Goal: Transaction & Acquisition: Purchase product/service

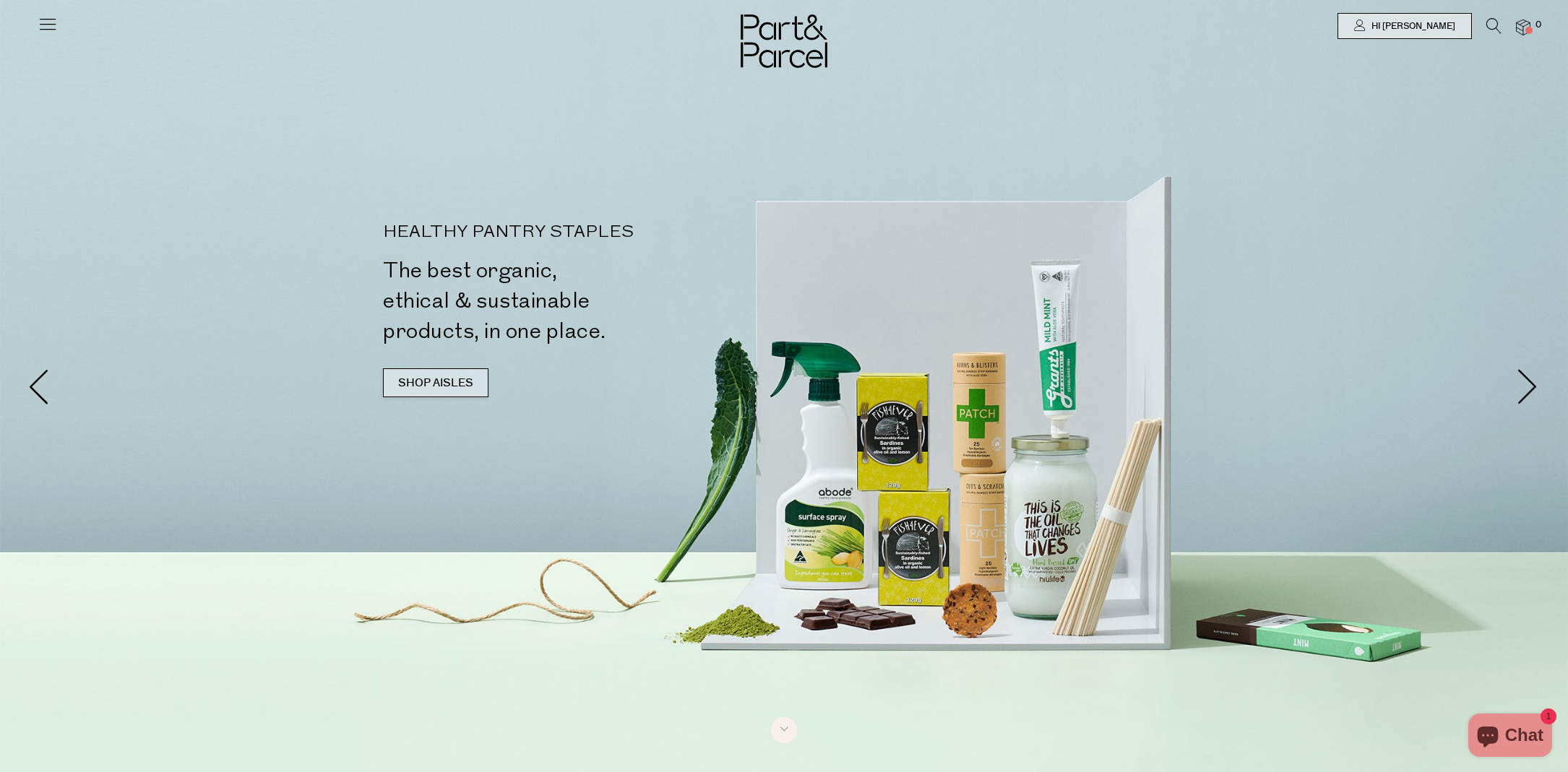
click at [441, 370] on link "SHOP AISLES" at bounding box center [436, 383] width 105 height 29
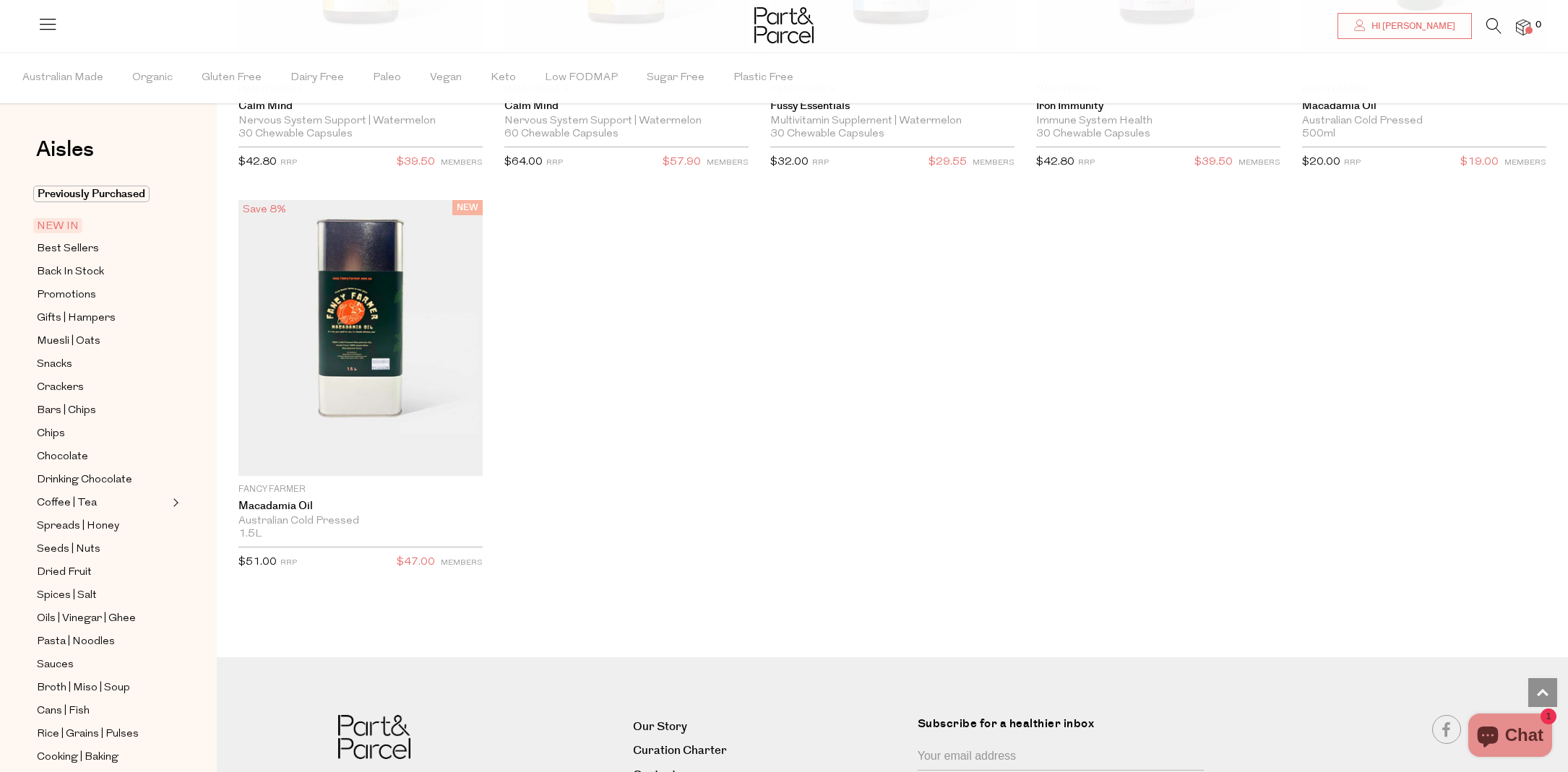
scroll to position [2649, 0]
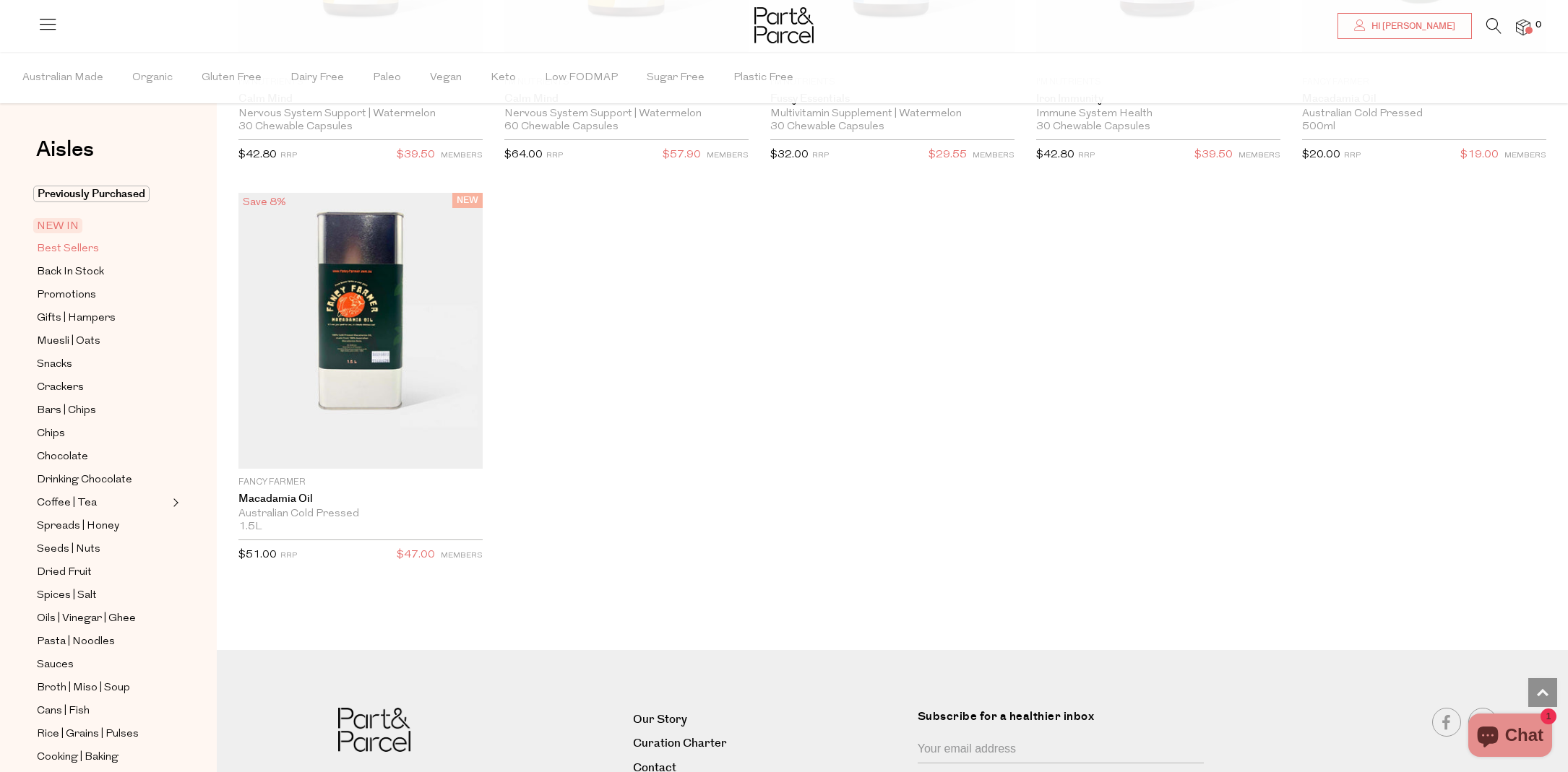
click at [81, 246] on span "Best Sellers" at bounding box center [68, 249] width 62 height 18
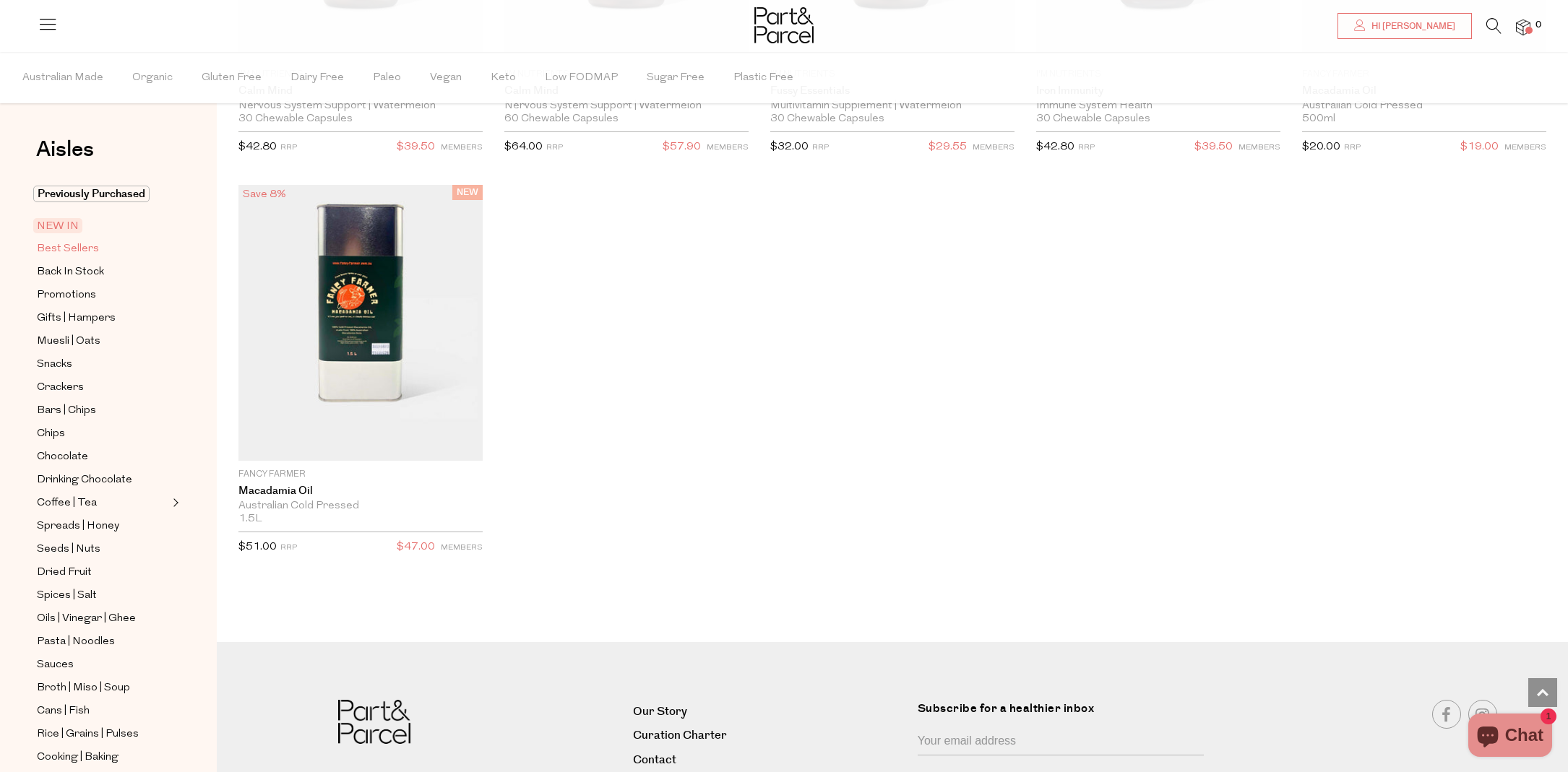
scroll to position [2669, 0]
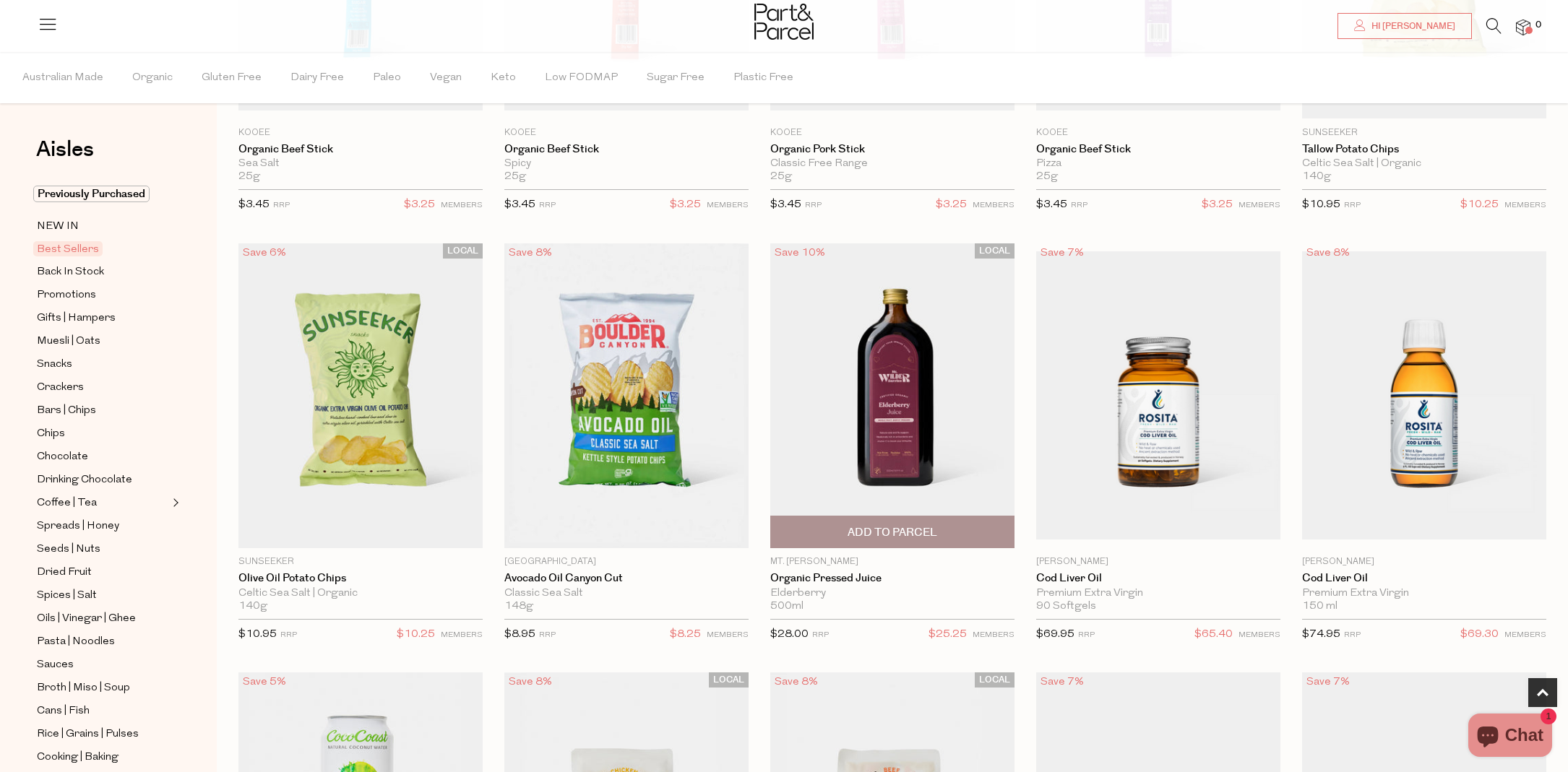
scroll to position [370, 0]
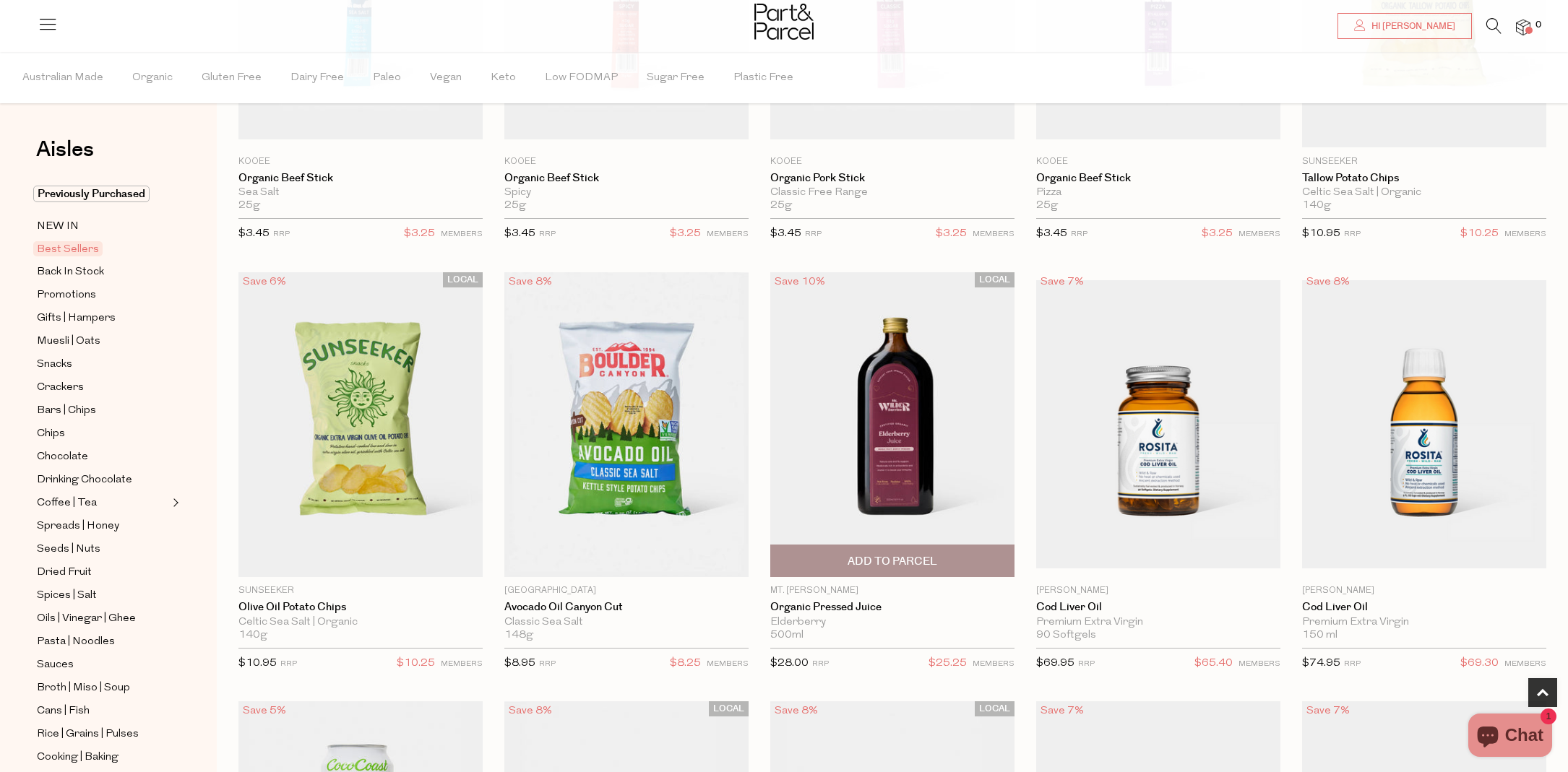
click at [932, 559] on span "Add To Parcel" at bounding box center [893, 562] width 89 height 16
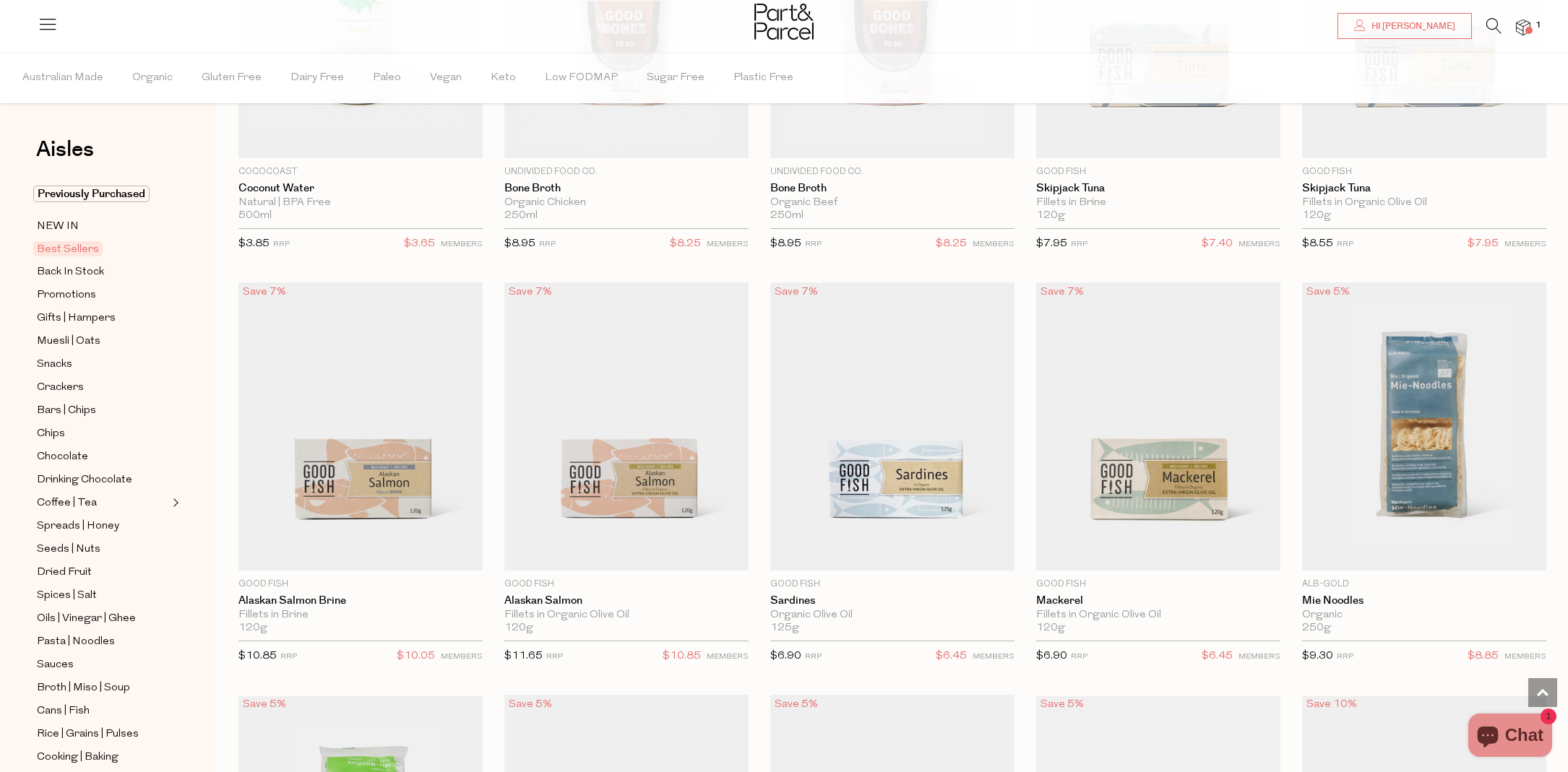
scroll to position [1152, 0]
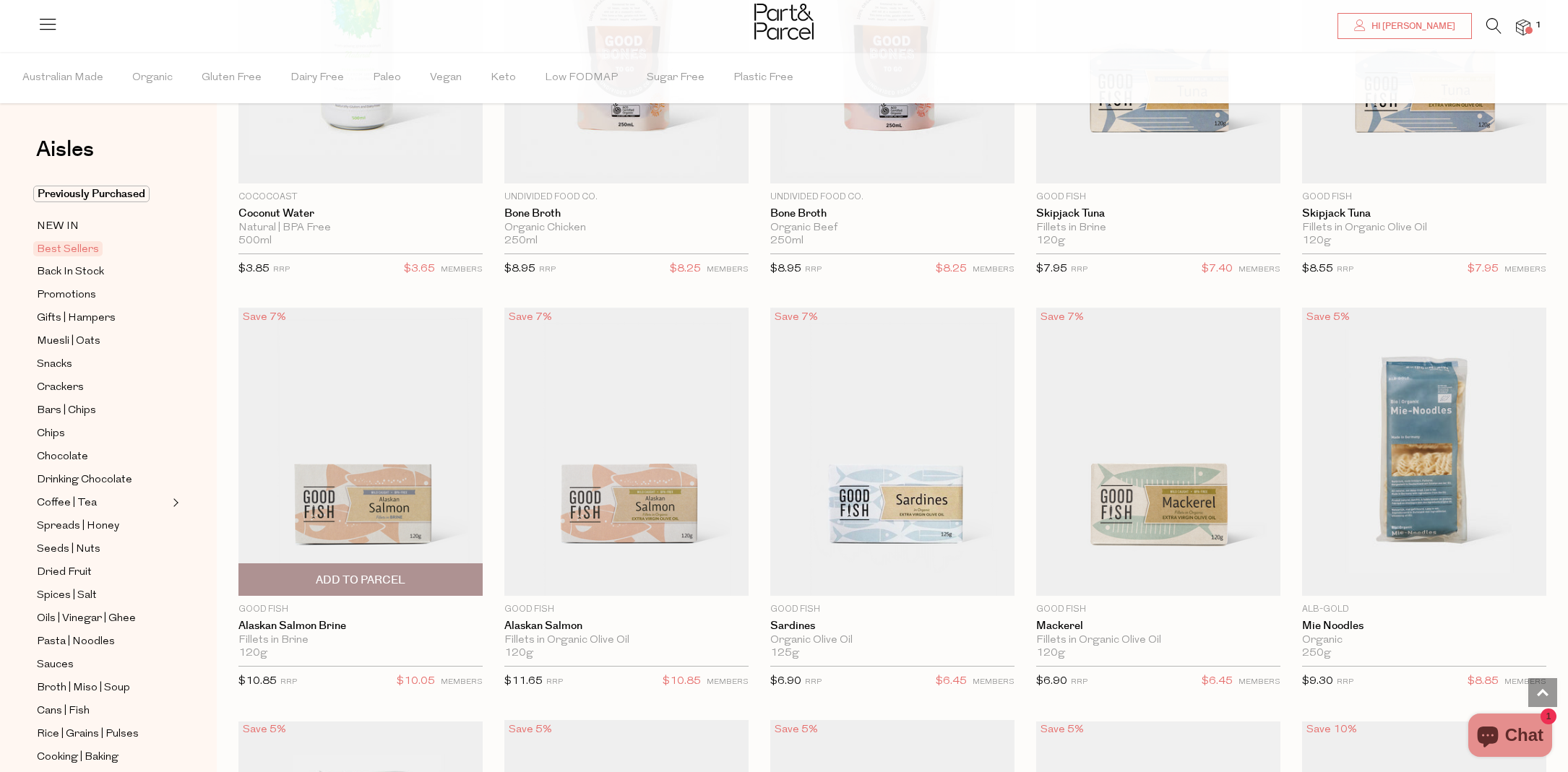
click at [367, 573] on span "Add To Parcel" at bounding box center [361, 580] width 89 height 16
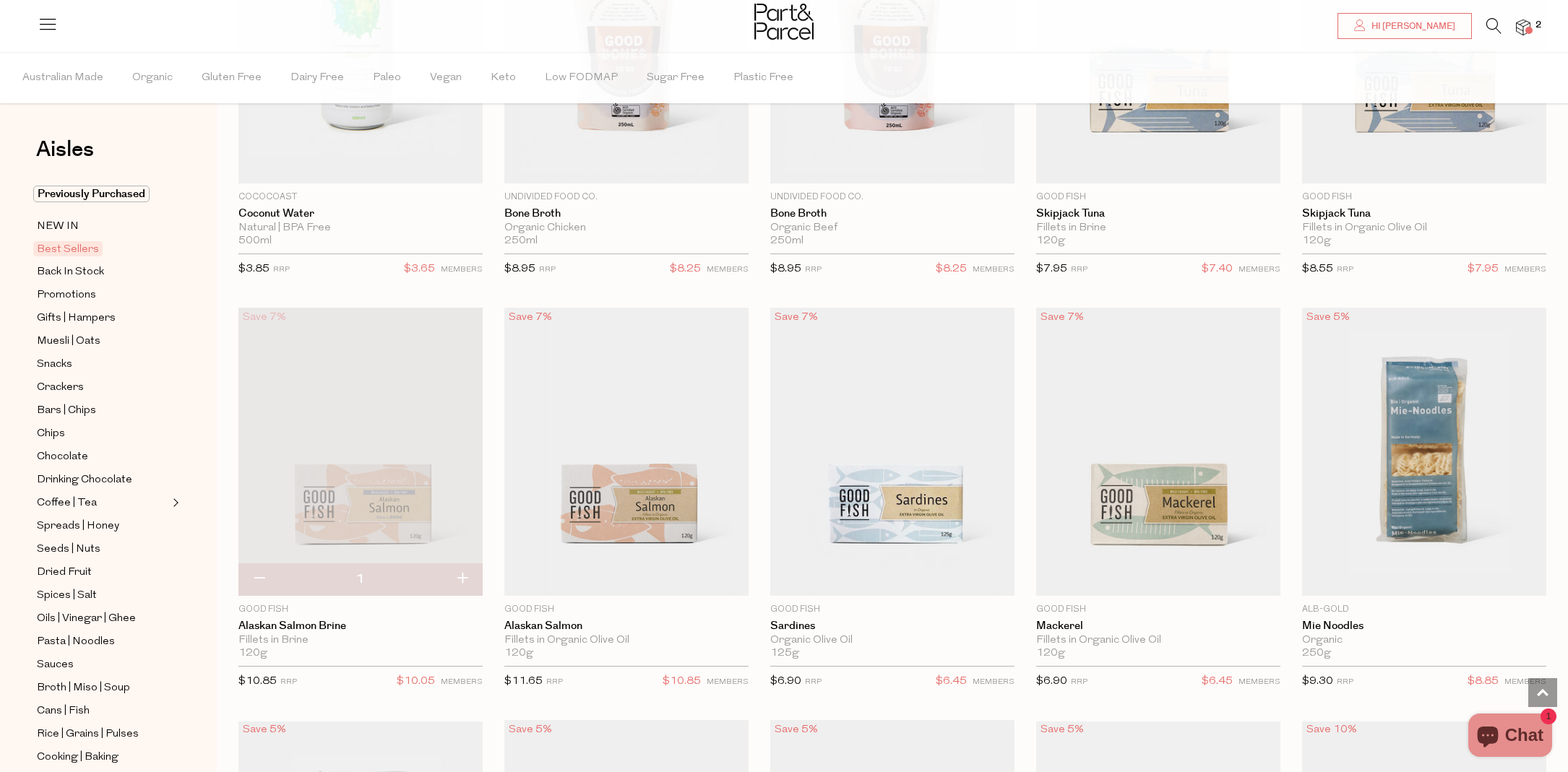
click at [462, 578] on button "button" at bounding box center [462, 579] width 41 height 32
type input "2"
click at [464, 575] on button "button" at bounding box center [462, 579] width 41 height 32
type input "3"
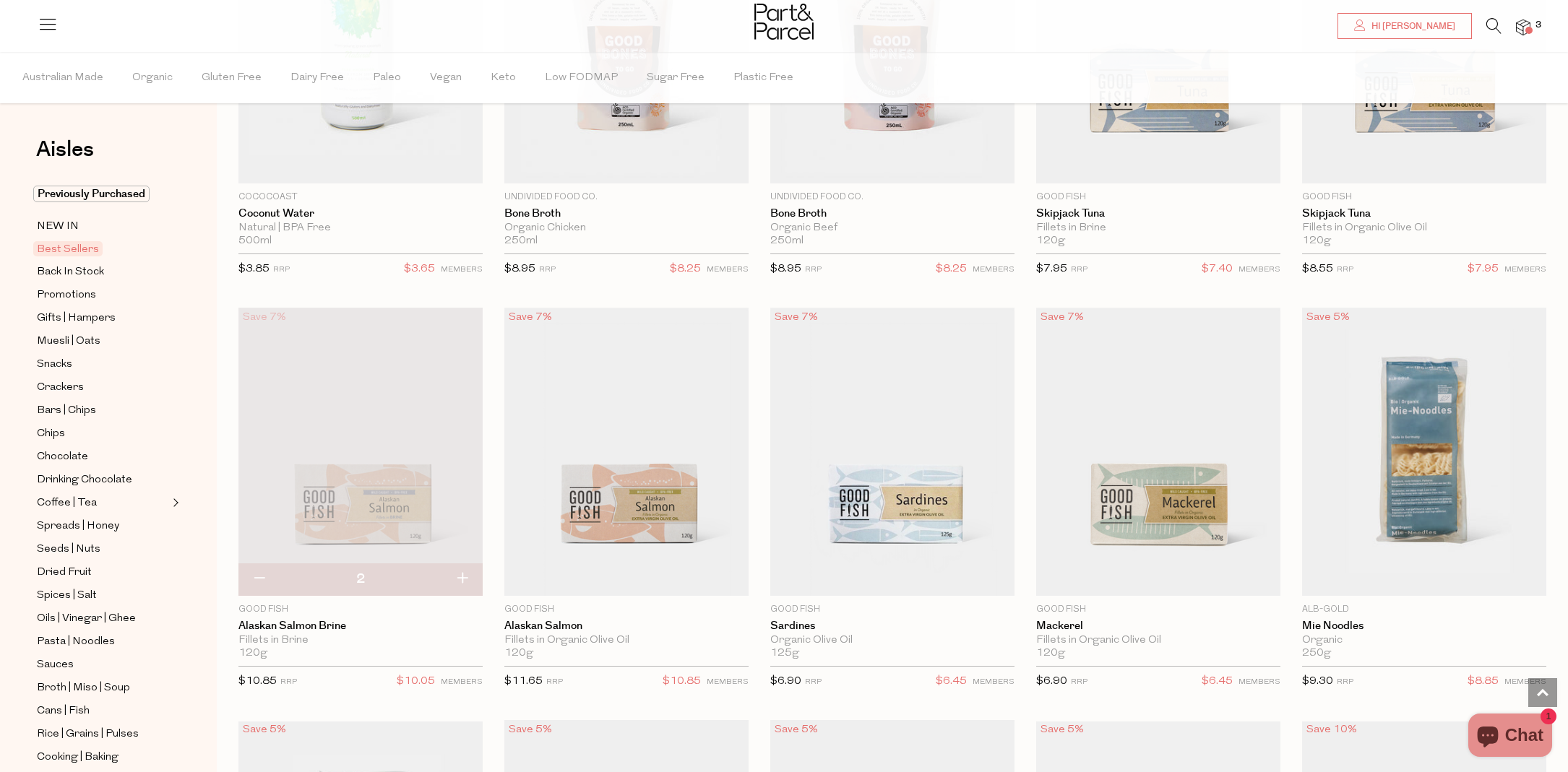
type input "3"
click at [463, 577] on button "button" at bounding box center [462, 579] width 41 height 32
type input "4"
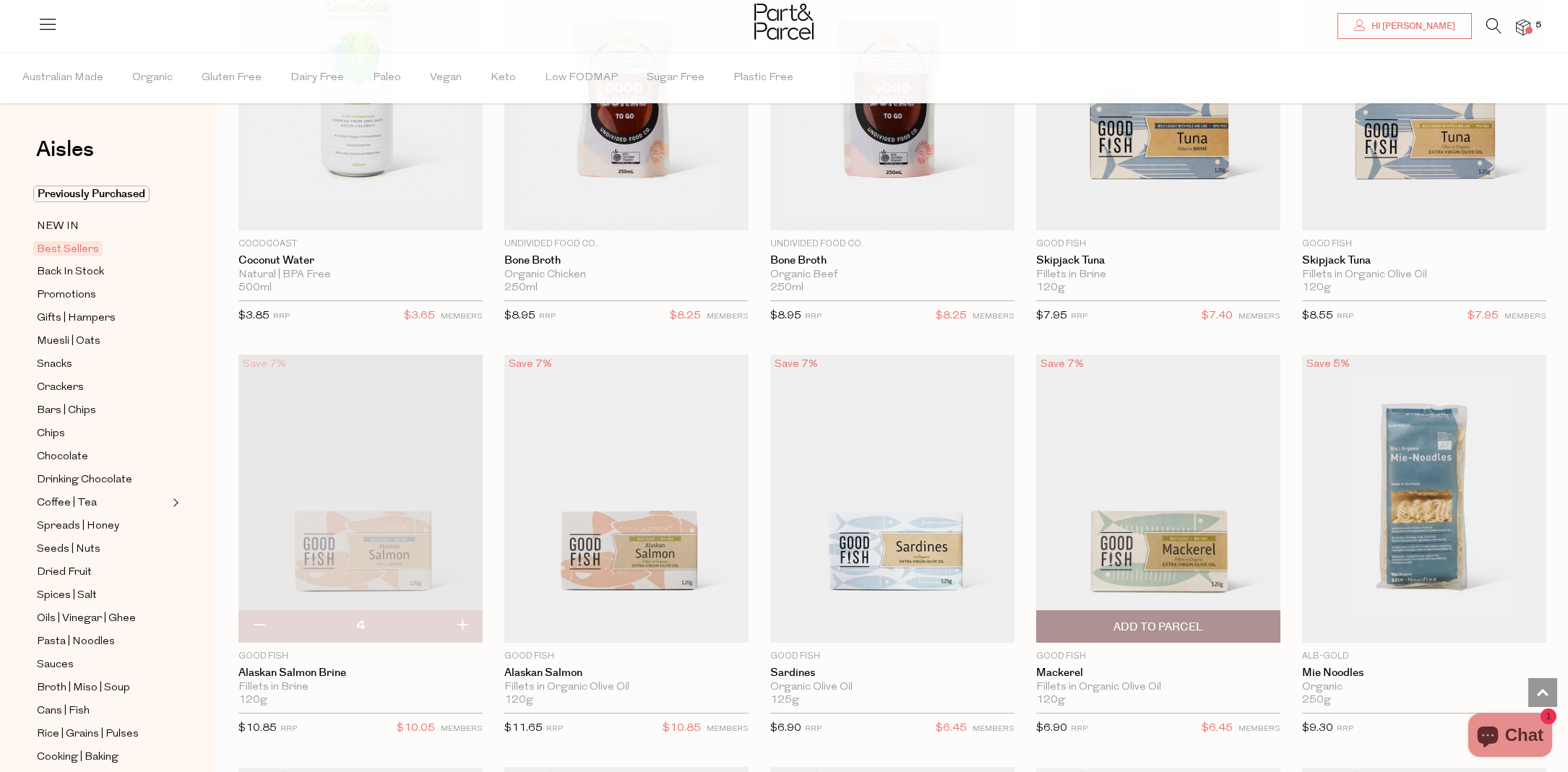
scroll to position [1084, 0]
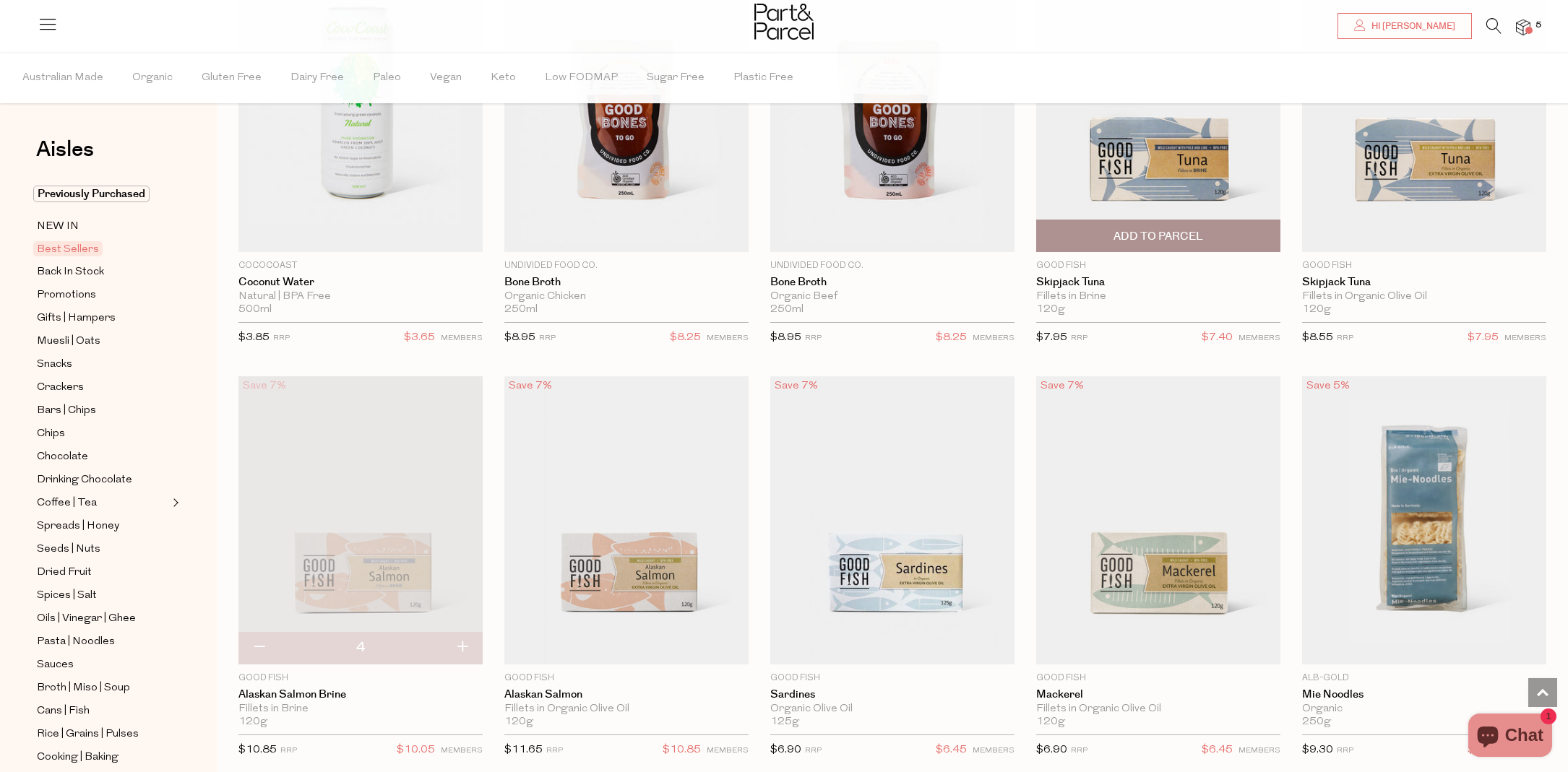
drag, startPoint x: 1215, startPoint y: 236, endPoint x: 1223, endPoint y: 235, distance: 8.1
click at [1215, 236] on span "Add To Parcel" at bounding box center [1158, 236] width 235 height 31
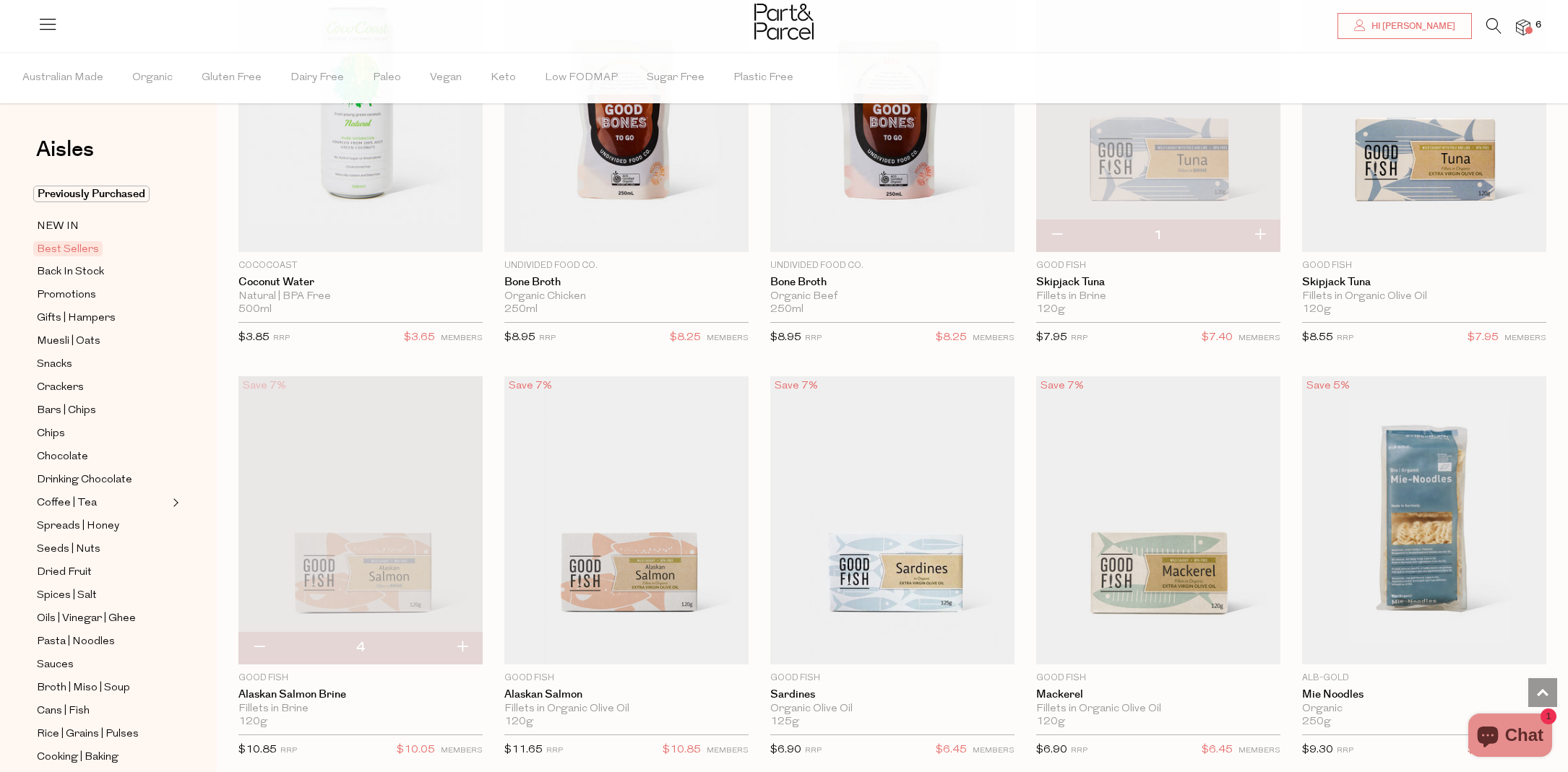
click at [1262, 230] on button "button" at bounding box center [1260, 235] width 41 height 32
type input "2"
click at [1262, 230] on button "button" at bounding box center [1260, 235] width 41 height 32
type input "3"
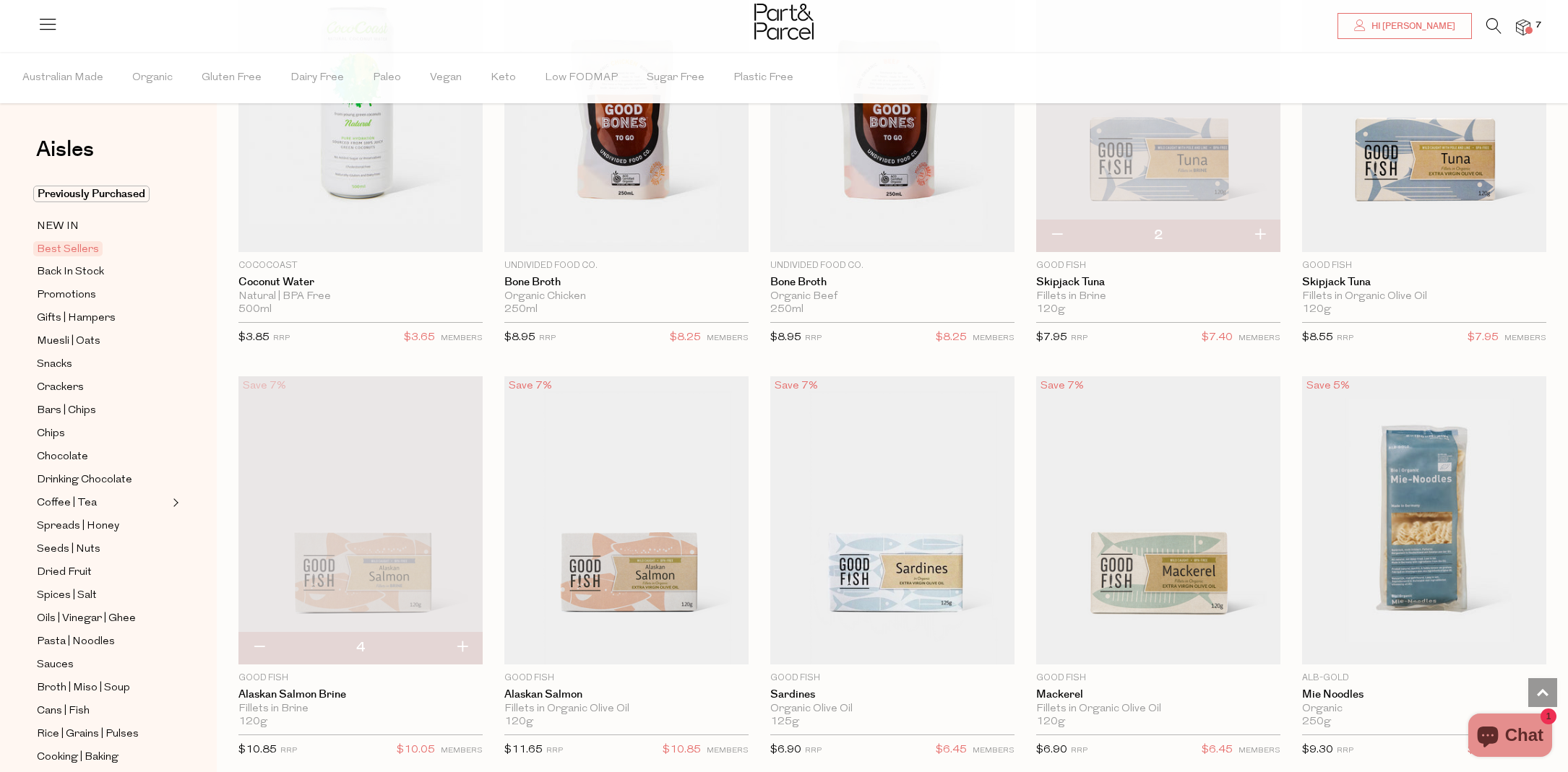
type input "3"
click at [1262, 230] on button "button" at bounding box center [1260, 235] width 41 height 32
type input "4"
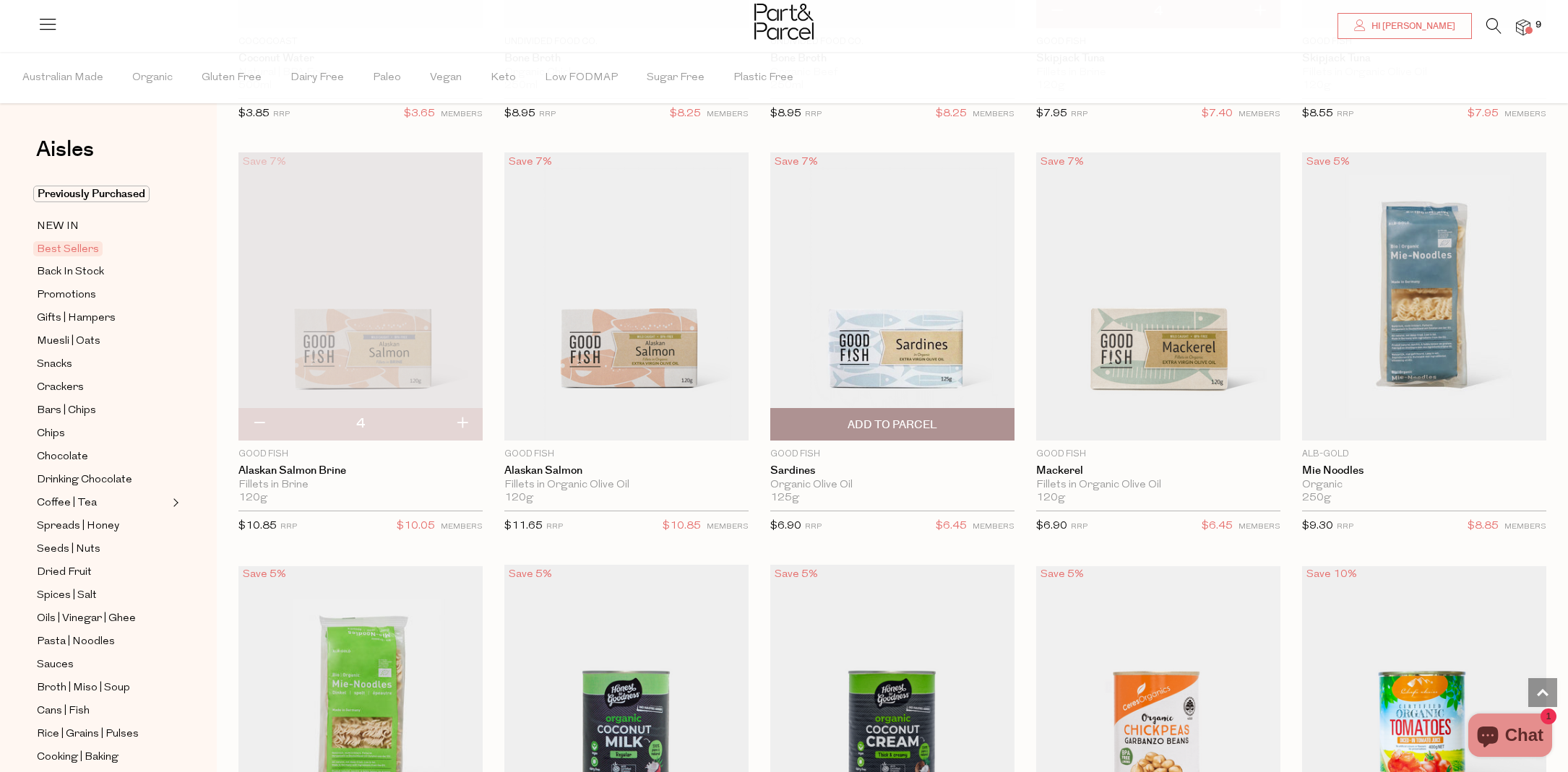
click at [900, 418] on span "Add To Parcel" at bounding box center [893, 425] width 89 height 16
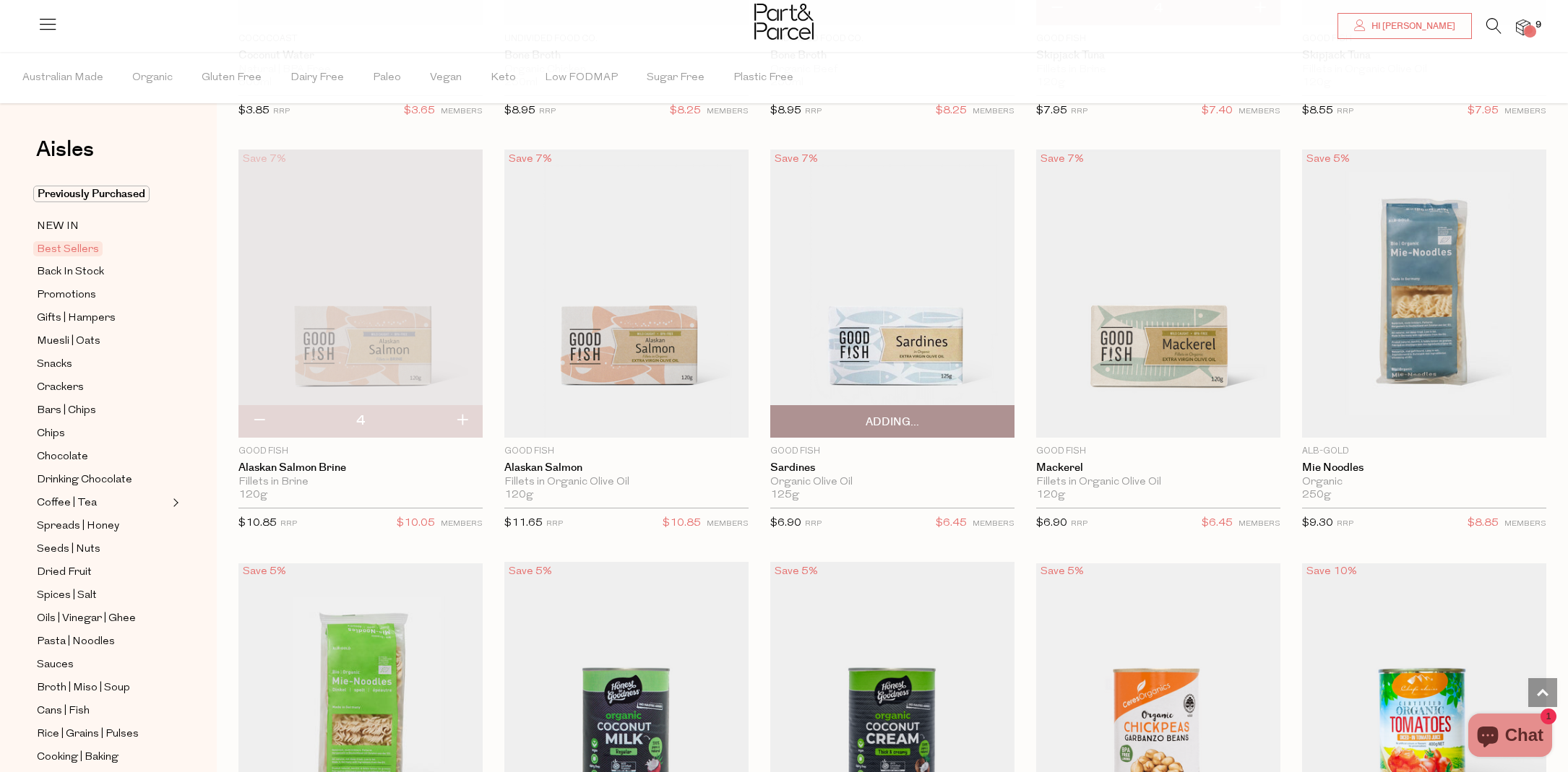
scroll to position [1315, 0]
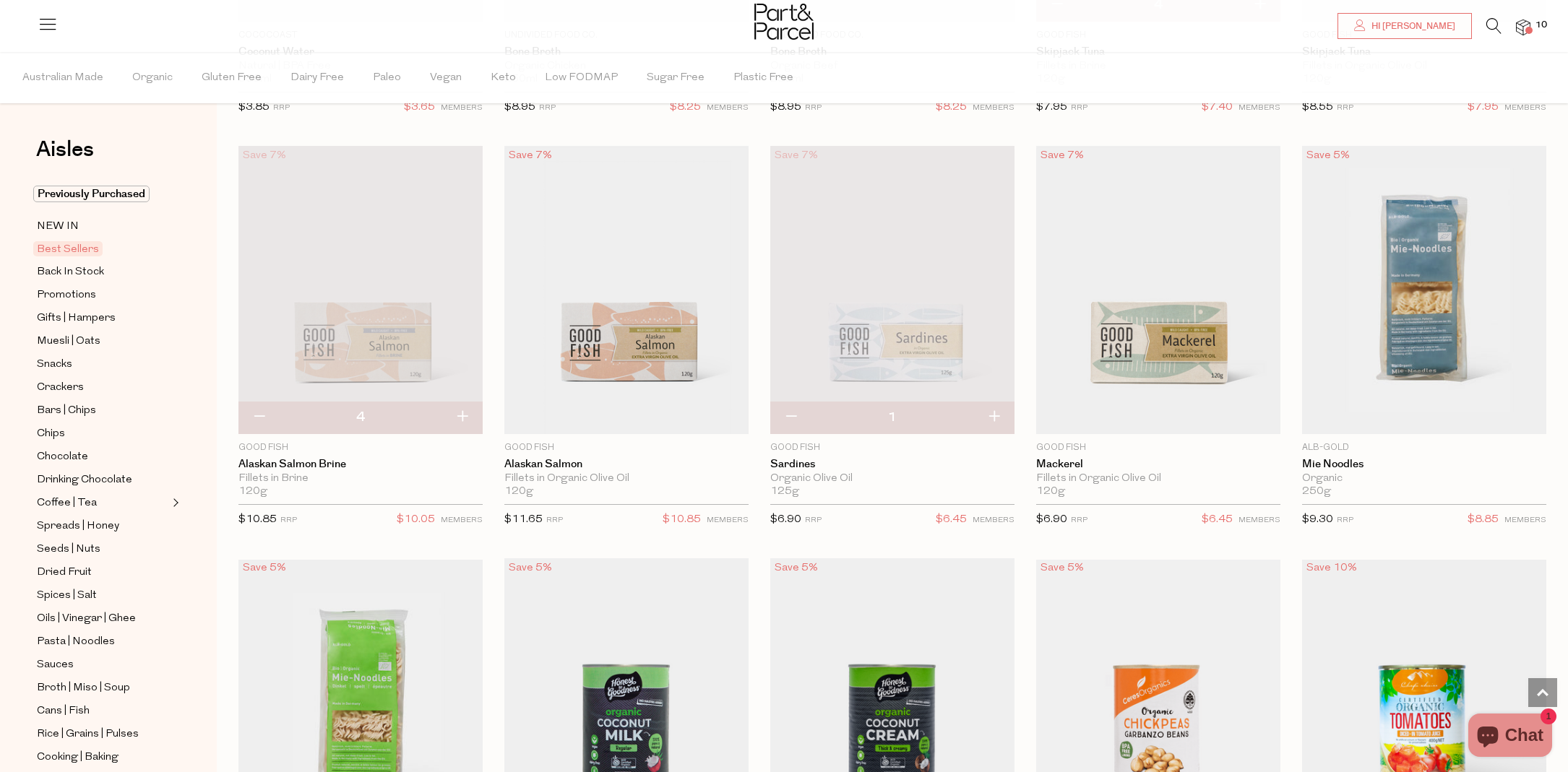
click at [993, 412] on button "button" at bounding box center [994, 417] width 41 height 32
type input "2"
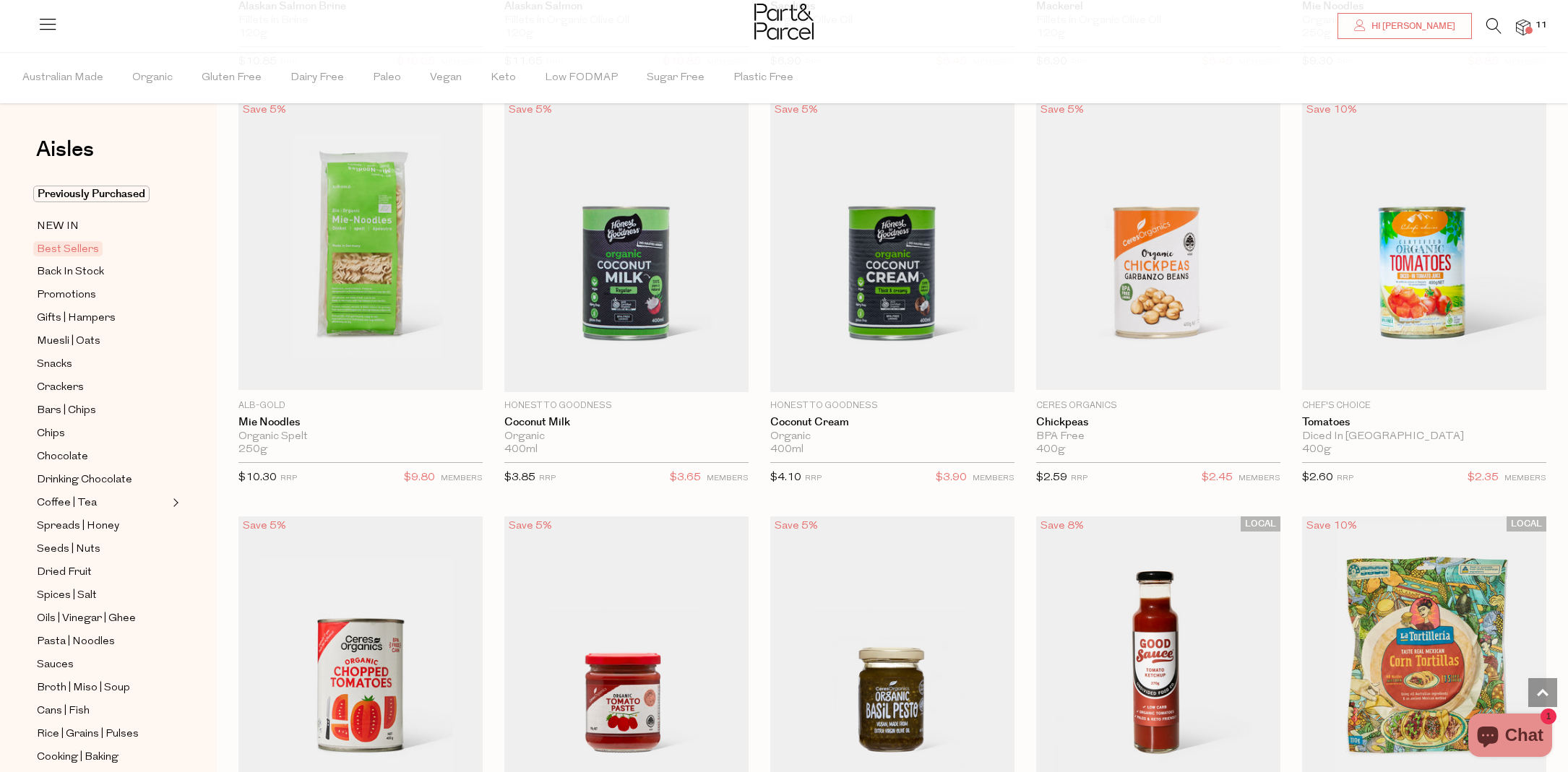
scroll to position [1774, 0]
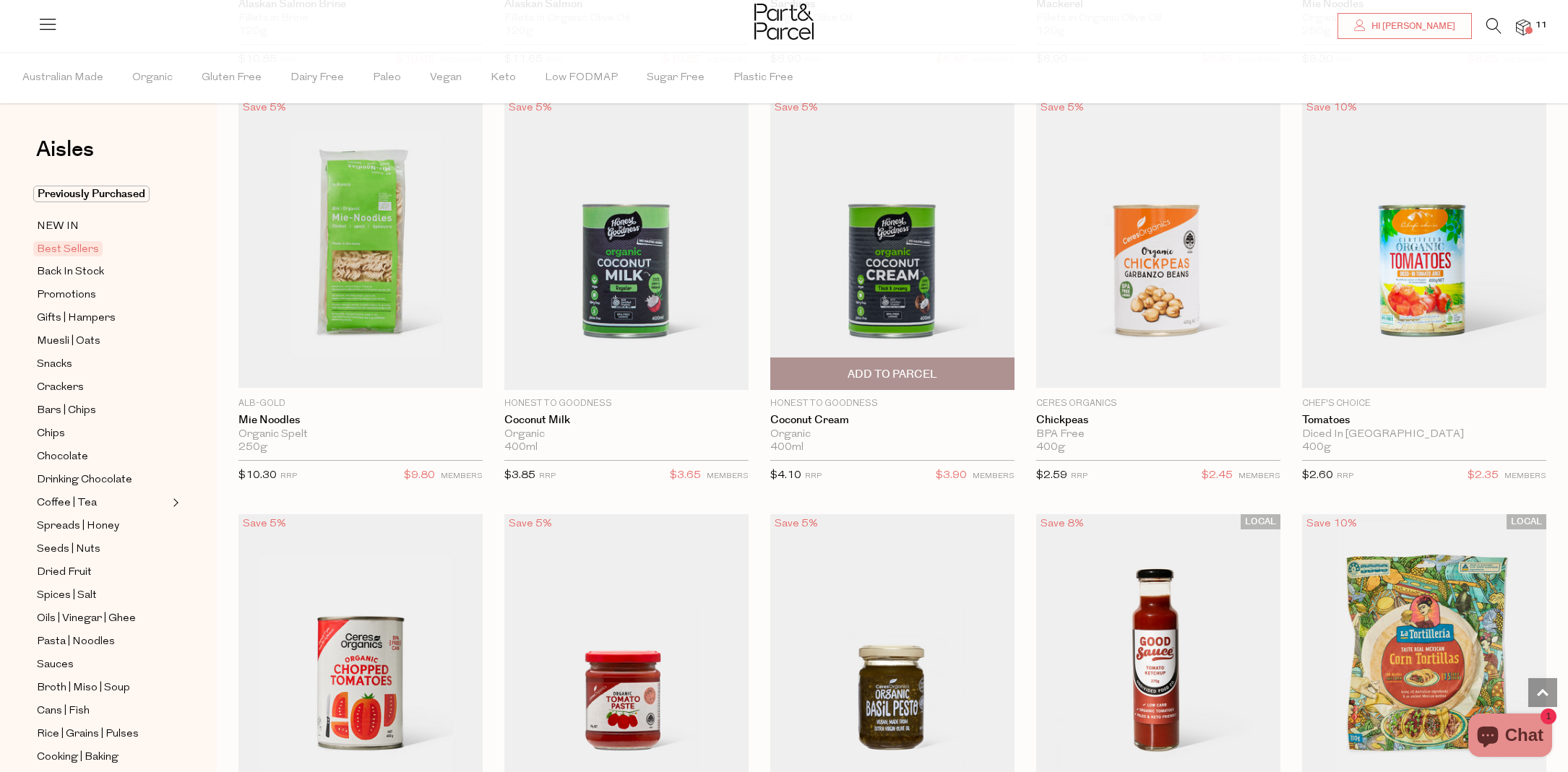
click at [971, 365] on span "Add To Parcel" at bounding box center [893, 374] width 235 height 31
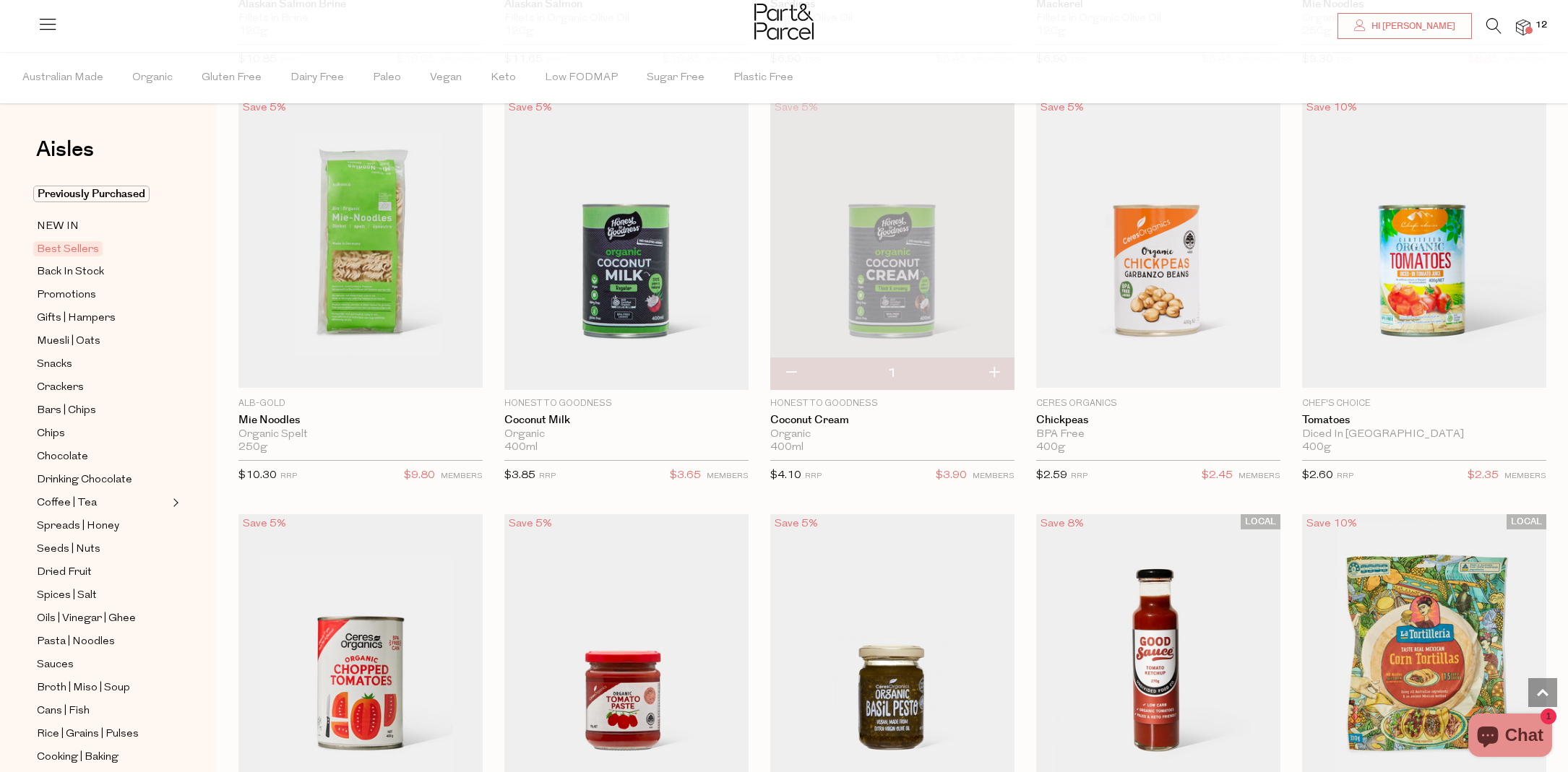
click at [999, 374] on button "button" at bounding box center [994, 373] width 41 height 32
type input "2"
click at [995, 369] on button "button" at bounding box center [994, 373] width 41 height 32
type input "3"
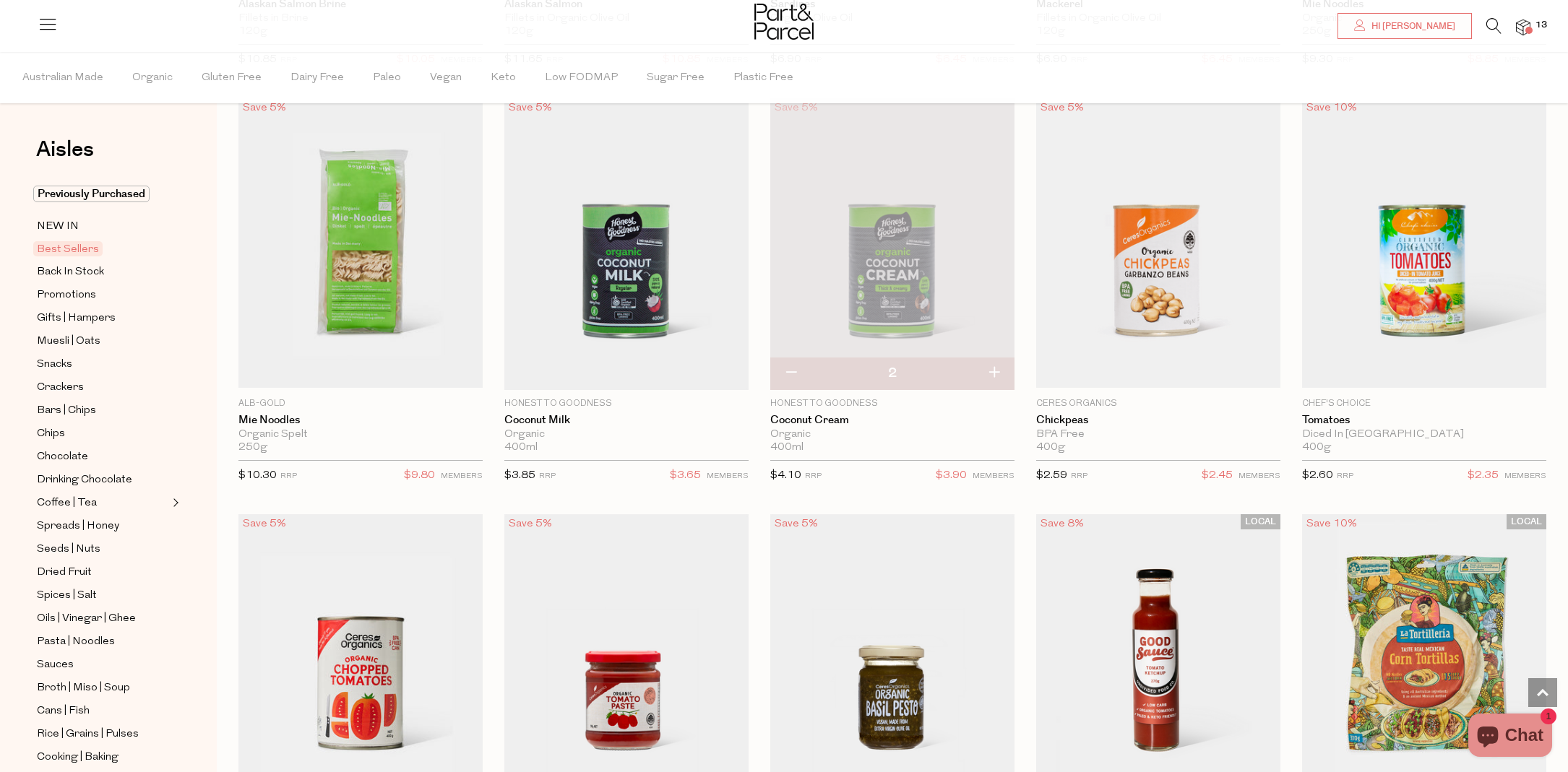
type input "3"
click at [995, 369] on button "button" at bounding box center [994, 373] width 41 height 32
type input "4"
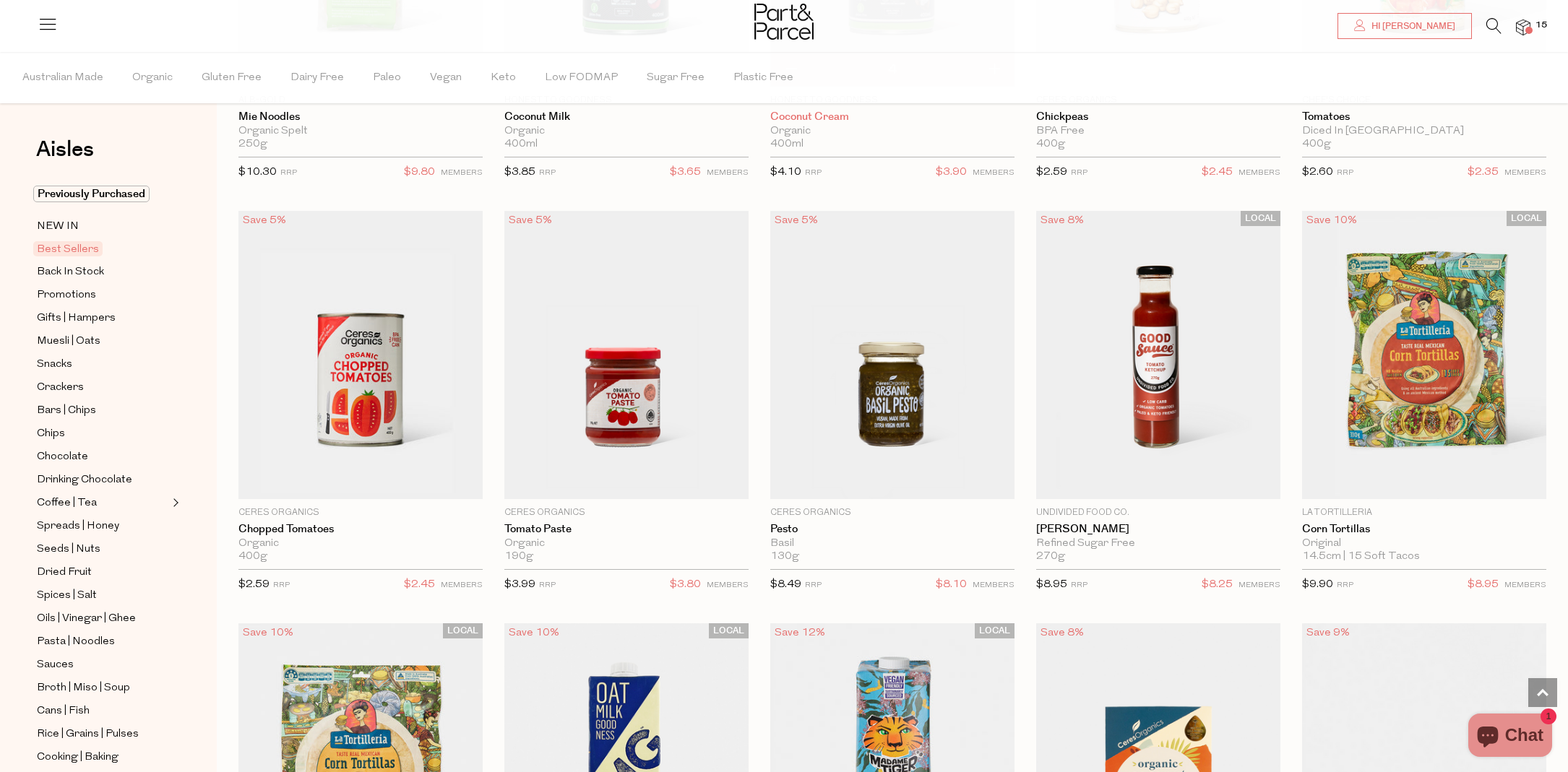
scroll to position [2080, 0]
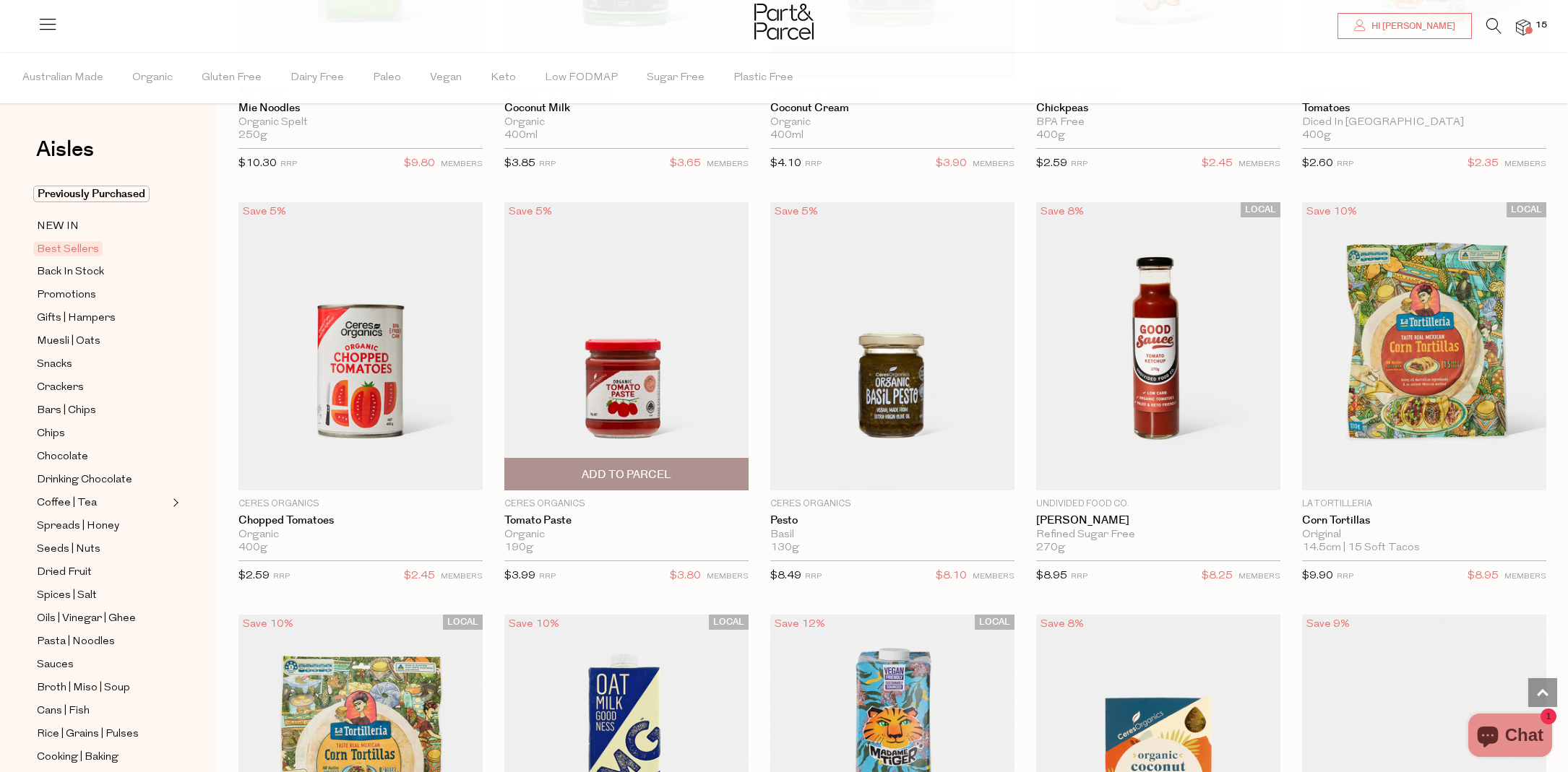
click at [681, 465] on span "Add To Parcel" at bounding box center [626, 474] width 235 height 31
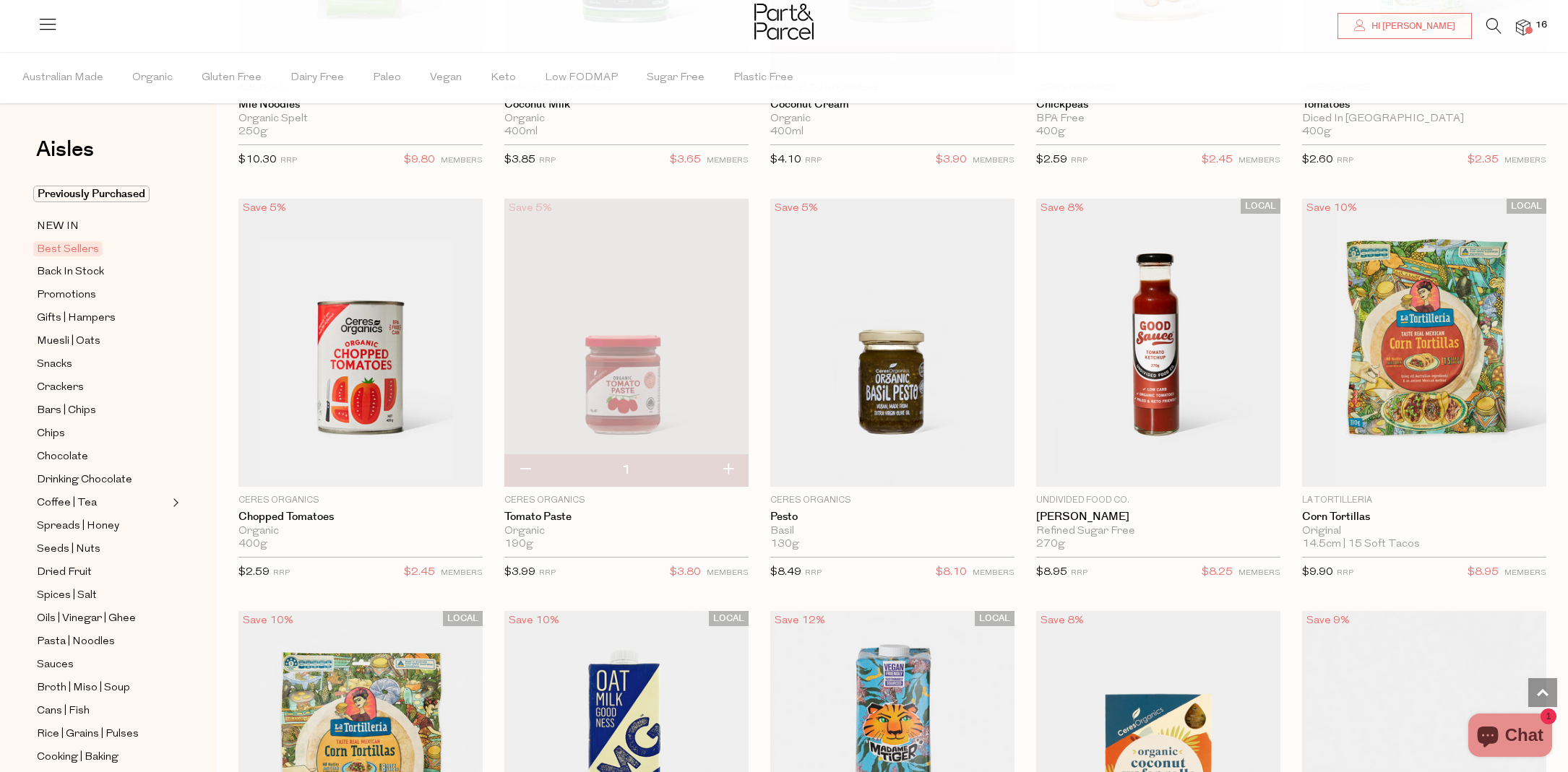
click at [730, 469] on button "button" at bounding box center [728, 470] width 41 height 32
type input "2"
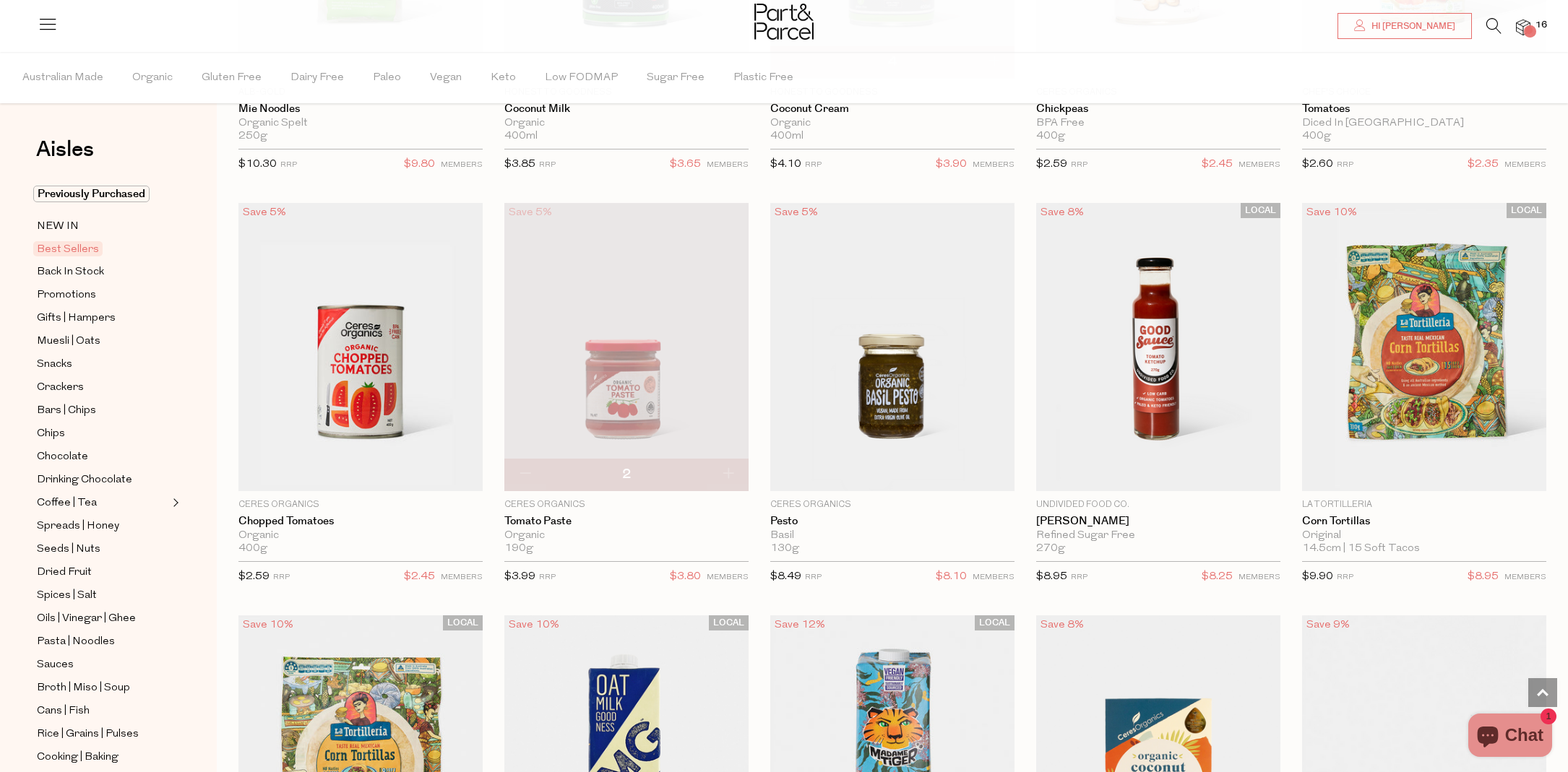
scroll to position [2088, 0]
click at [730, 469] on button "button" at bounding box center [728, 473] width 41 height 32
type input "3"
click at [730, 469] on button "button" at bounding box center [728, 473] width 41 height 32
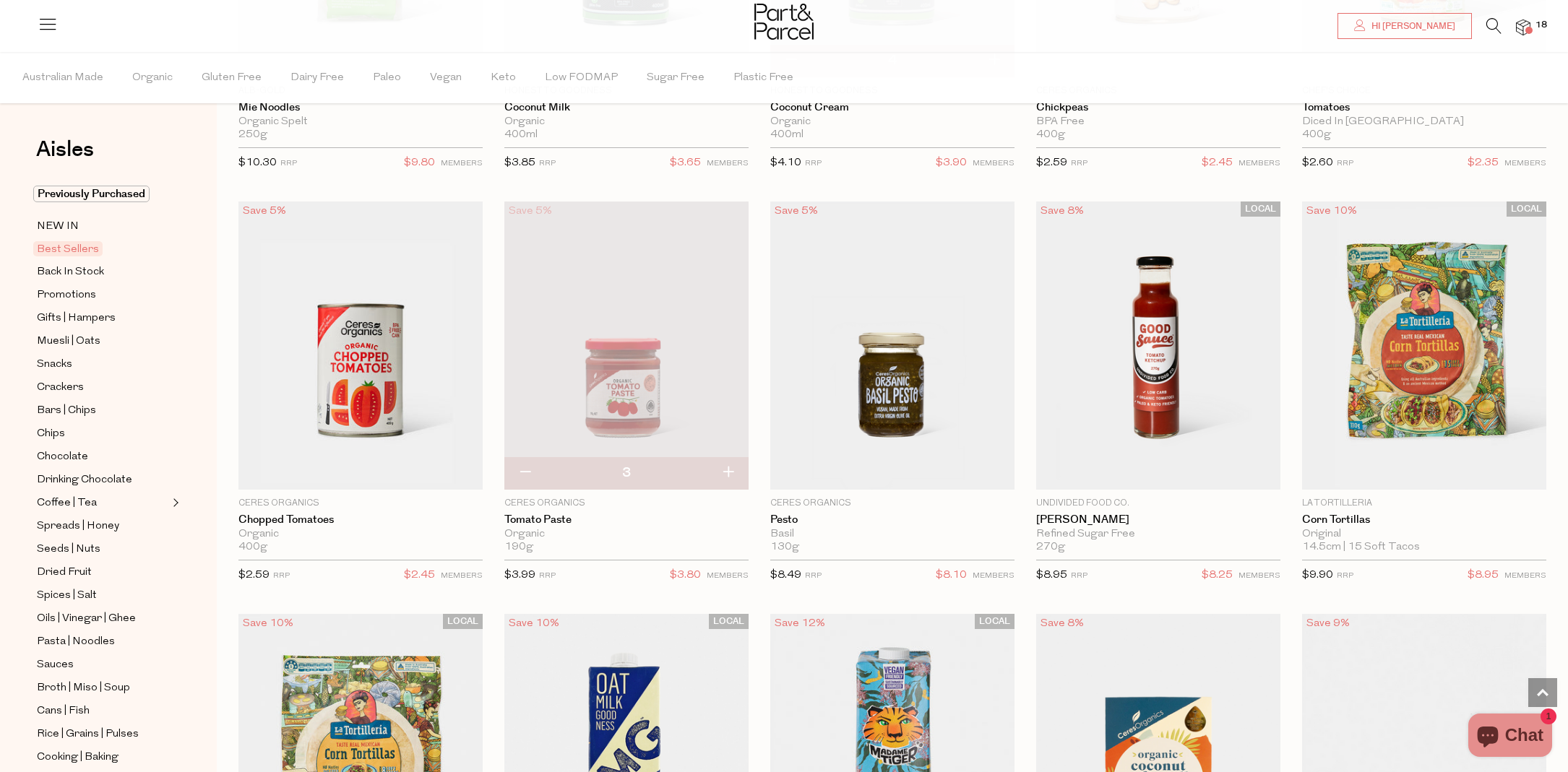
type input "4"
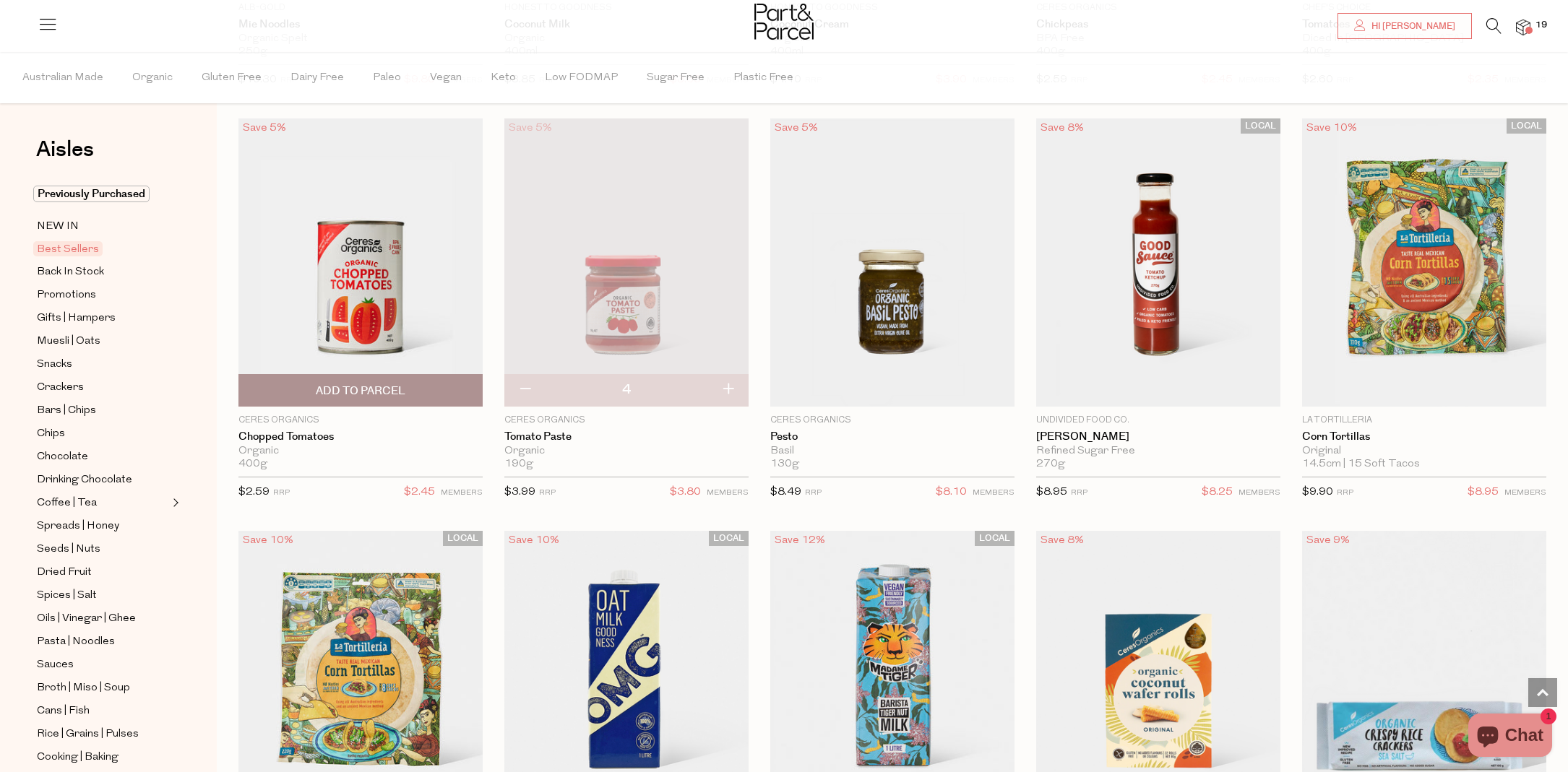
scroll to position [2172, 0]
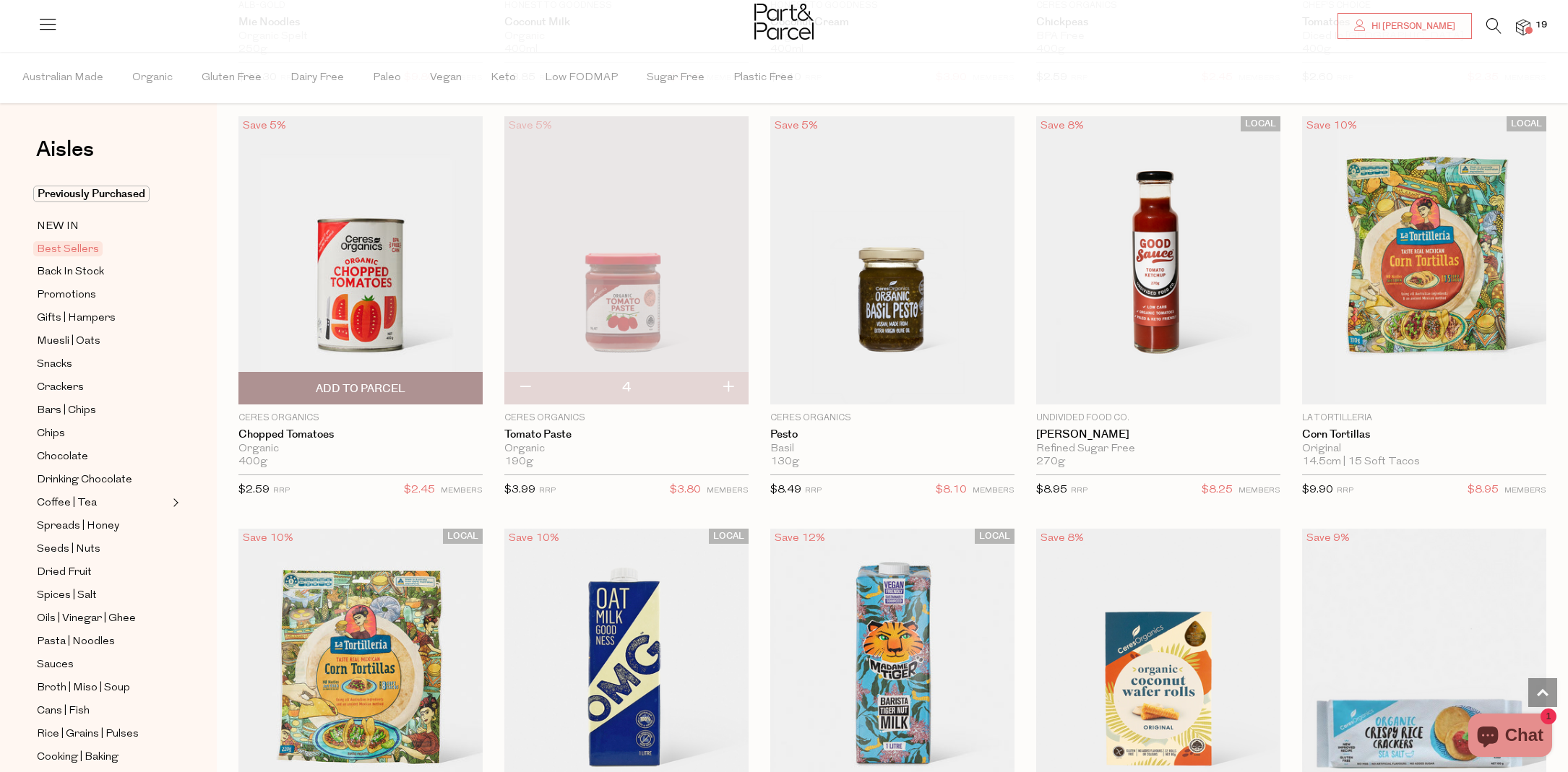
click at [432, 384] on span "Add To Parcel" at bounding box center [361, 388] width 235 height 31
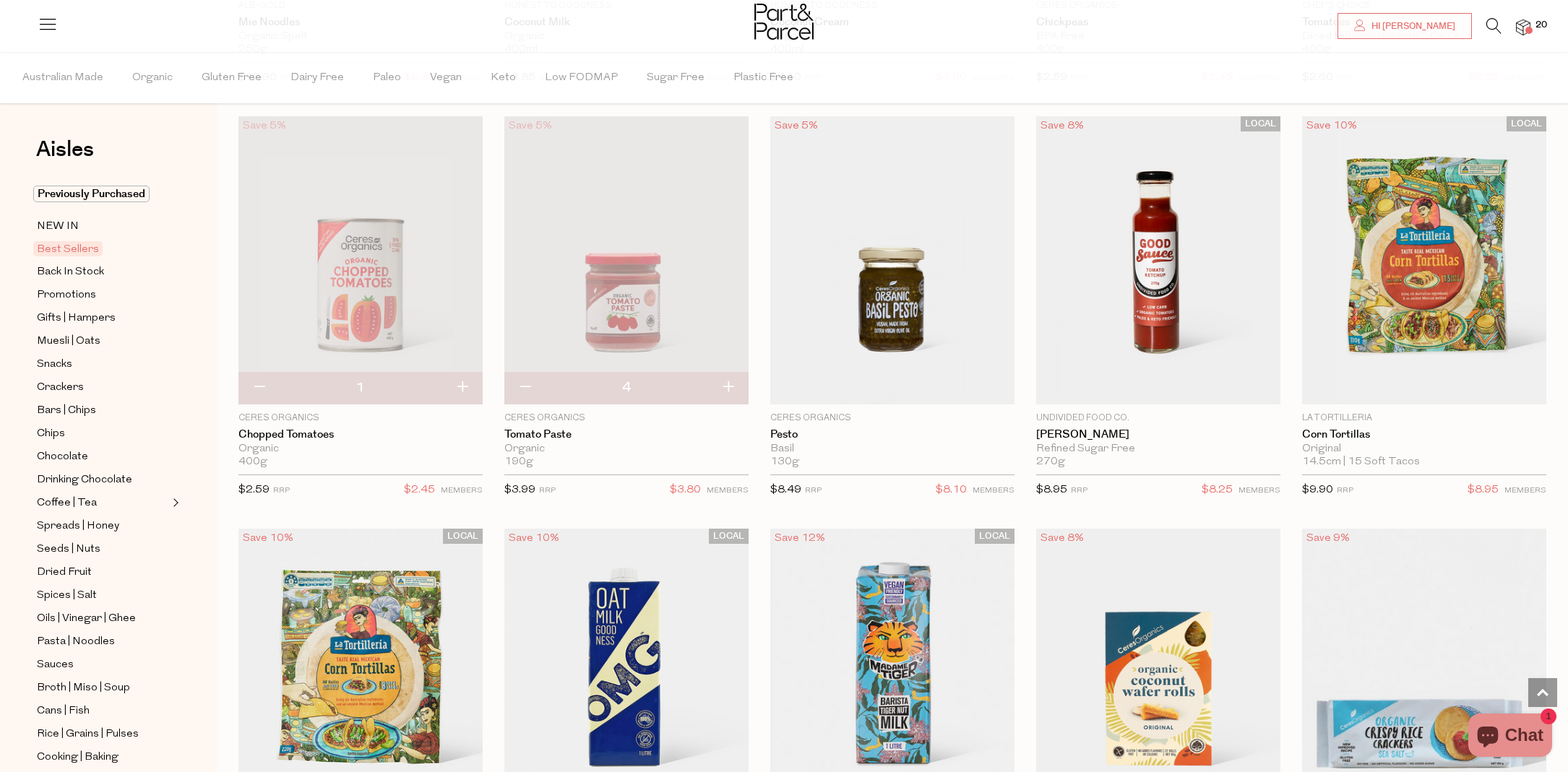
click at [263, 381] on button "button" at bounding box center [259, 388] width 41 height 32
type input "0"
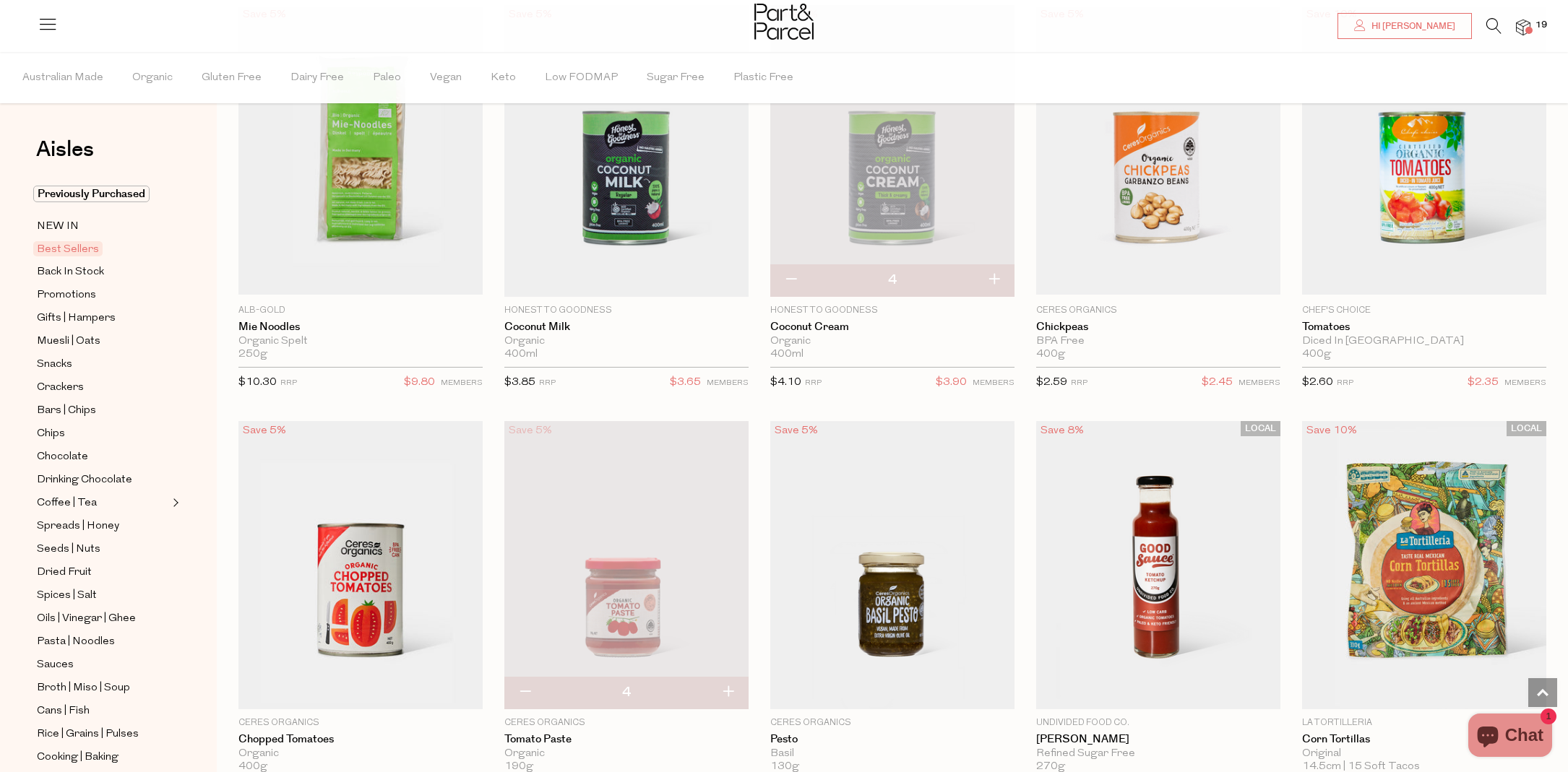
scroll to position [1865, 0]
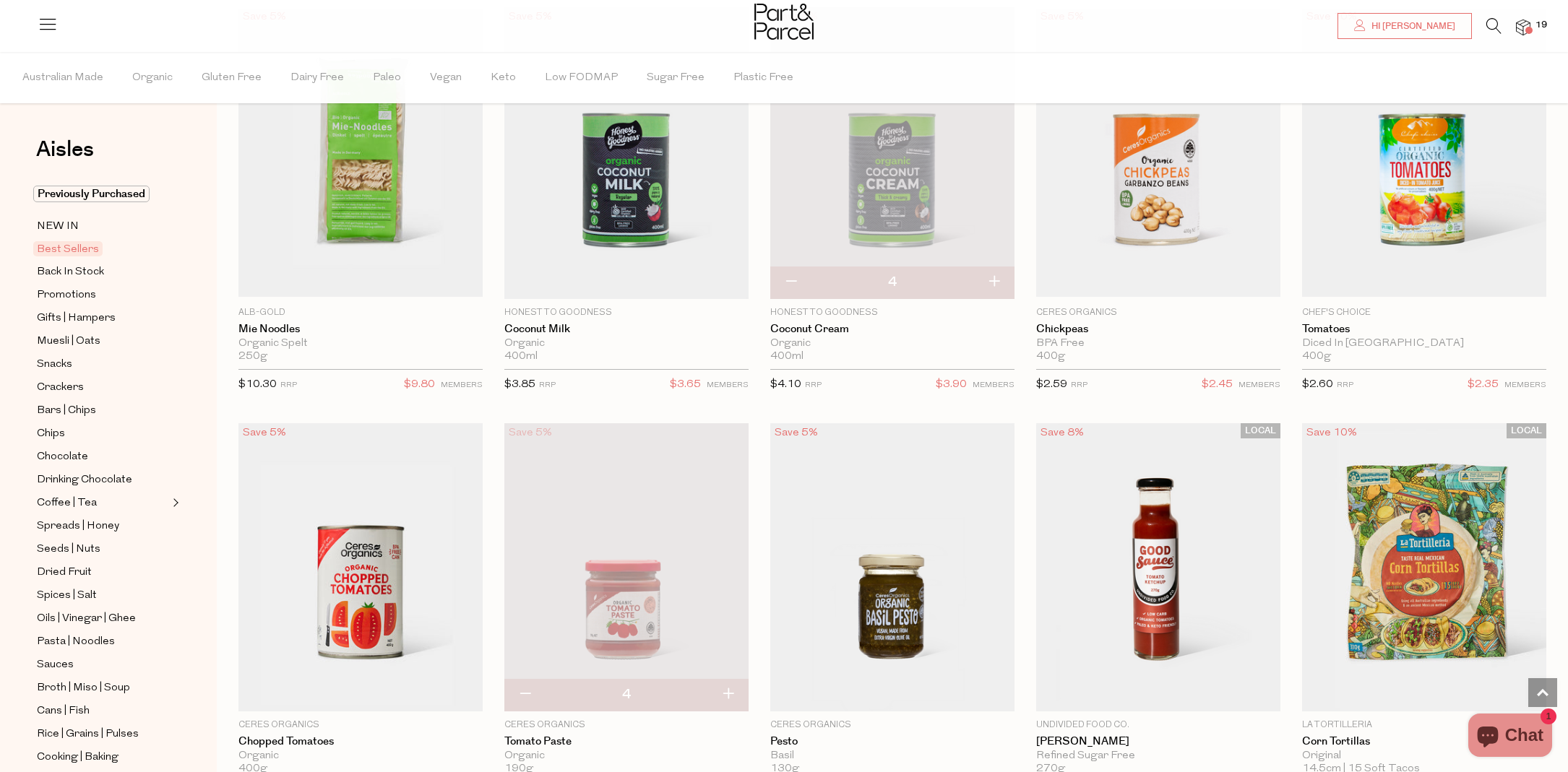
click at [791, 281] on button "button" at bounding box center [791, 282] width 41 height 32
type input "3"
click at [789, 274] on button "button" at bounding box center [791, 282] width 41 height 32
type input "2"
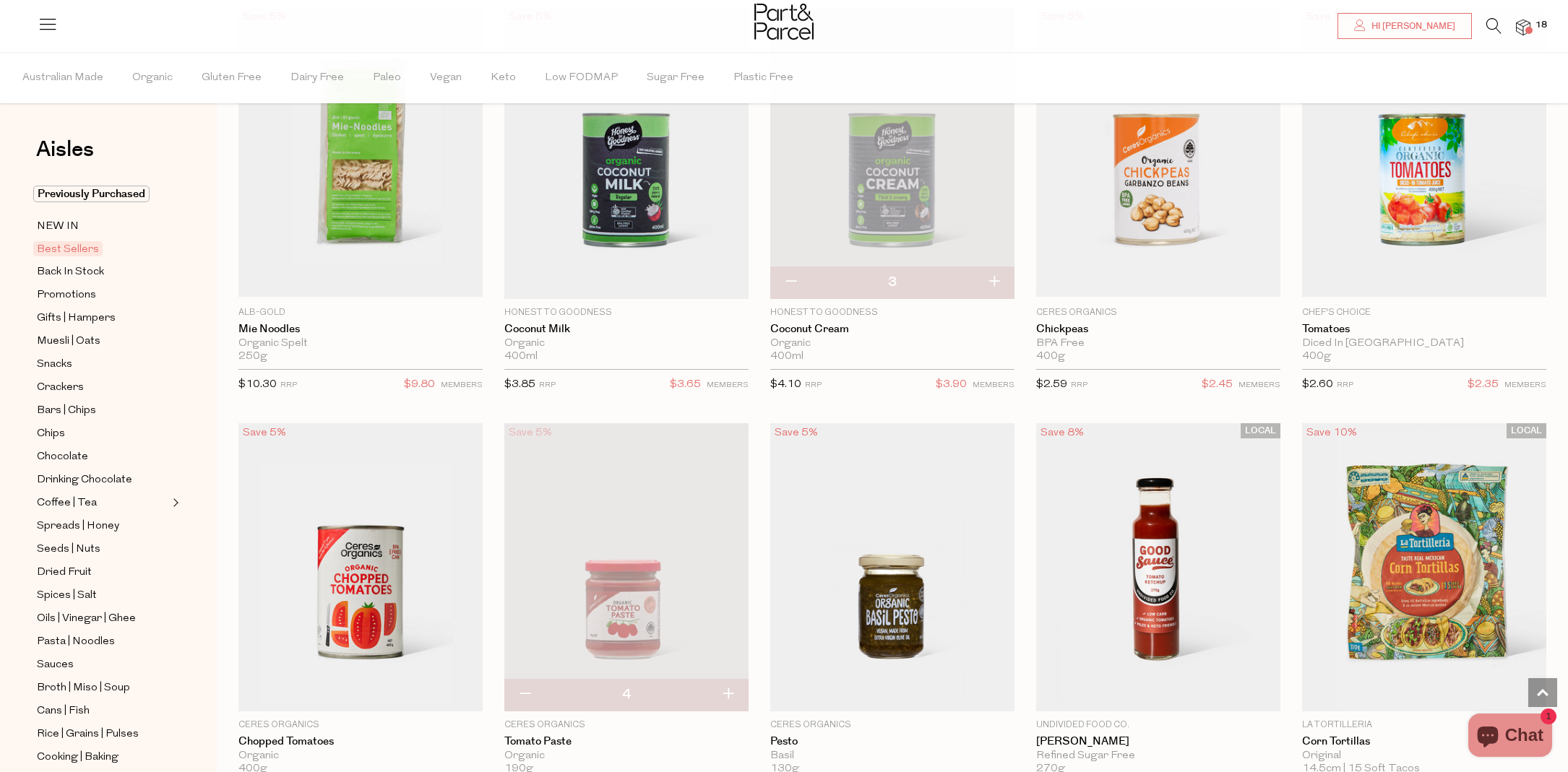
type input "2"
click at [791, 277] on button "button" at bounding box center [791, 282] width 41 height 32
type input "1"
click at [791, 277] on button "button" at bounding box center [791, 282] width 41 height 32
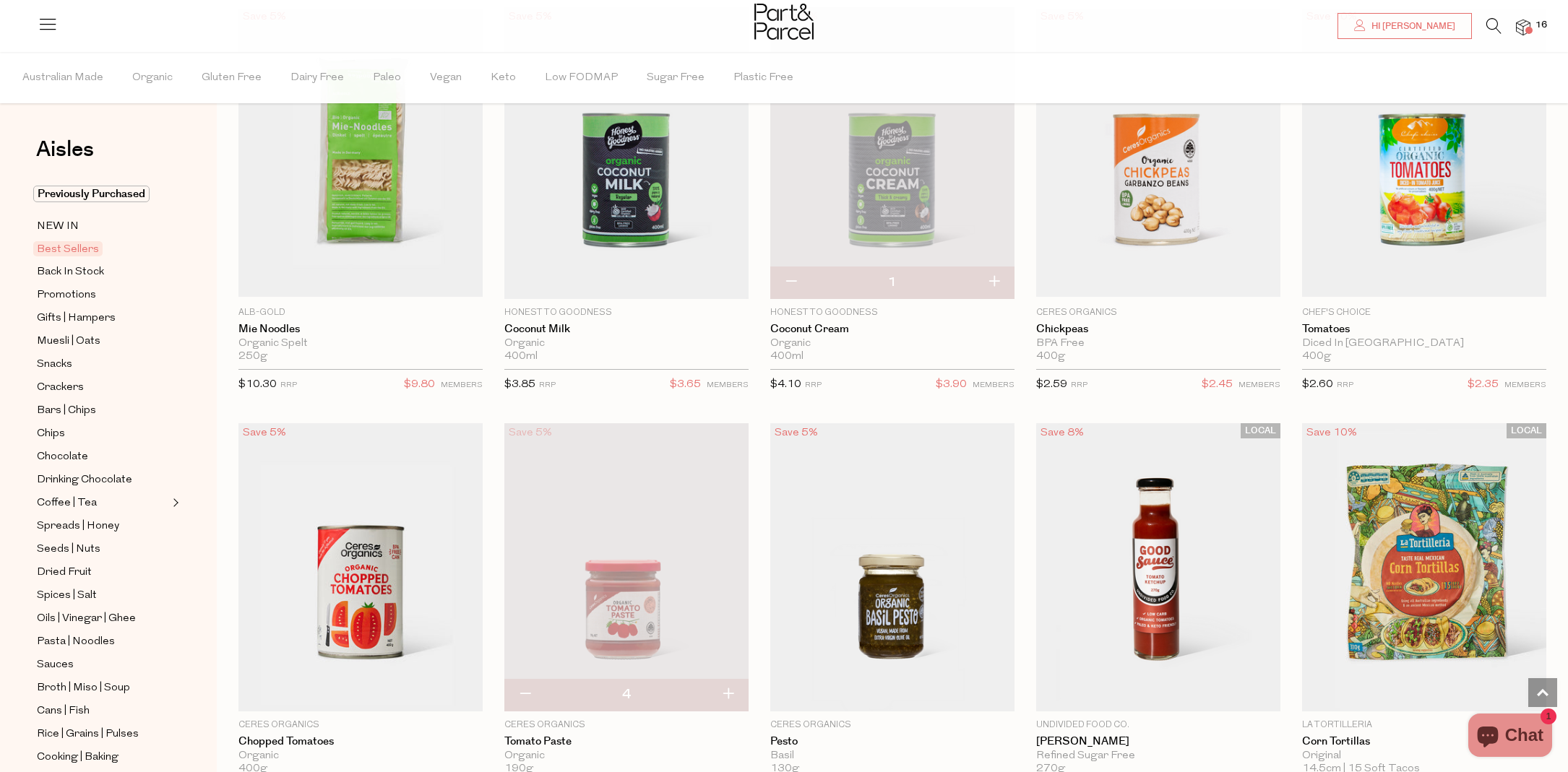
type input "0"
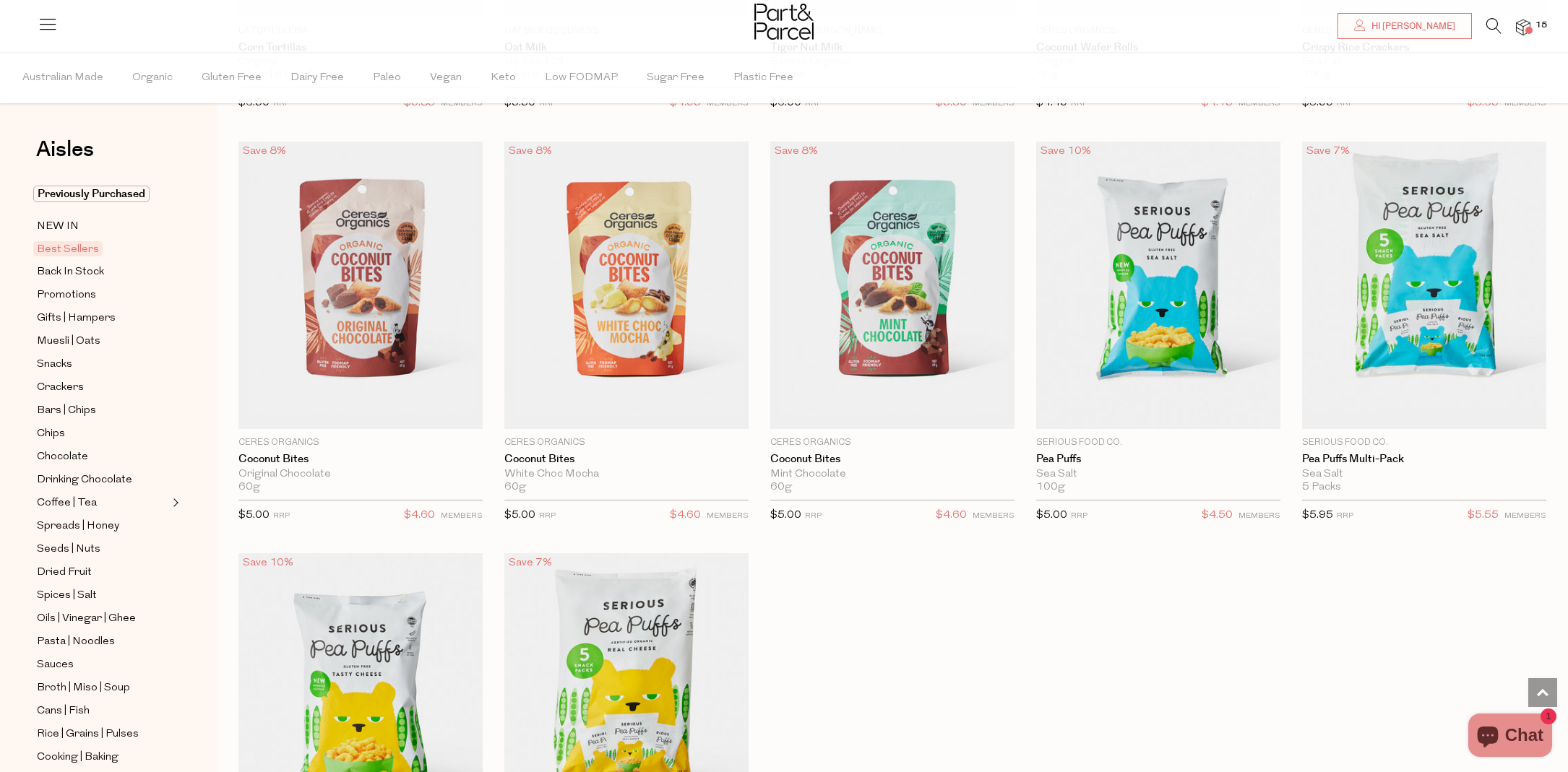
scroll to position [2975, 0]
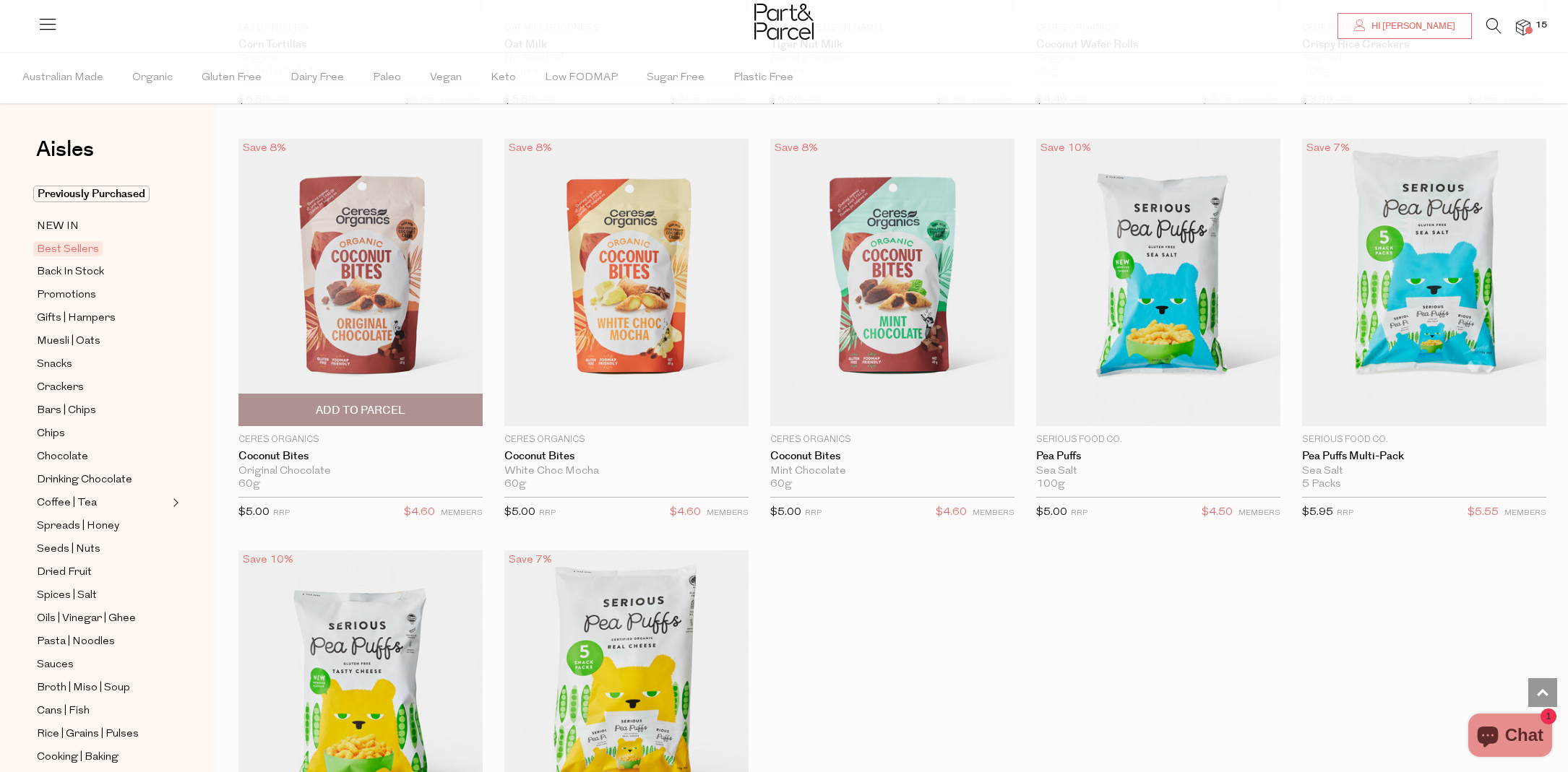
click at [466, 409] on span "Add To Parcel" at bounding box center [361, 410] width 235 height 31
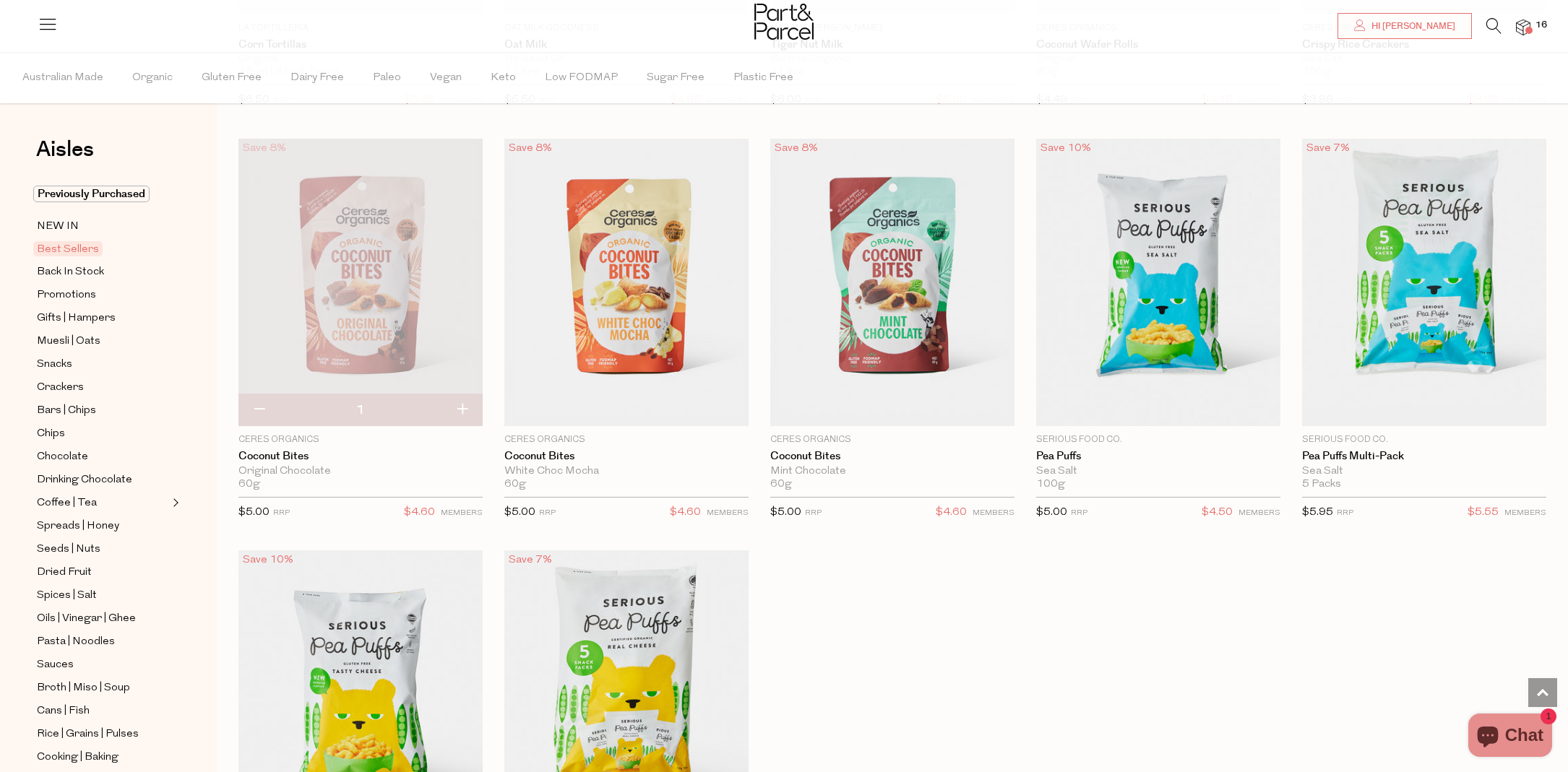
click at [467, 406] on button "button" at bounding box center [462, 410] width 41 height 32
type input "2"
click at [466, 405] on button "button" at bounding box center [462, 410] width 41 height 32
type input "3"
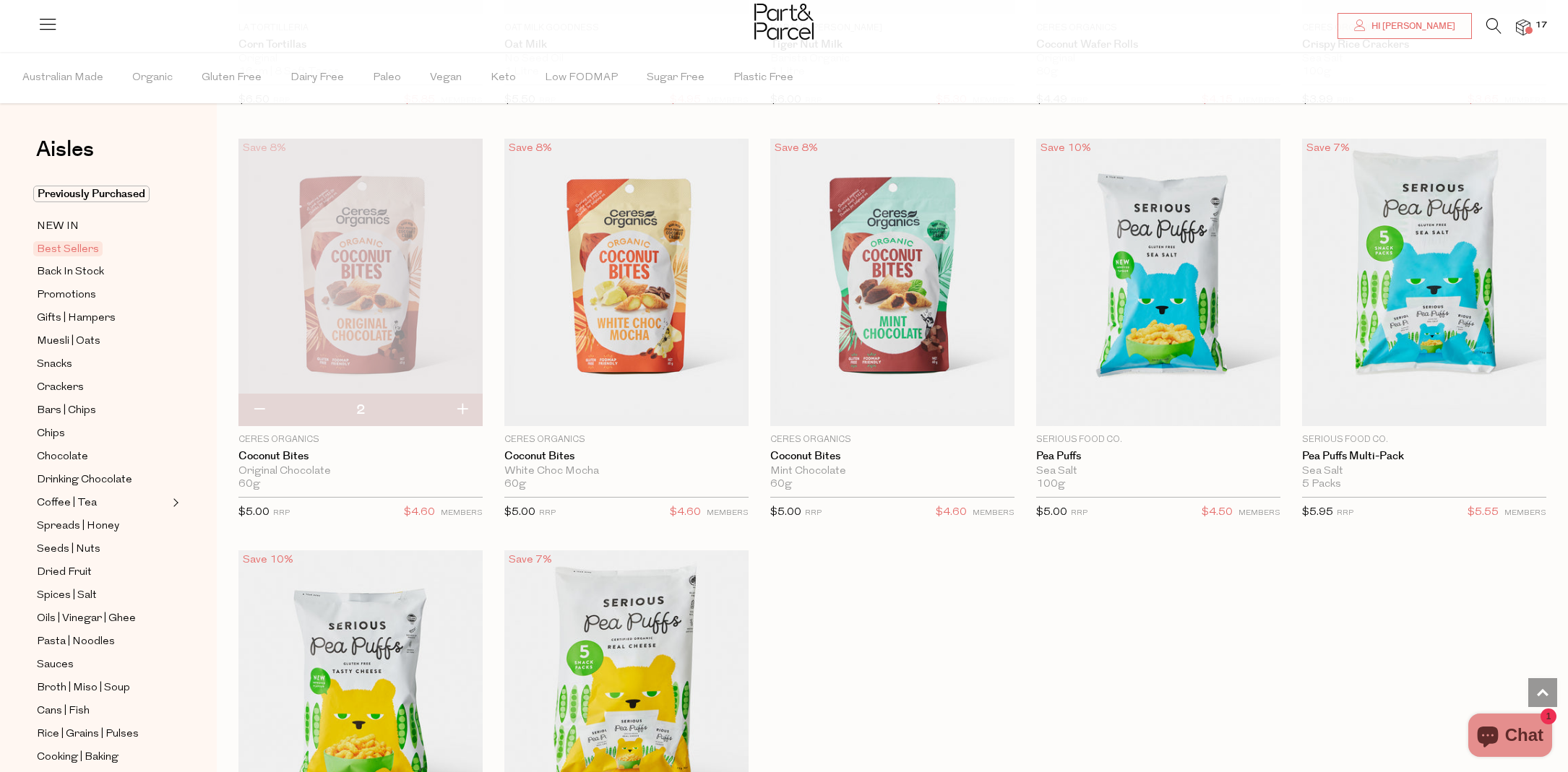
type input "3"
click at [465, 404] on button "button" at bounding box center [462, 410] width 41 height 32
type input "4"
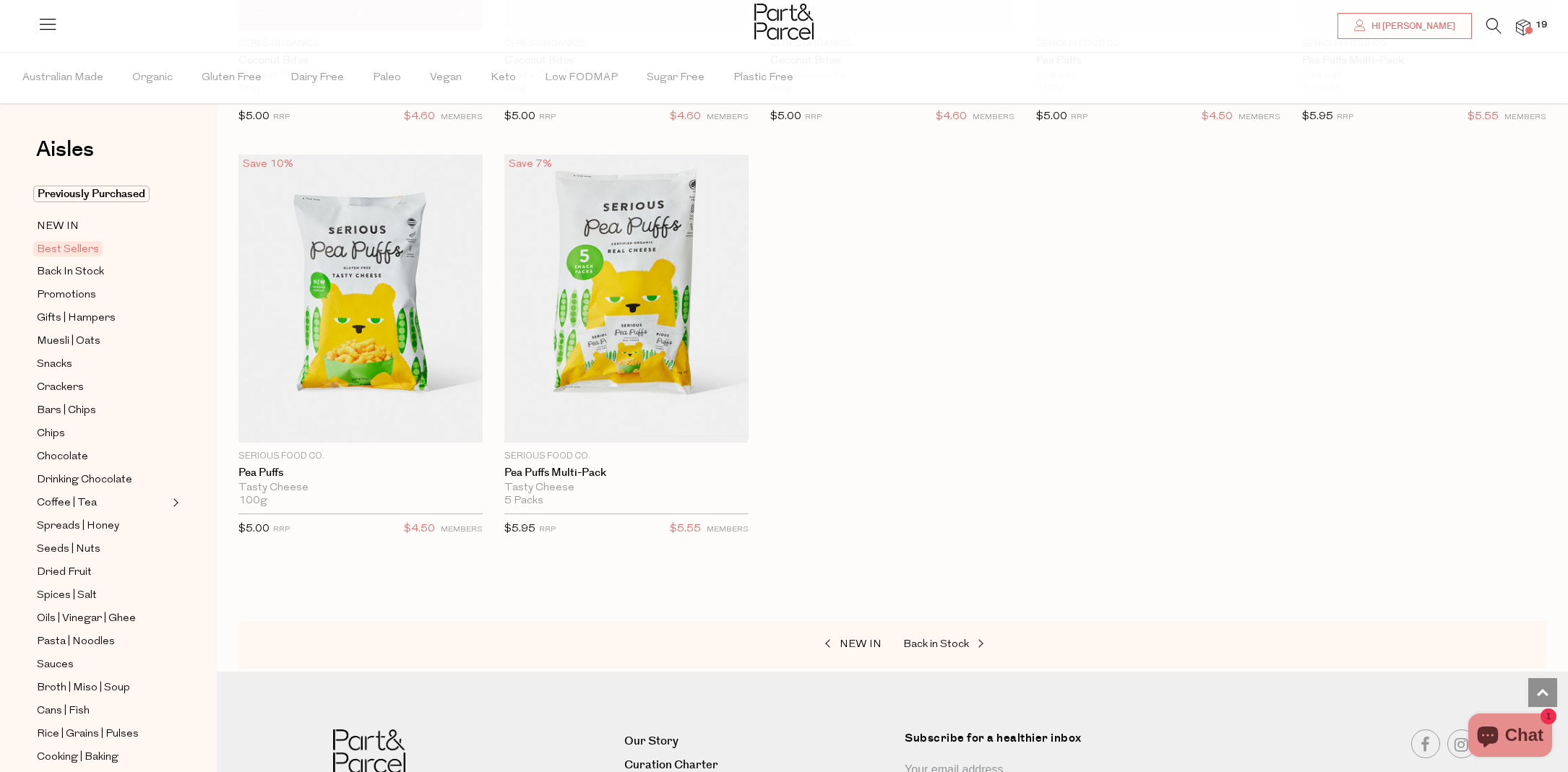
scroll to position [3373, 0]
click at [89, 271] on span "Back In Stock" at bounding box center [70, 272] width 67 height 18
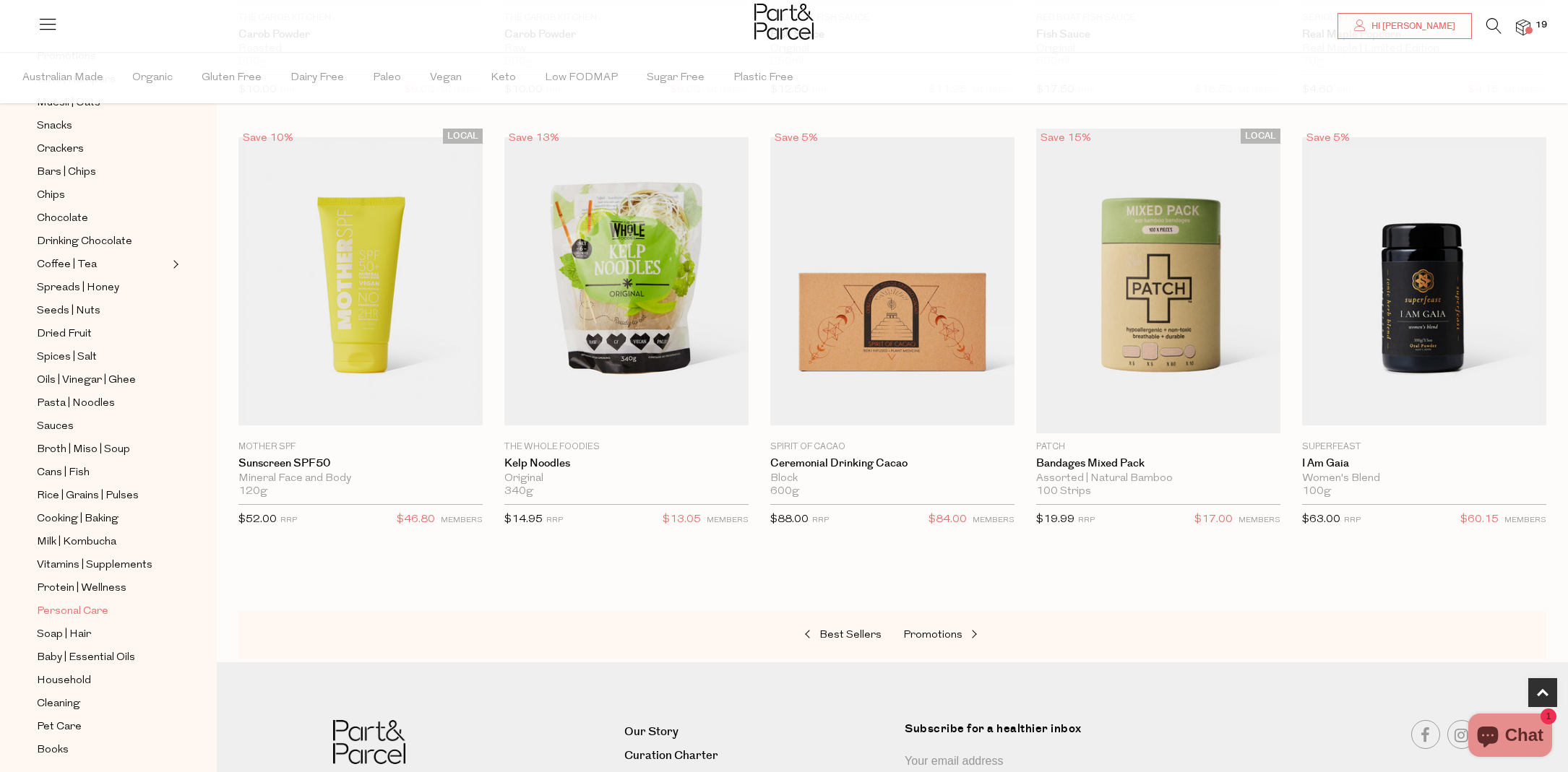
scroll to position [221, 0]
click at [71, 626] on span "Personal Care" at bounding box center [73, 629] width 72 height 18
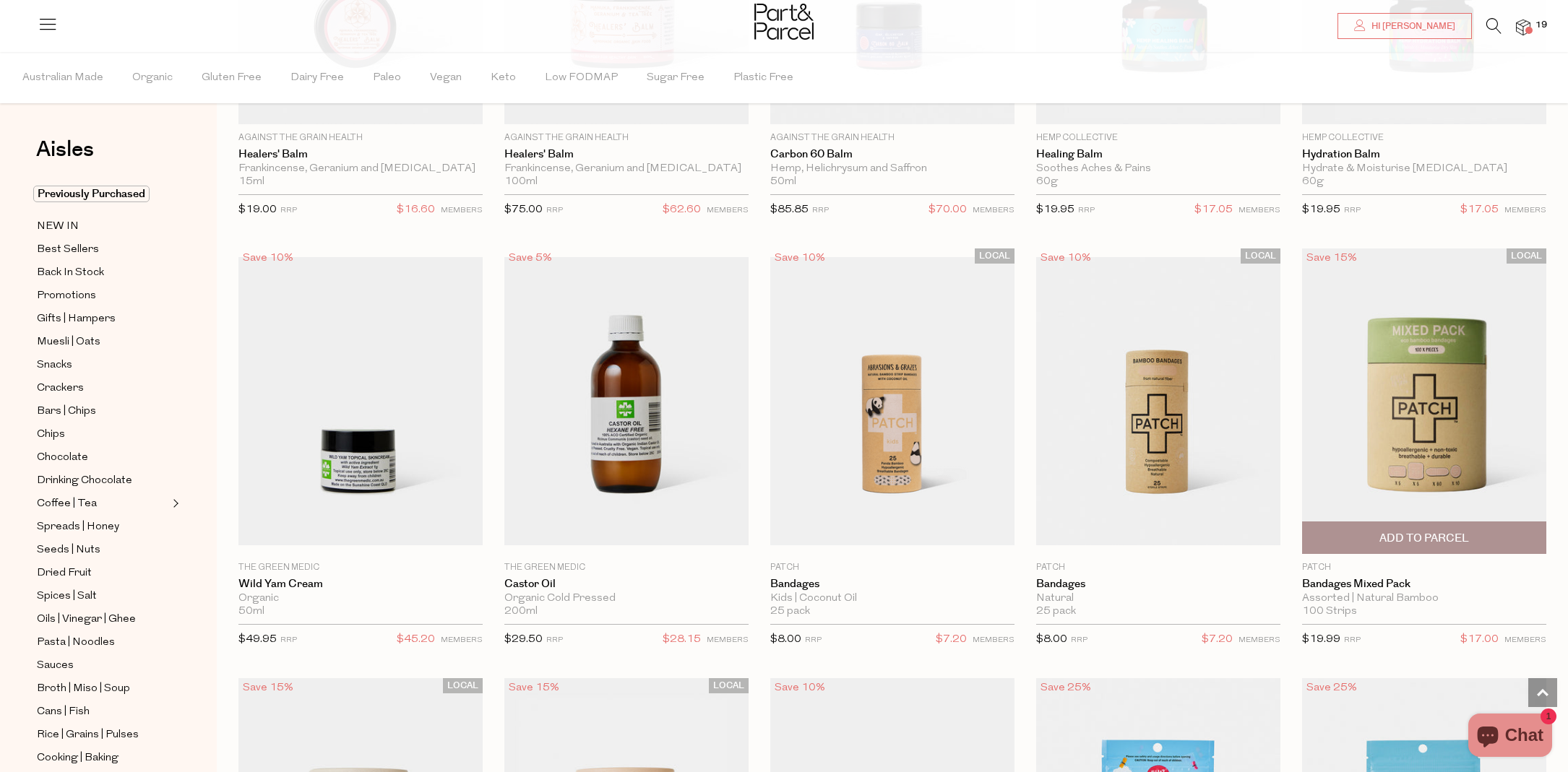
scroll to position [6533, 0]
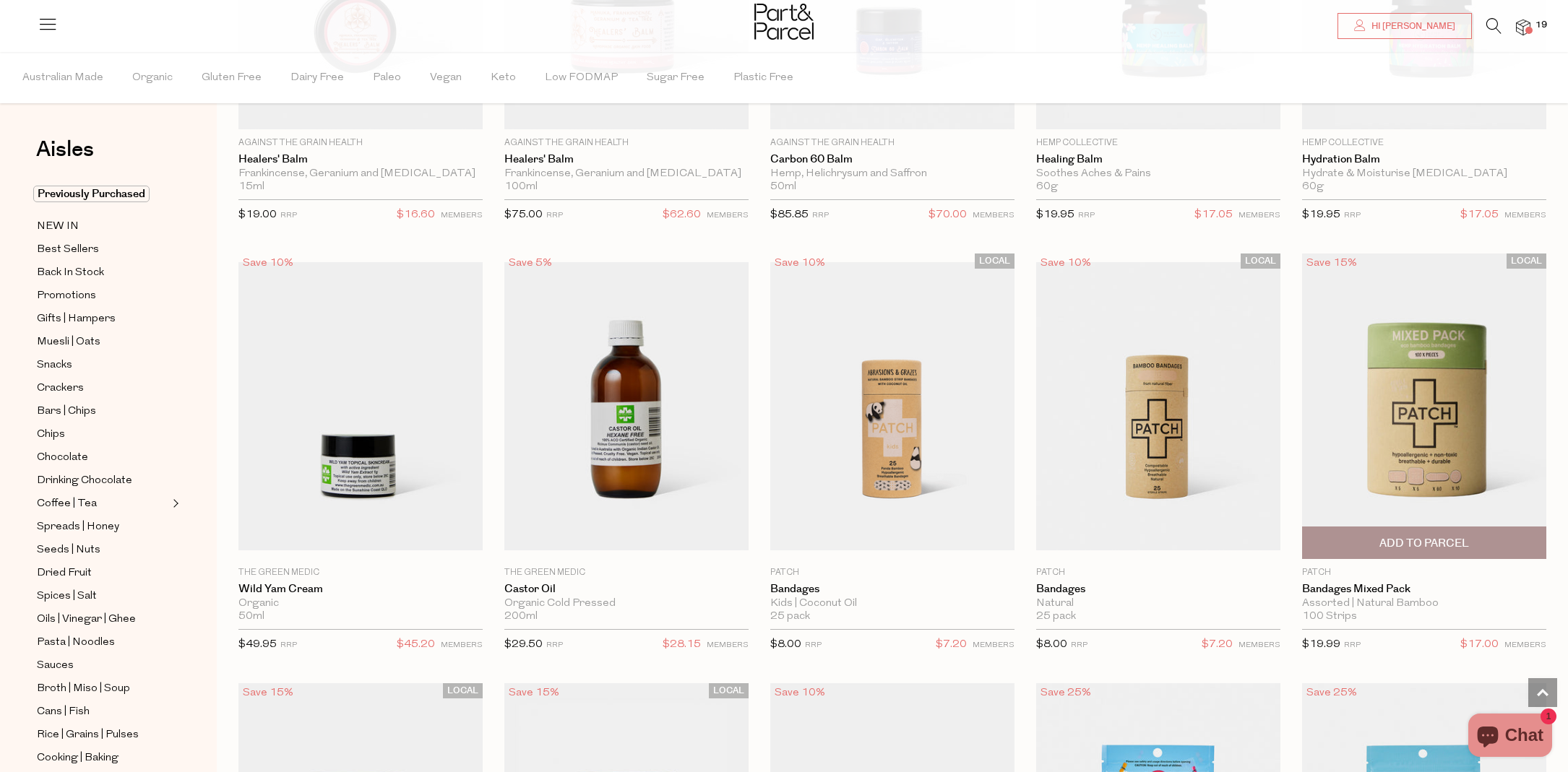
click at [1455, 542] on span "Add To Parcel" at bounding box center [1424, 544] width 89 height 16
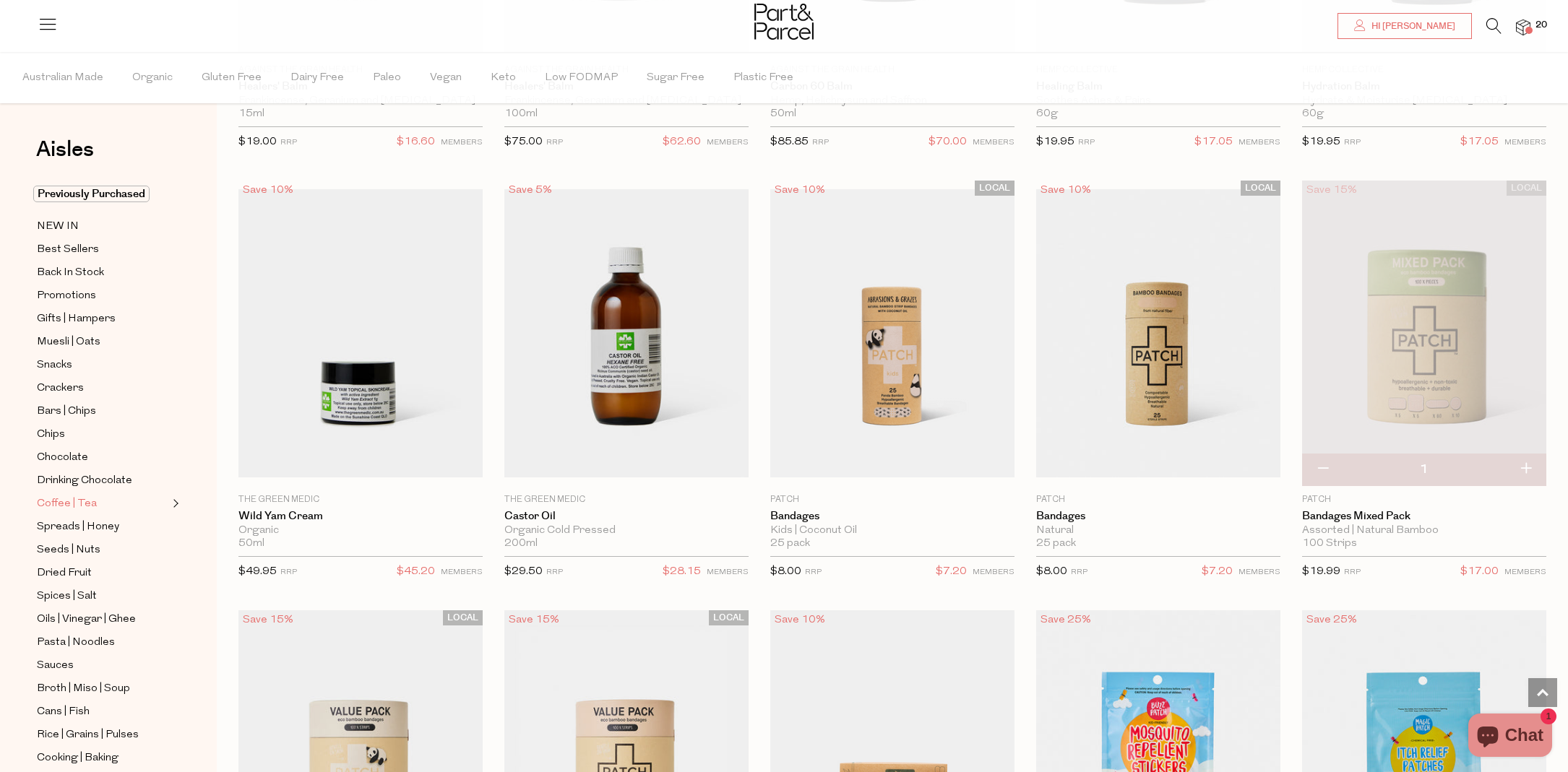
scroll to position [6608, 0]
click at [69, 501] on span "Coffee | Tea" at bounding box center [67, 505] width 60 height 18
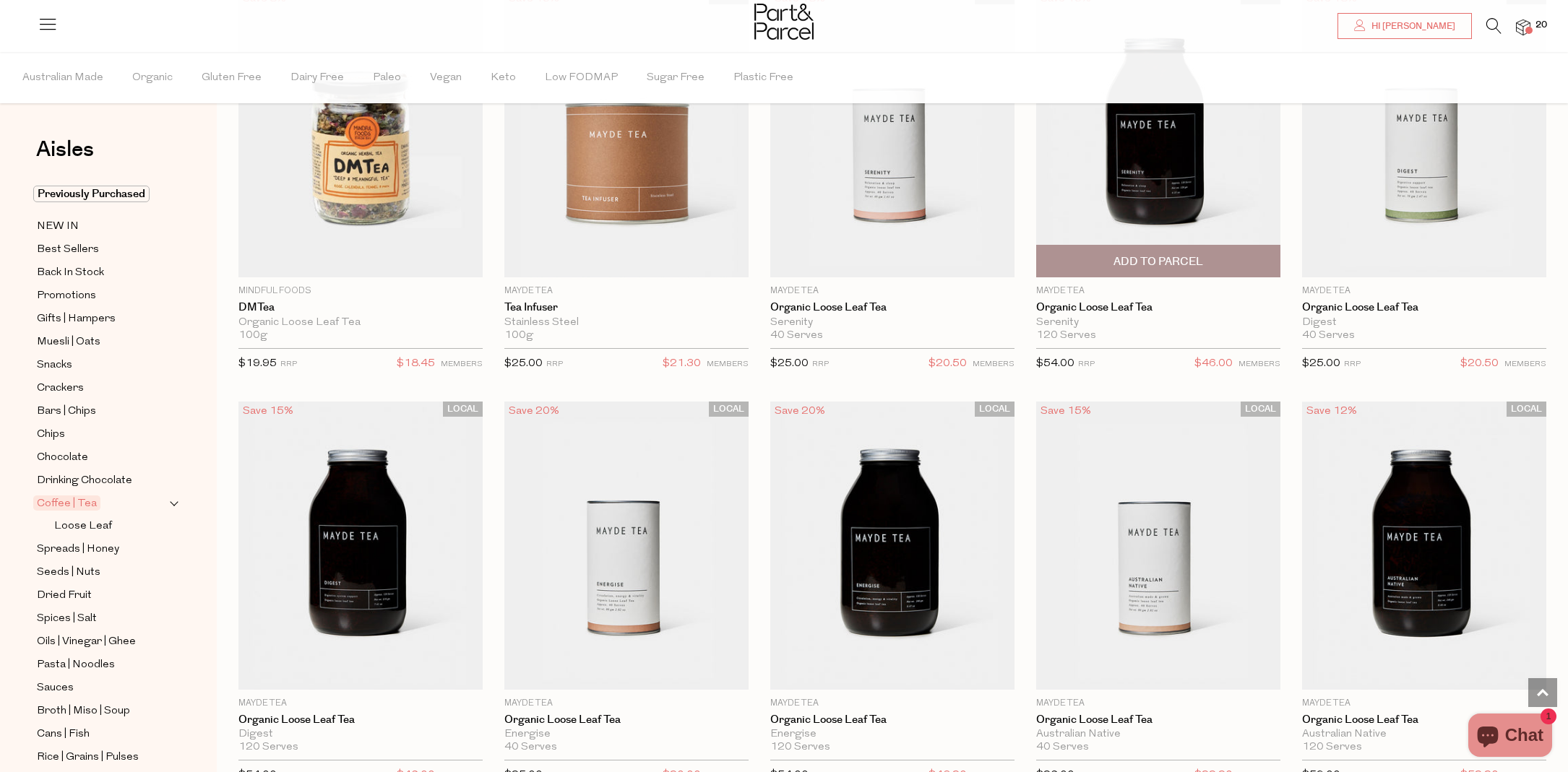
scroll to position [3123, 0]
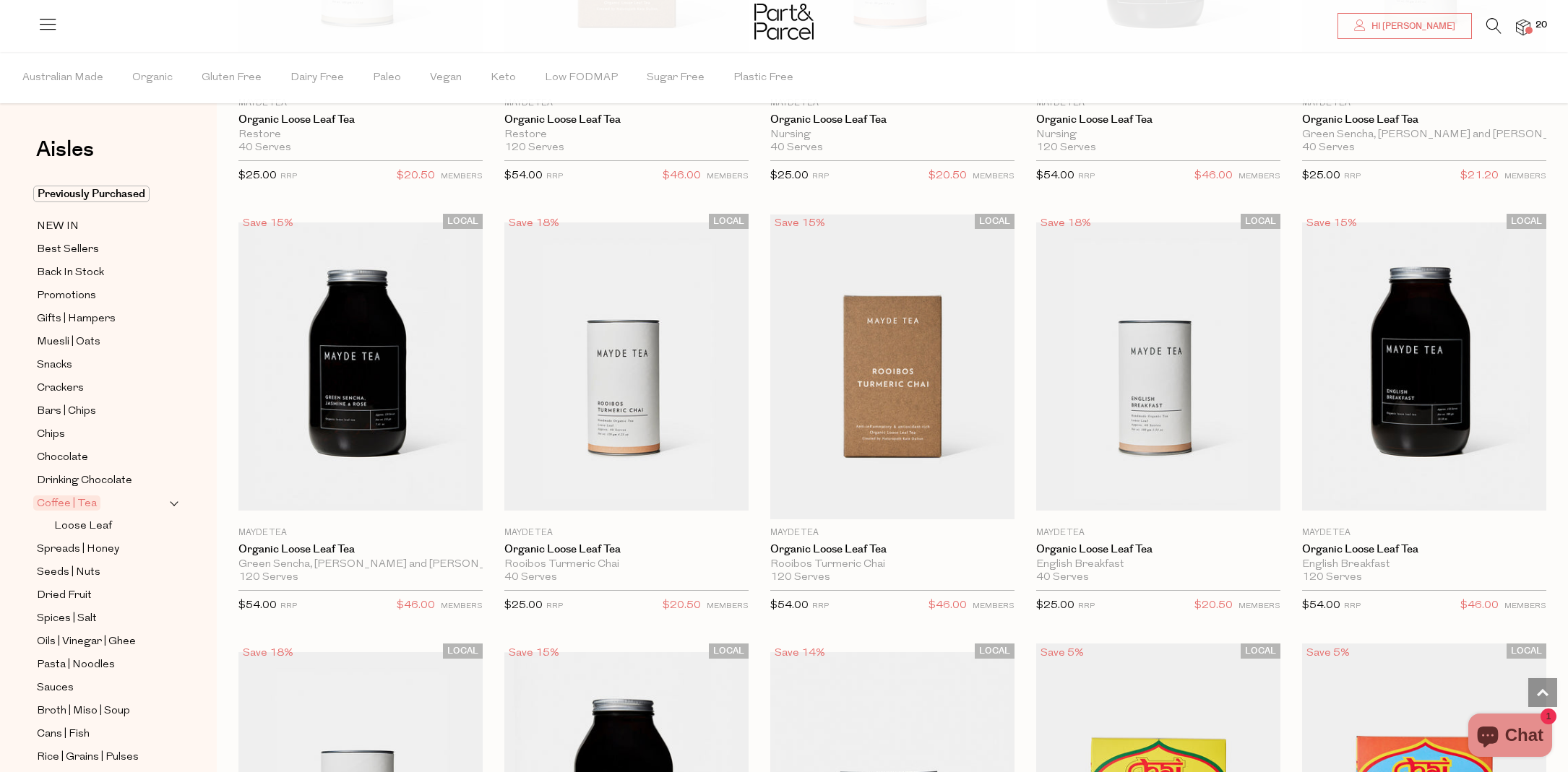
scroll to position [4151, 0]
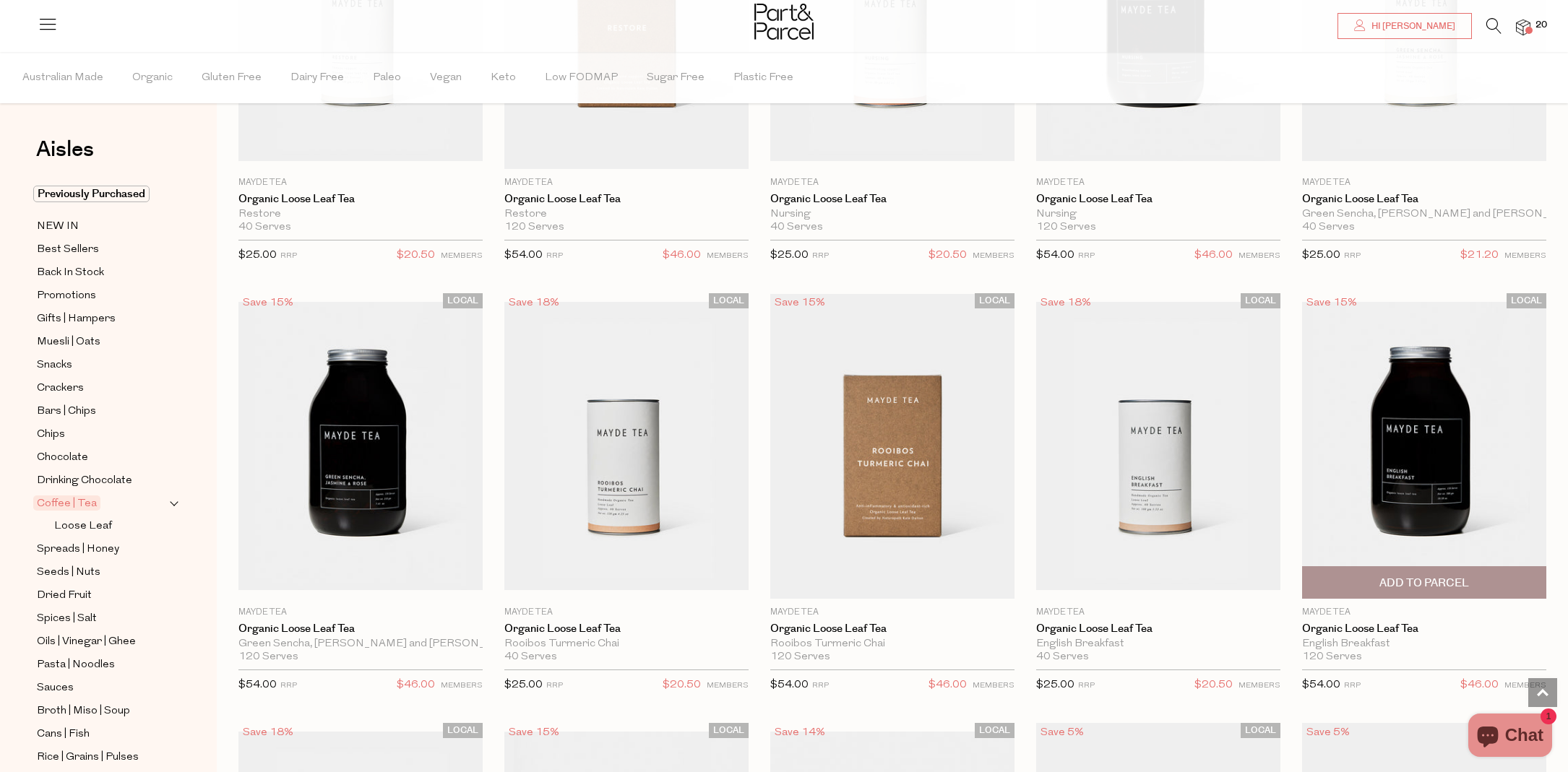
click at [1433, 596] on div "LOCAL Save 15% 1 Add To Parcel Mayde Tea Organic Loose Leaf Tea English Breakfa…" at bounding box center [1424, 498] width 244 height 408
click at [1413, 568] on span "Add To Parcel" at bounding box center [1424, 581] width 235 height 31
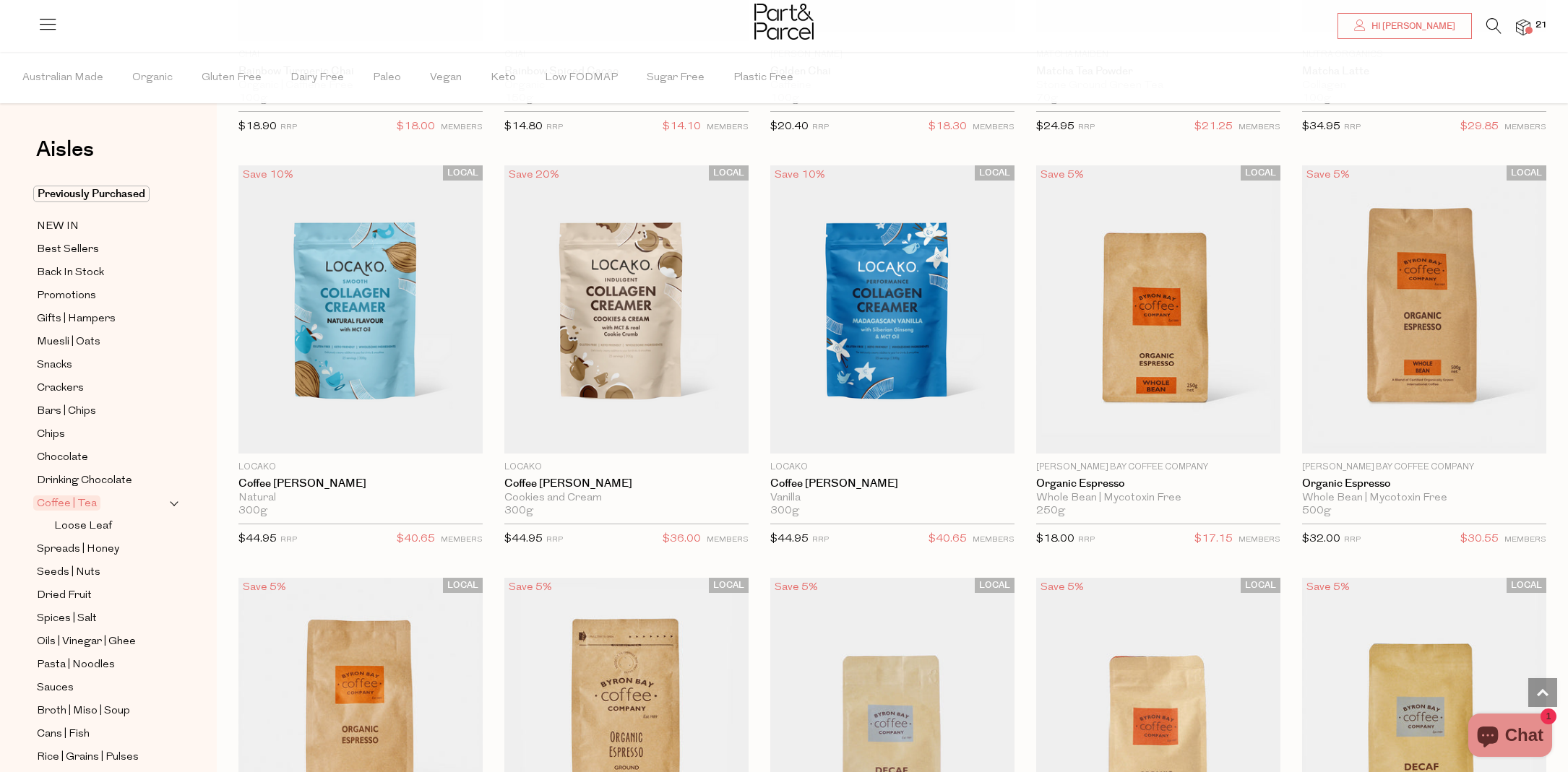
scroll to position [5920, 0]
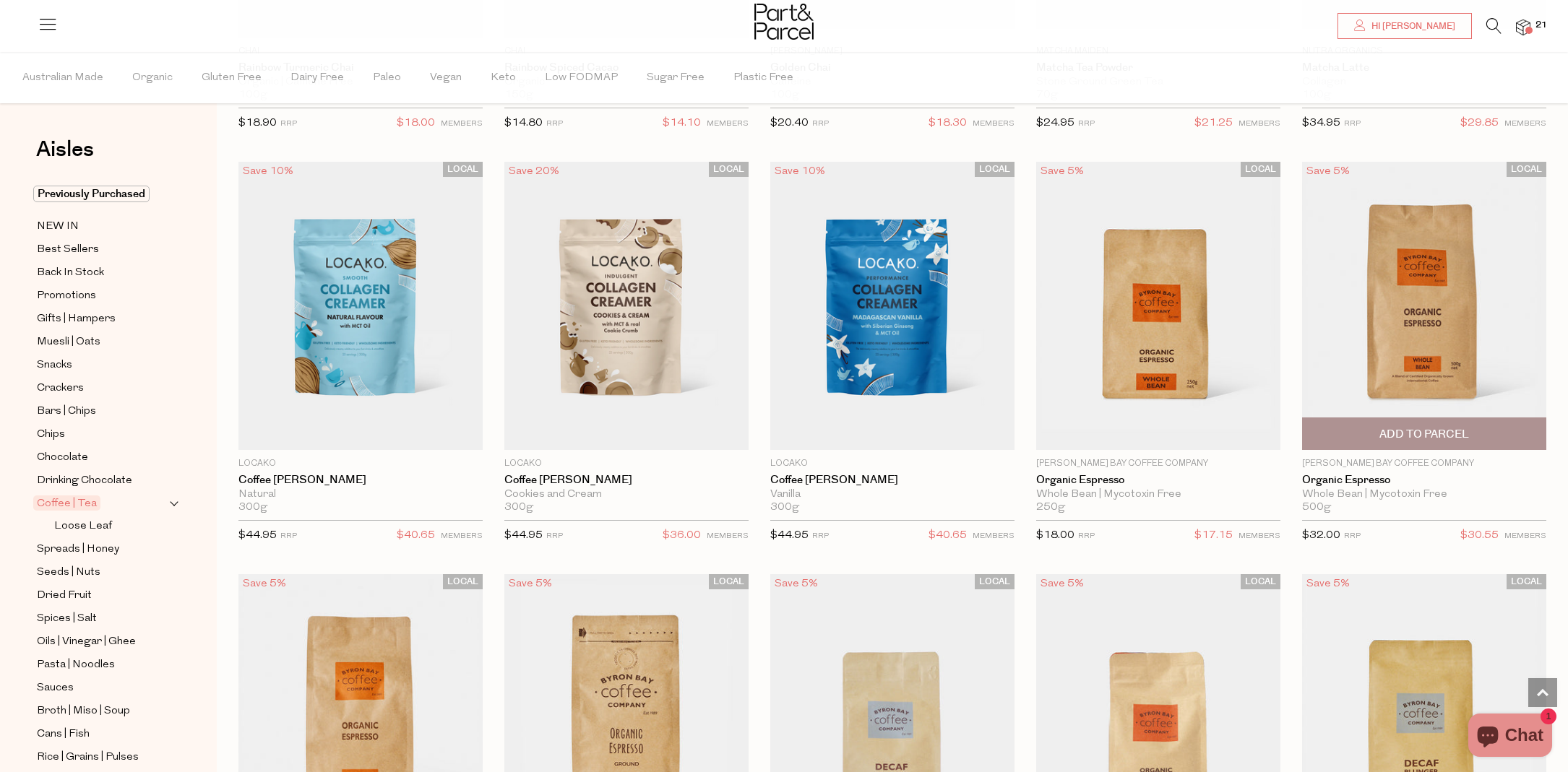
click at [1466, 429] on span "Add To Parcel" at bounding box center [1424, 435] width 89 height 16
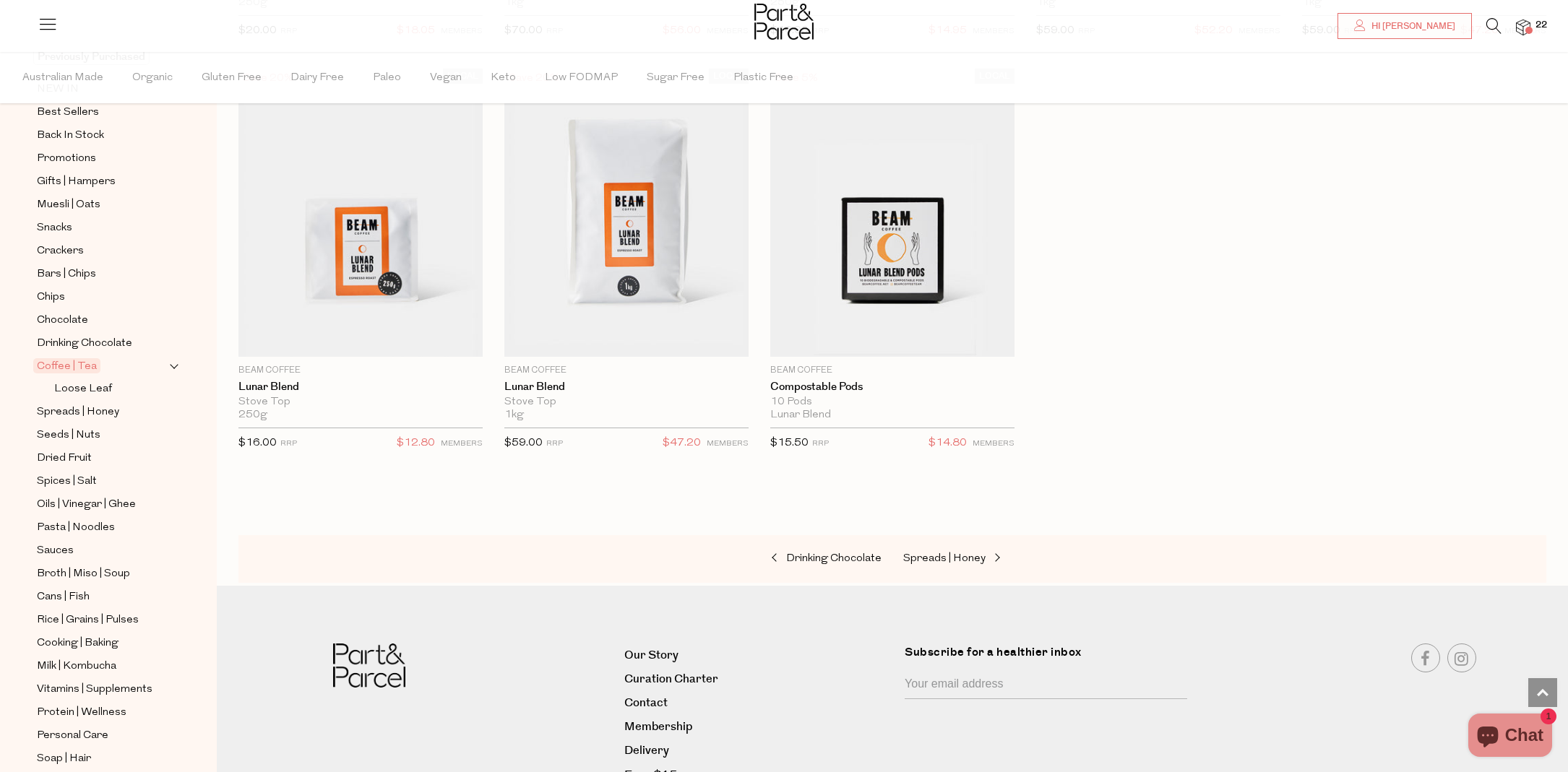
scroll to position [7265, 0]
click at [83, 416] on span "Spreads | Honey" at bounding box center [78, 412] width 83 height 18
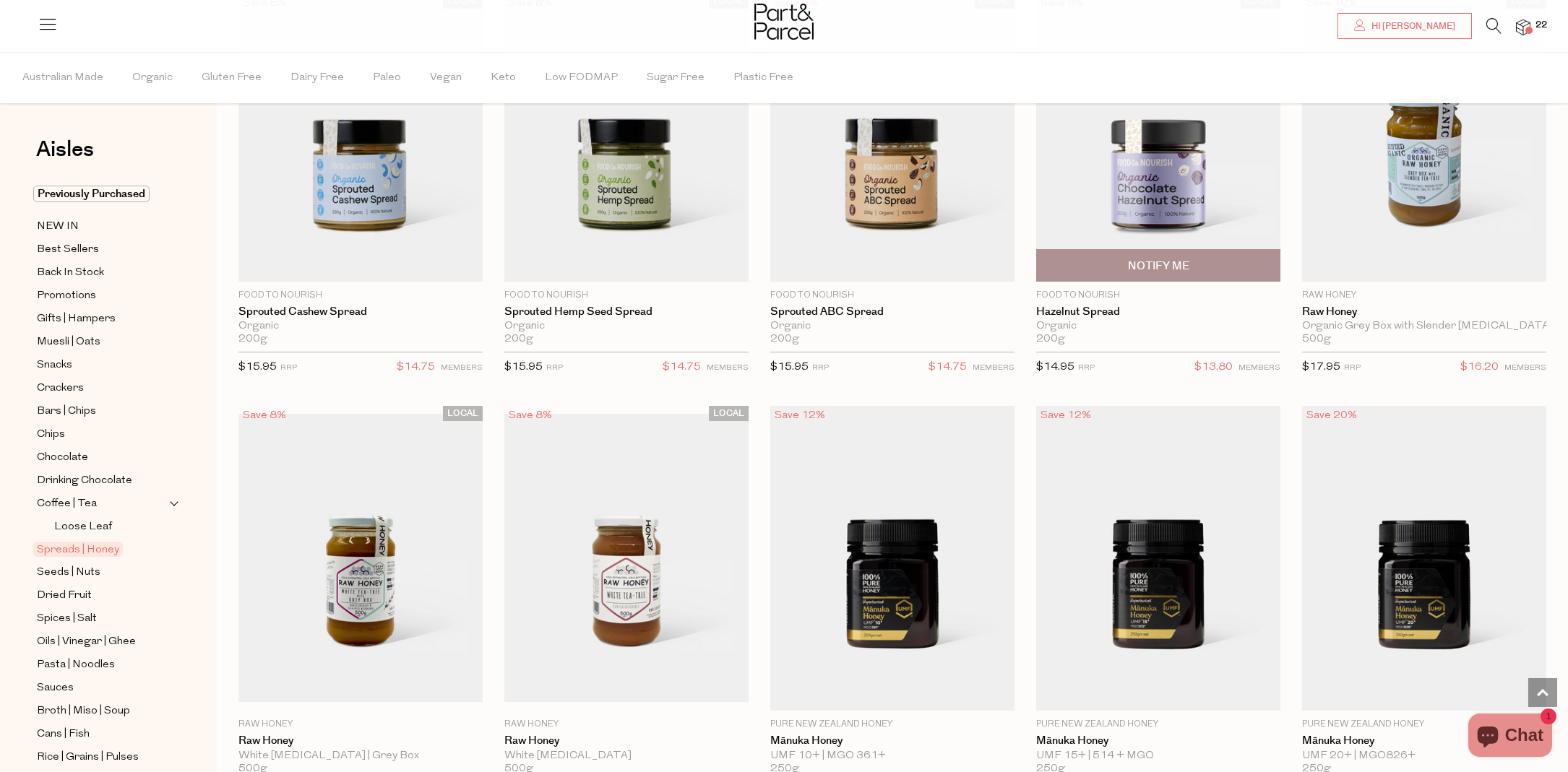
scroll to position [2666, 0]
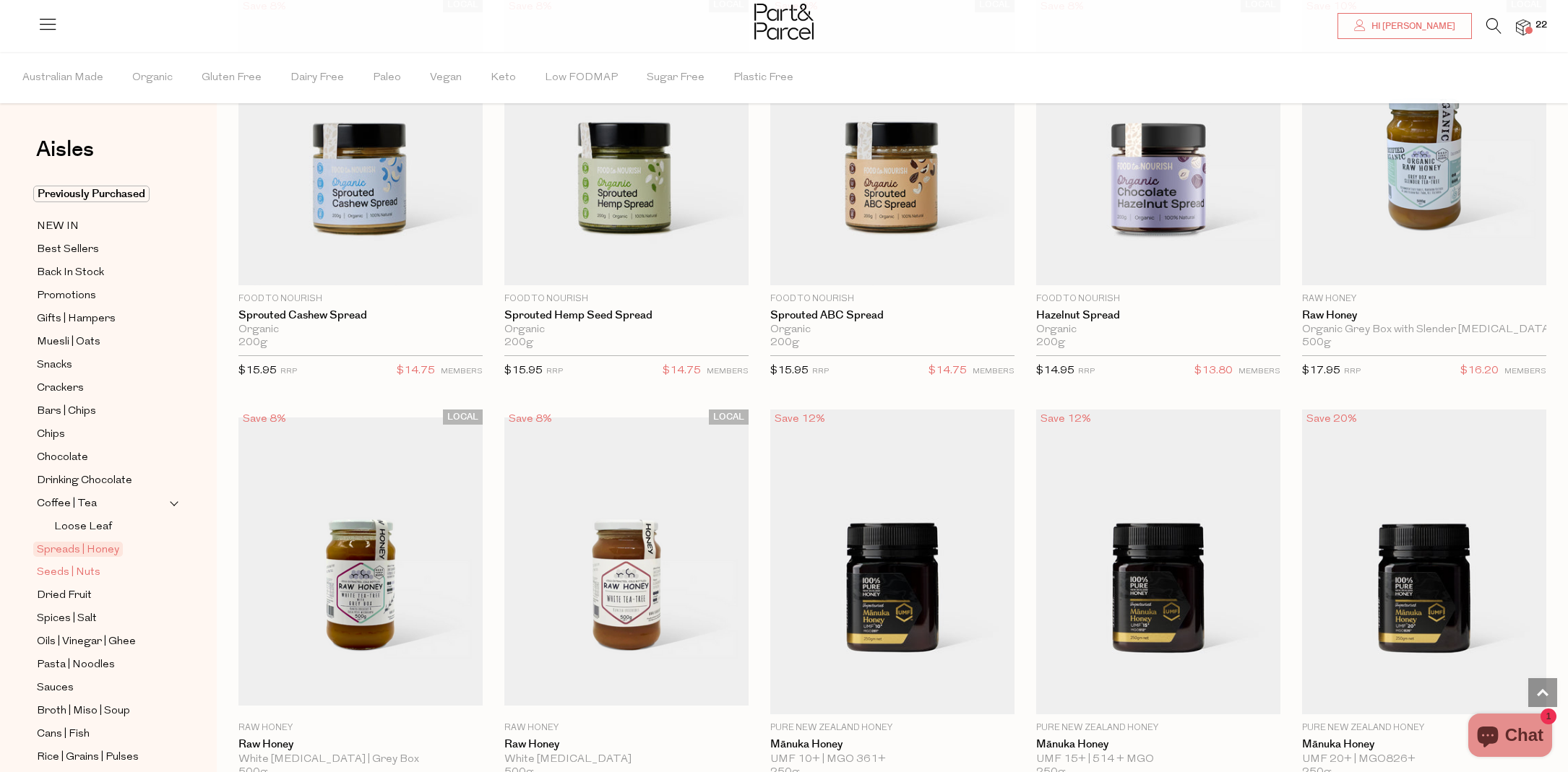
click at [75, 569] on span "Seeds | Nuts" at bounding box center [68, 573] width 63 height 18
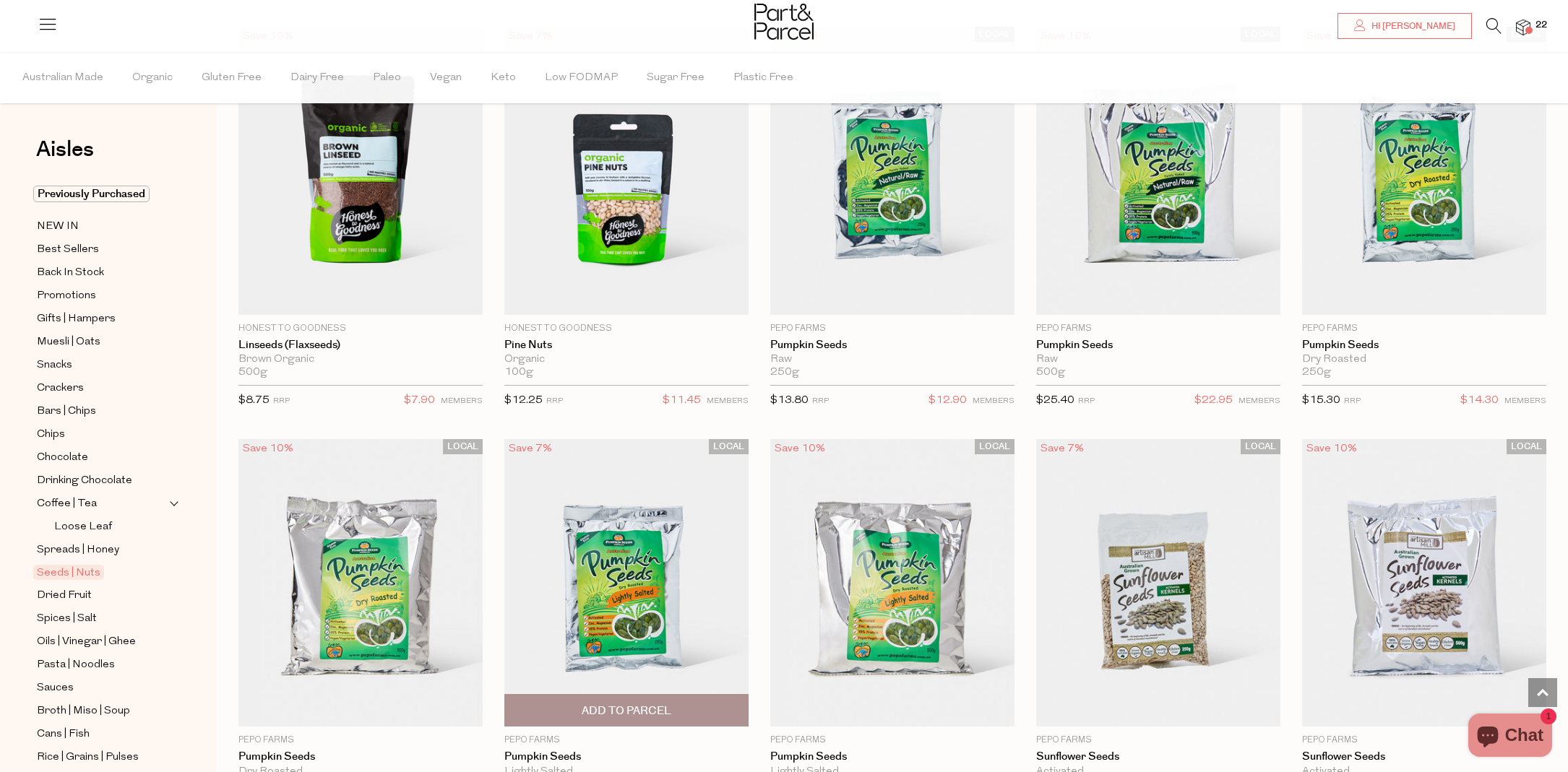
scroll to position [2633, 0]
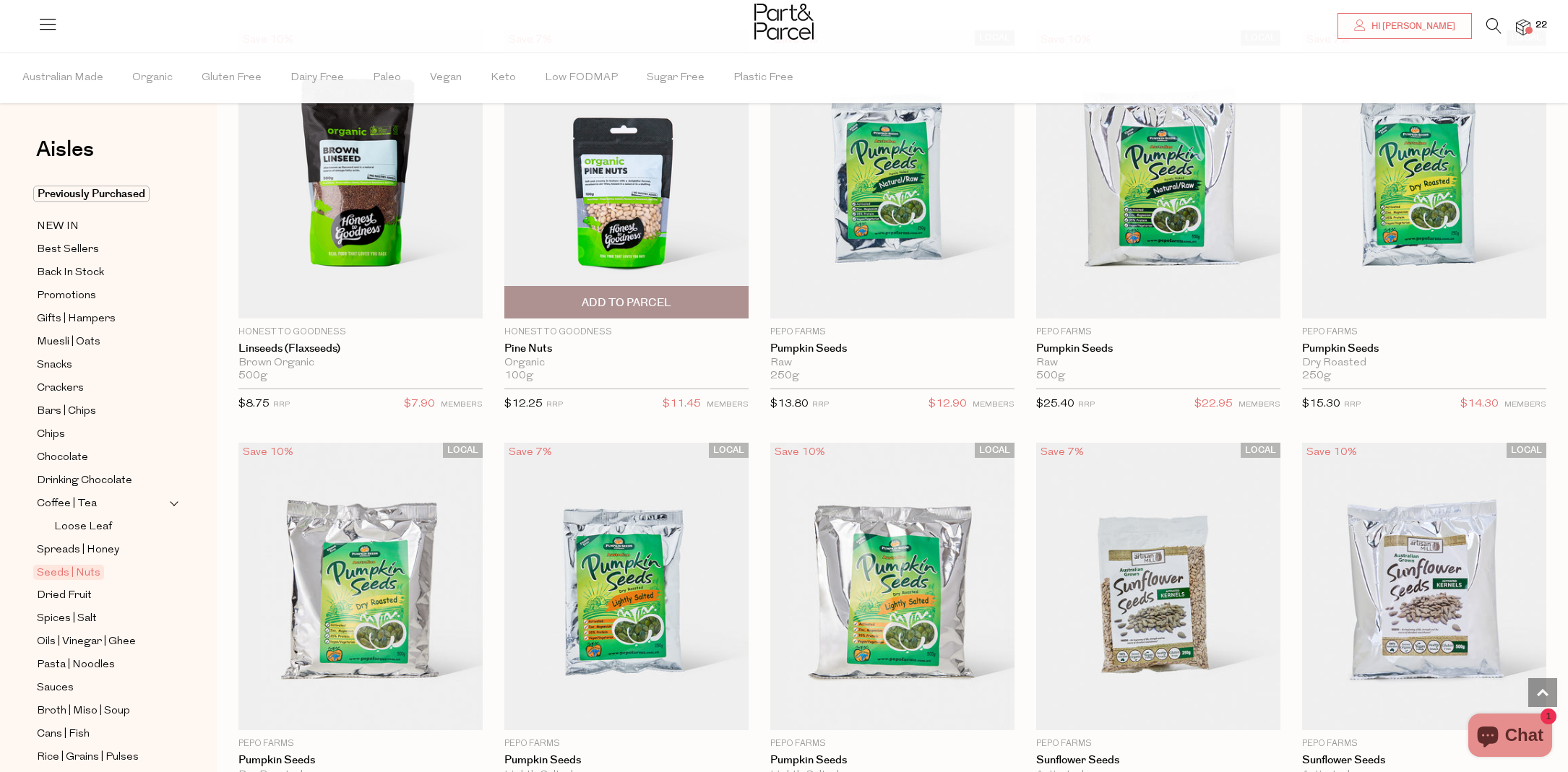
click at [658, 296] on span "Add To Parcel" at bounding box center [626, 303] width 89 height 16
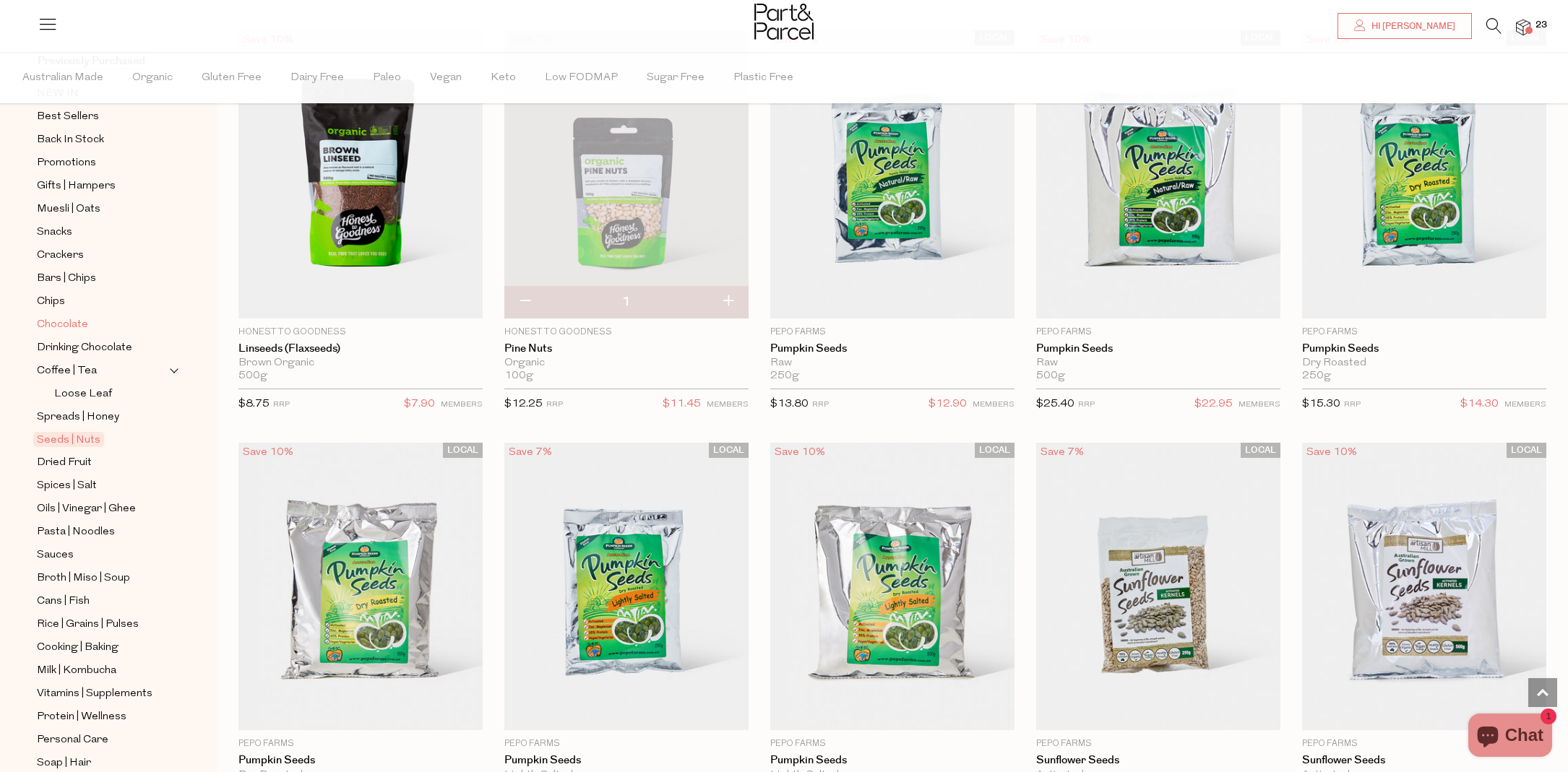
scroll to position [135, 0]
click at [54, 462] on span "Dried Fruit" at bounding box center [64, 461] width 54 height 18
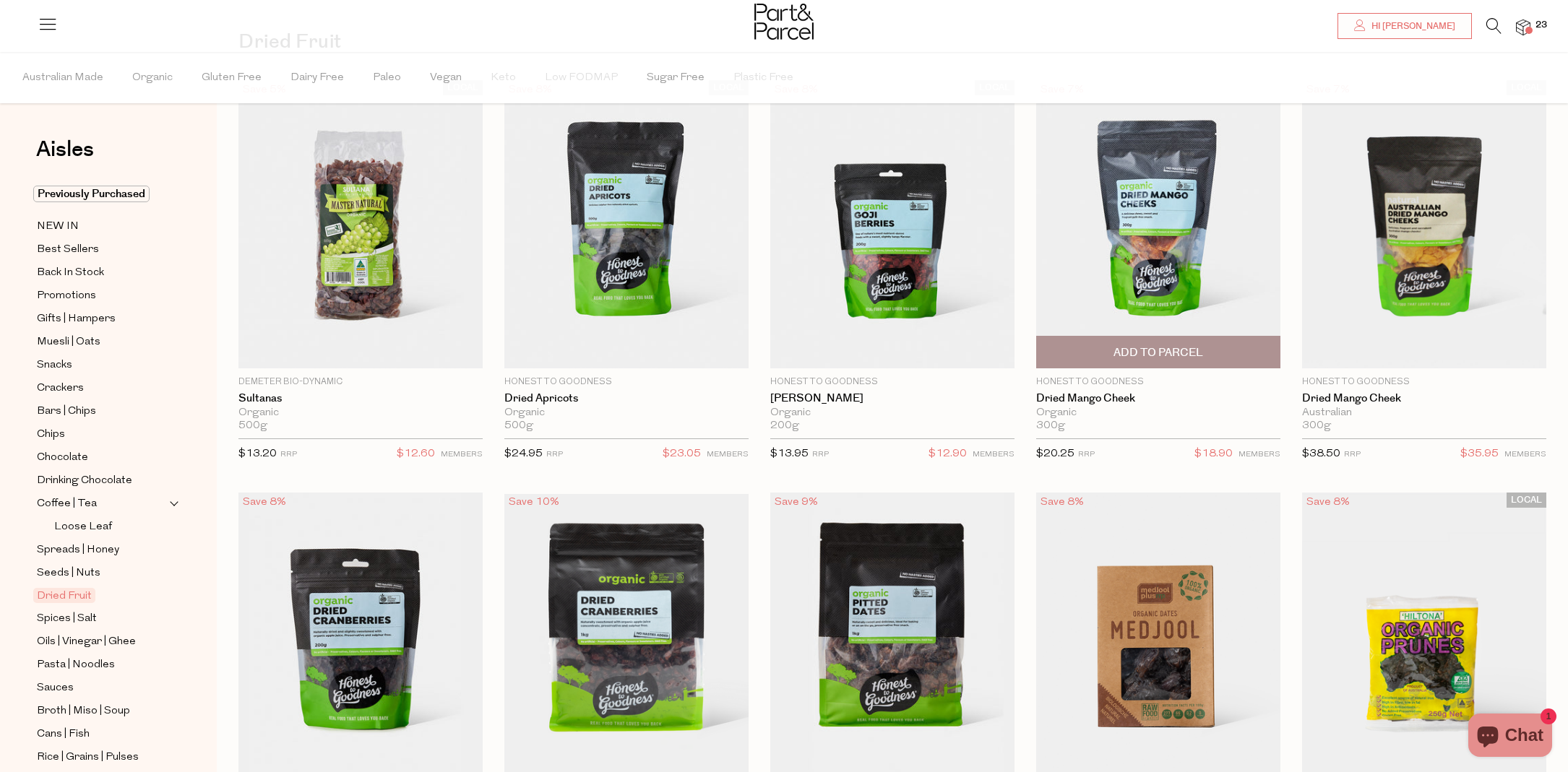
scroll to position [109, 0]
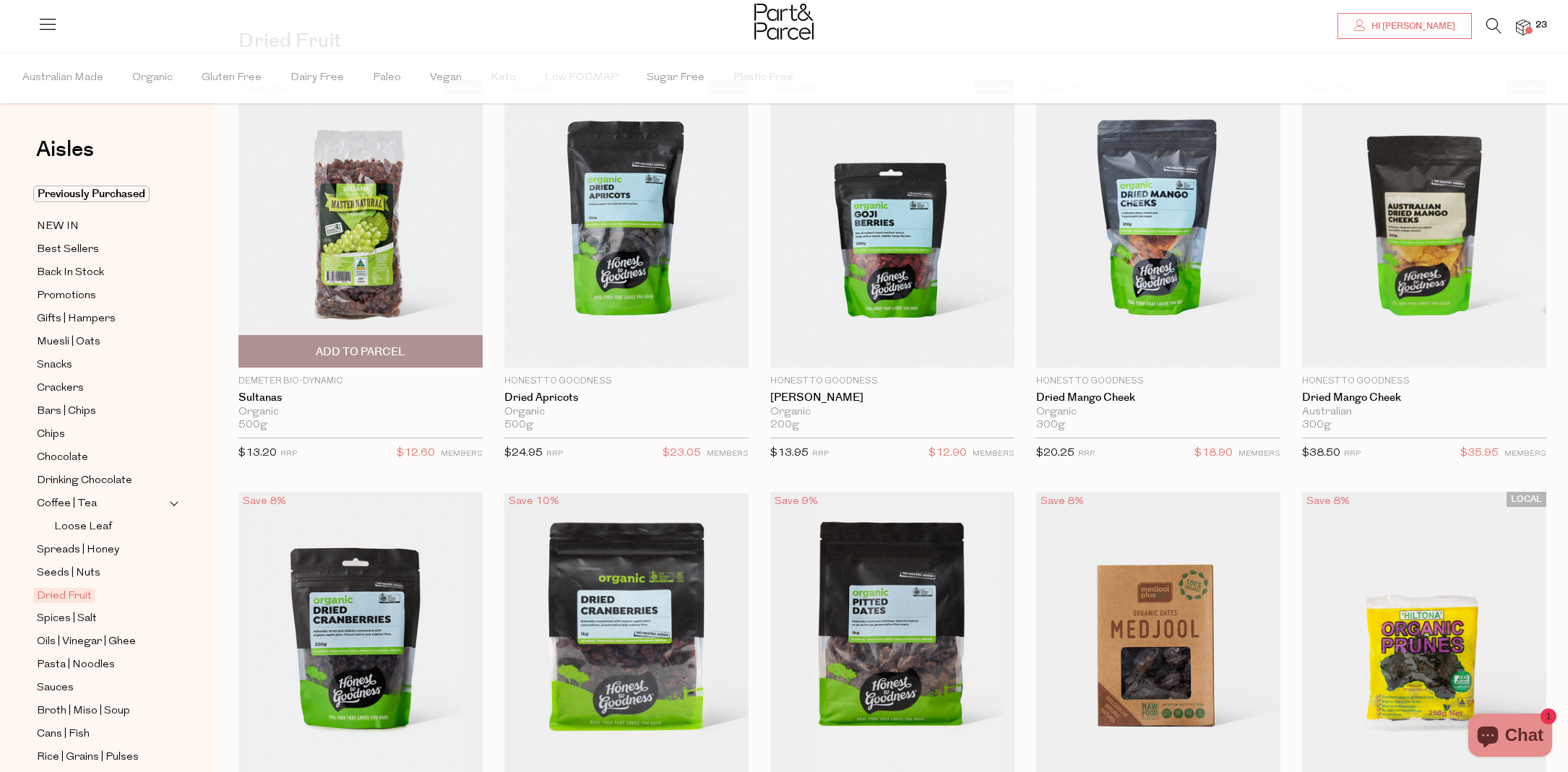
click at [398, 351] on span "Add To Parcel" at bounding box center [361, 352] width 89 height 16
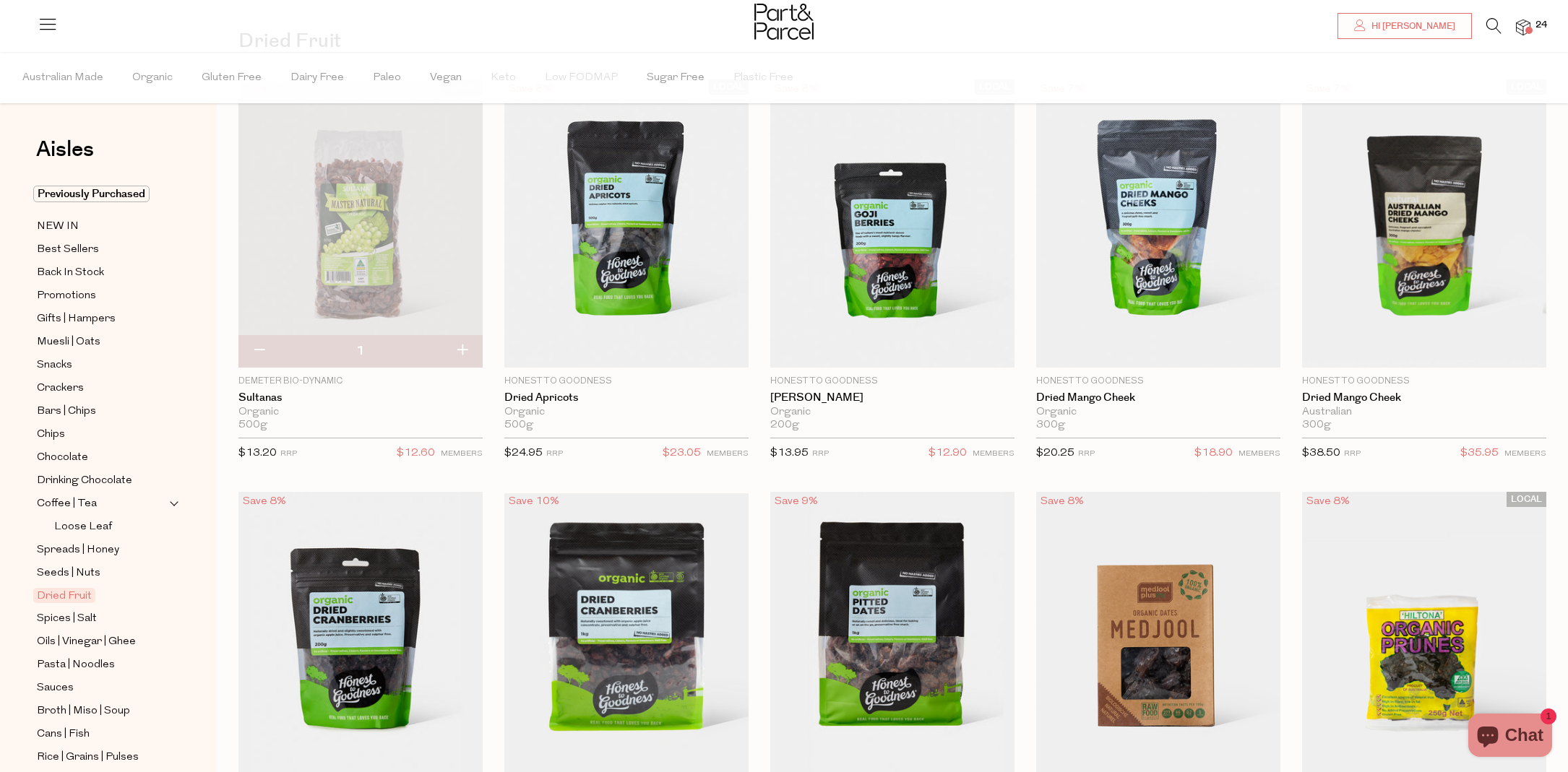
click at [383, 286] on img at bounding box center [360, 224] width 244 height 288
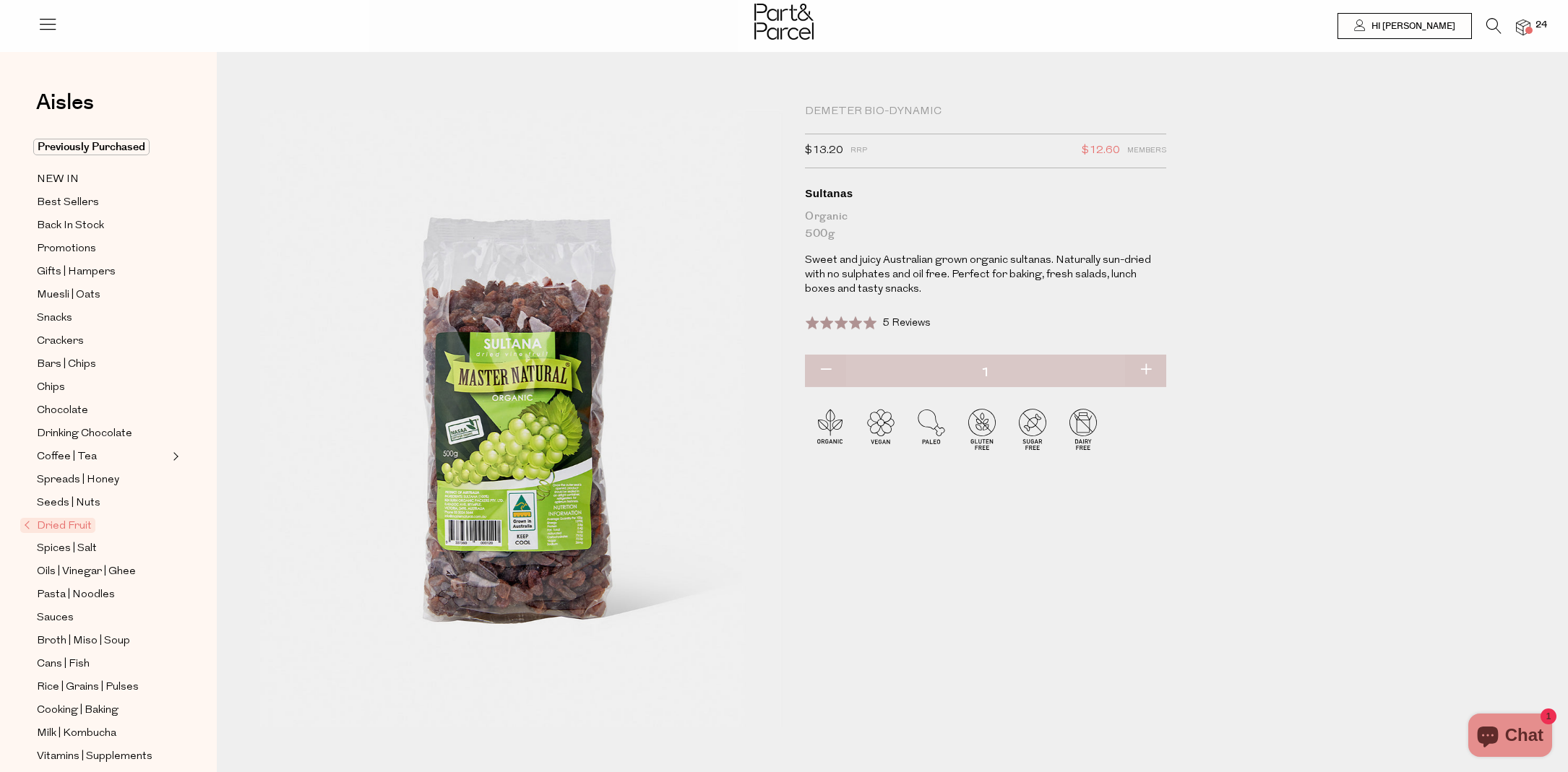
drag, startPoint x: 1149, startPoint y: 363, endPoint x: 1106, endPoint y: 368, distance: 43.3
click at [1149, 363] on button "button" at bounding box center [1146, 370] width 41 height 32
type input "2"
click at [84, 545] on span "Spices | Salt" at bounding box center [67, 549] width 60 height 18
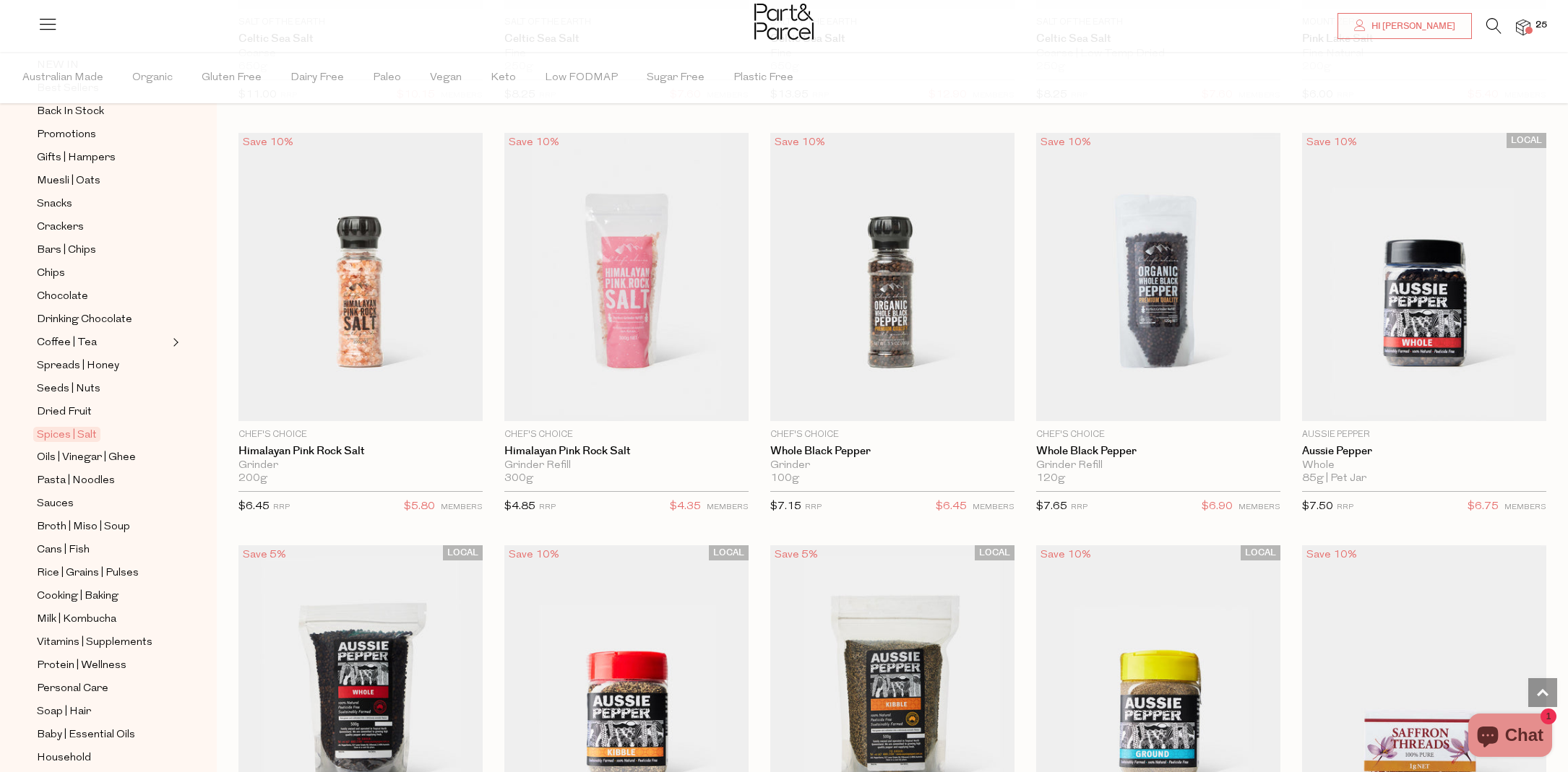
scroll to position [161, 0]
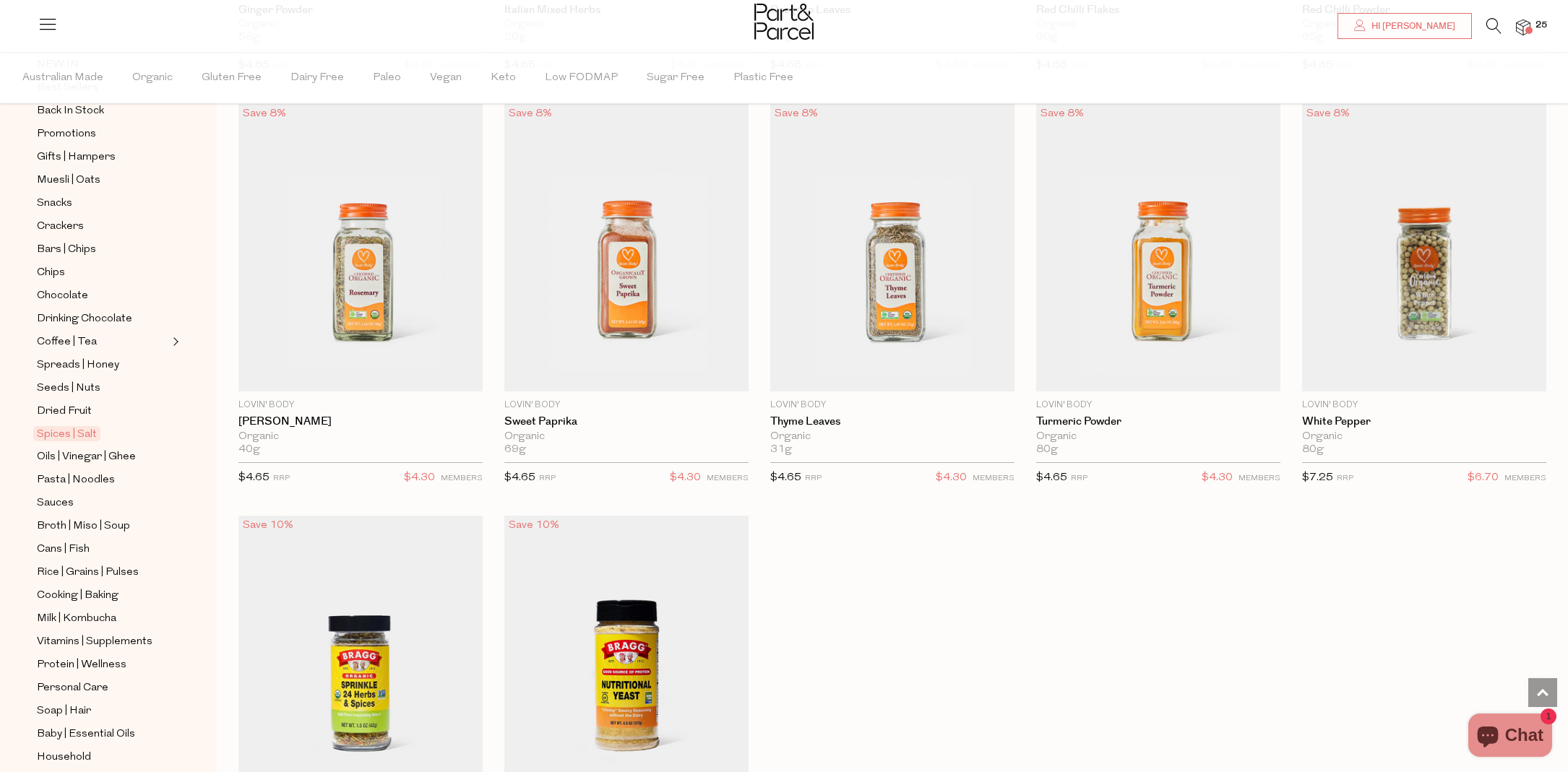
scroll to position [4226, 0]
click at [77, 458] on span "Oils | Vinegar | Ghee" at bounding box center [87, 457] width 99 height 18
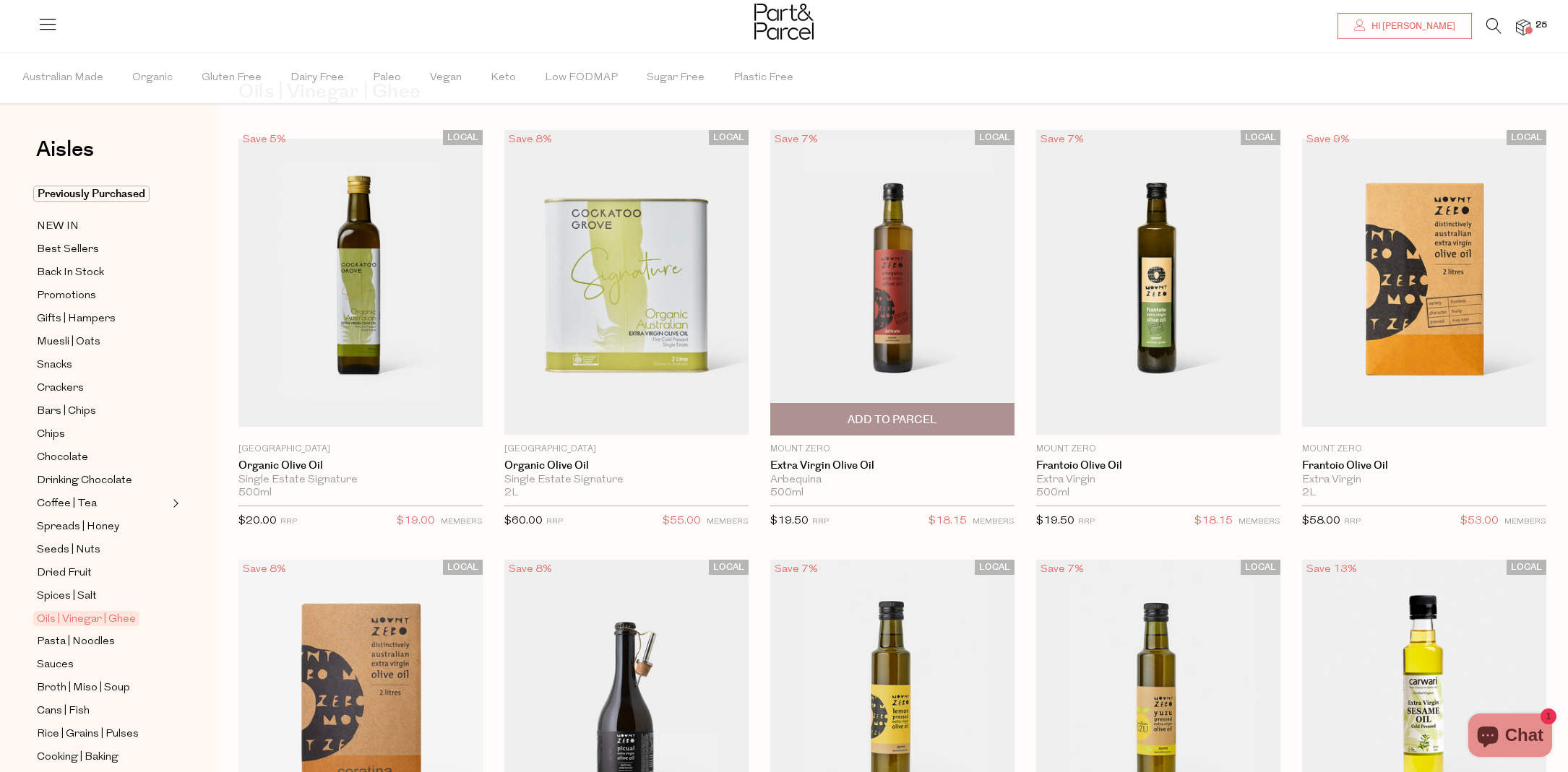
scroll to position [65, 0]
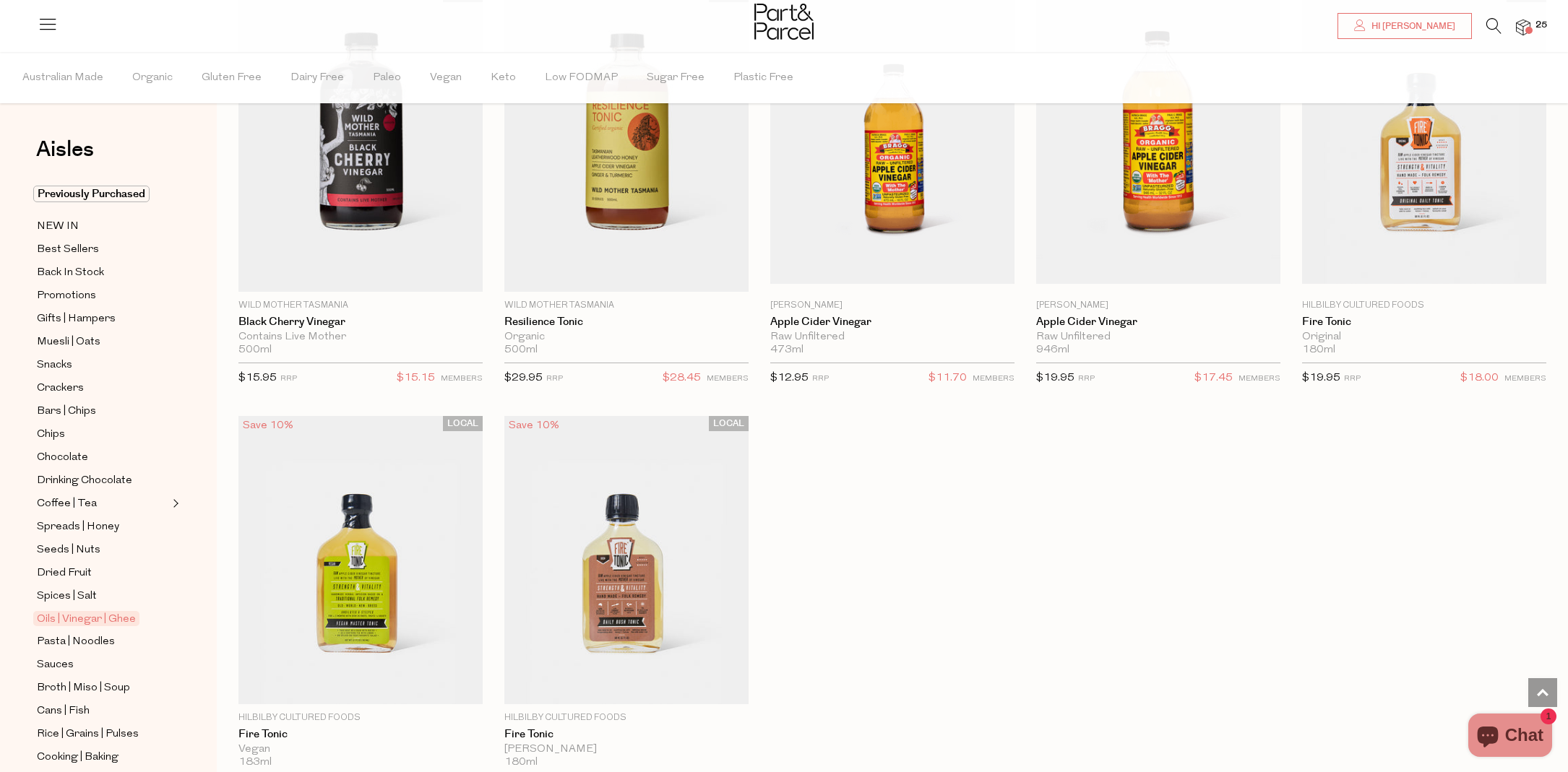
scroll to position [3954, 0]
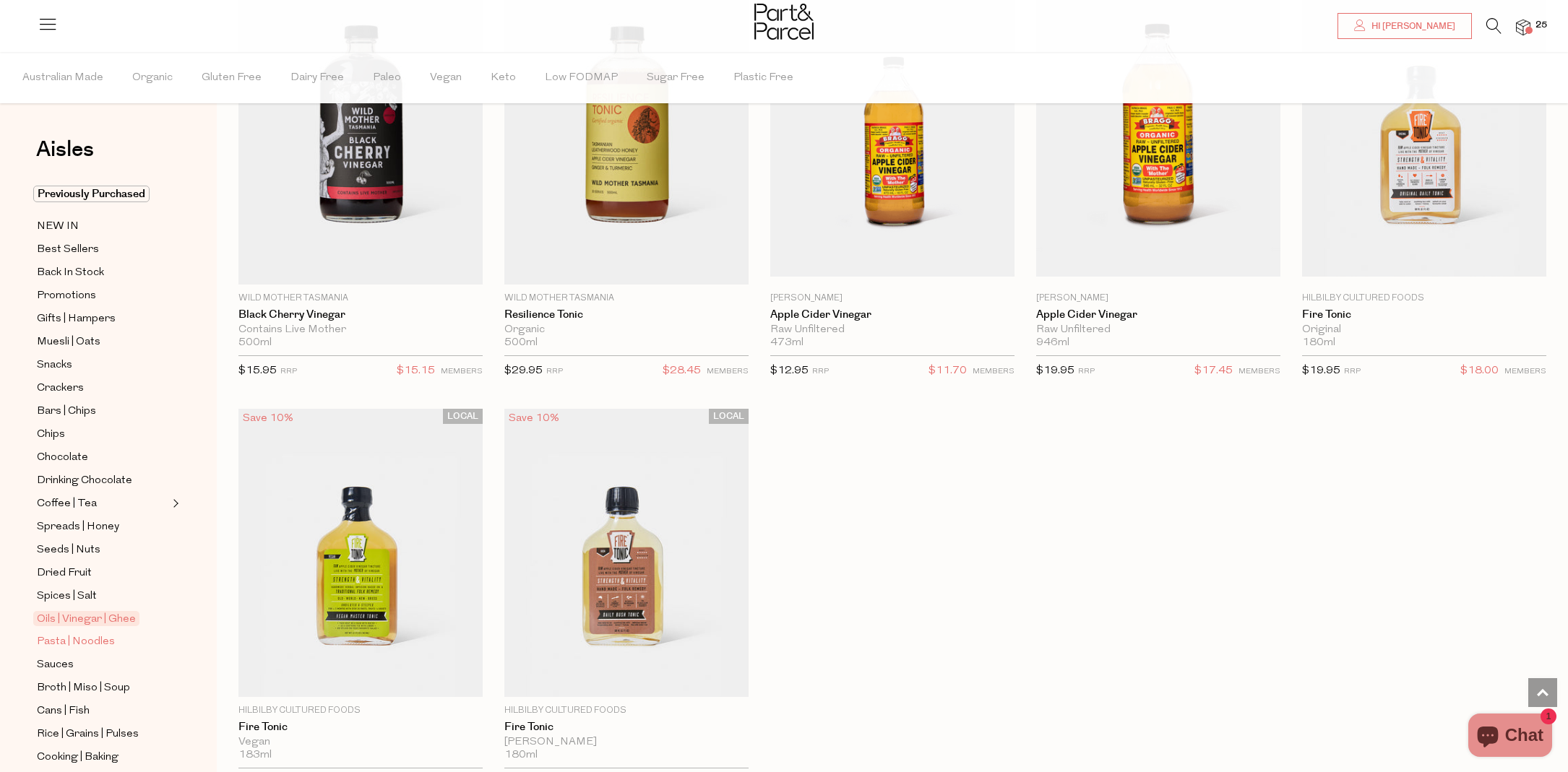
click at [94, 643] on span "Pasta | Noodles" at bounding box center [76, 643] width 78 height 18
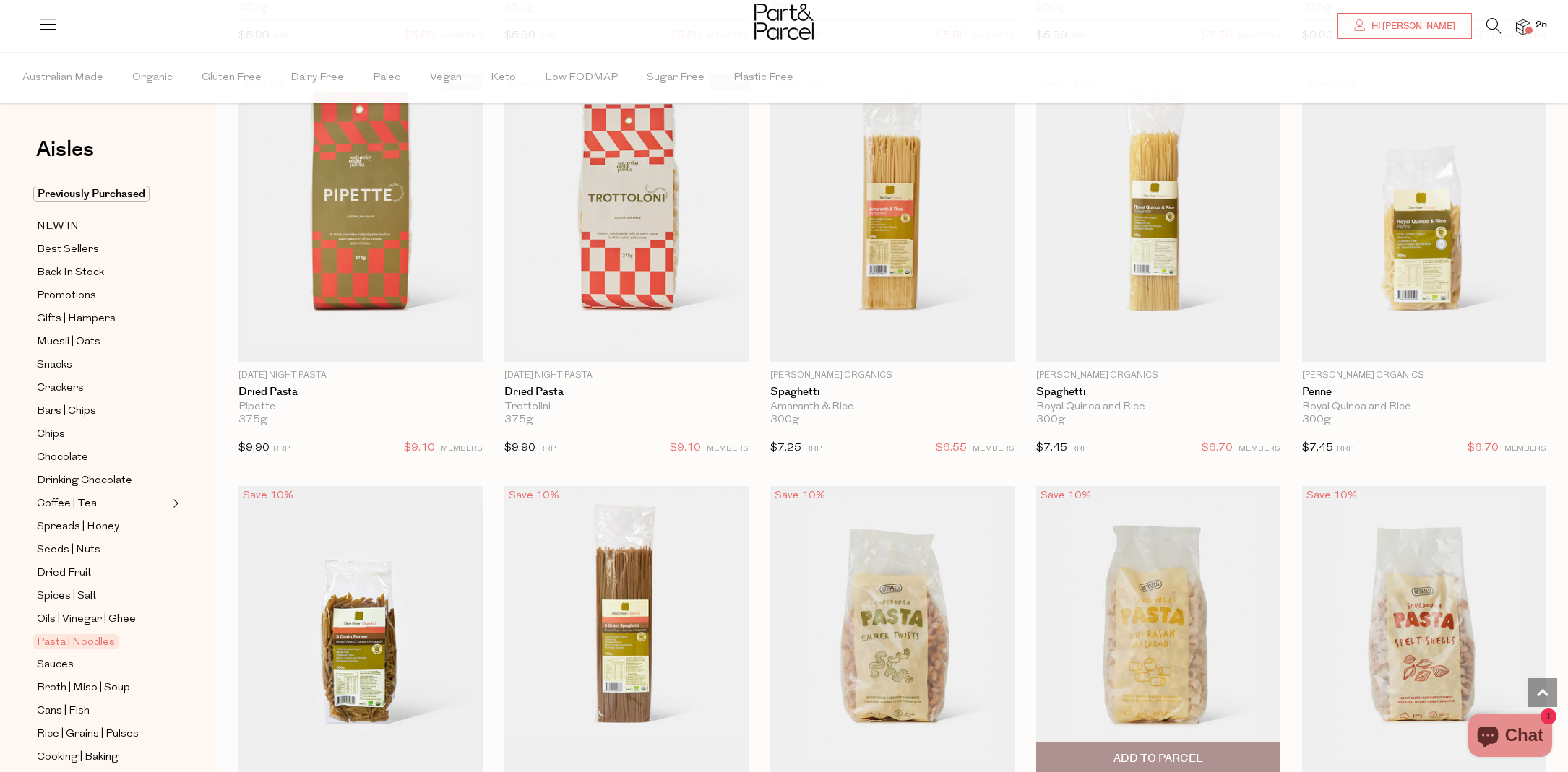
scroll to position [940, 0]
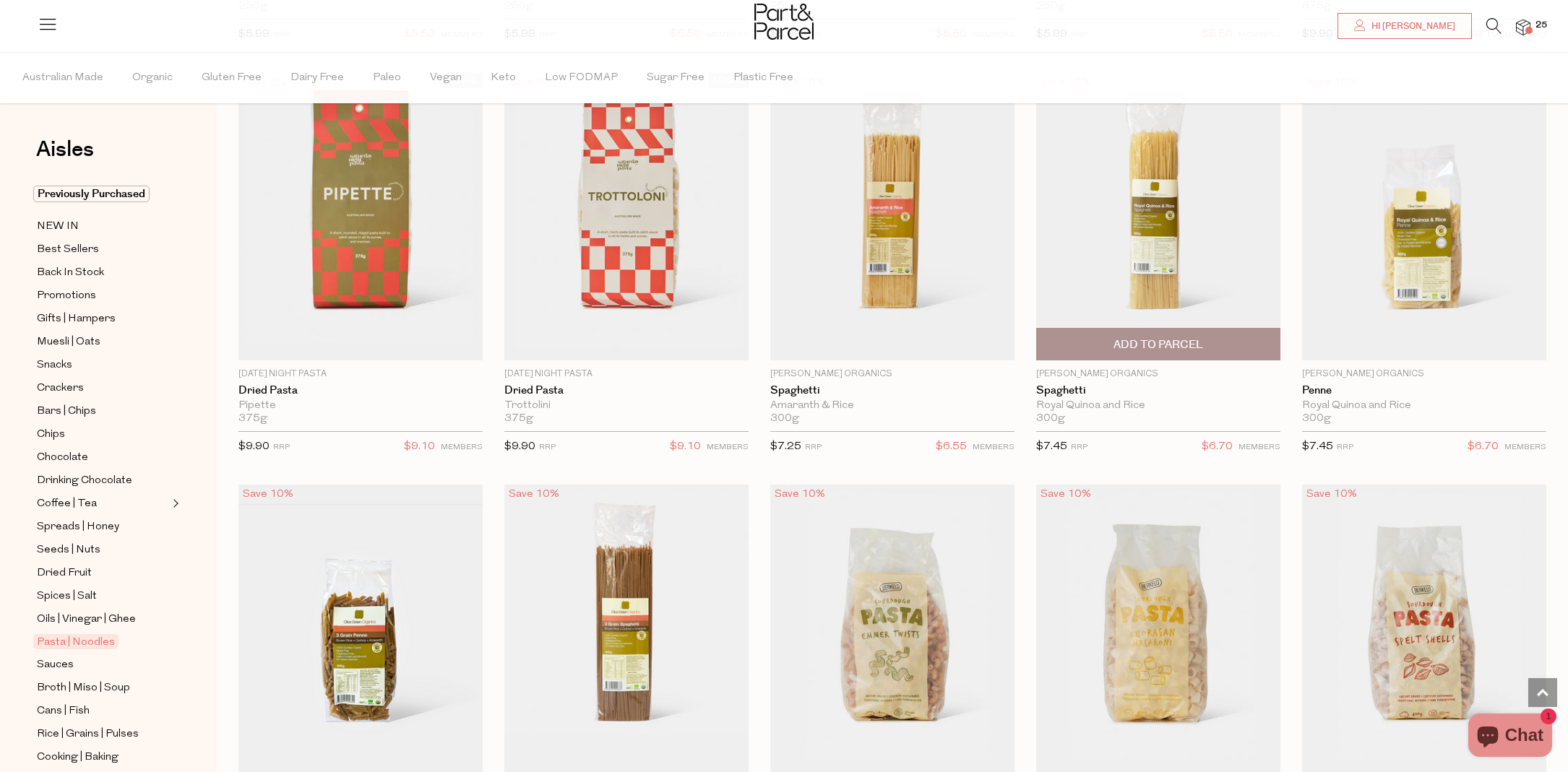
click at [1185, 337] on span "Add To Parcel" at bounding box center [1158, 345] width 89 height 16
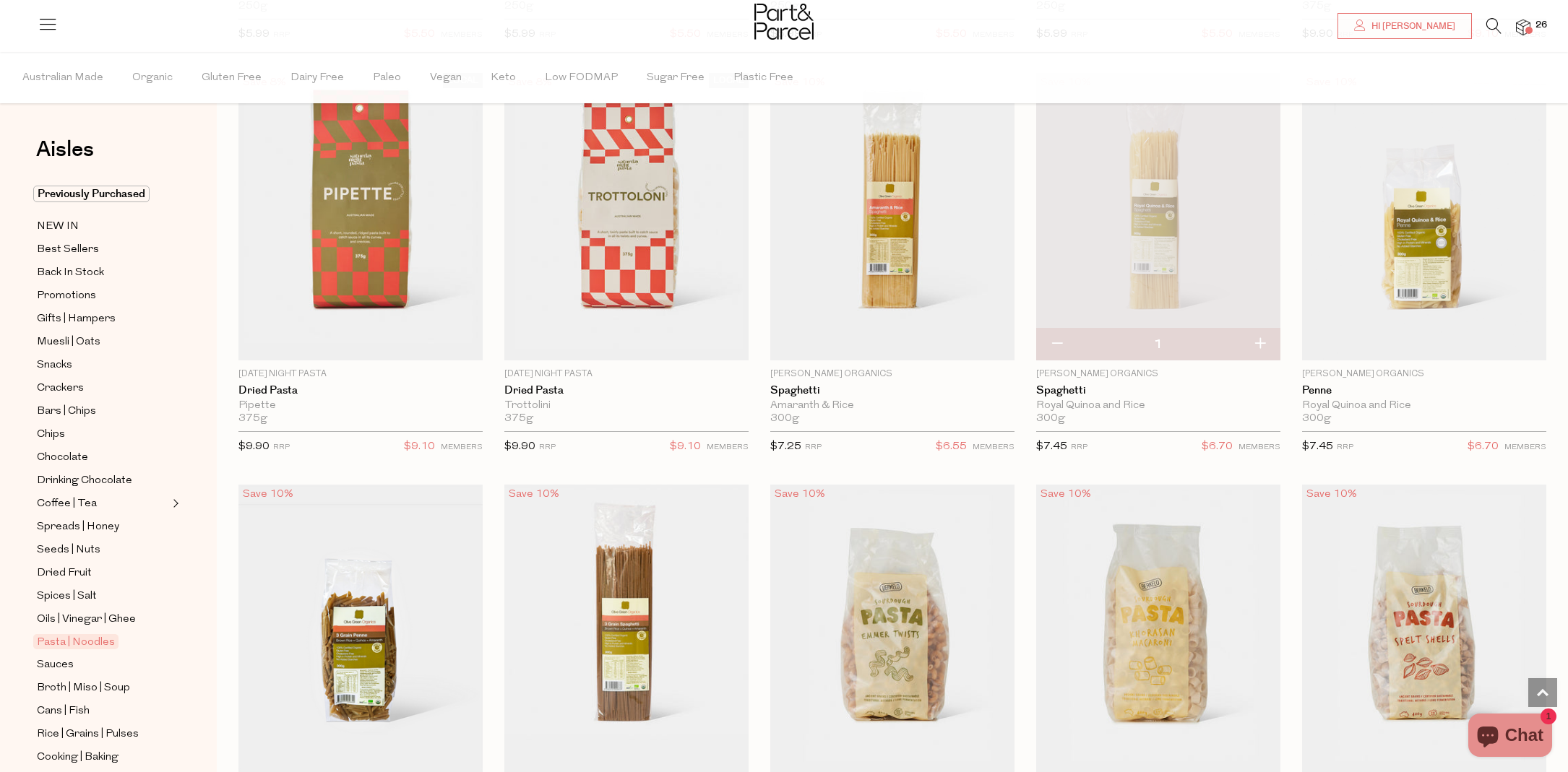
click at [1265, 344] on button "button" at bounding box center [1260, 344] width 41 height 32
type input "2"
click at [1265, 344] on button "button" at bounding box center [1260, 344] width 41 height 32
type input "3"
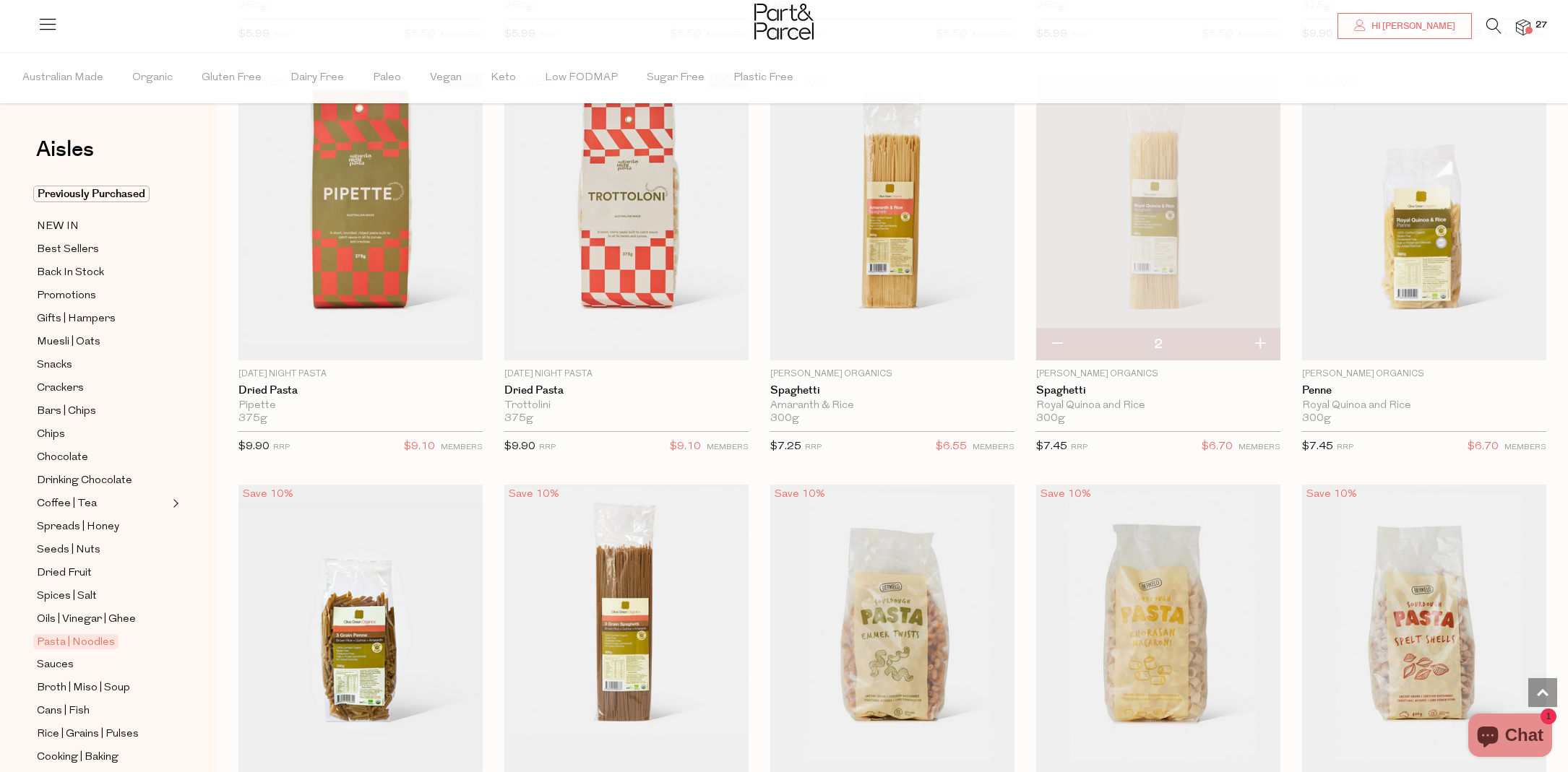
type input "3"
click at [1263, 340] on button "button" at bounding box center [1260, 344] width 41 height 32
type input "4"
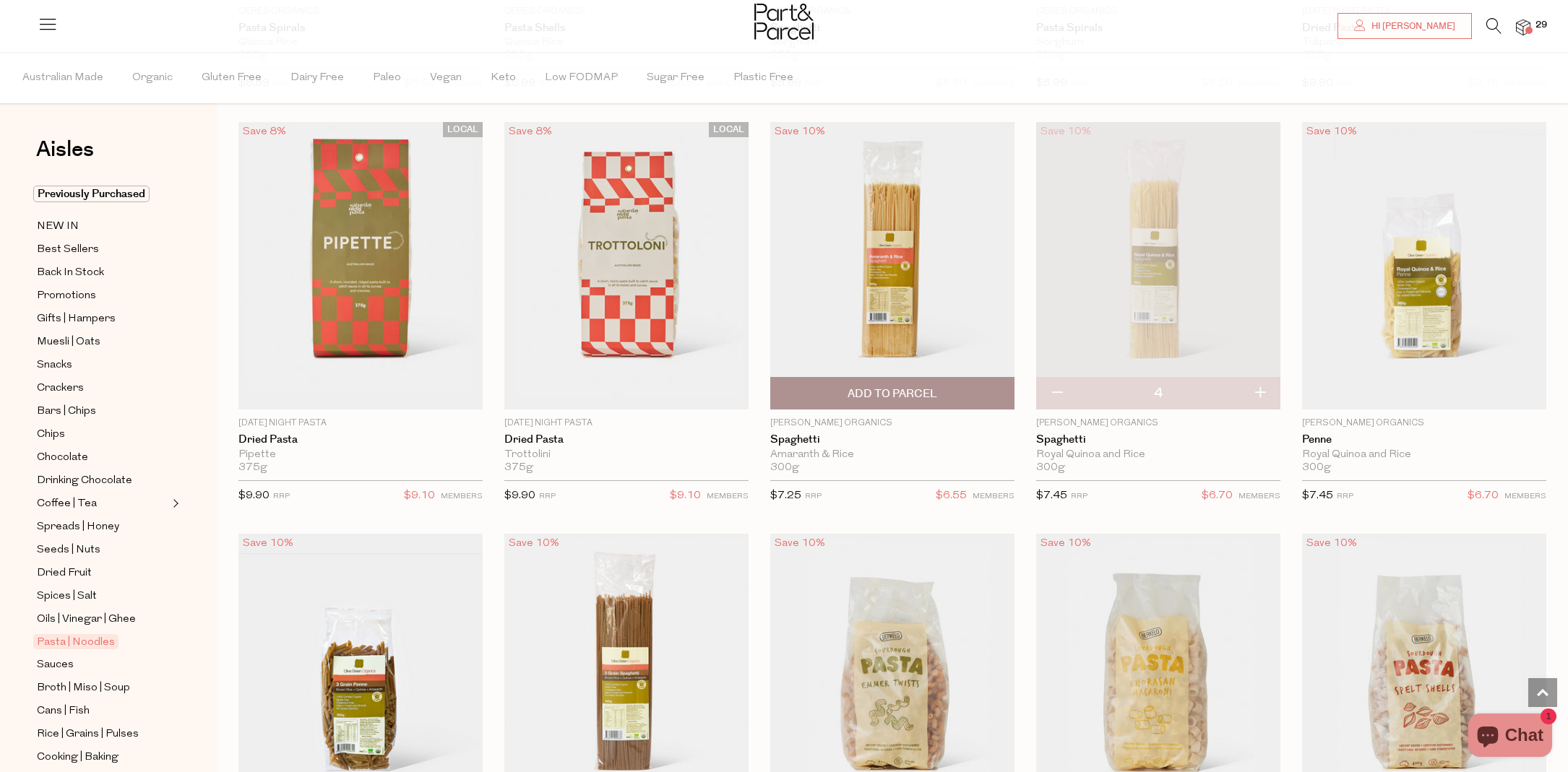
scroll to position [894, 0]
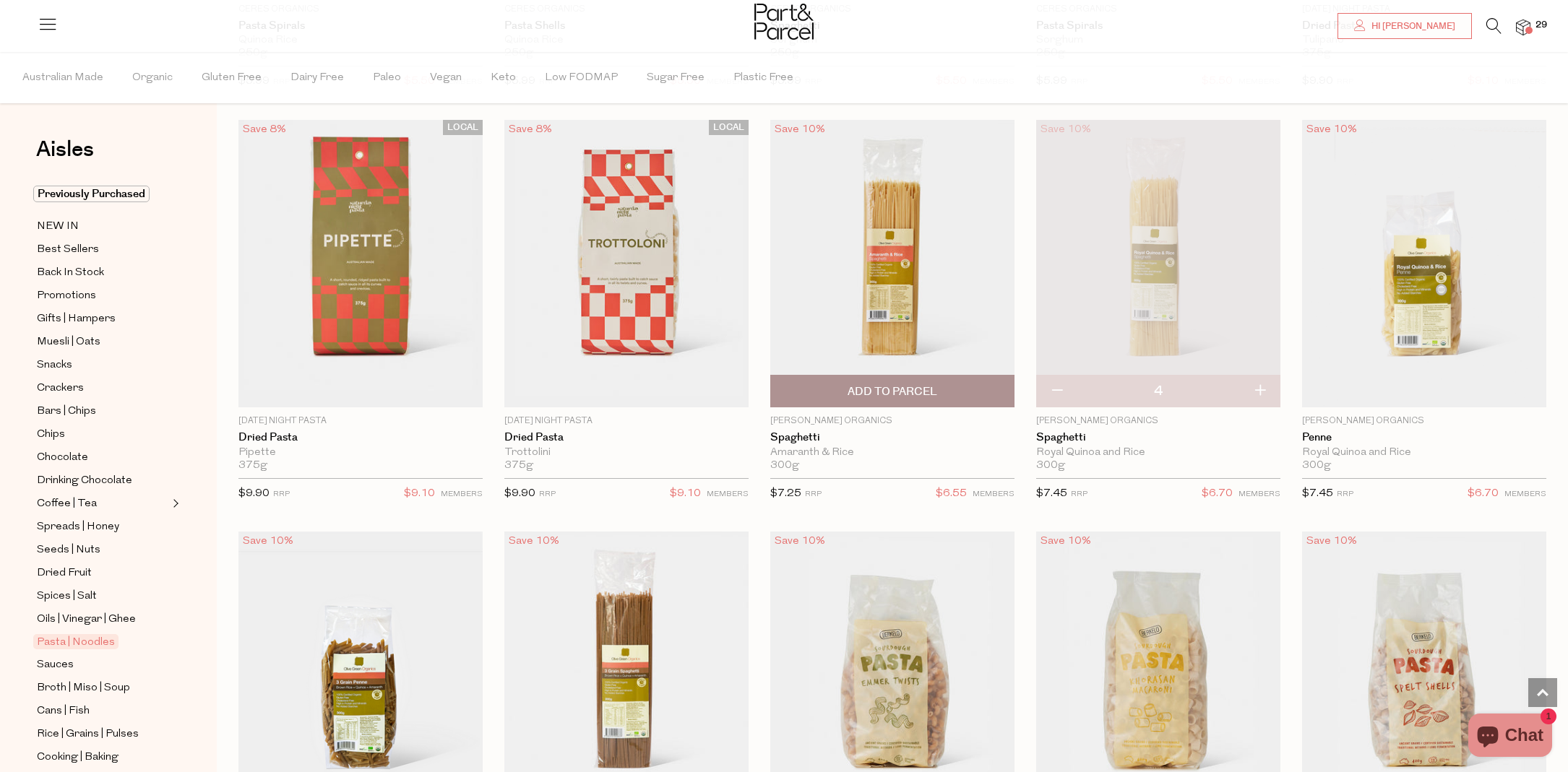
click at [997, 392] on span "Add To Parcel" at bounding box center [893, 391] width 235 height 31
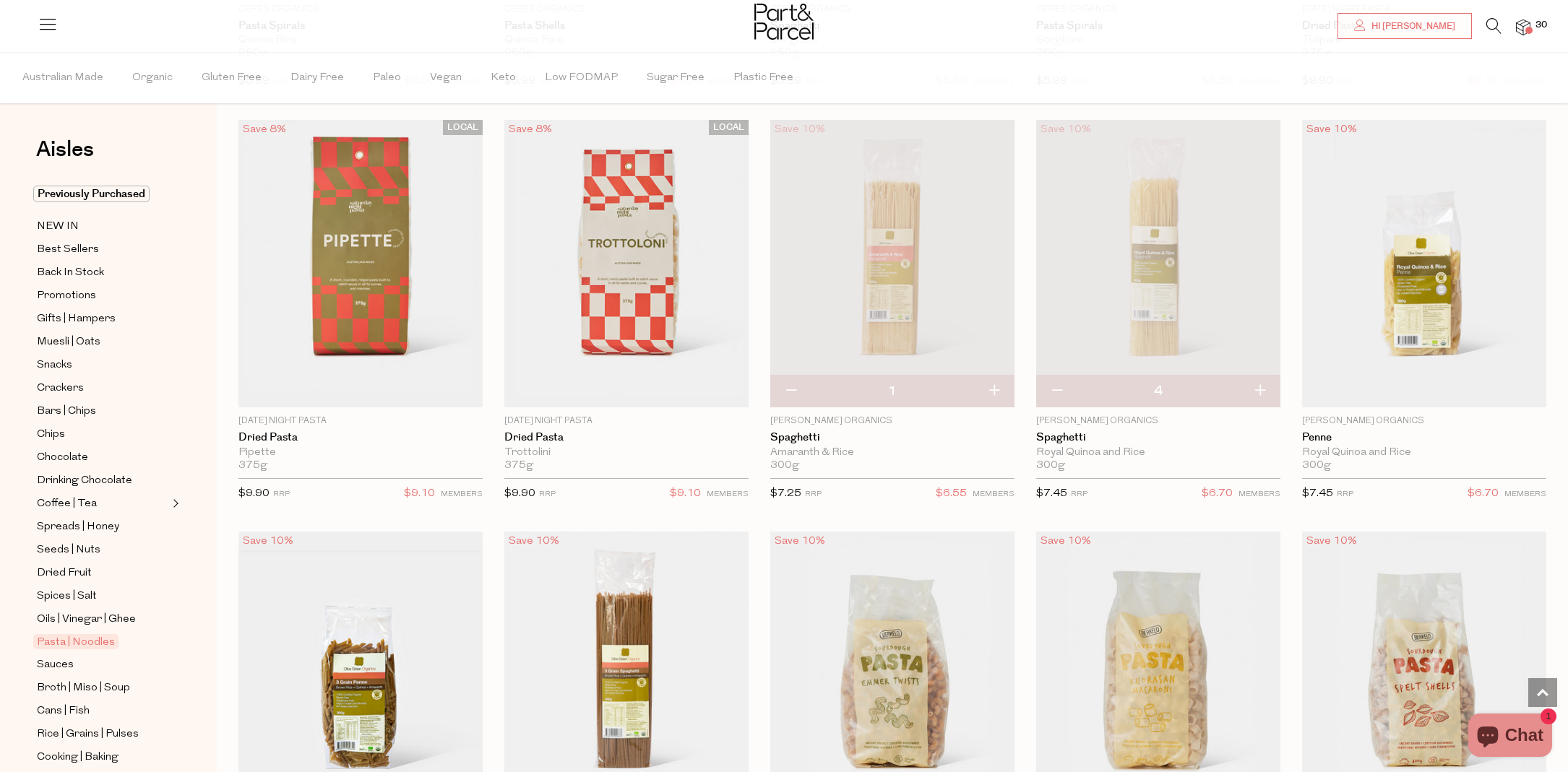
click at [995, 388] on button "button" at bounding box center [994, 391] width 41 height 32
type input "2"
click at [991, 384] on button "button" at bounding box center [994, 391] width 41 height 32
type input "3"
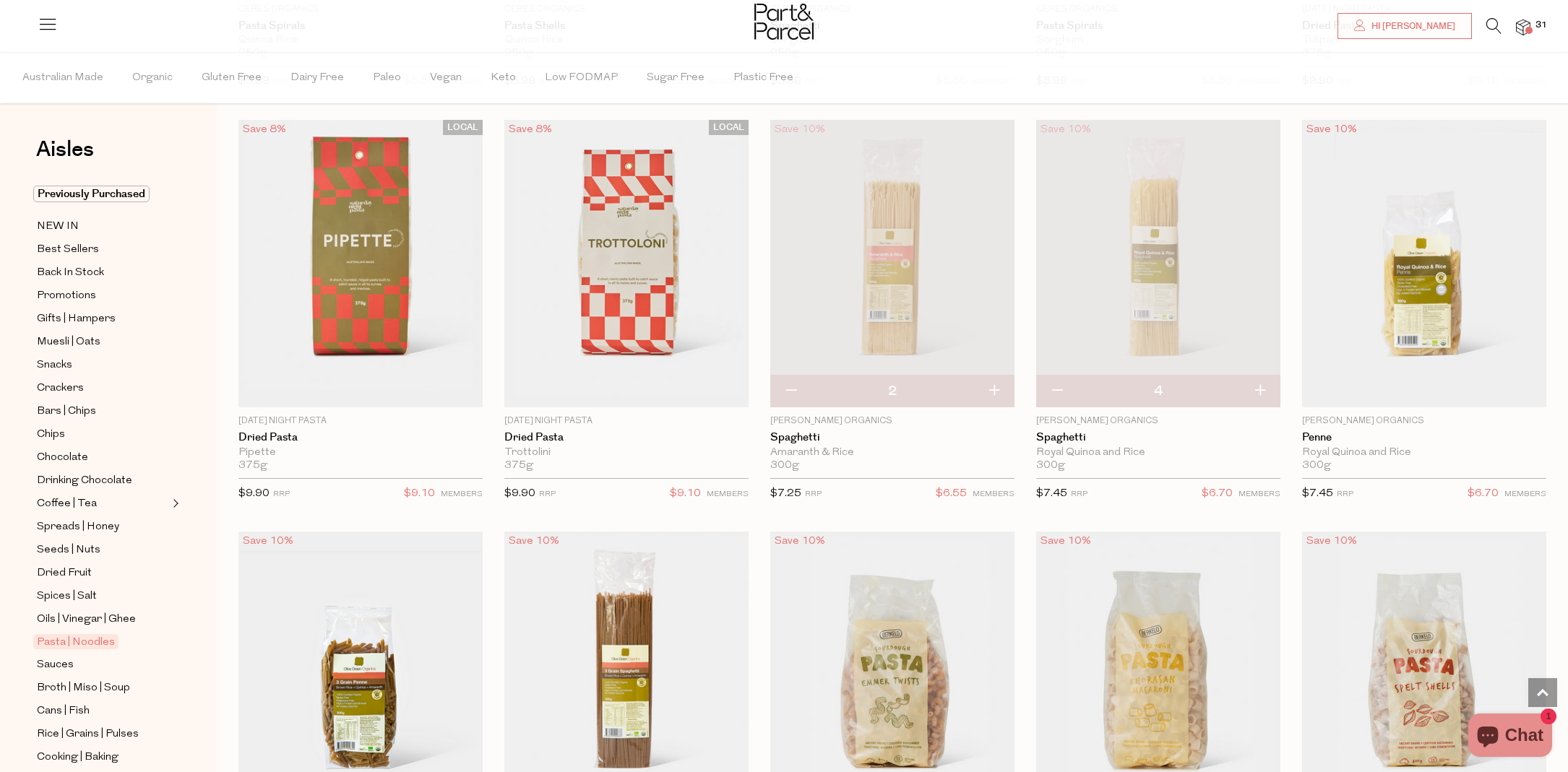
type input "3"
click at [1058, 387] on button "button" at bounding box center [1056, 391] width 41 height 32
type input "3"
drag, startPoint x: 1493, startPoint y: 391, endPoint x: 1525, endPoint y: 393, distance: 32.1
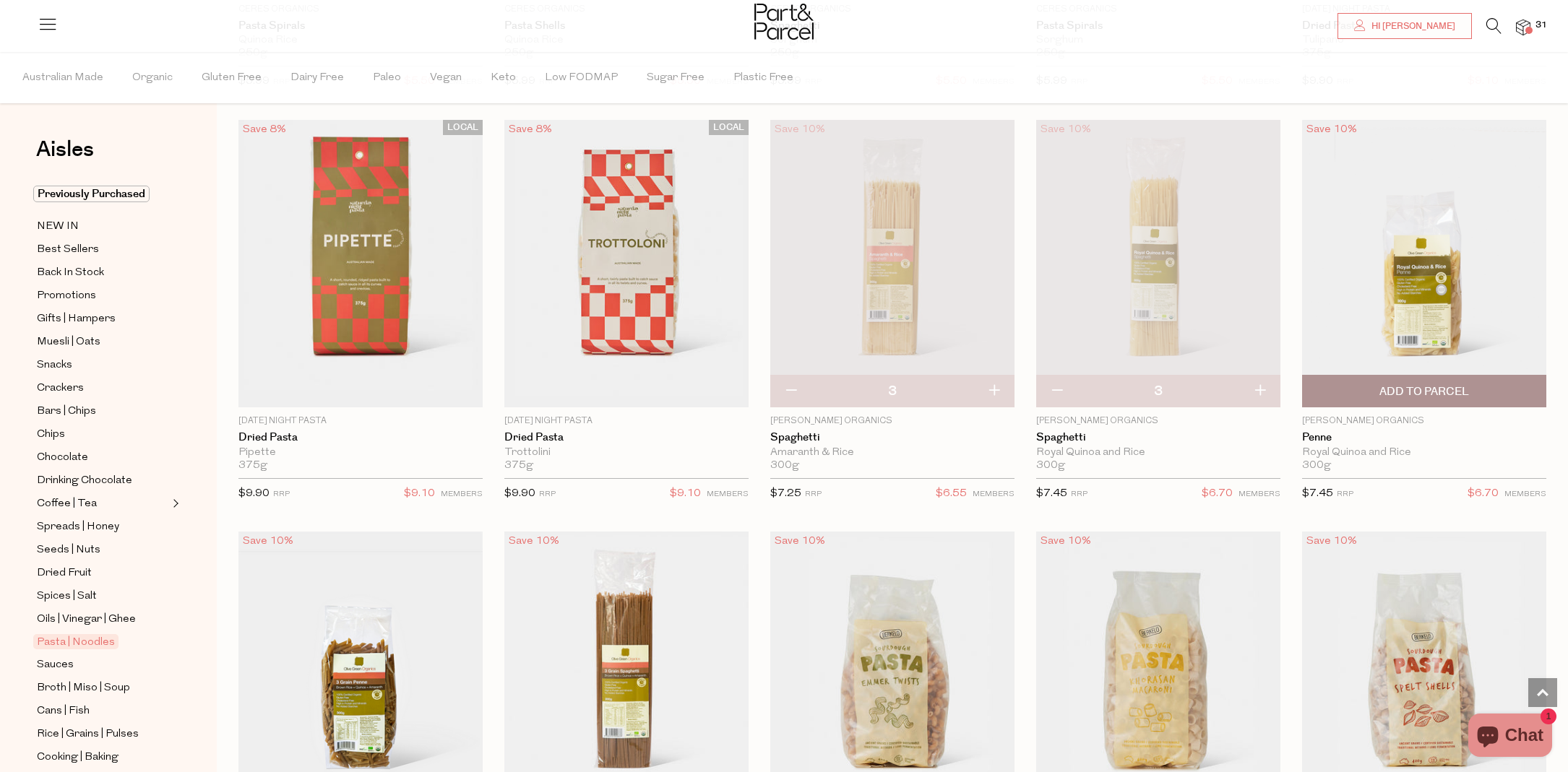
click at [1493, 391] on span "Add To Parcel" at bounding box center [1424, 391] width 235 height 31
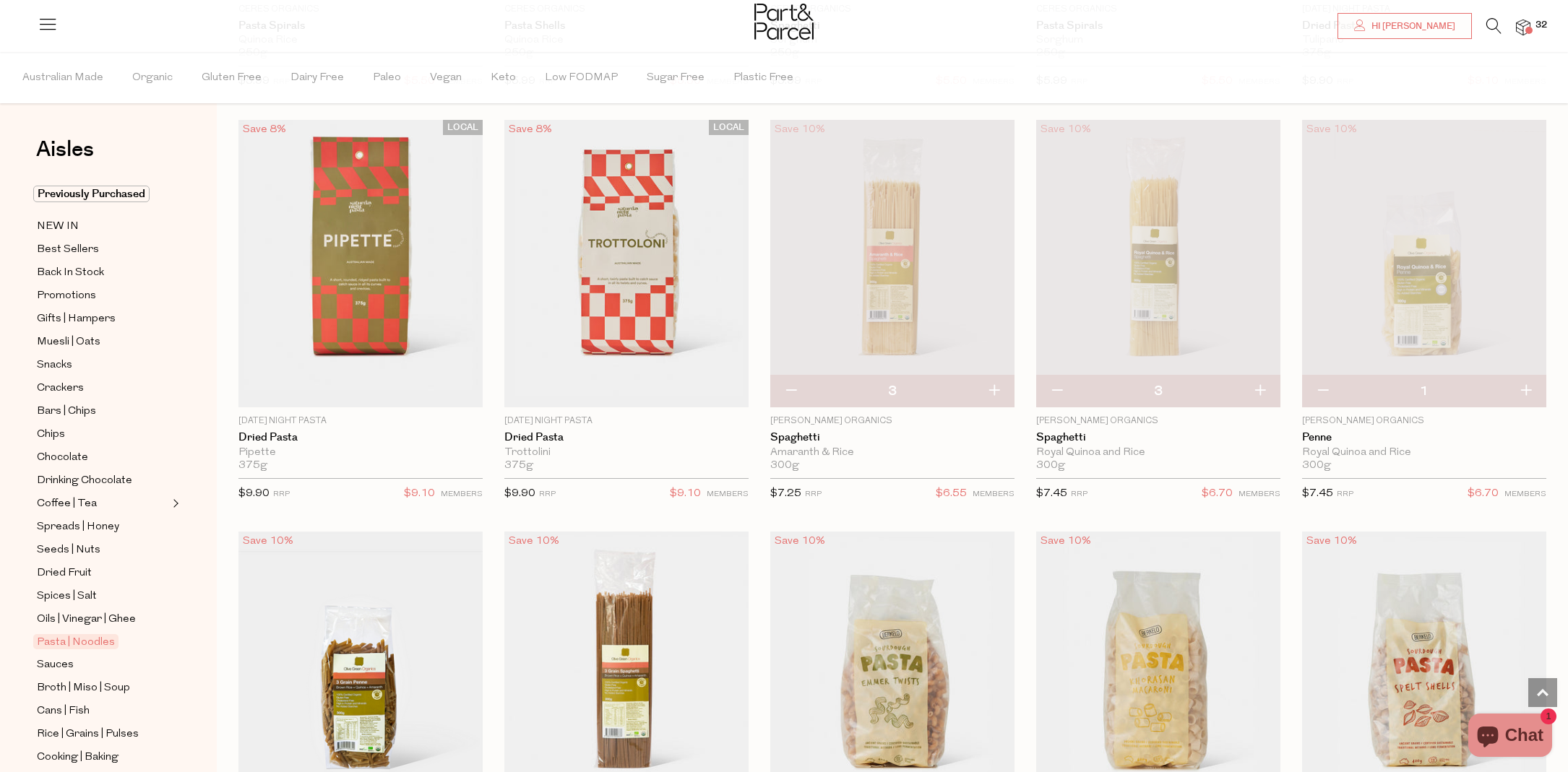
click at [1534, 389] on button "button" at bounding box center [1526, 391] width 41 height 32
type input "2"
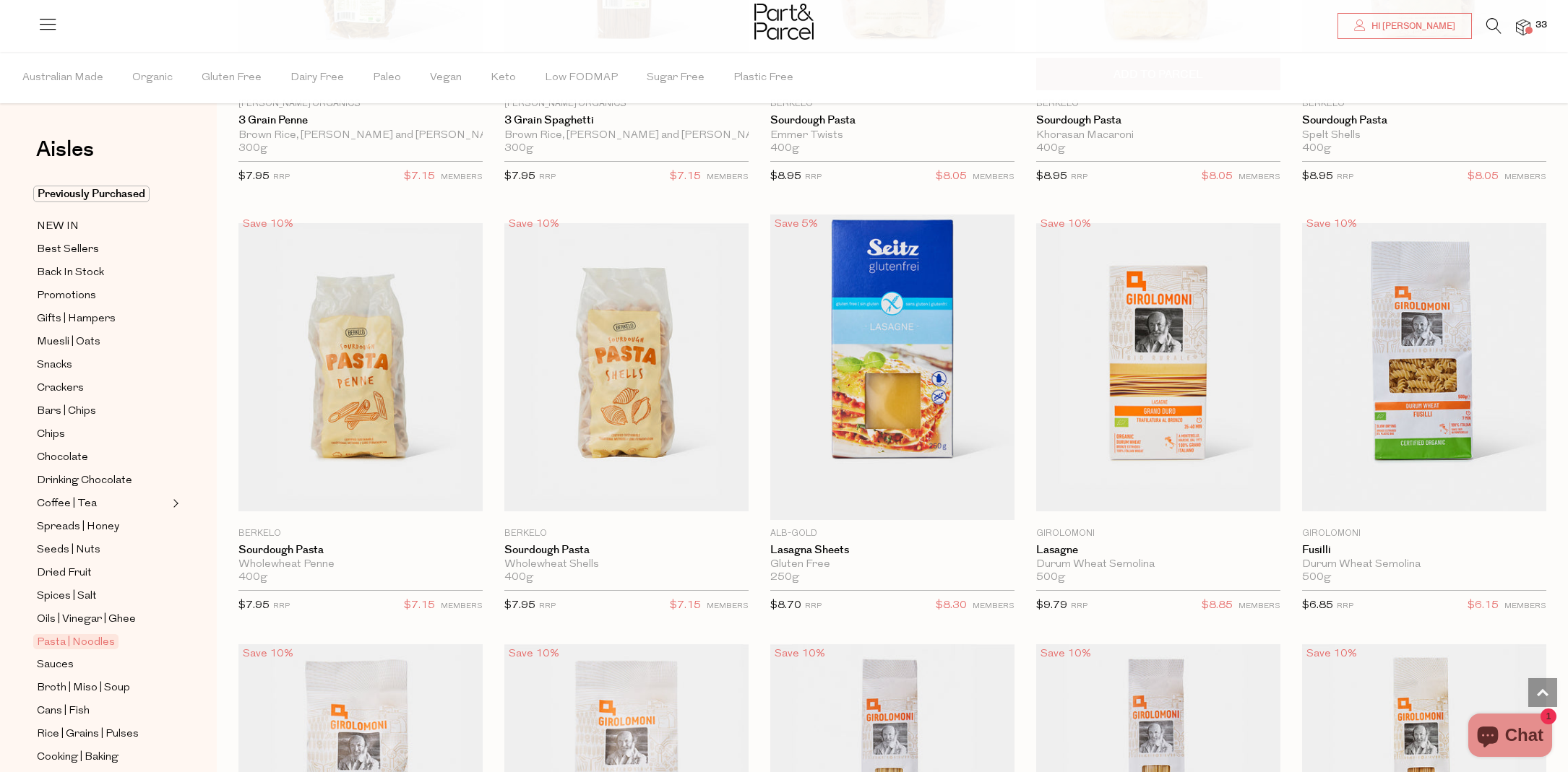
scroll to position [1636, 0]
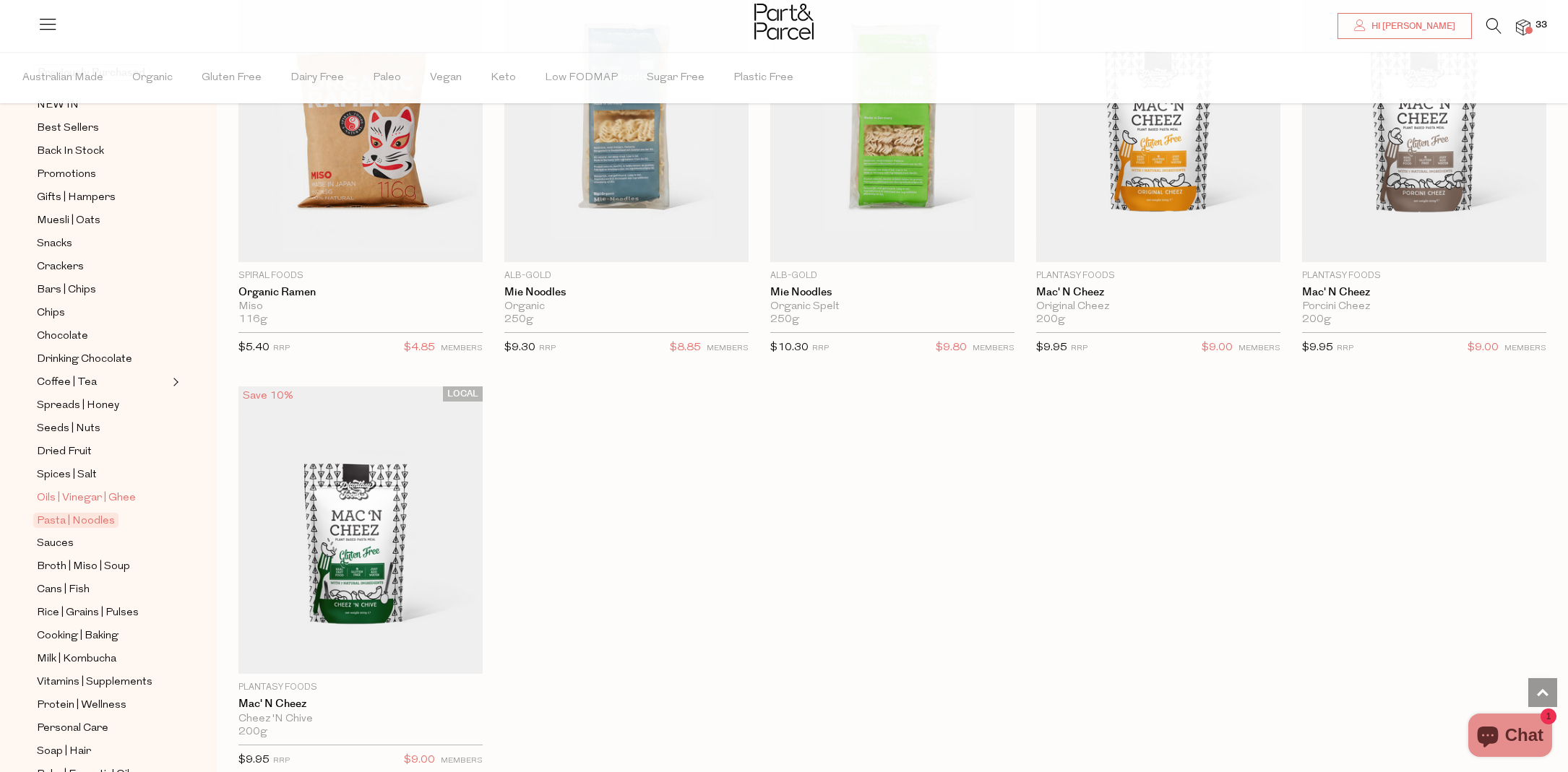
scroll to position [135, 0]
click at [62, 533] on span "Sauces" at bounding box center [55, 530] width 37 height 18
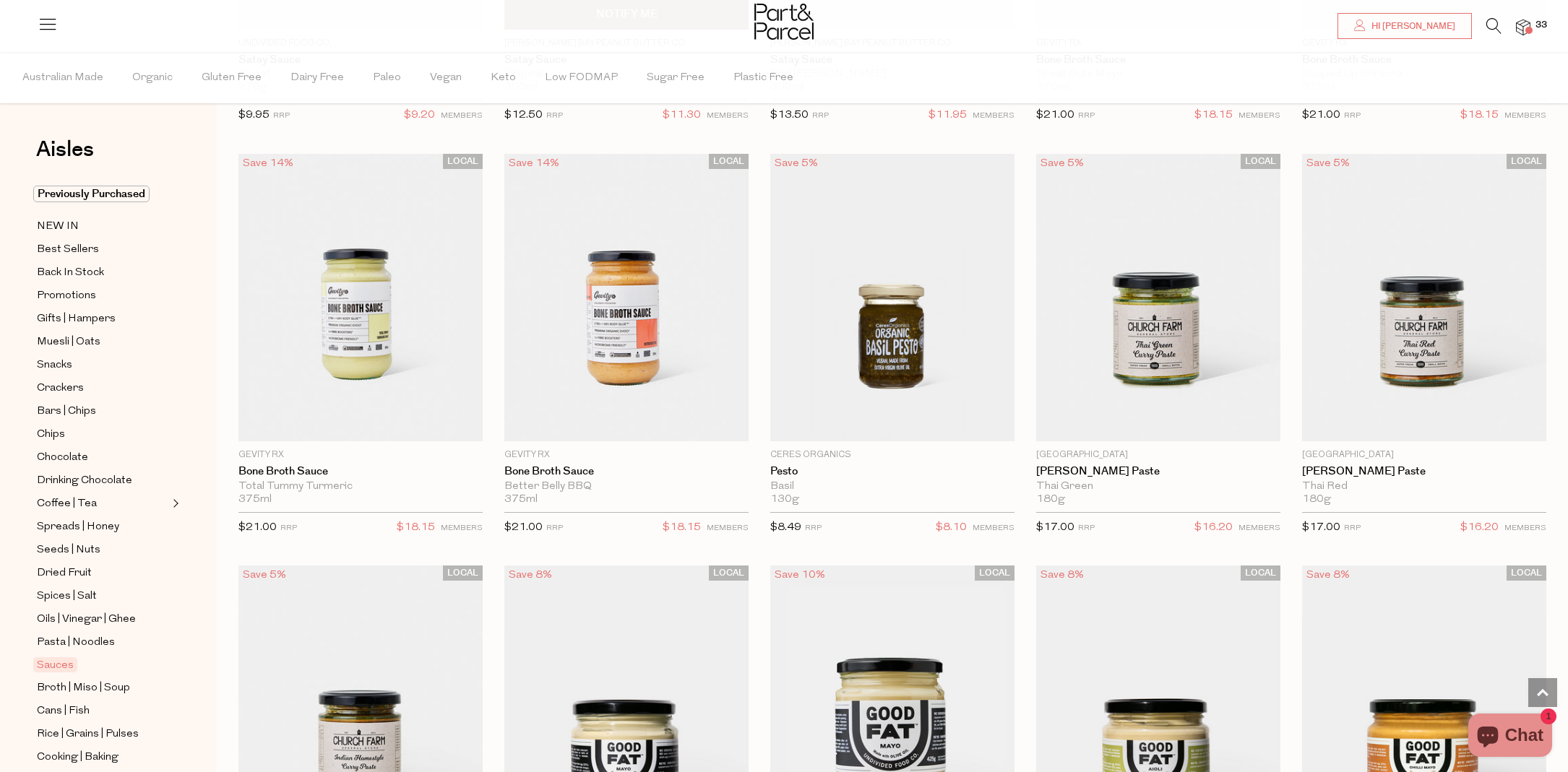
scroll to position [873, 0]
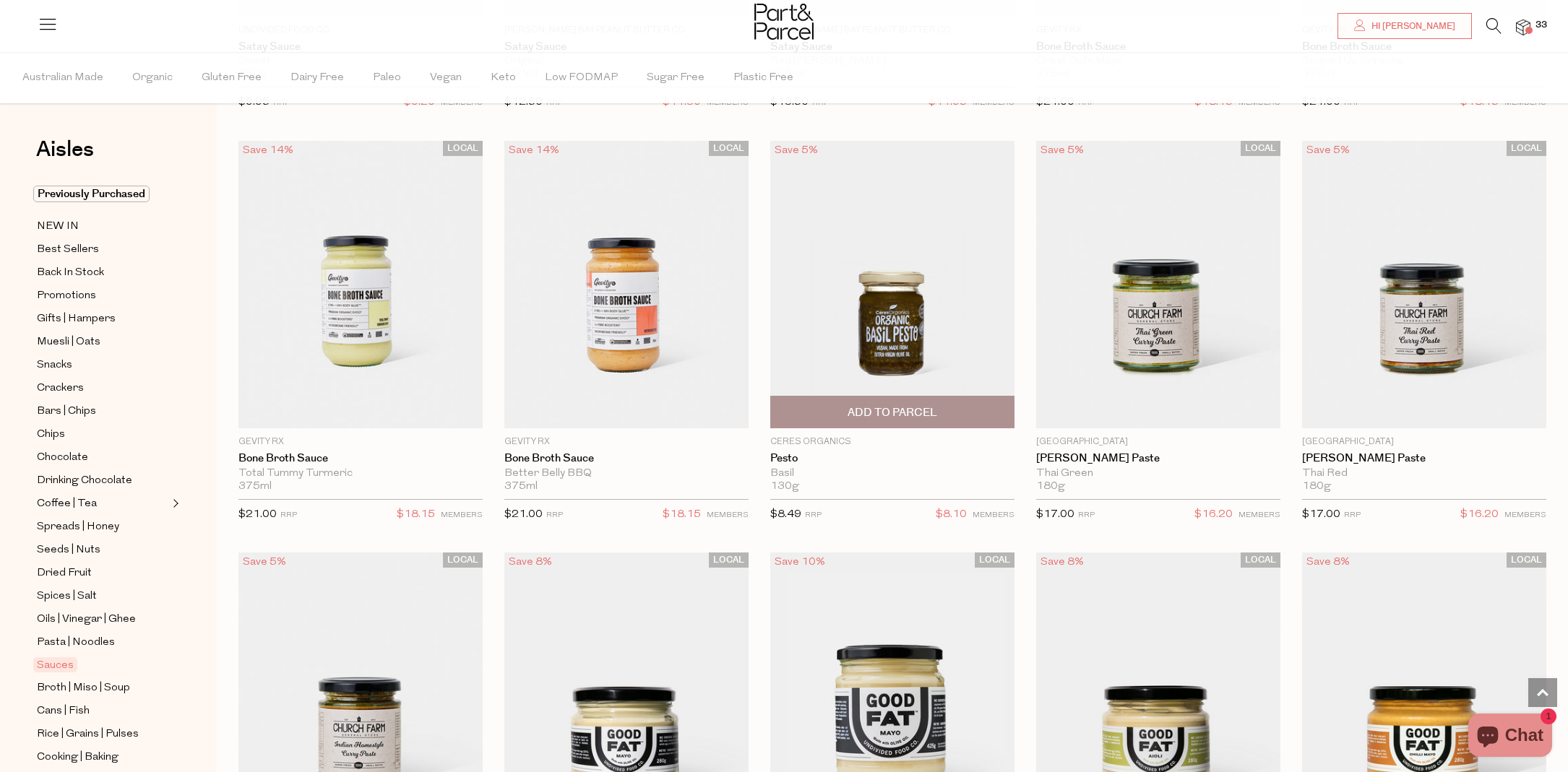
click at [916, 347] on img at bounding box center [892, 284] width 244 height 288
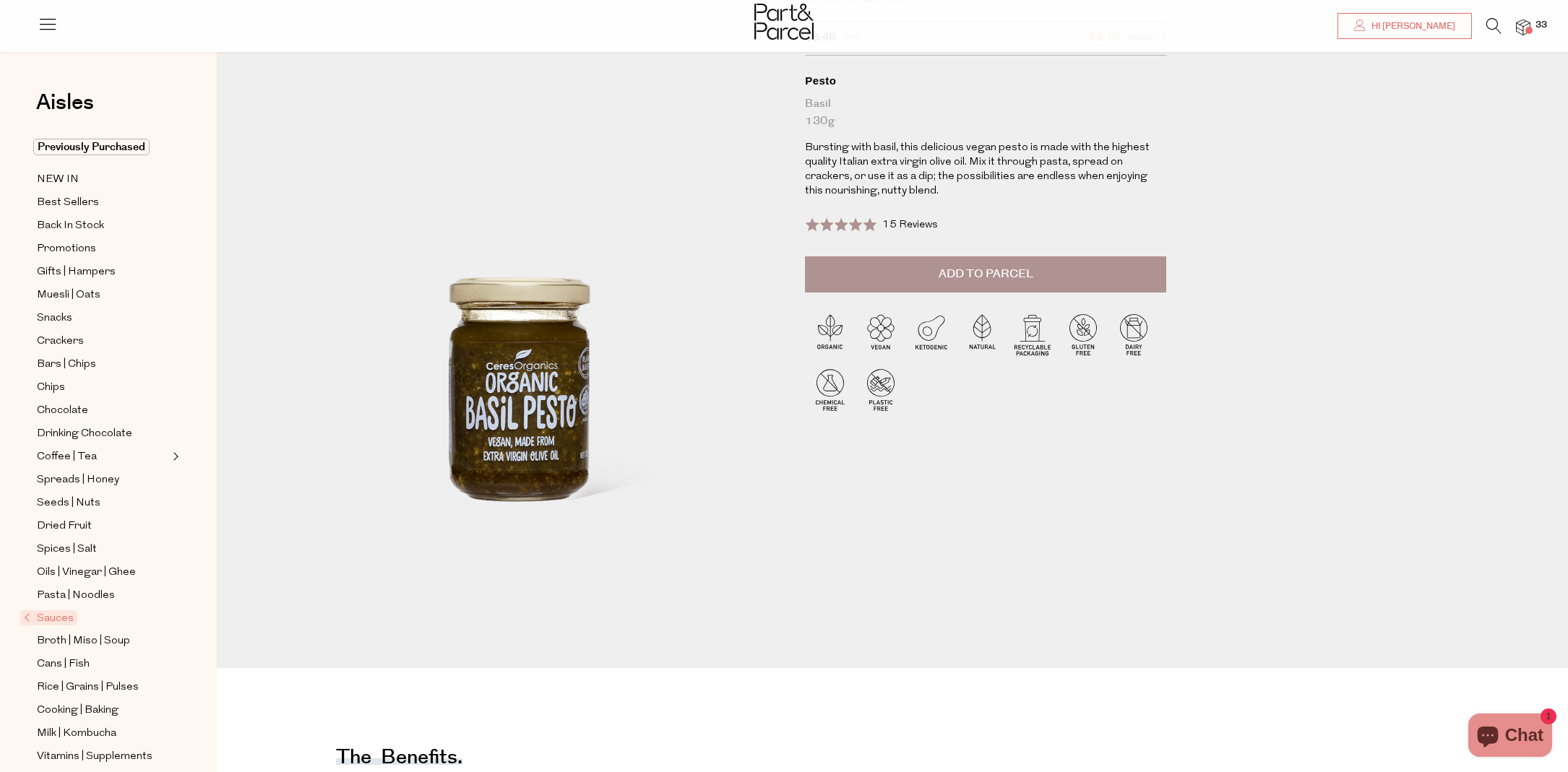
scroll to position [107, 0]
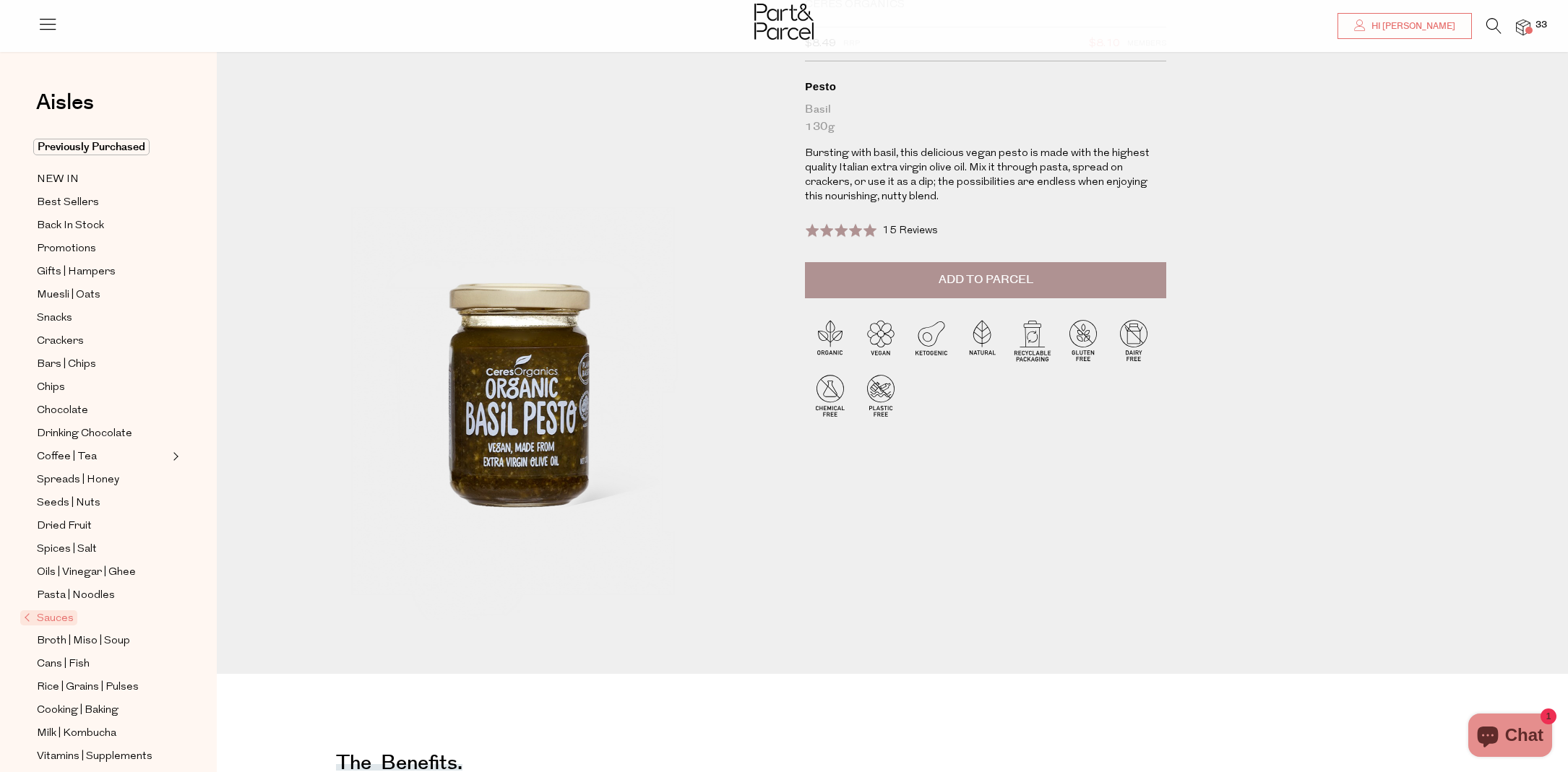
click at [868, 288] on button "Add to Parcel" at bounding box center [986, 280] width 362 height 36
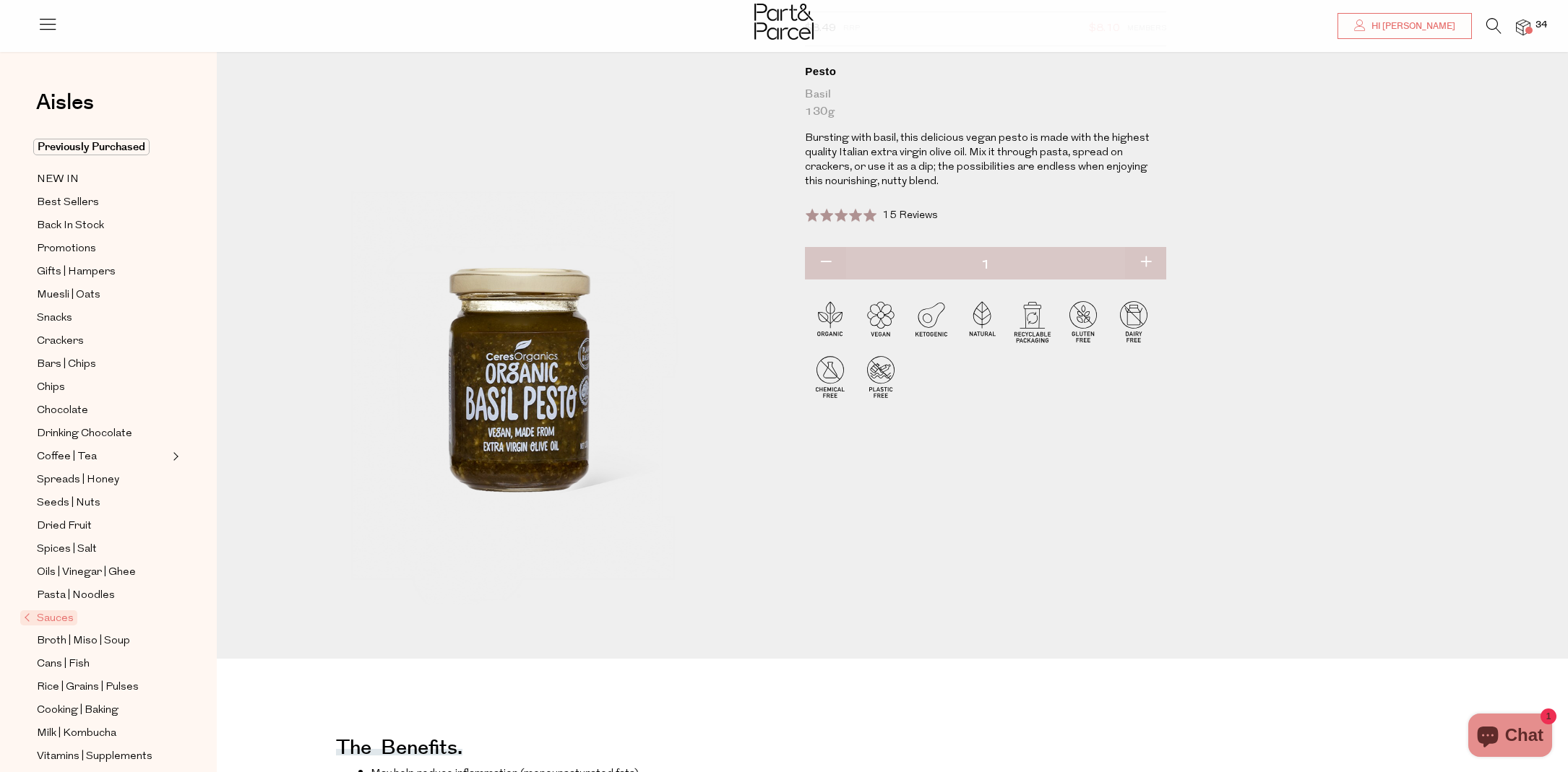
scroll to position [130, 0]
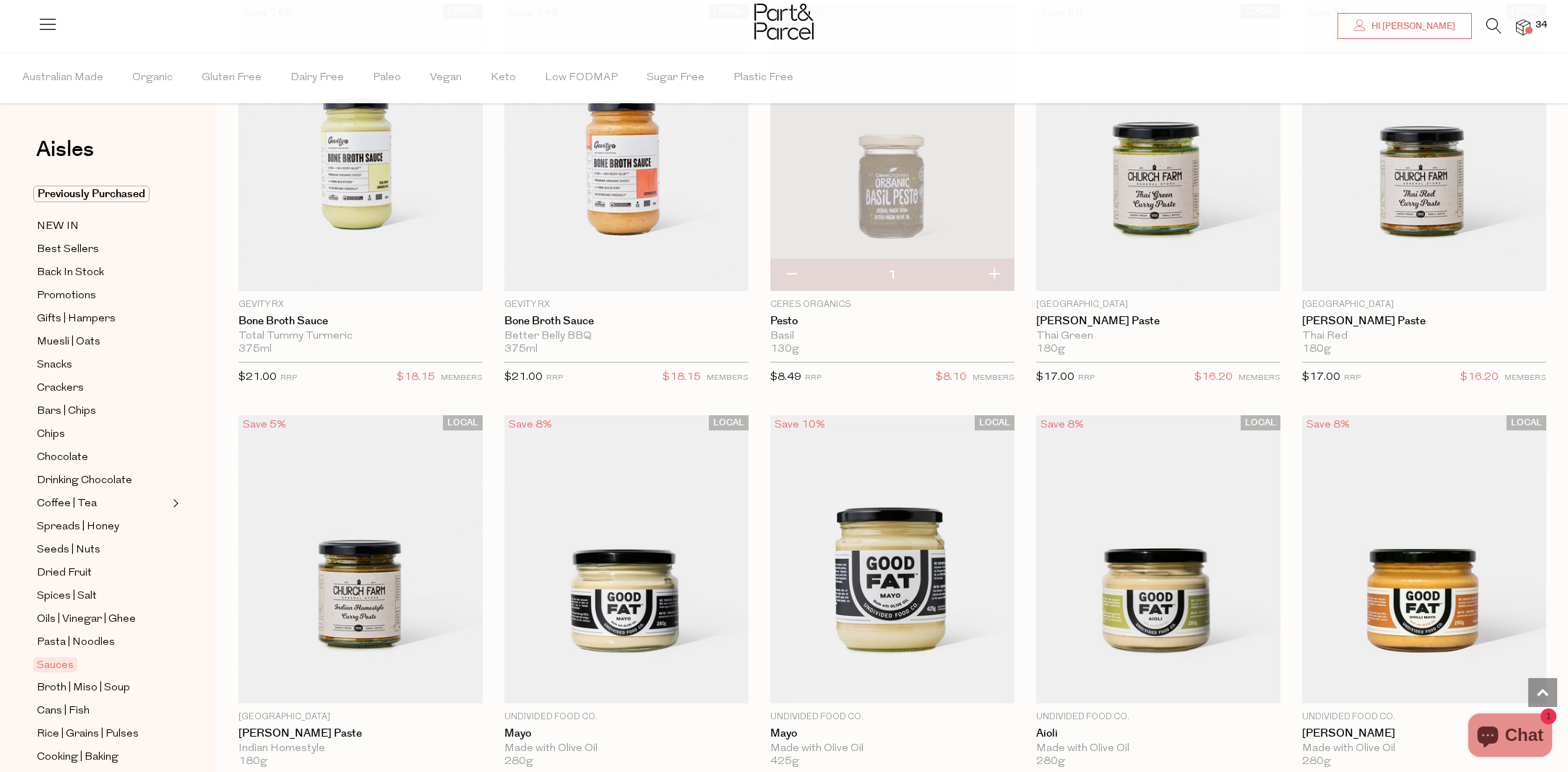
scroll to position [1049, 0]
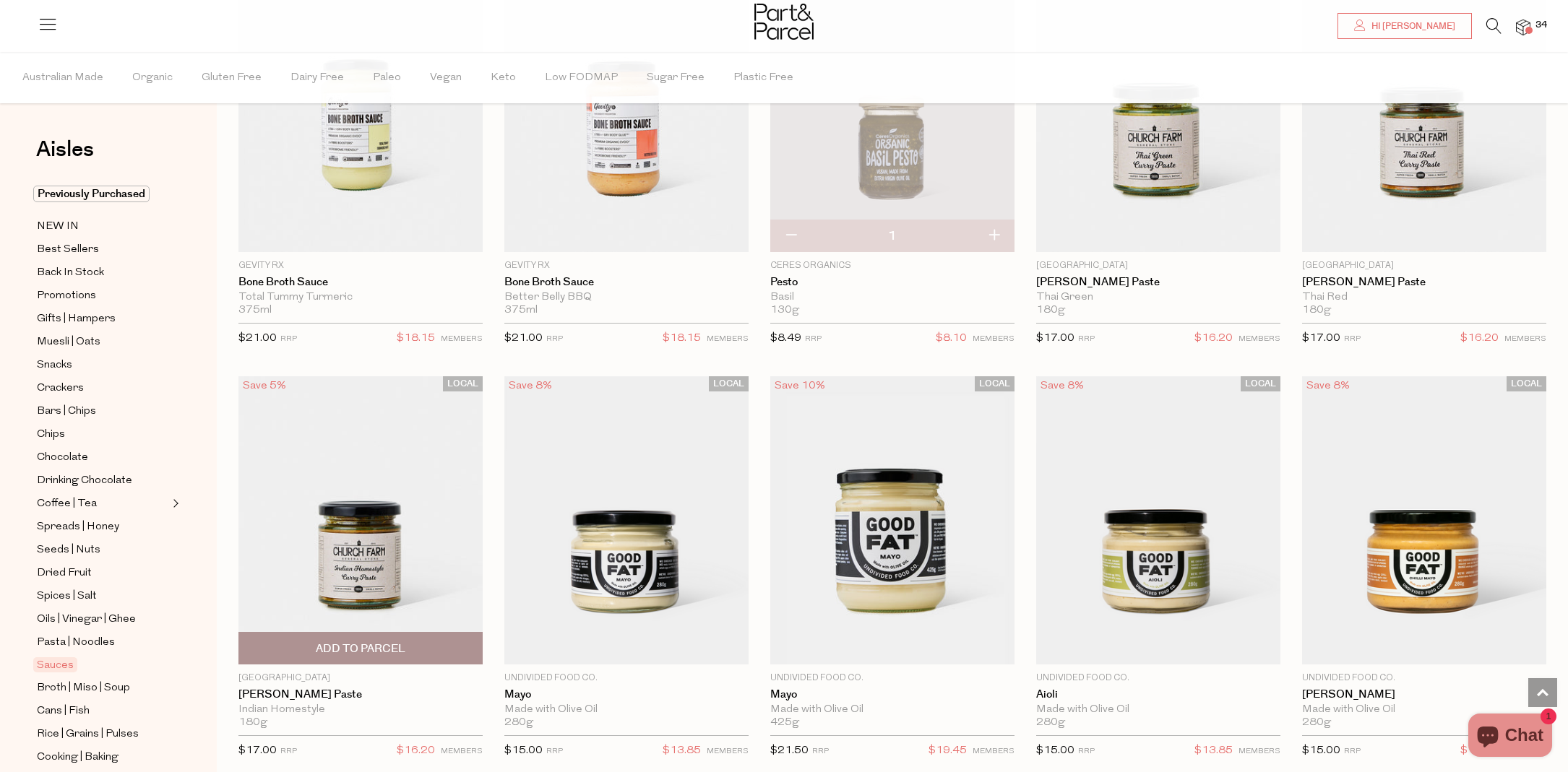
click at [404, 648] on span "Add To Parcel" at bounding box center [361, 649] width 89 height 16
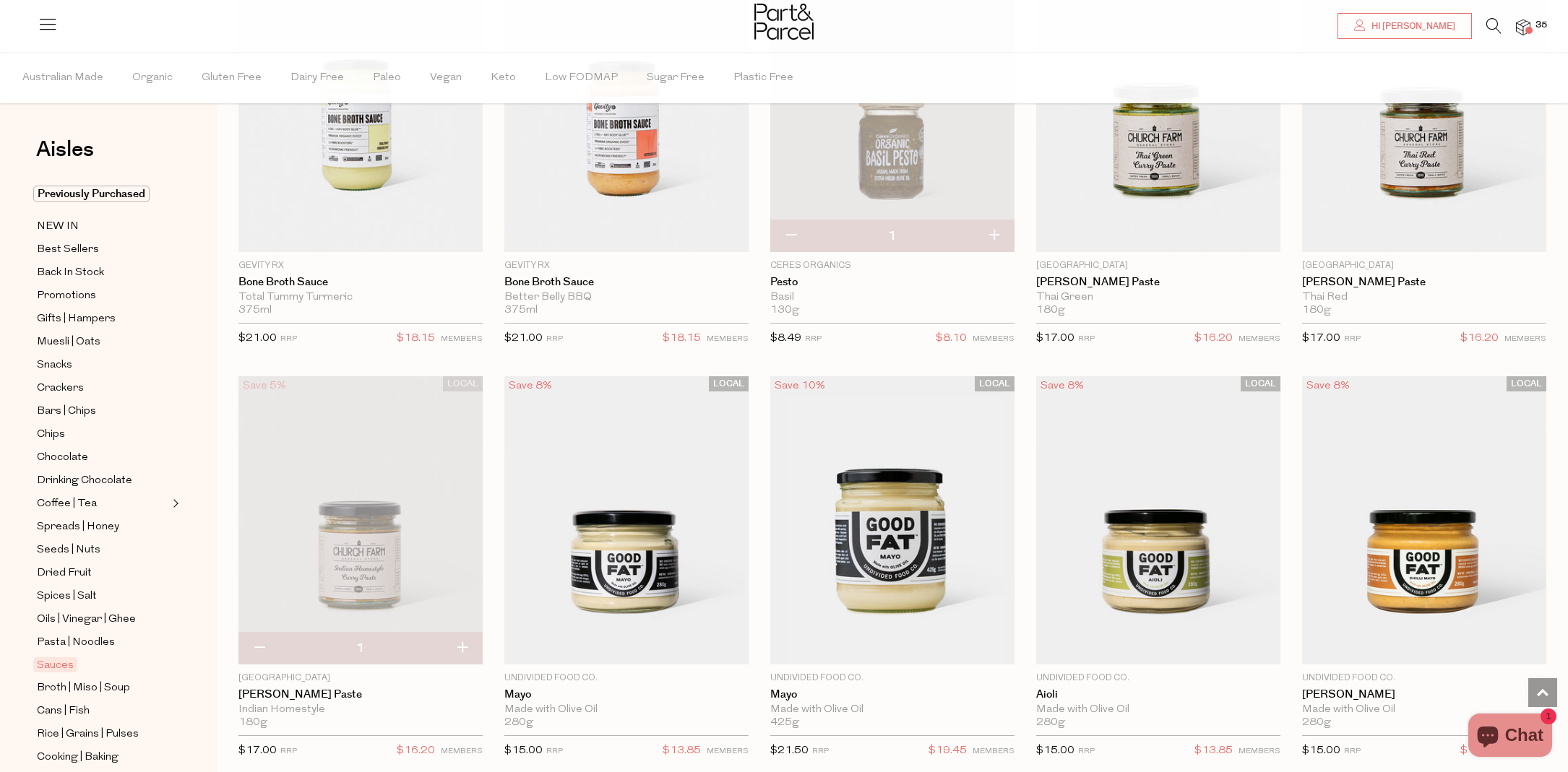
click at [465, 648] on button "button" at bounding box center [462, 649] width 41 height 32
type input "2"
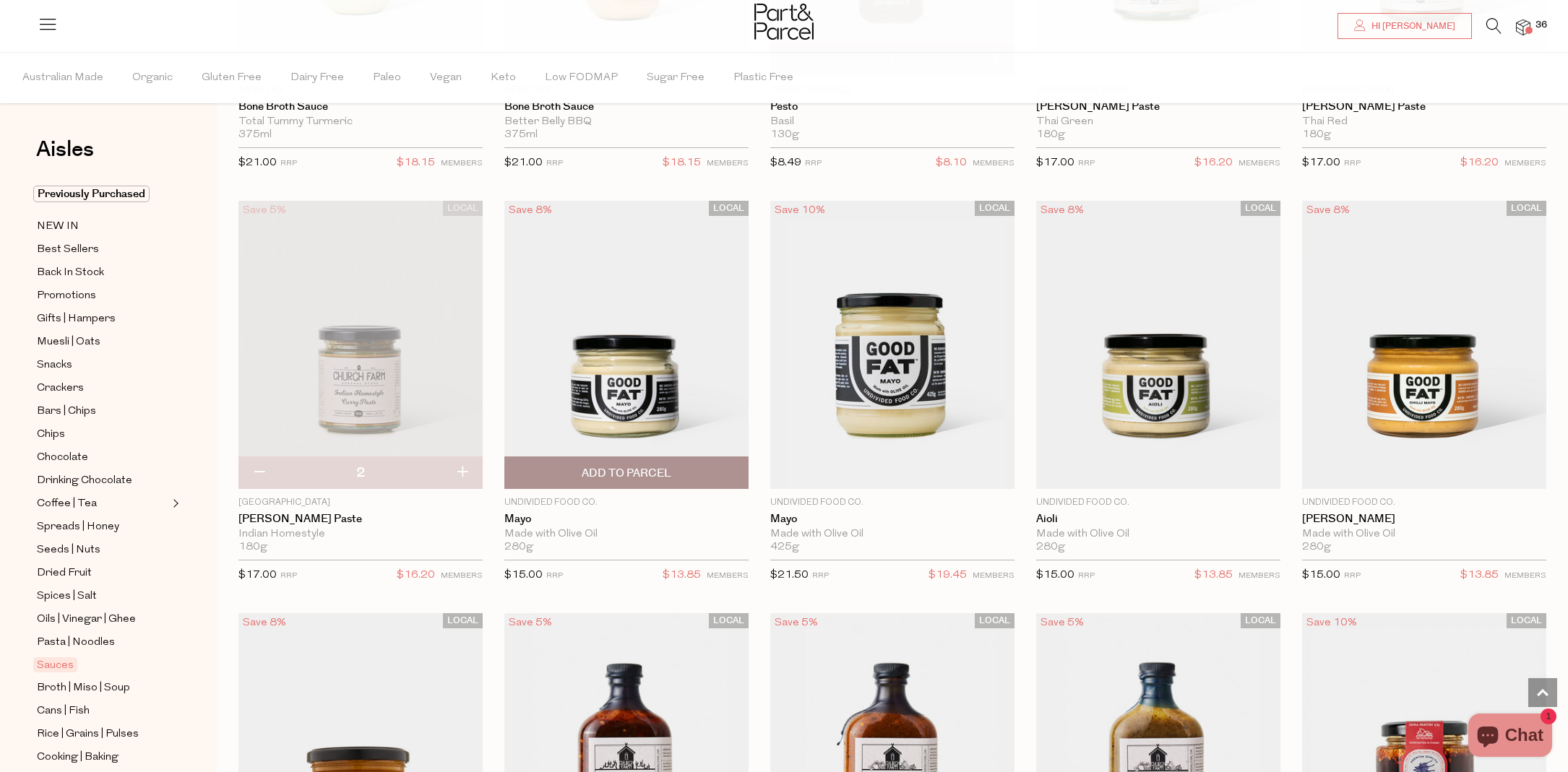
scroll to position [1225, 0]
click at [667, 463] on span "Add To Parcel" at bounding box center [626, 473] width 235 height 31
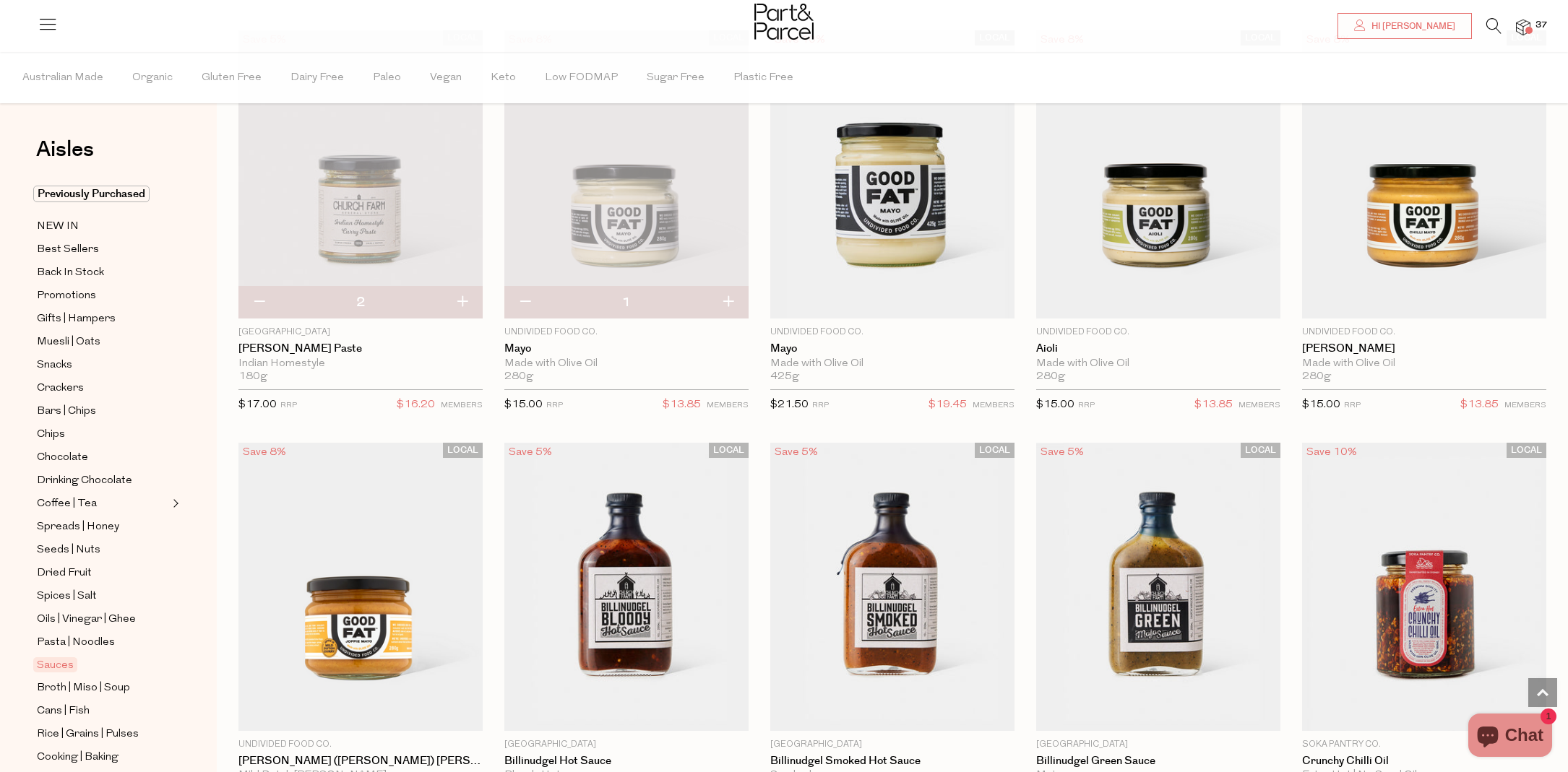
scroll to position [1382, 0]
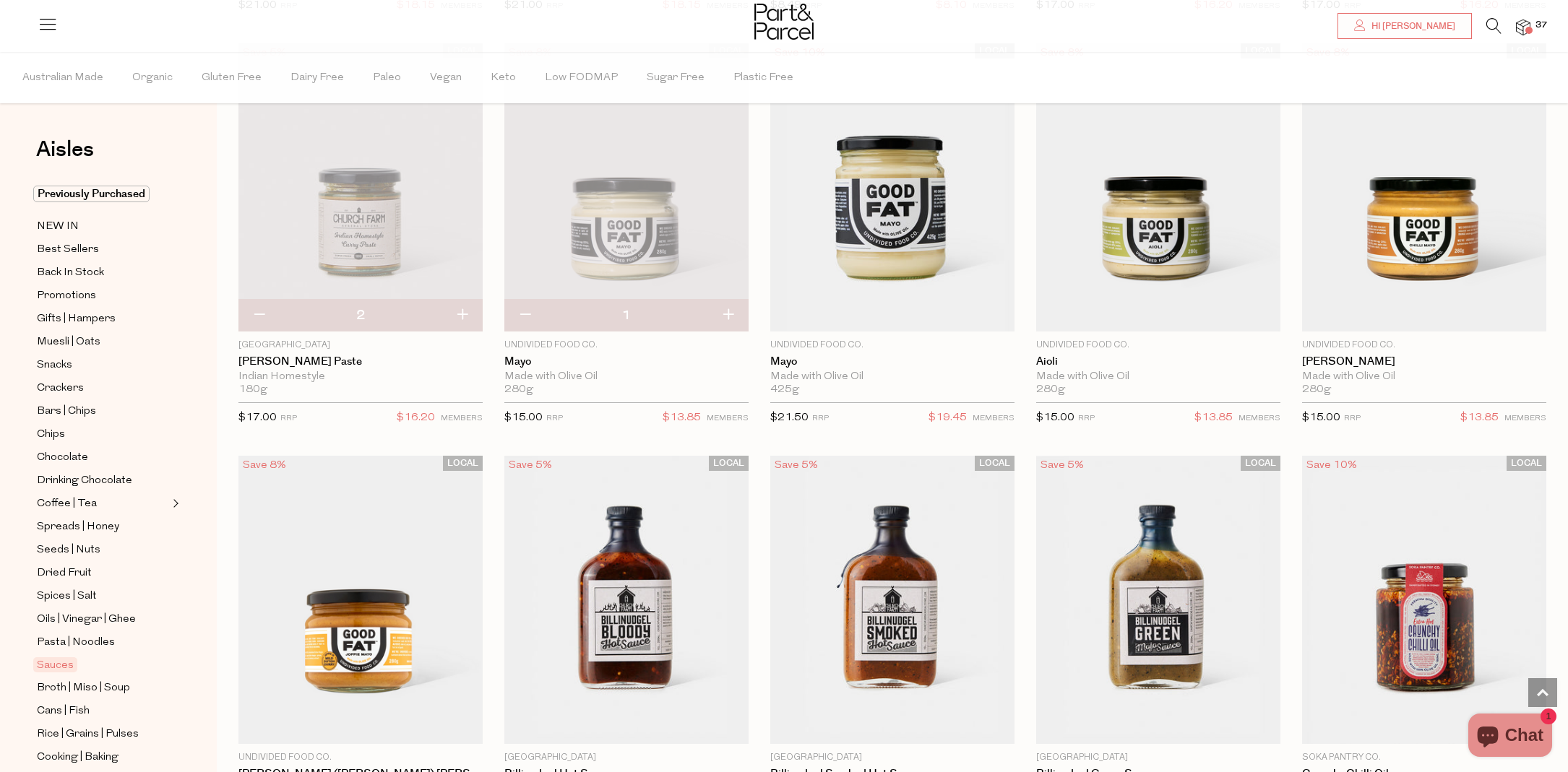
click at [731, 305] on button "button" at bounding box center [728, 315] width 41 height 32
type input "2"
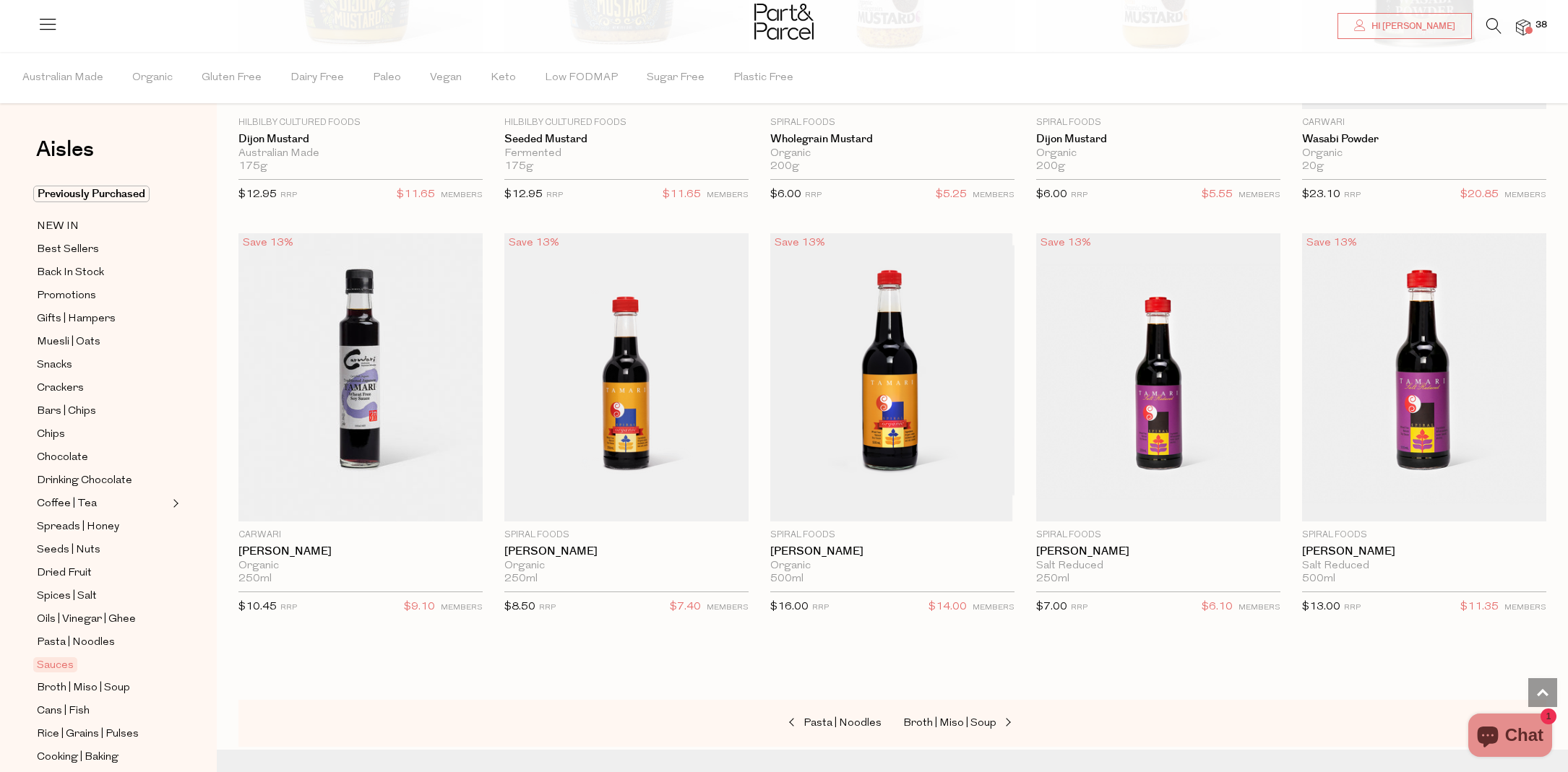
scroll to position [3720, 0]
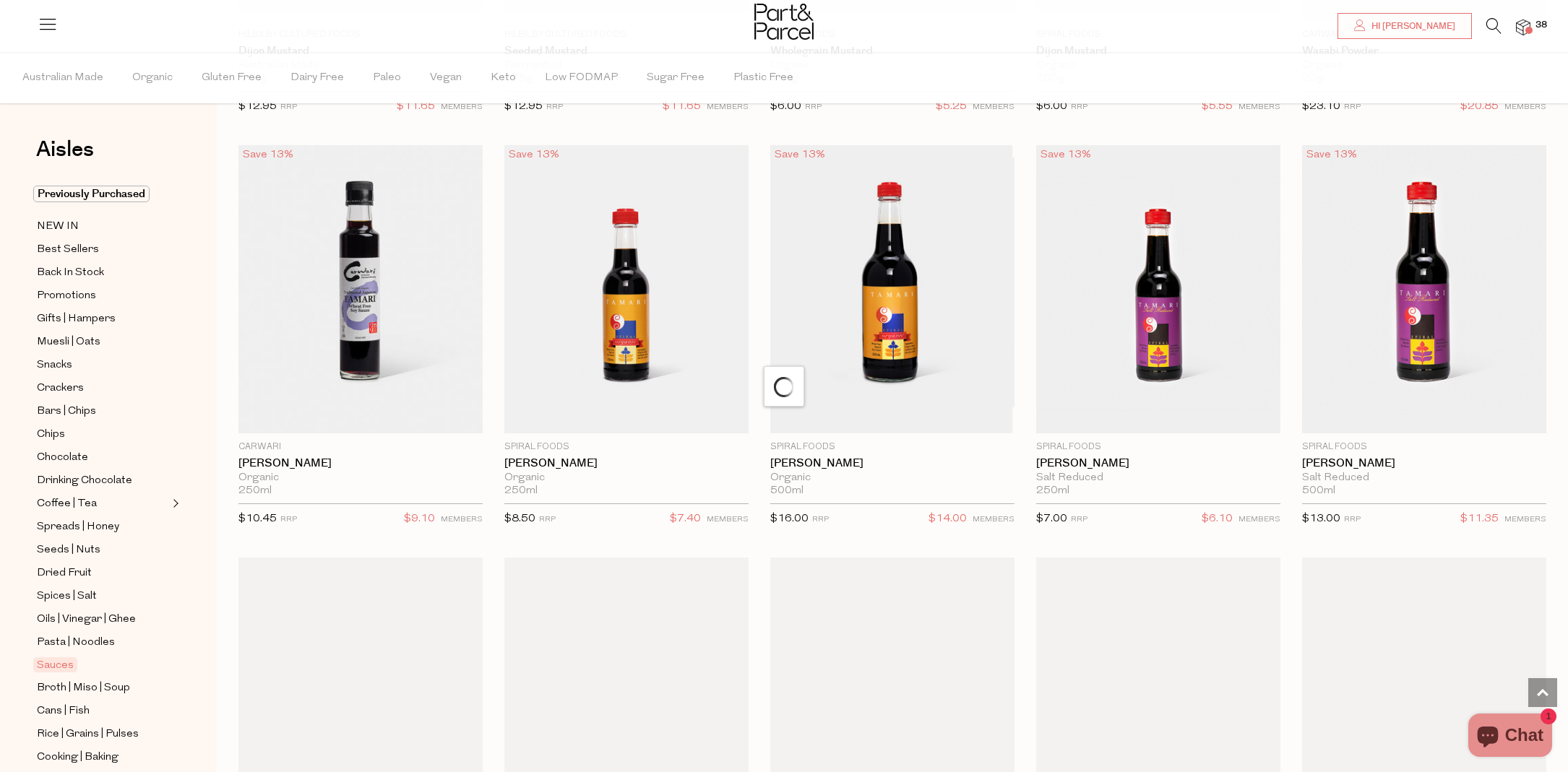
scroll to position [3807, 0]
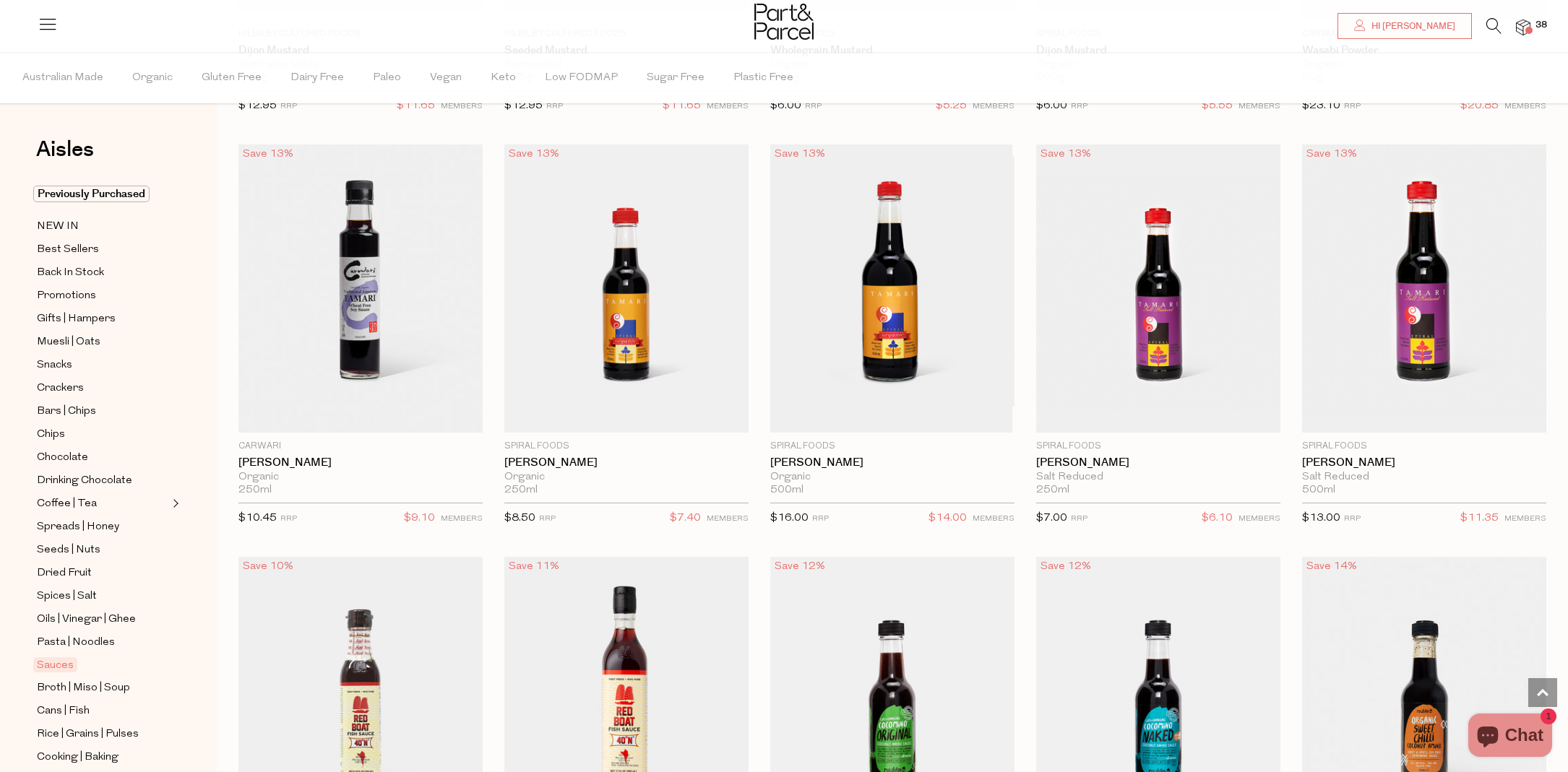
type input "4"
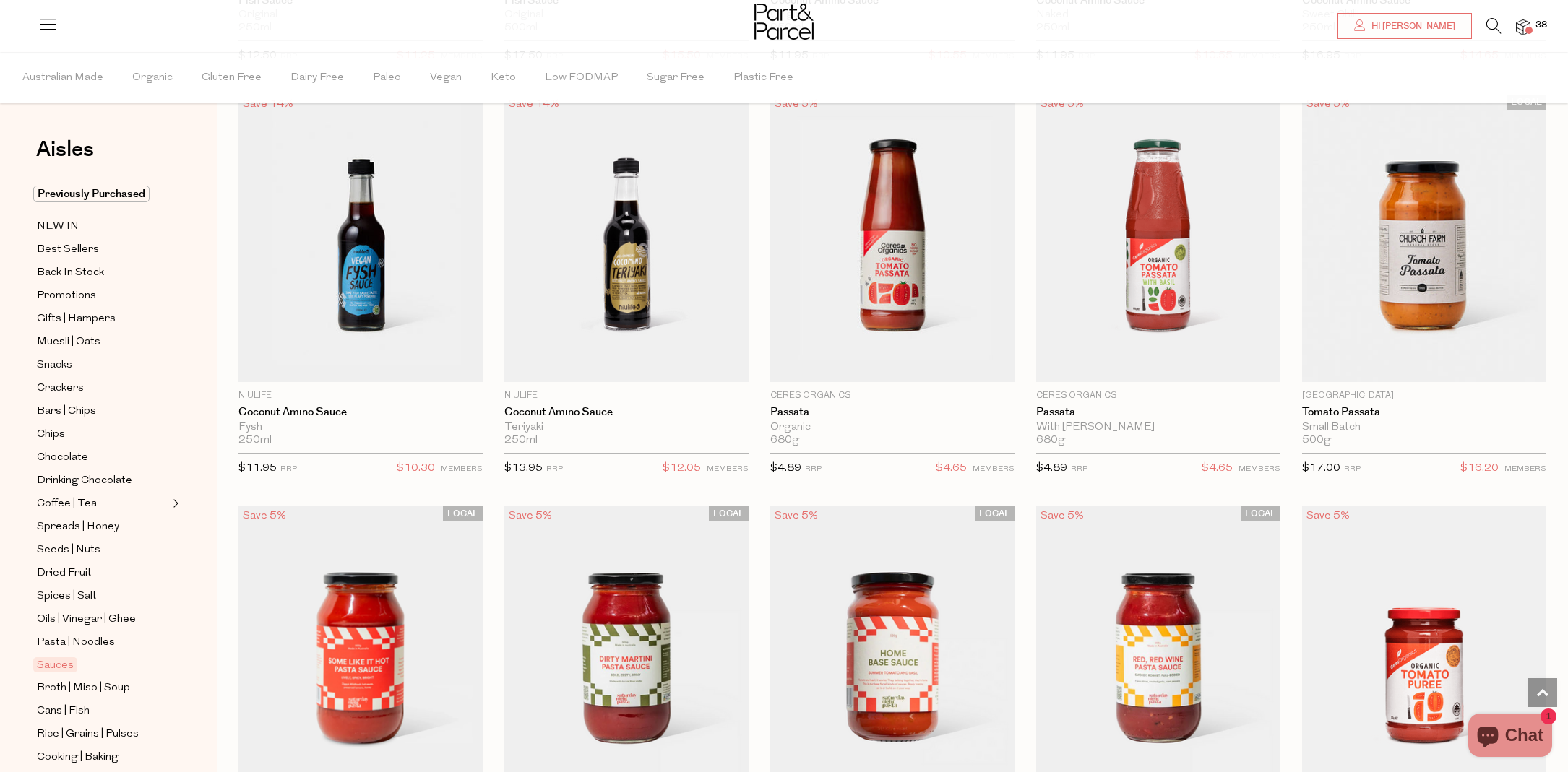
scroll to position [4677, 0]
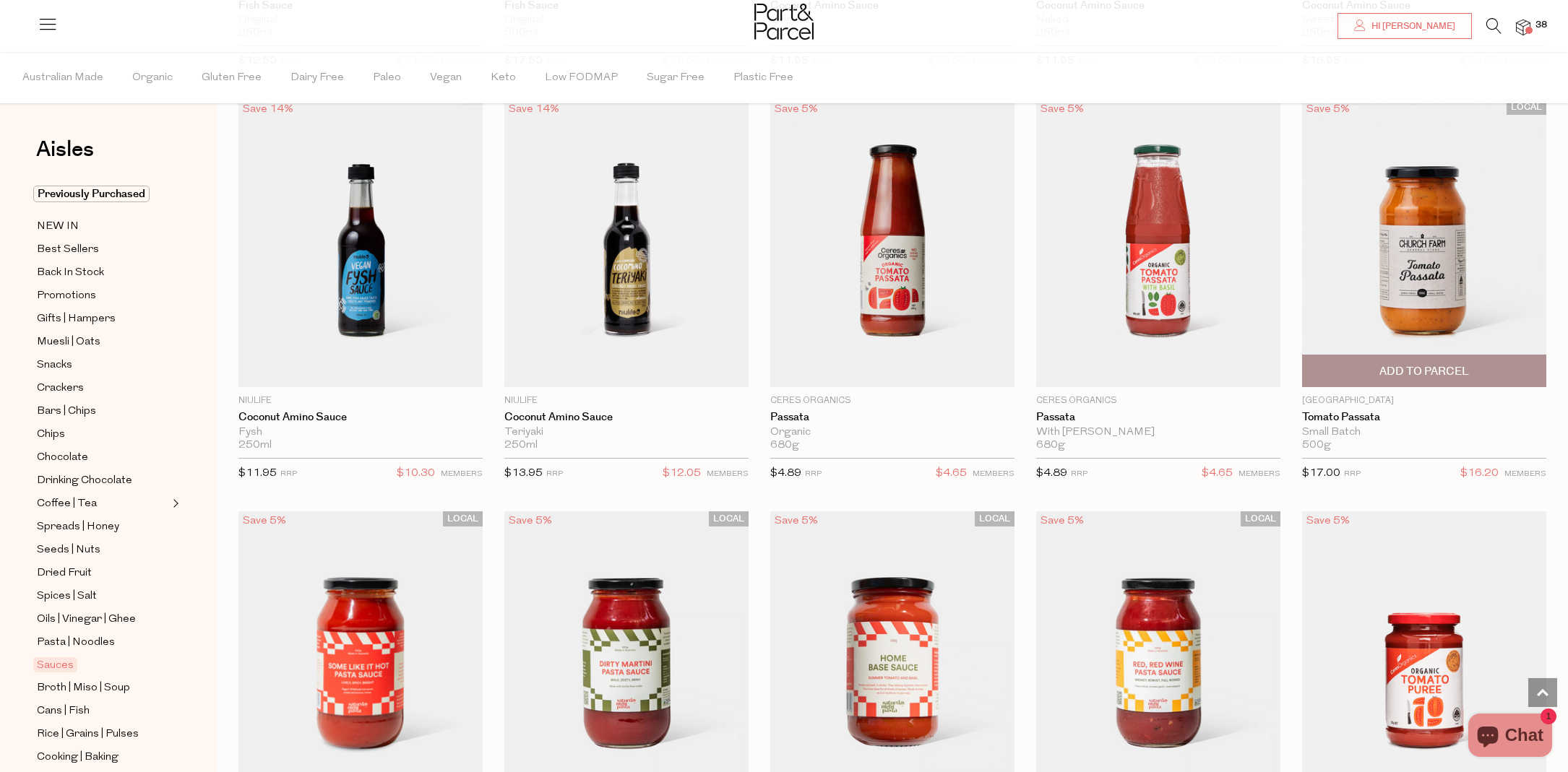
click at [1467, 366] on span "Add To Parcel" at bounding box center [1424, 371] width 89 height 16
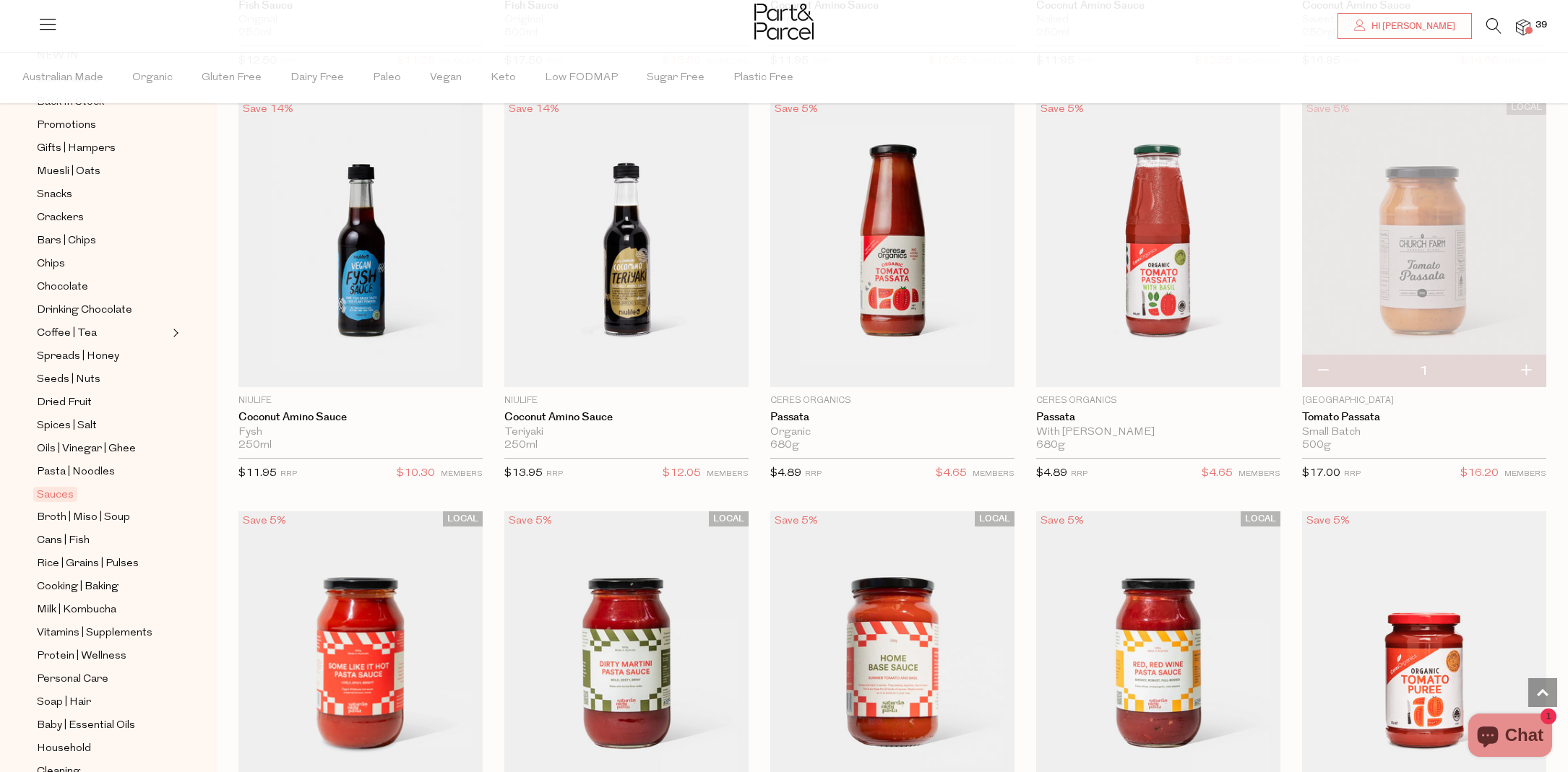
scroll to position [190, 0]
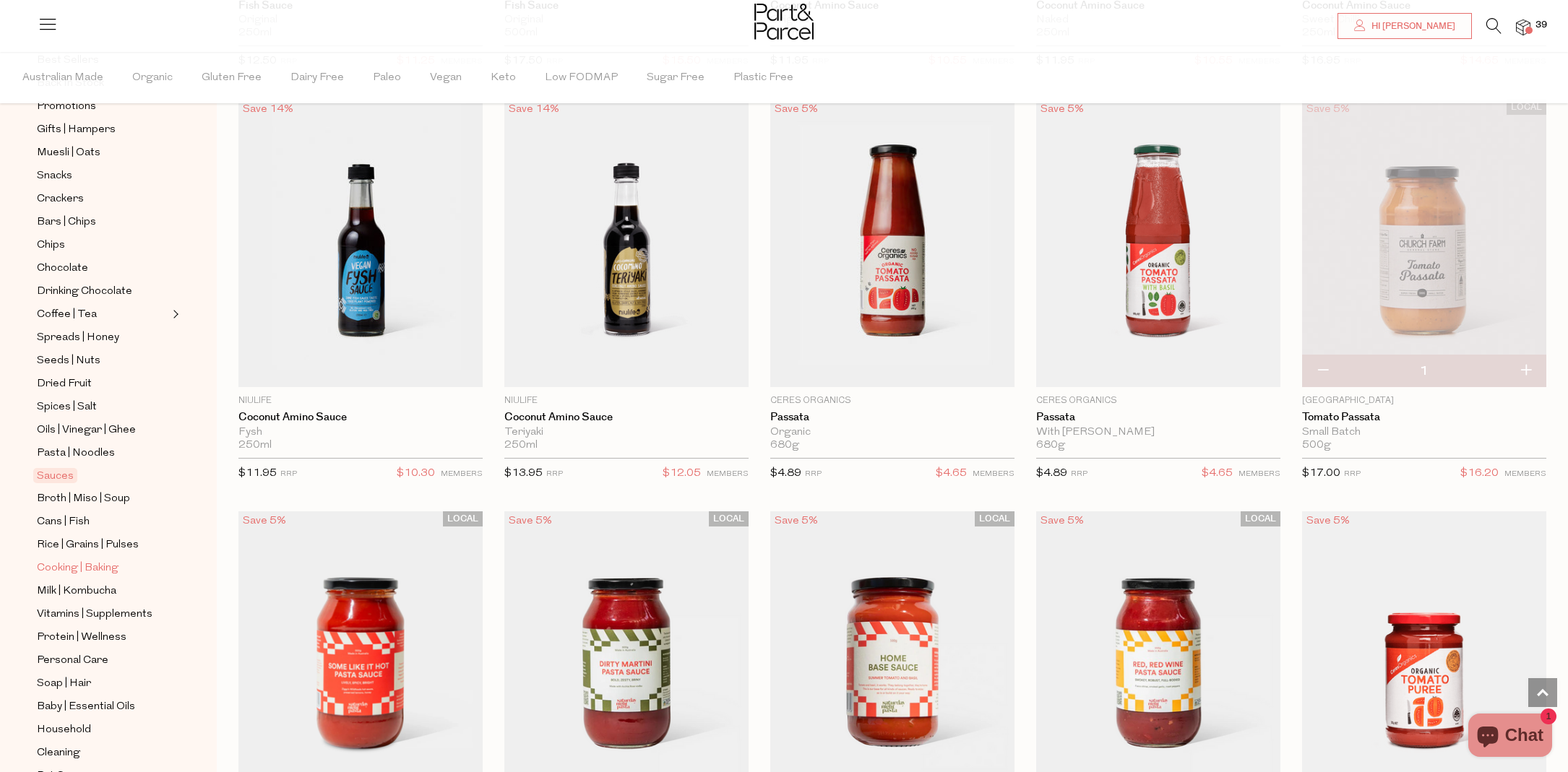
click at [90, 574] on span "Cooking | Baking" at bounding box center [78, 569] width 82 height 18
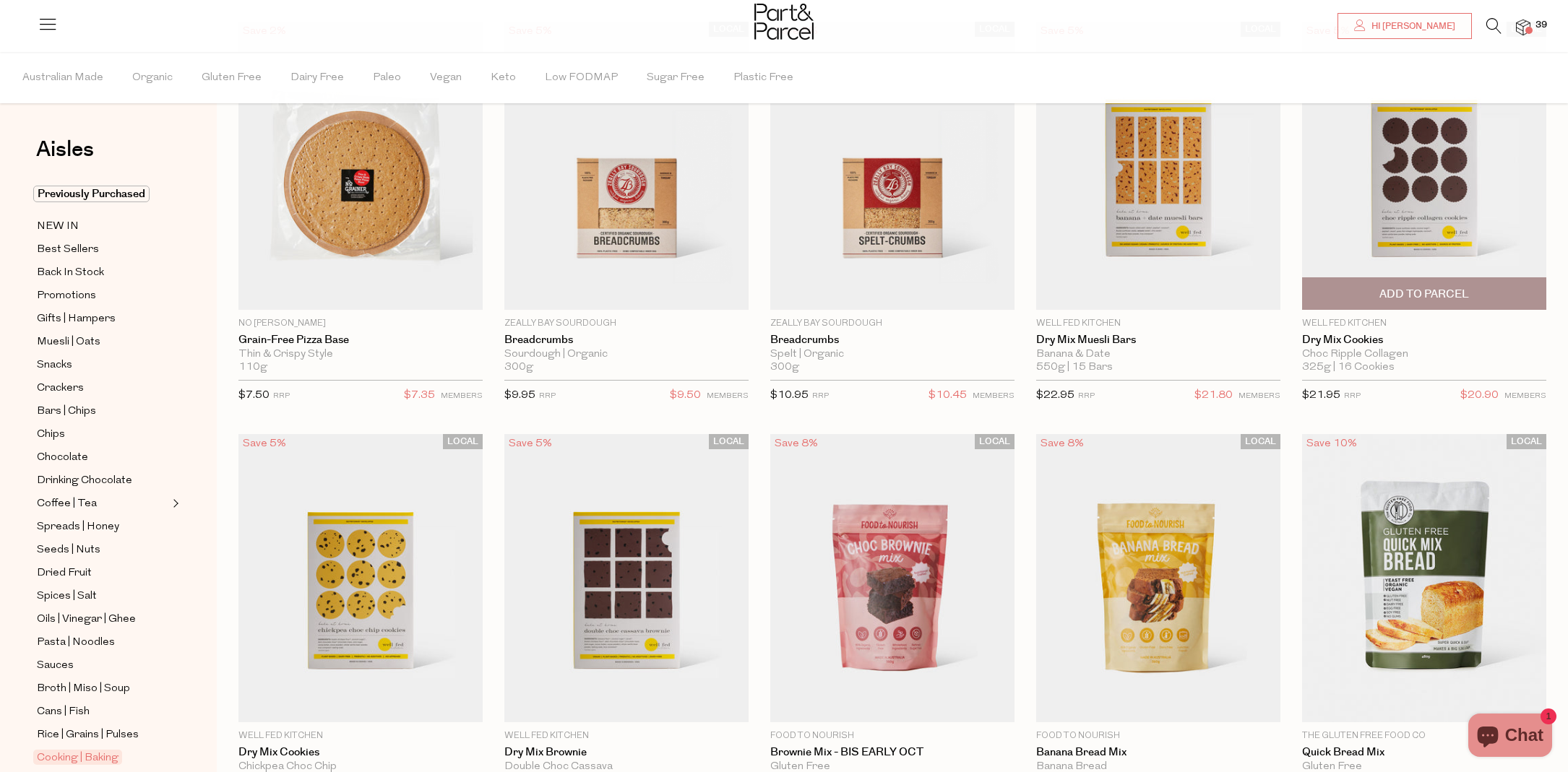
scroll to position [164, 0]
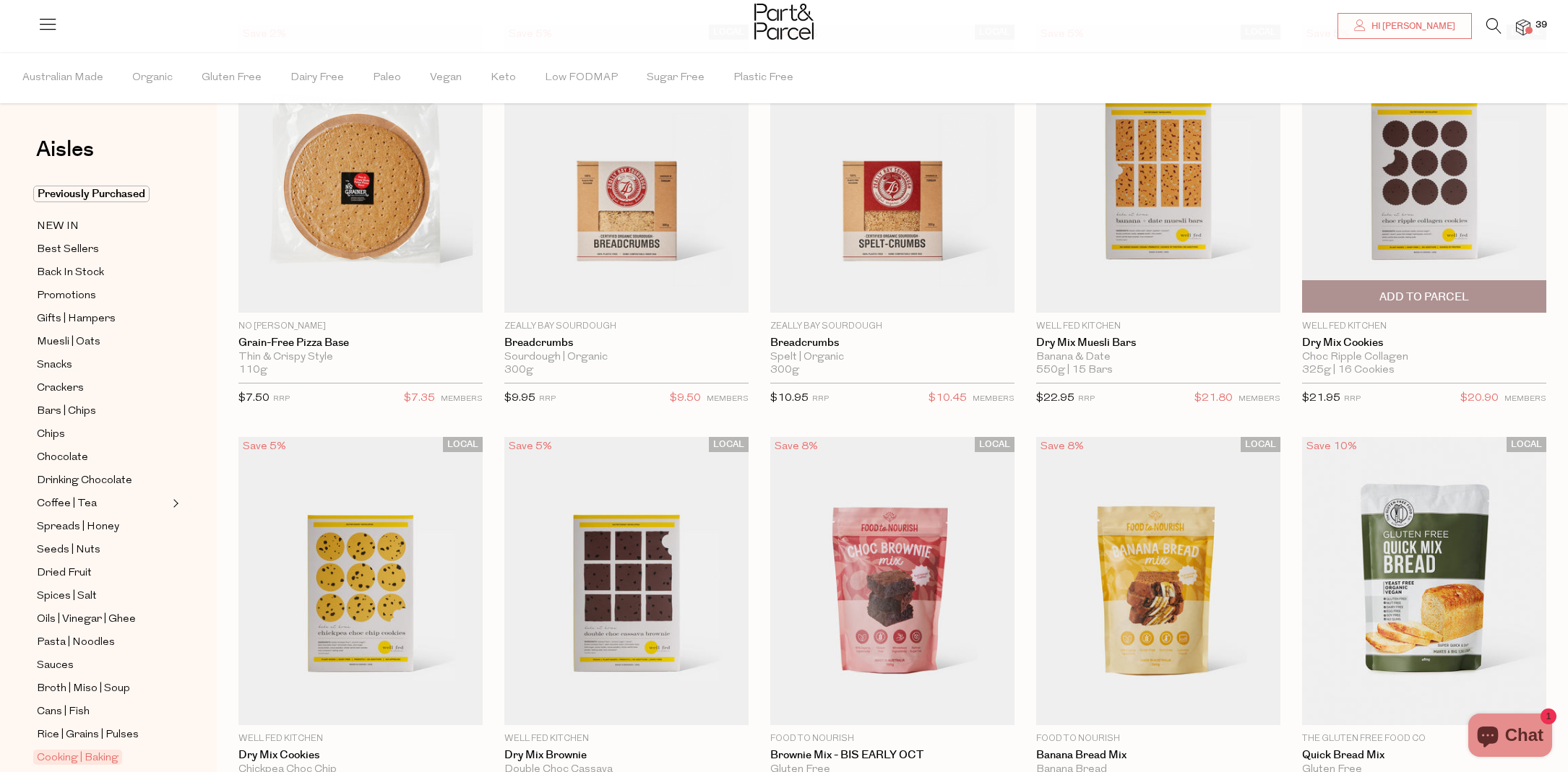
click at [1425, 256] on img at bounding box center [1424, 168] width 244 height 288
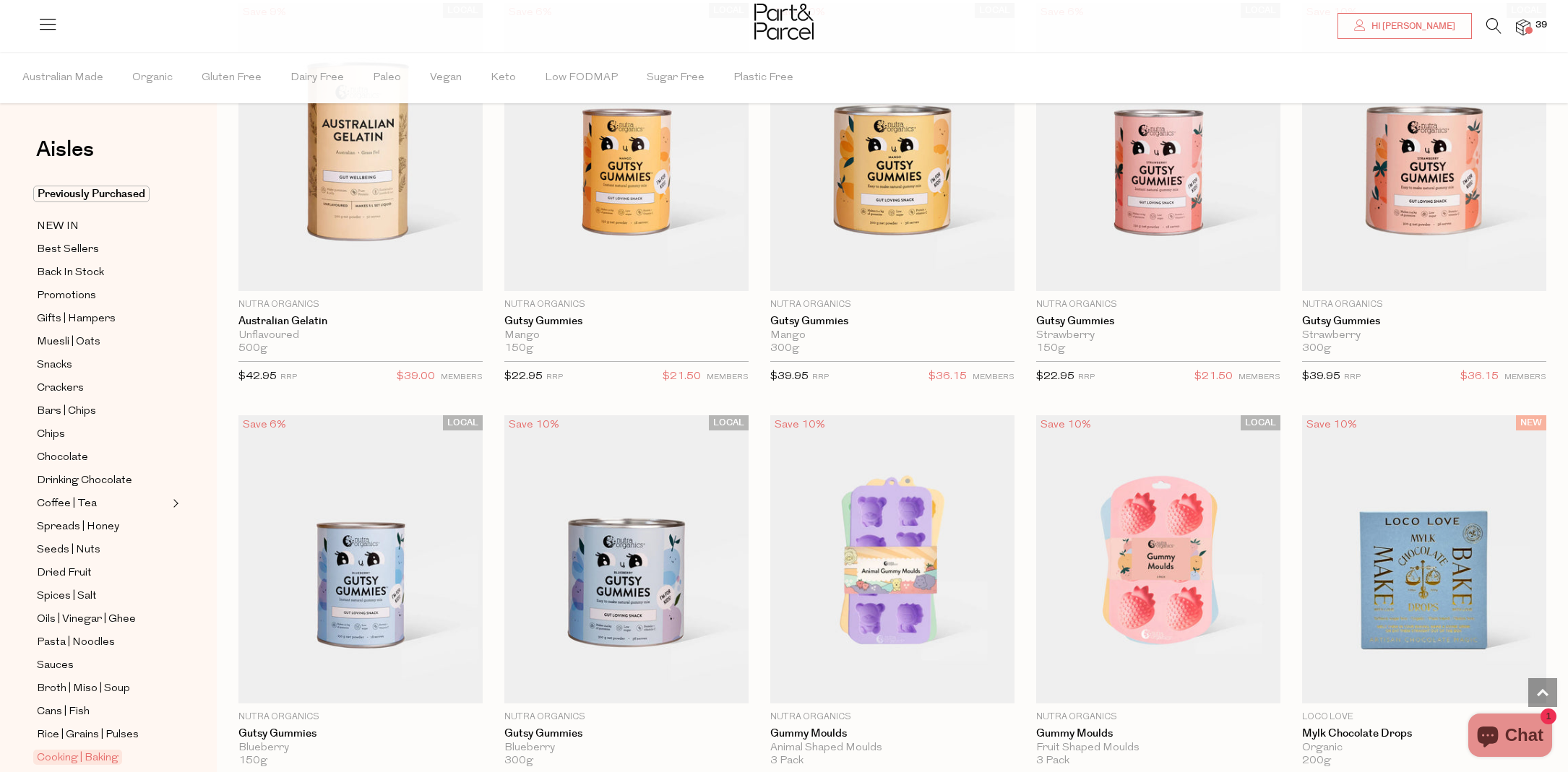
scroll to position [1441, 0]
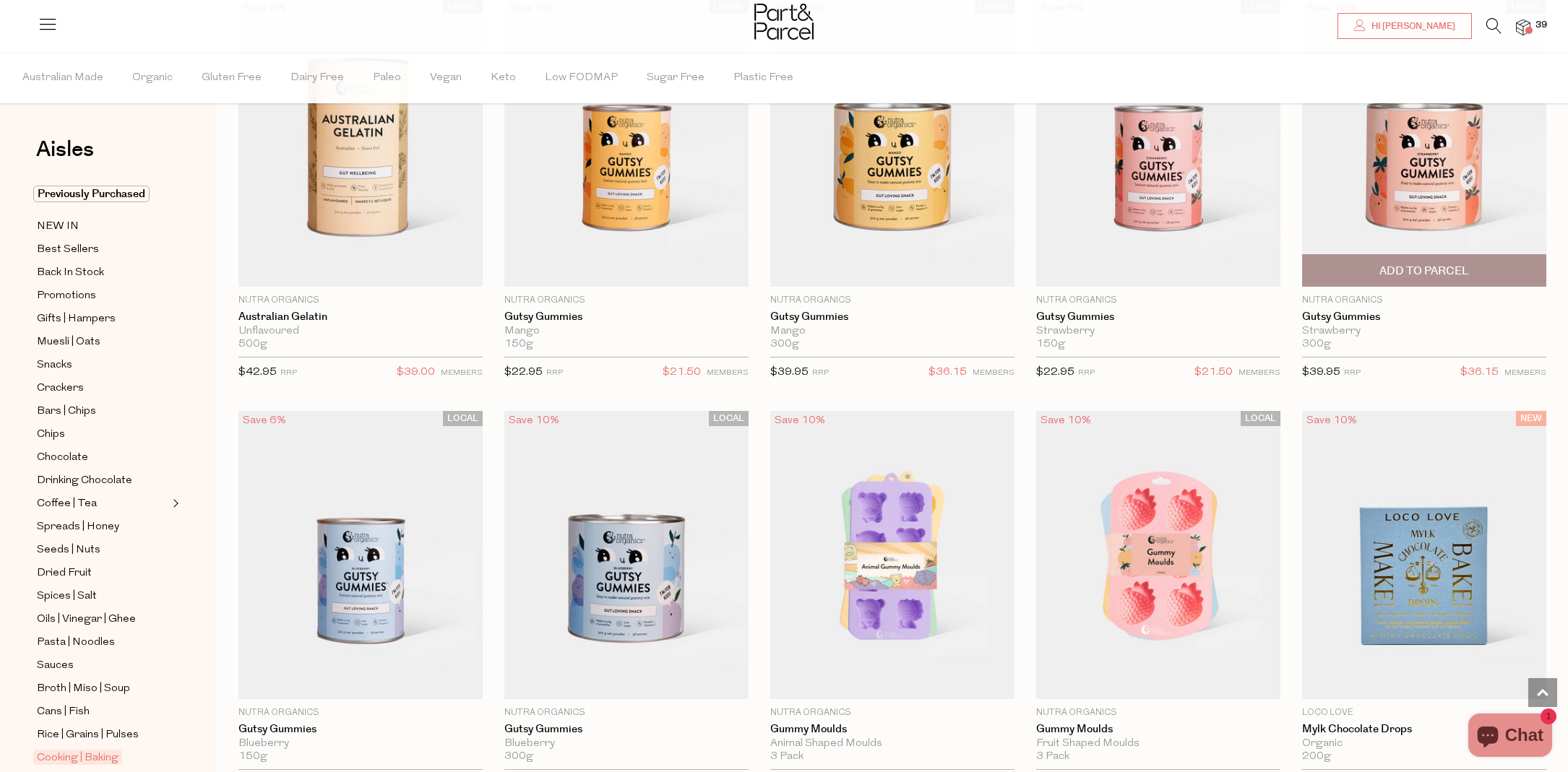
click at [1461, 263] on span "Add To Parcel" at bounding box center [1424, 271] width 89 height 16
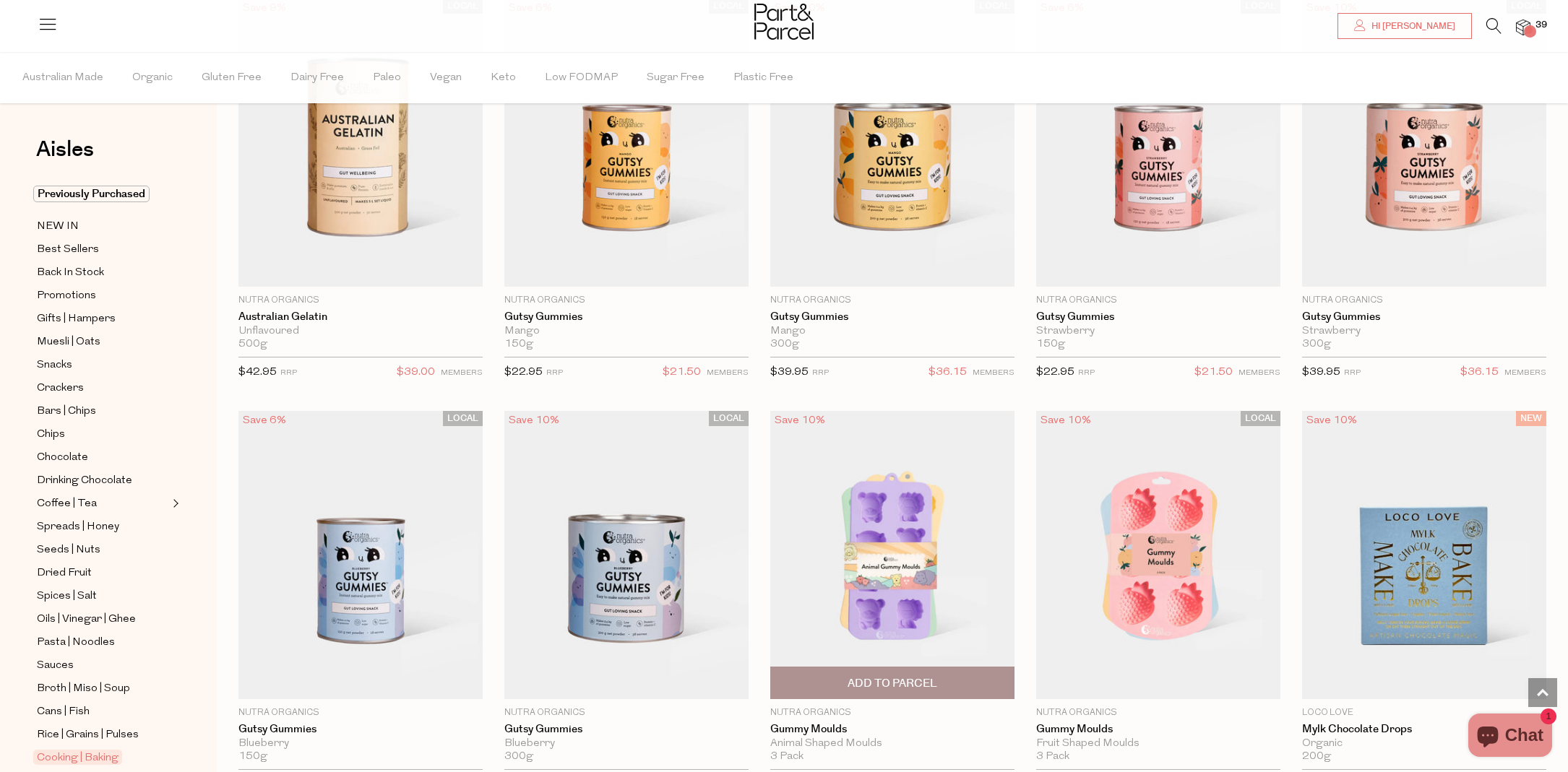
scroll to position [1443, 0]
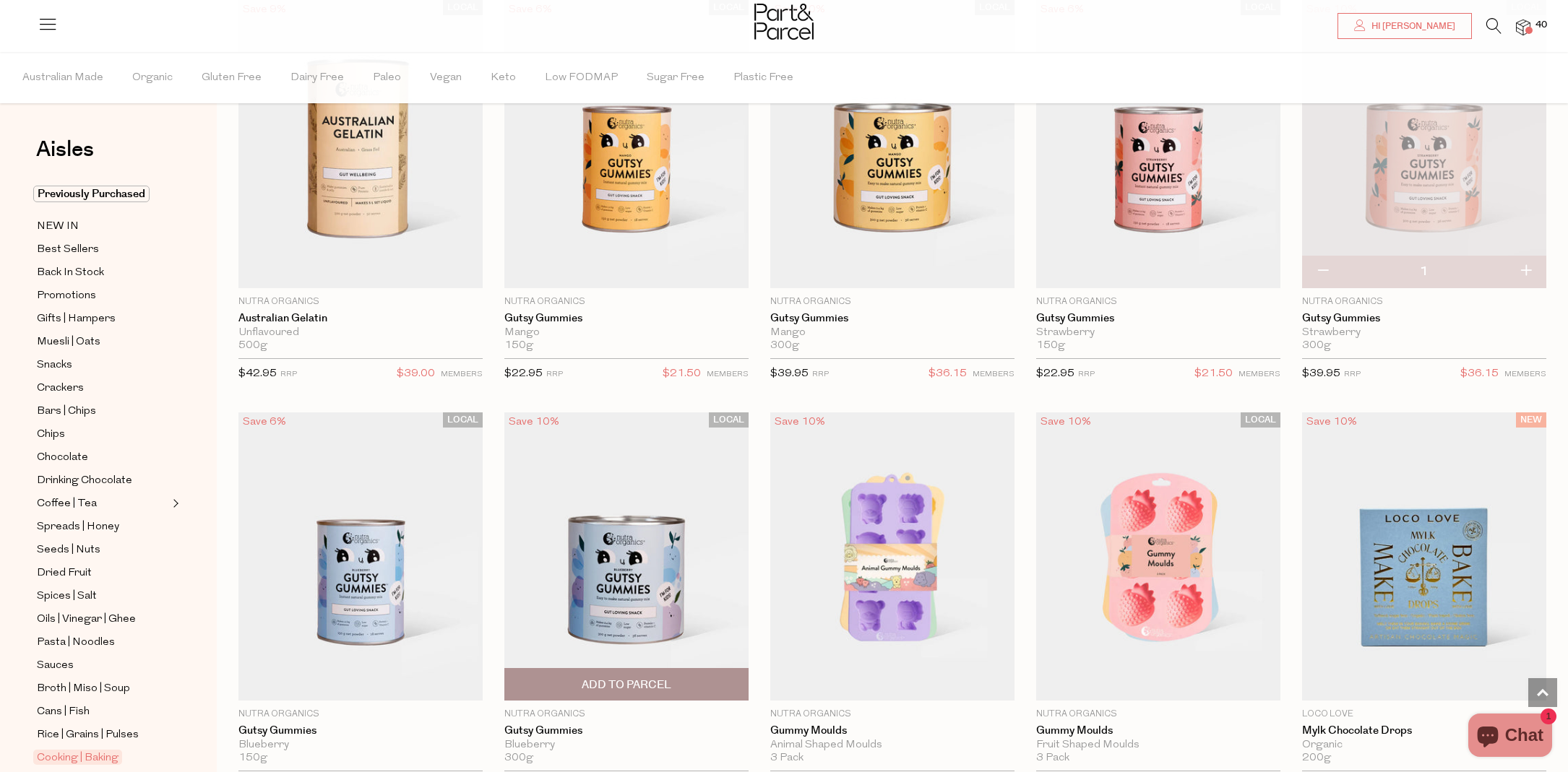
click at [652, 678] on span "Add To Parcel" at bounding box center [626, 685] width 89 height 16
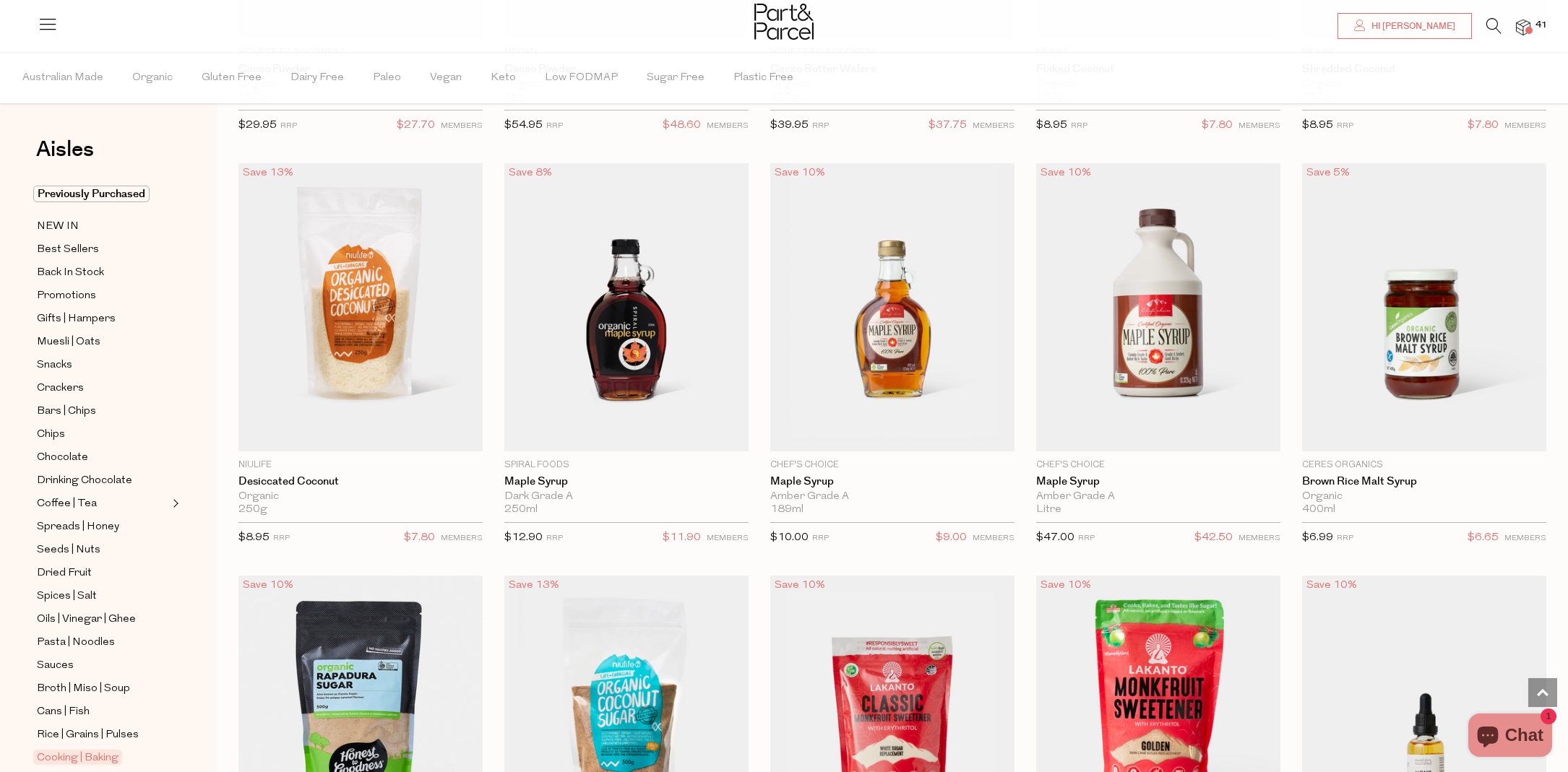
scroll to position [2930, 0]
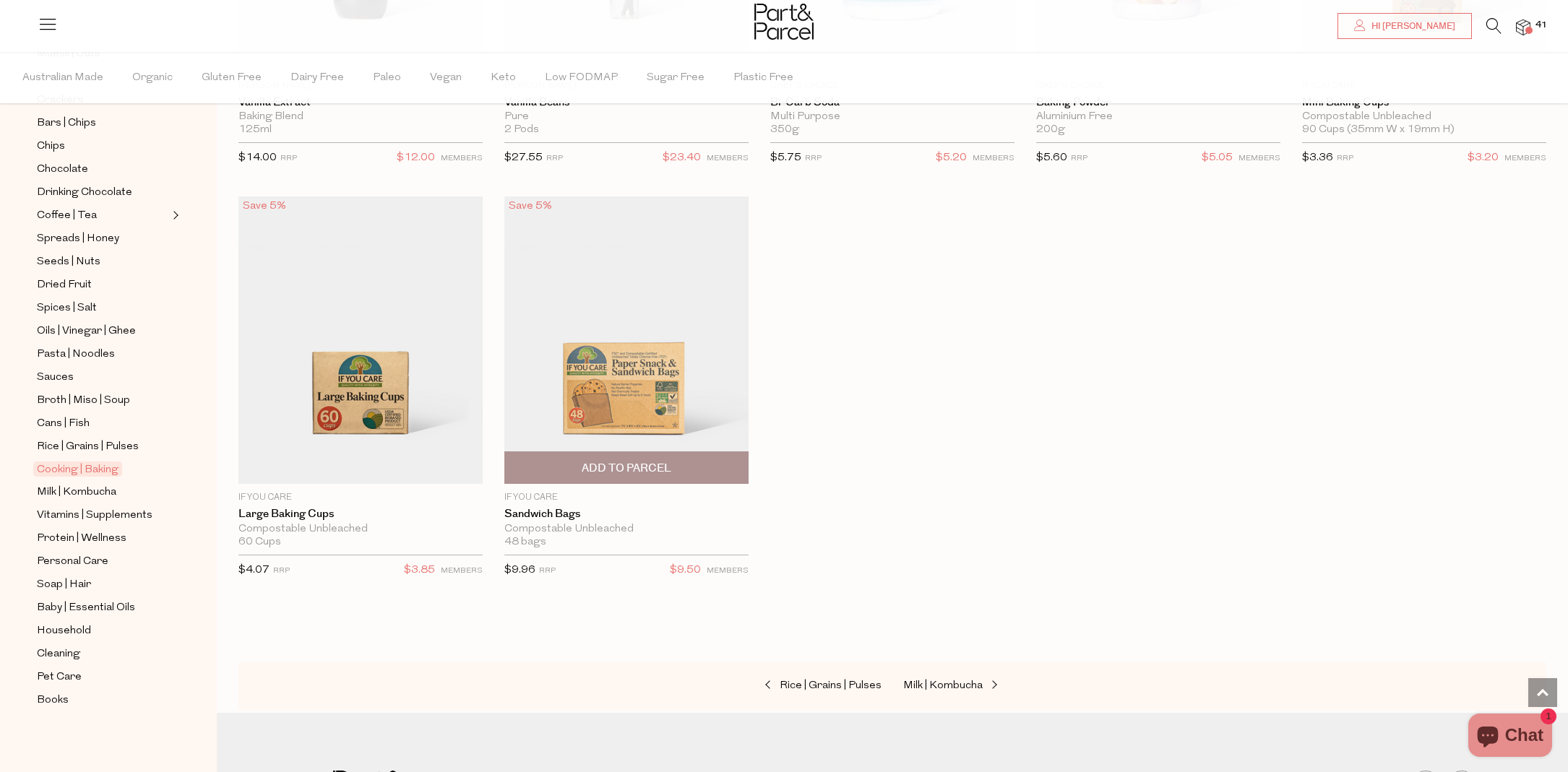
scroll to position [7021, 0]
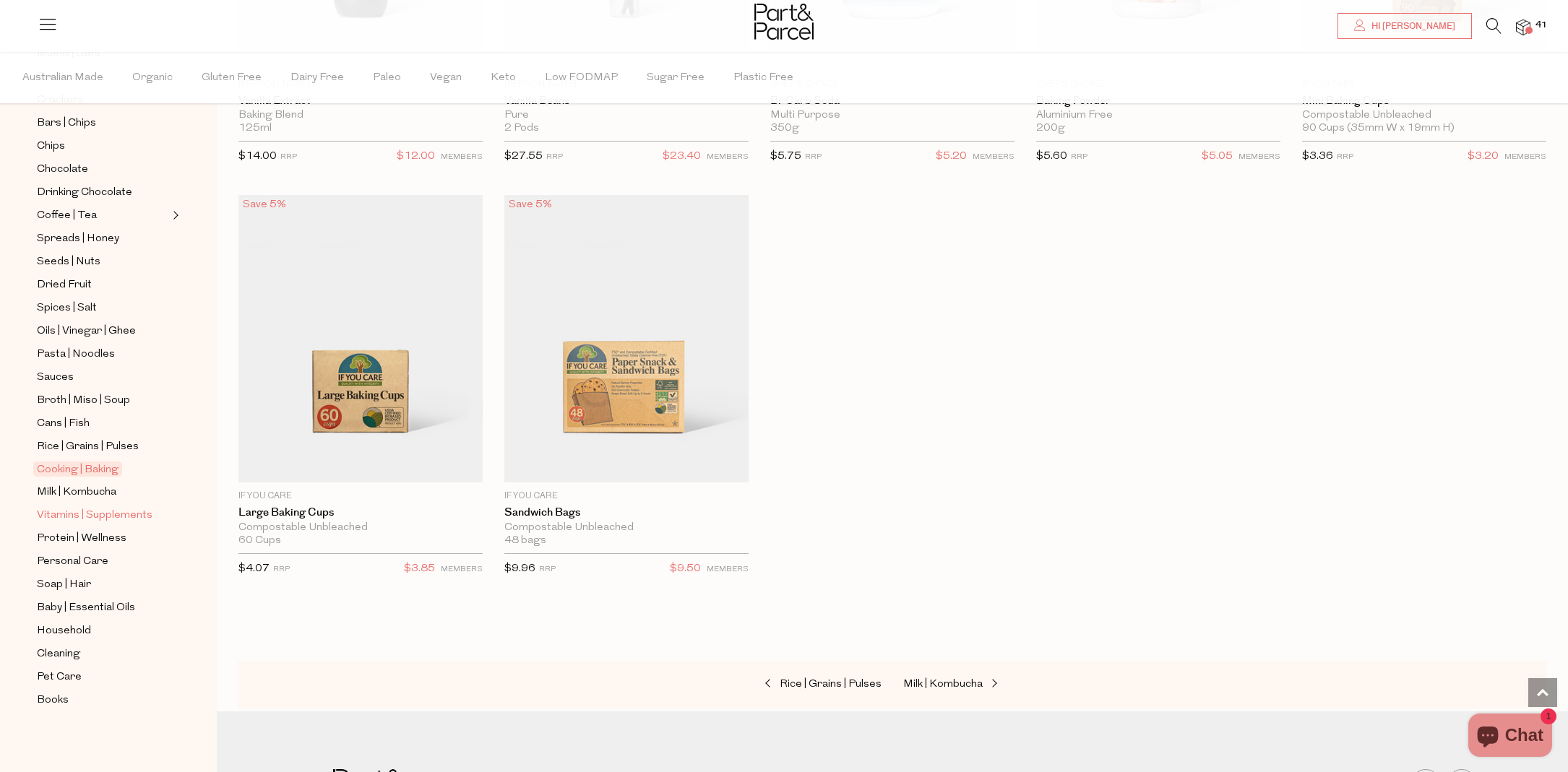
click at [93, 516] on span "Vitamins | Supplements" at bounding box center [94, 516] width 116 height 18
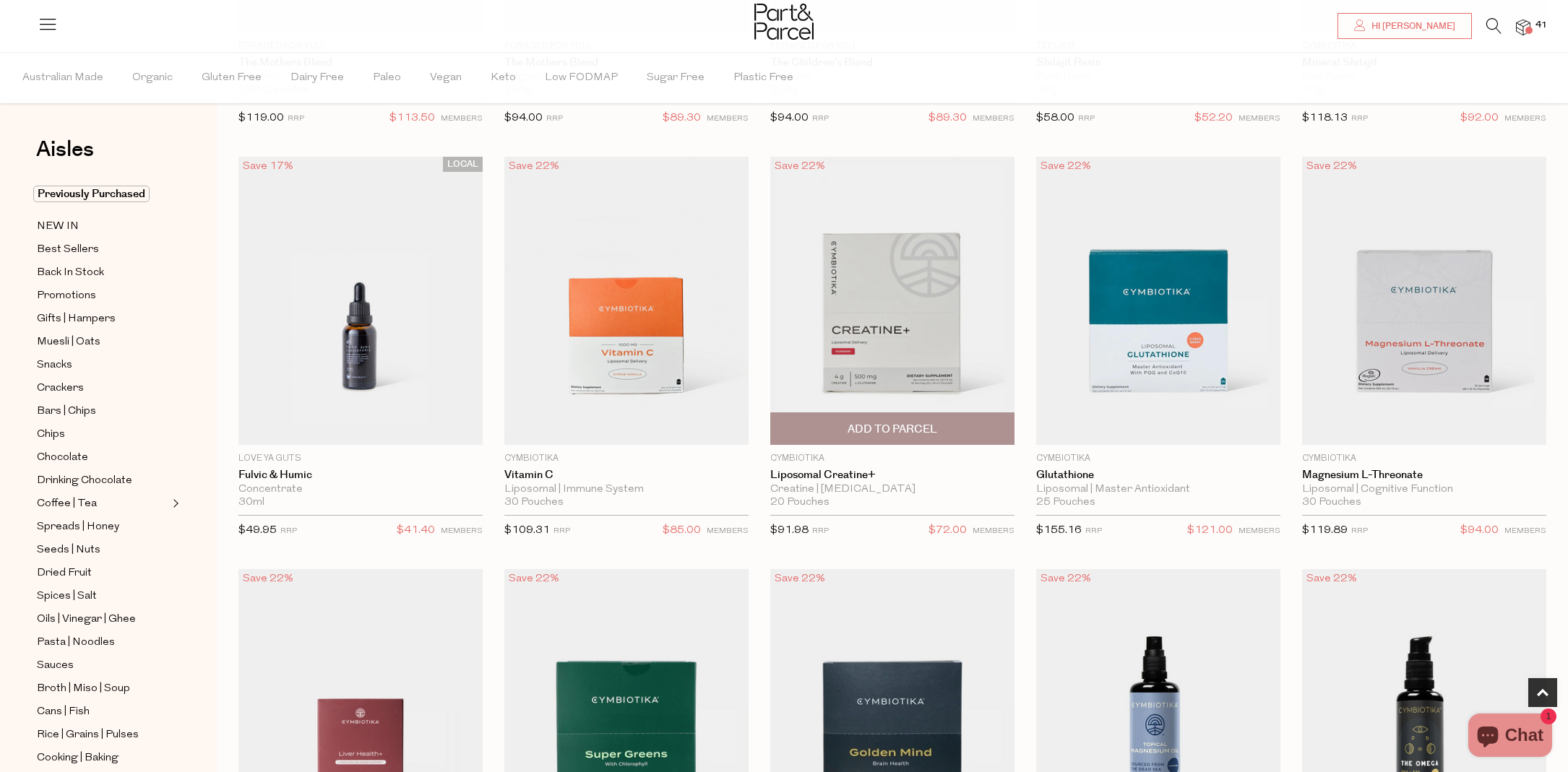
scroll to position [417, 0]
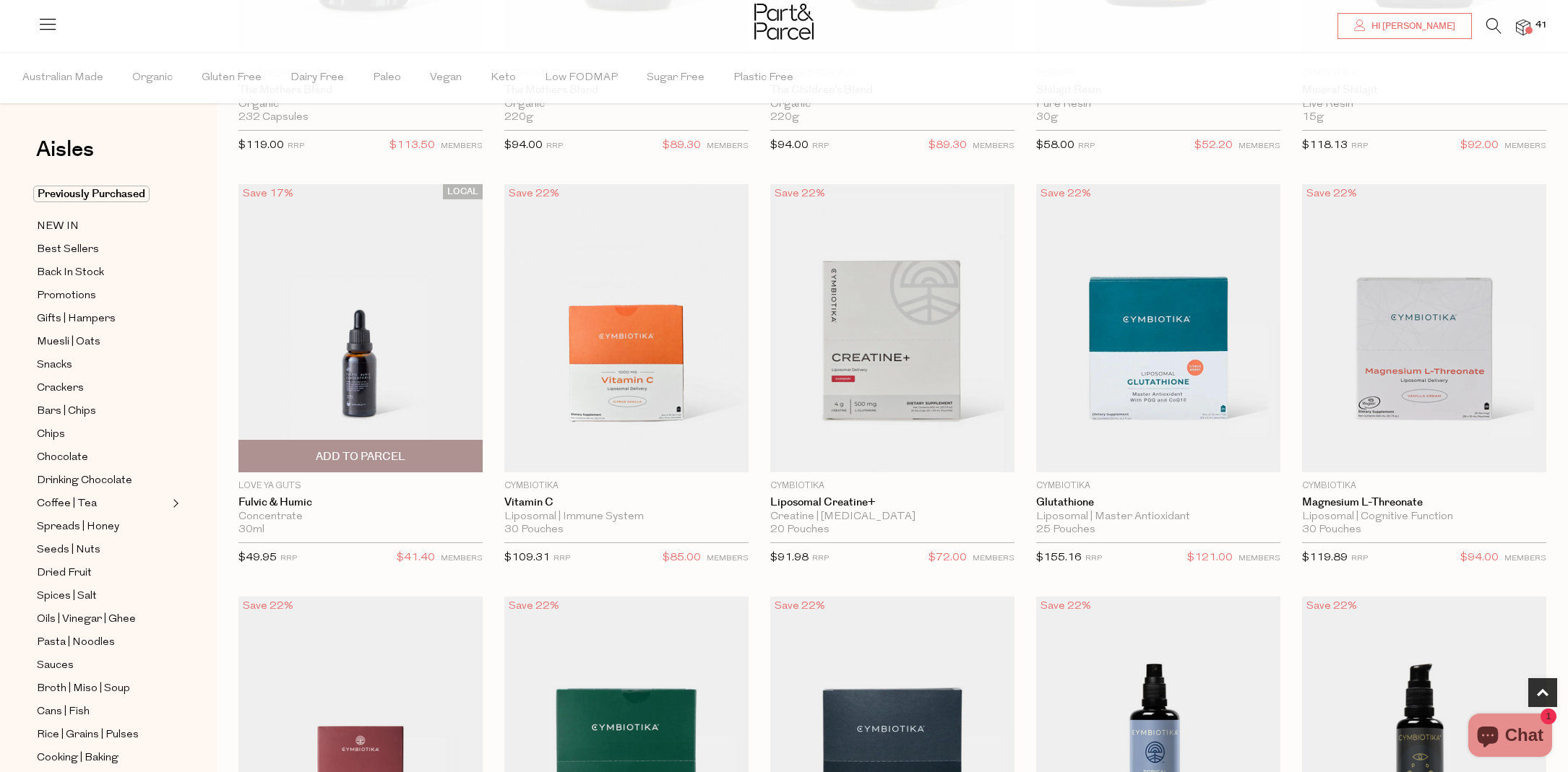
click at [431, 445] on span "Add To Parcel" at bounding box center [361, 456] width 235 height 31
click at [460, 456] on button "button" at bounding box center [462, 455] width 41 height 32
type input "2"
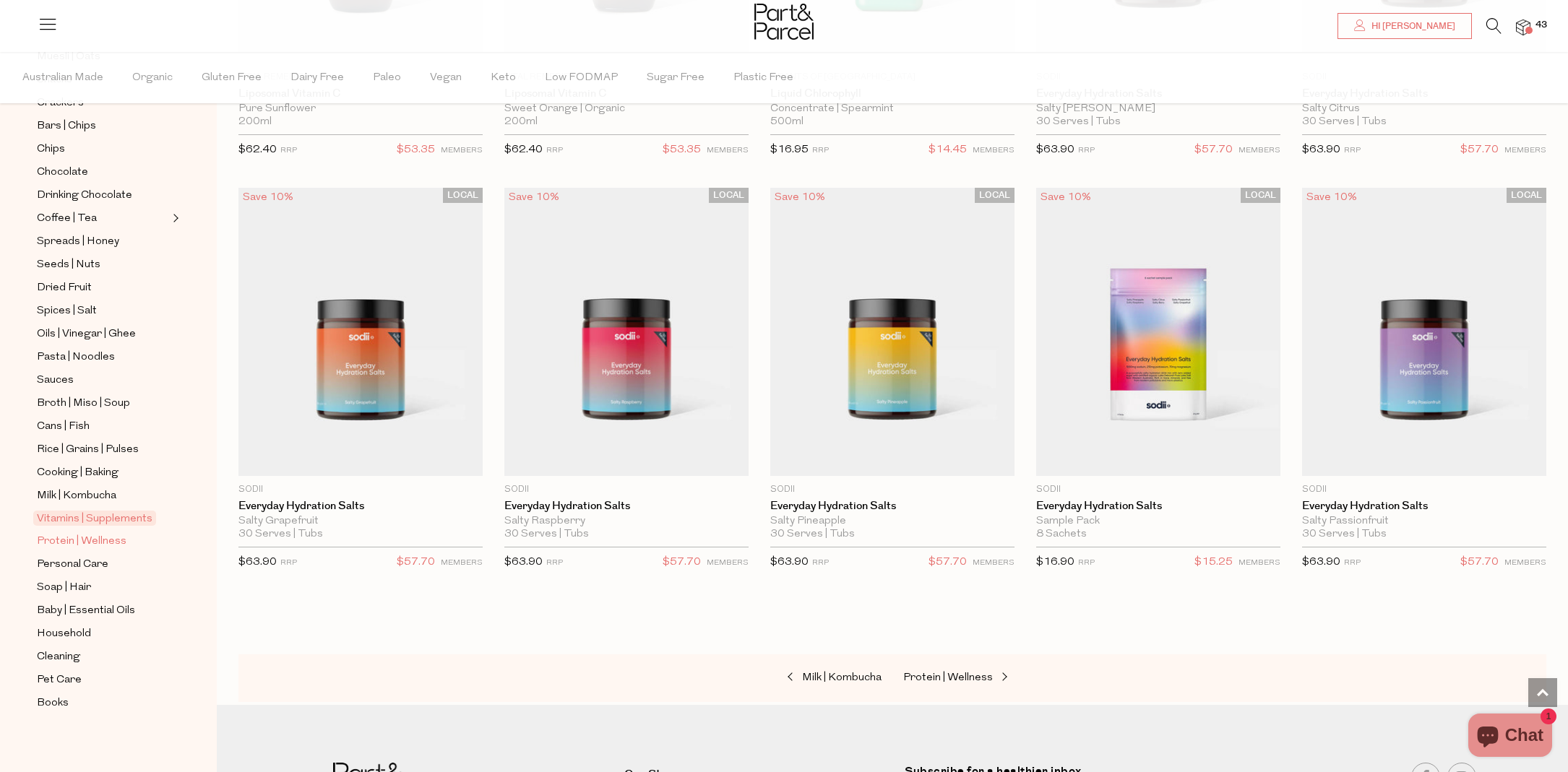
scroll to position [283, 0]
click at [83, 540] on span "Protein | Wellness" at bounding box center [82, 544] width 89 height 18
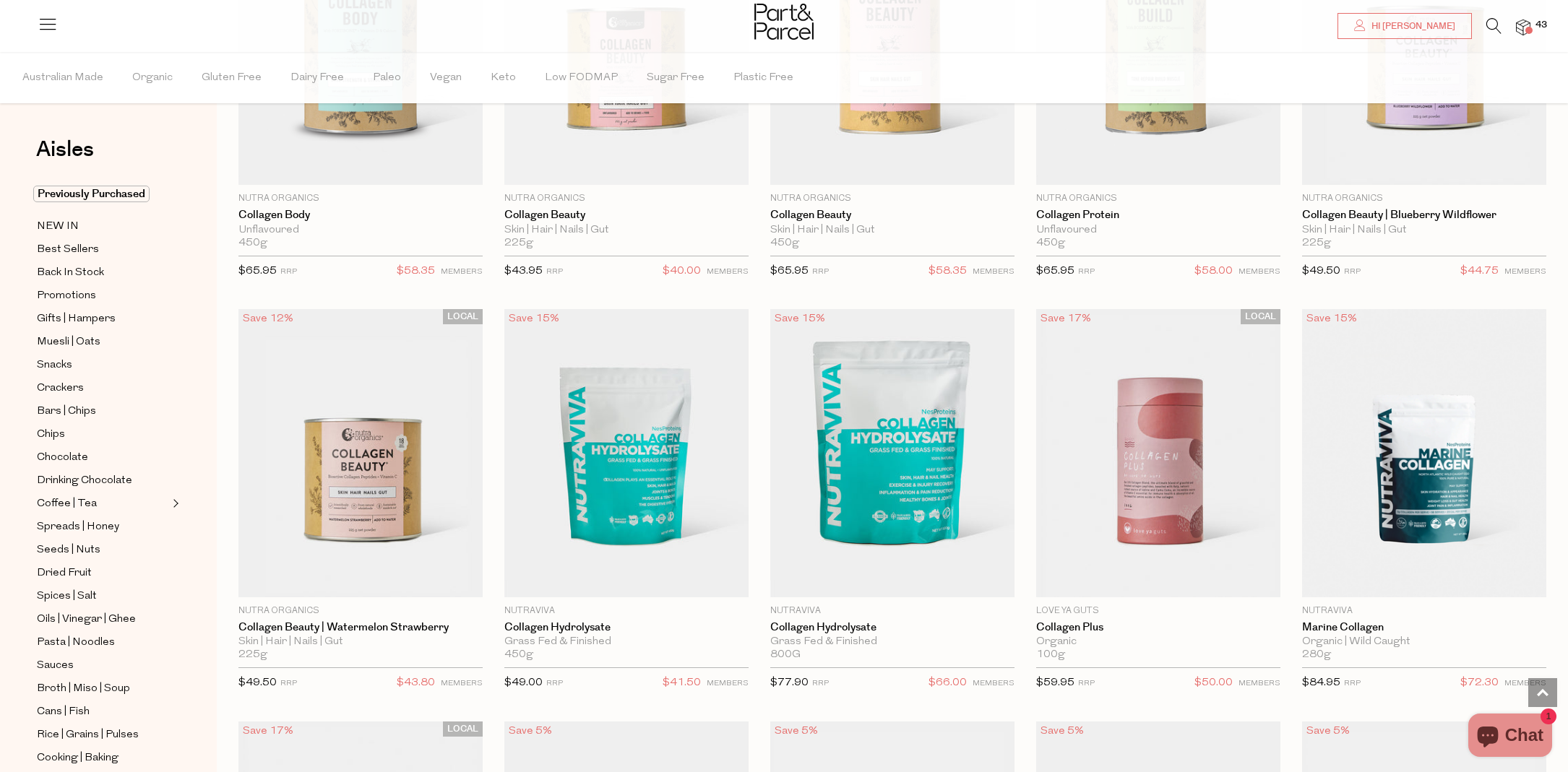
scroll to position [1531, 0]
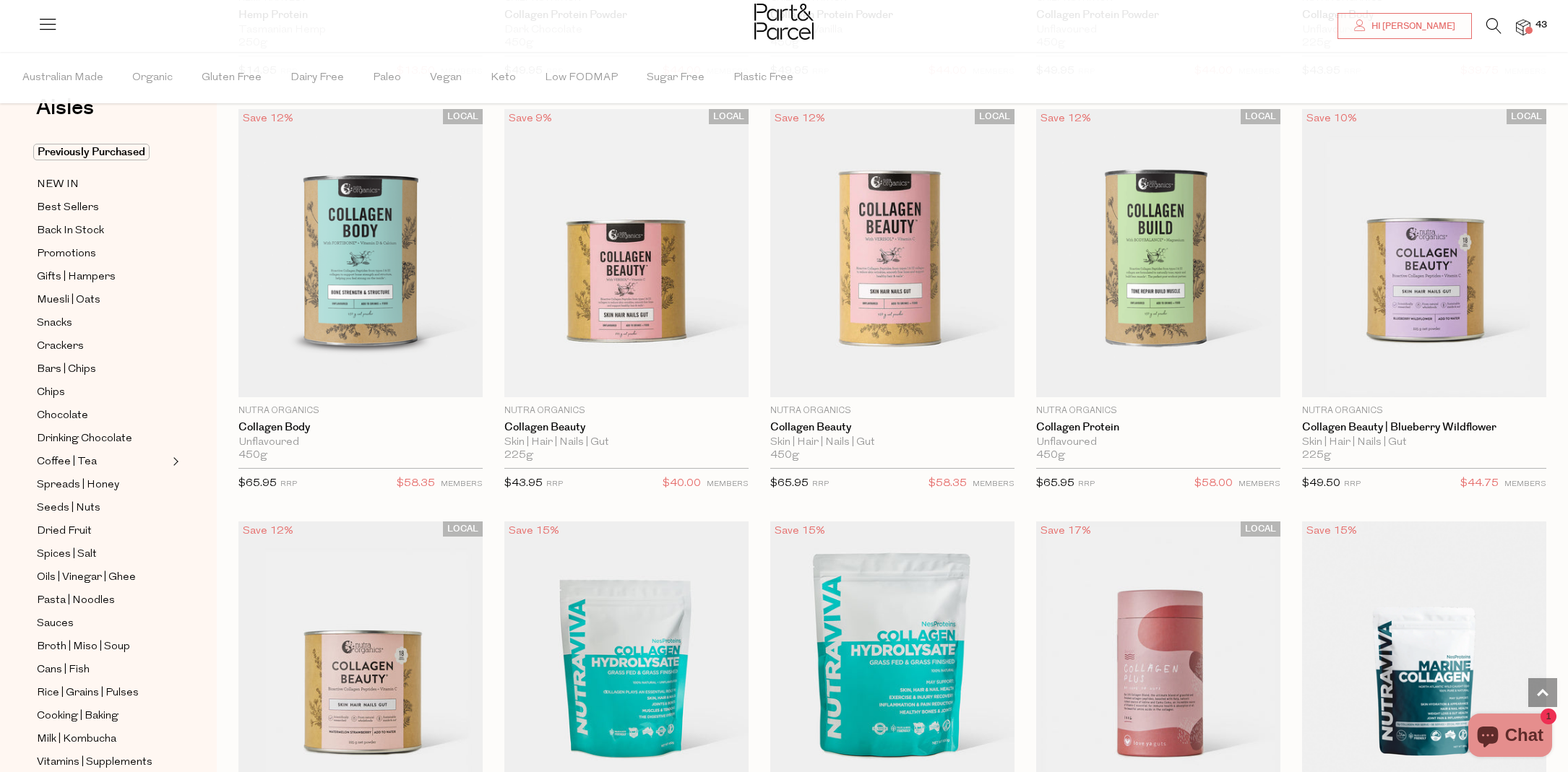
scroll to position [1283, 0]
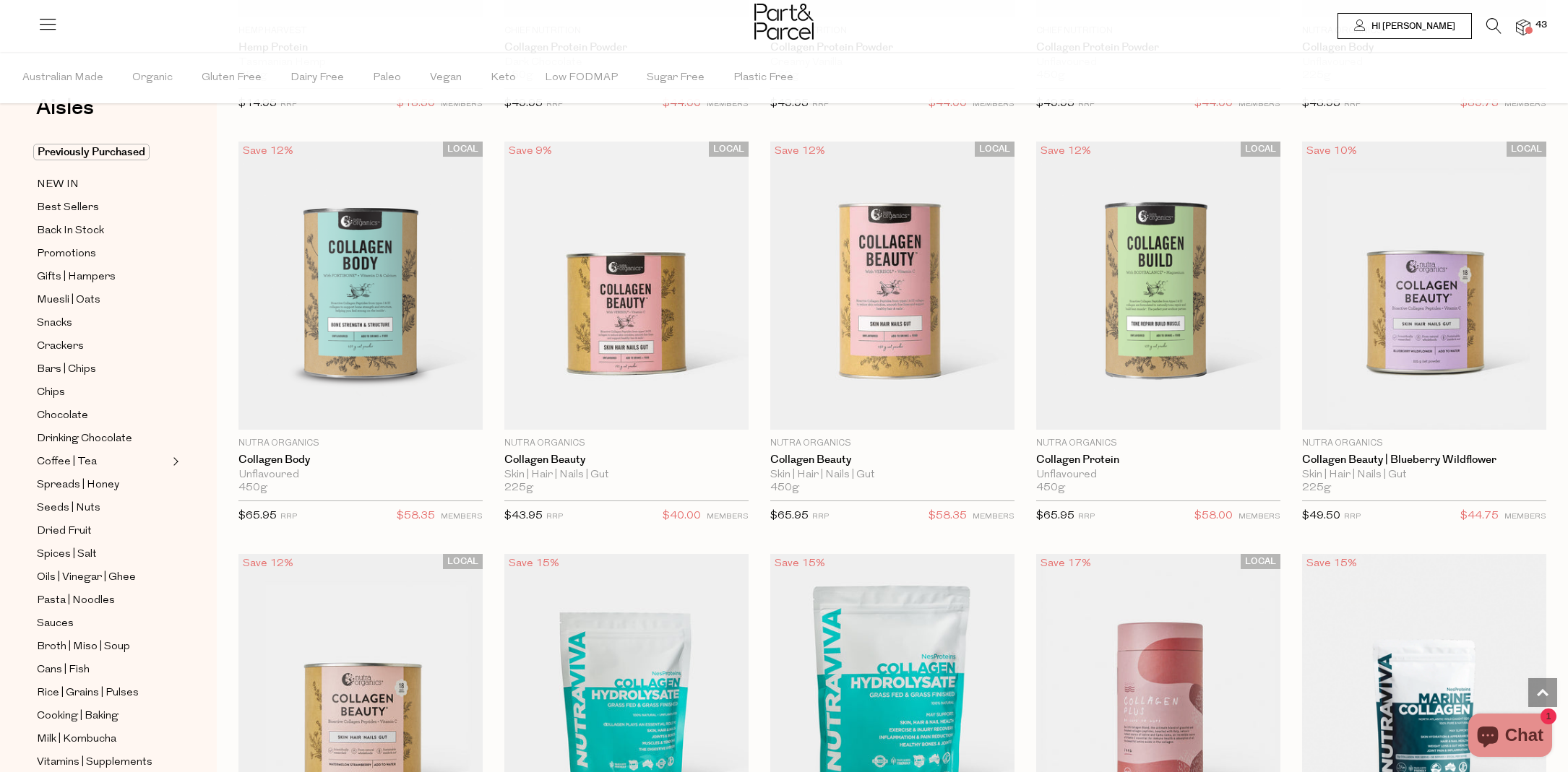
click at [1430, 30] on span "Hi [PERSON_NAME]" at bounding box center [1412, 26] width 88 height 13
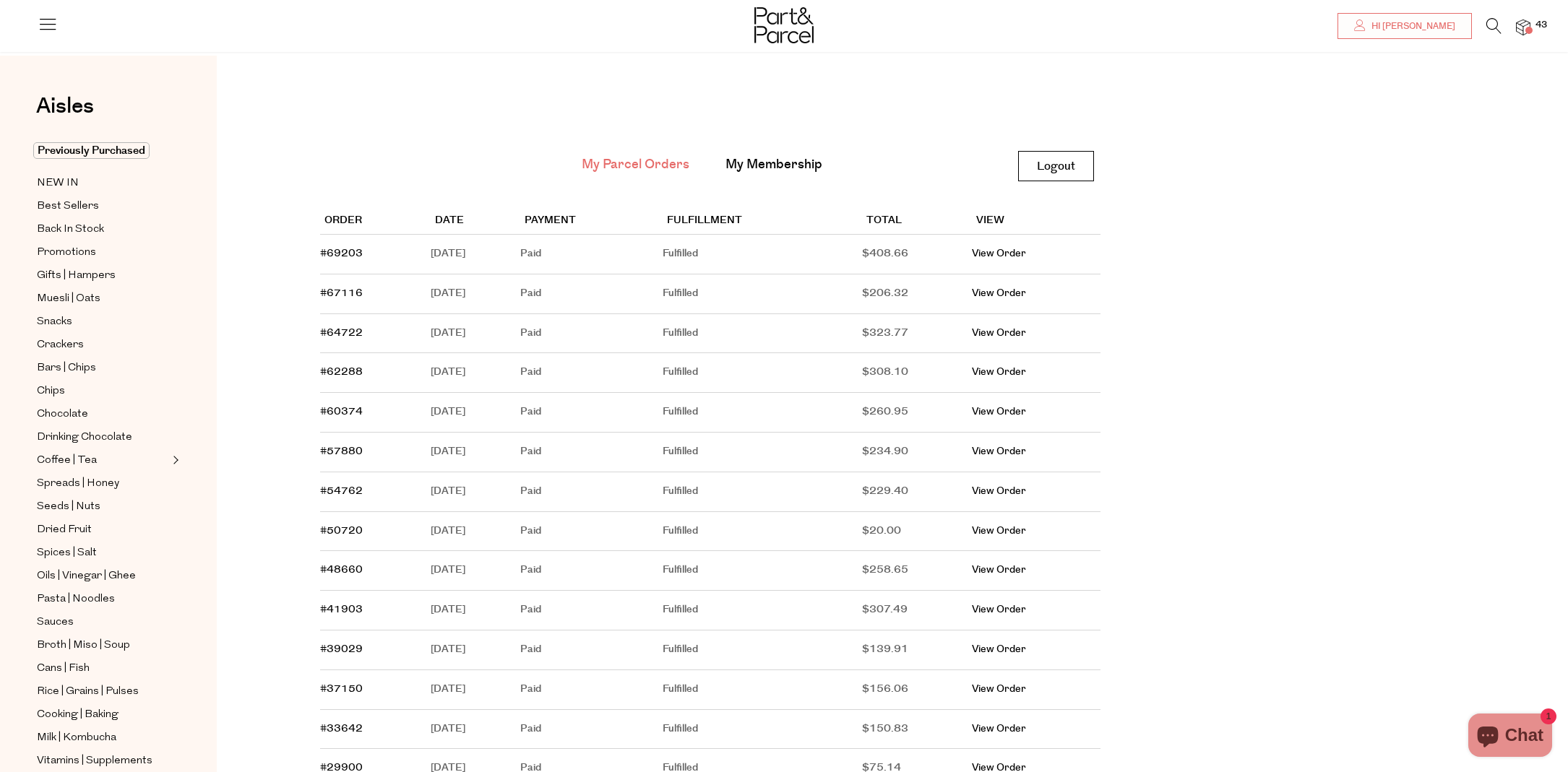
scroll to position [14, 0]
click at [105, 149] on span "Previously Purchased" at bounding box center [91, 146] width 117 height 17
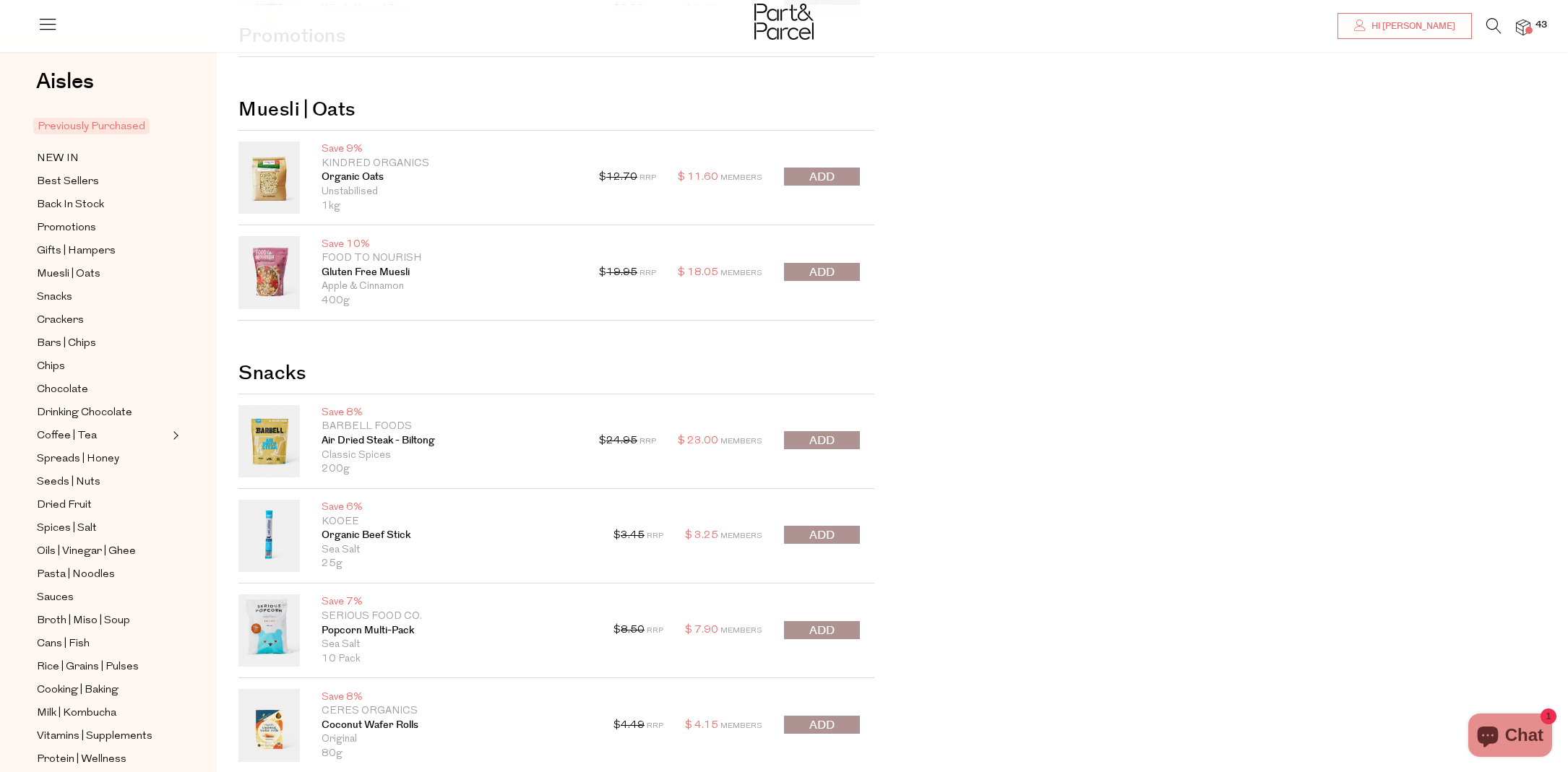
scroll to position [175, 0]
click at [814, 168] on span "submit" at bounding box center [822, 175] width 25 height 17
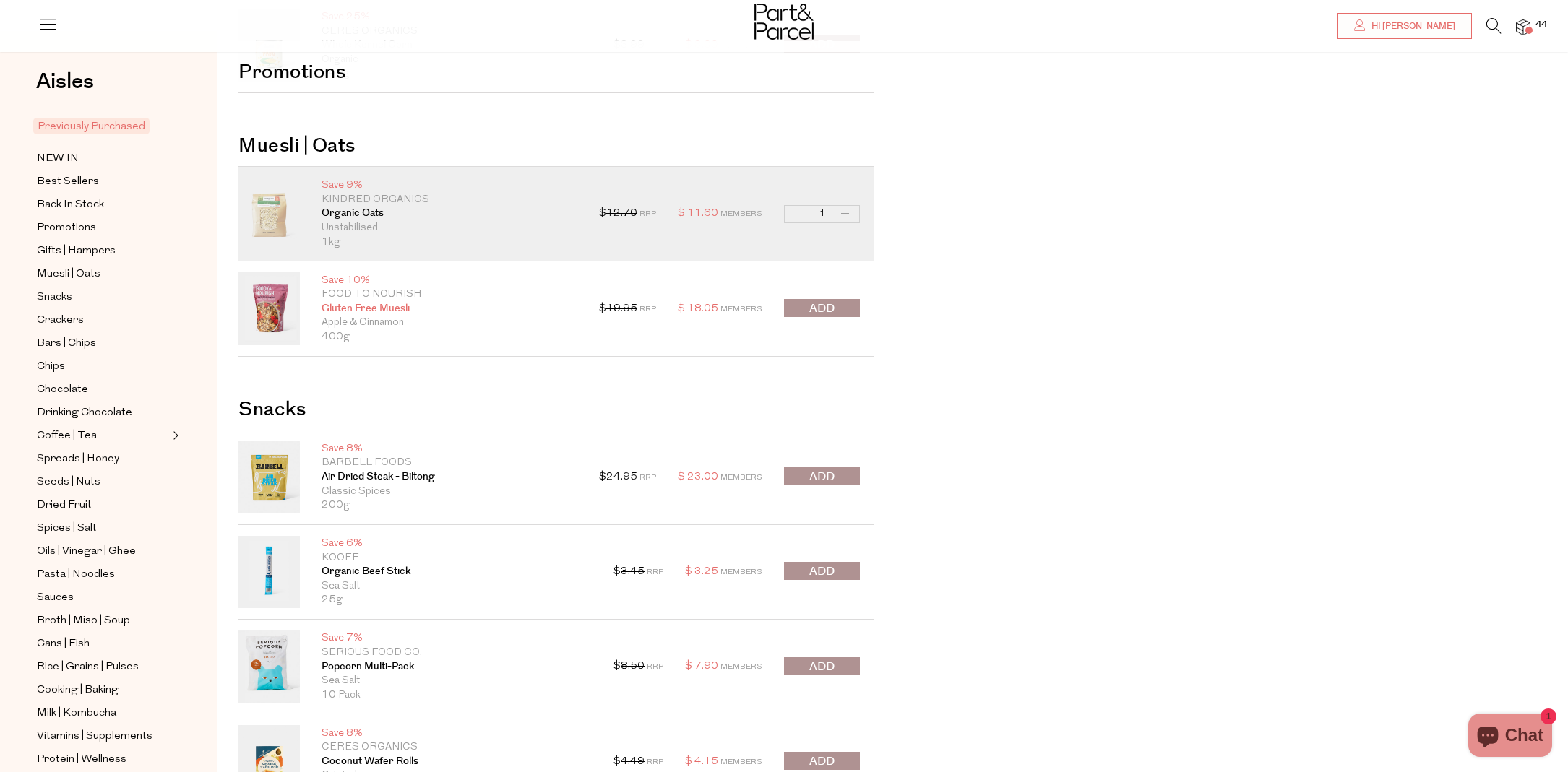
scroll to position [132, 0]
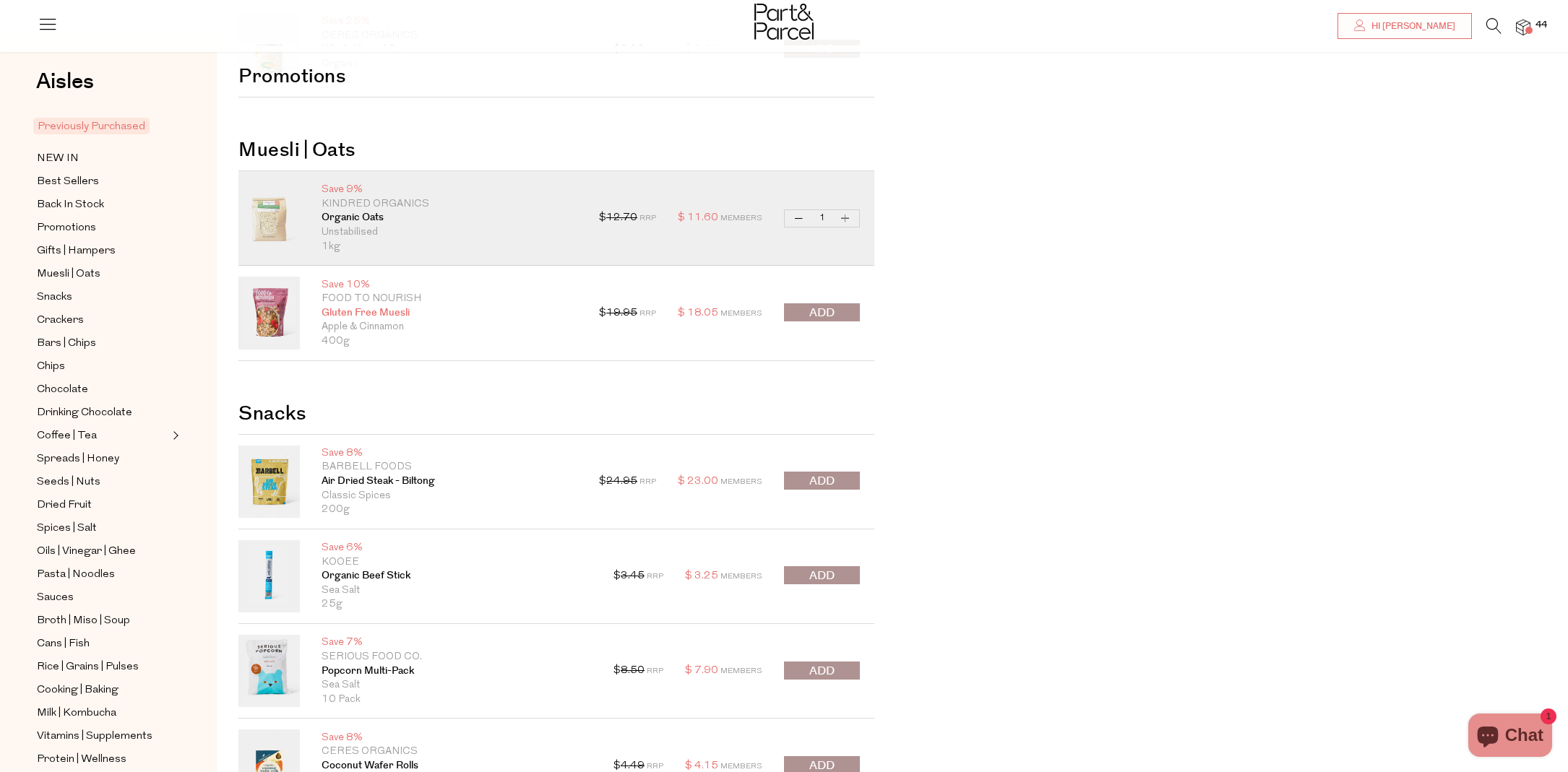
click at [365, 308] on link "Gluten Free Muesli" at bounding box center [449, 313] width 256 height 15
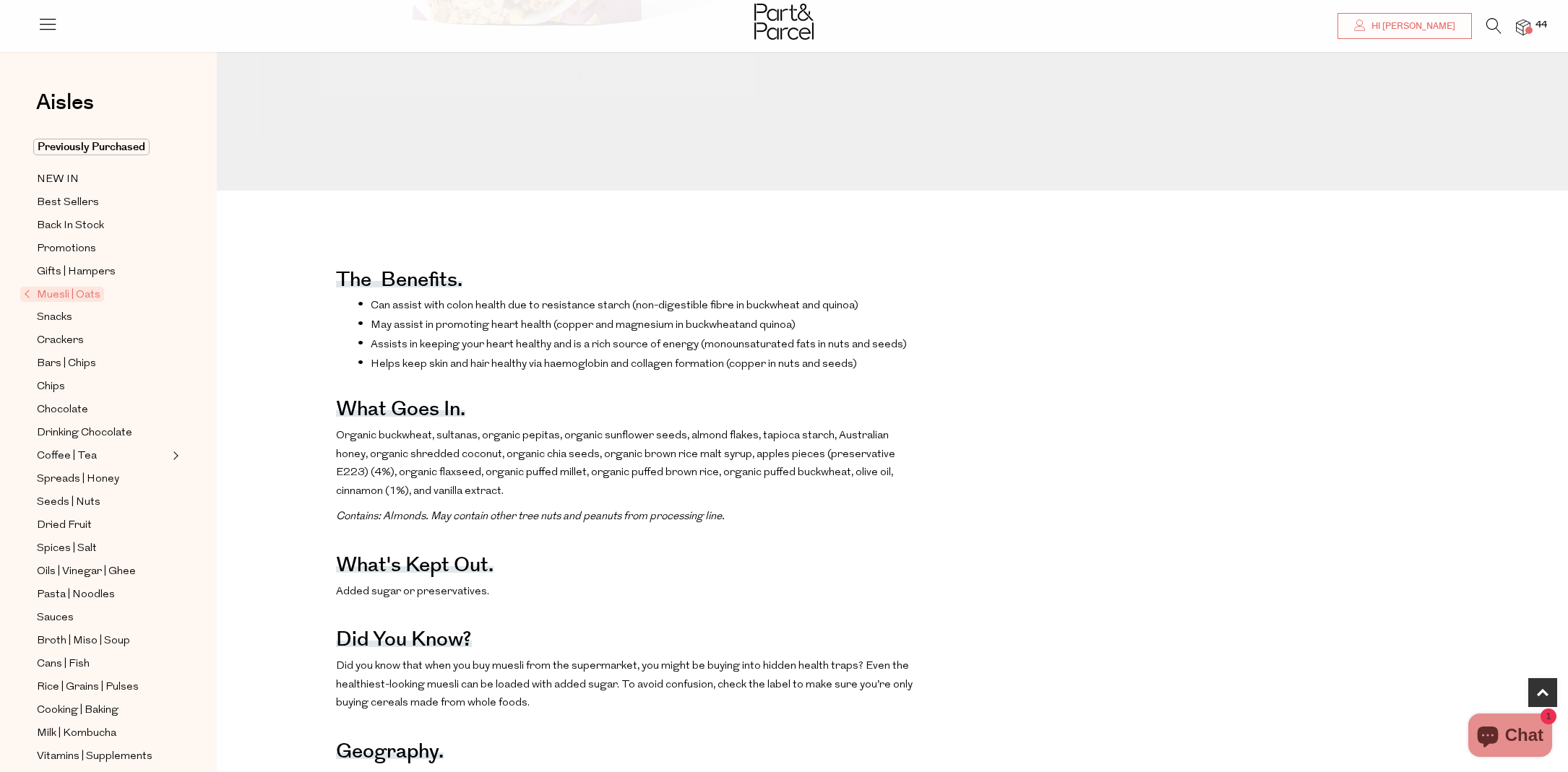
scroll to position [592, 0]
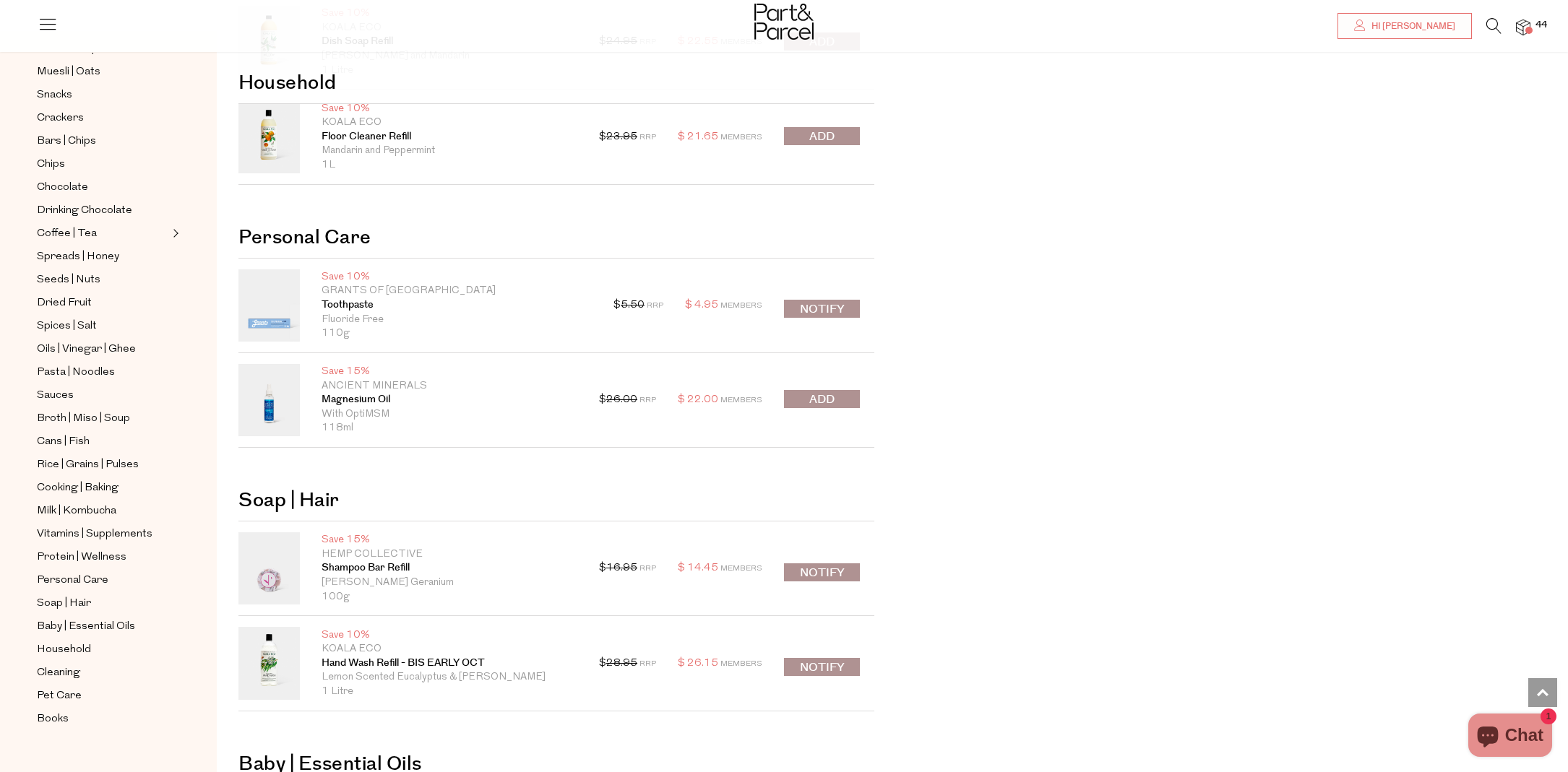
scroll to position [7173, 0]
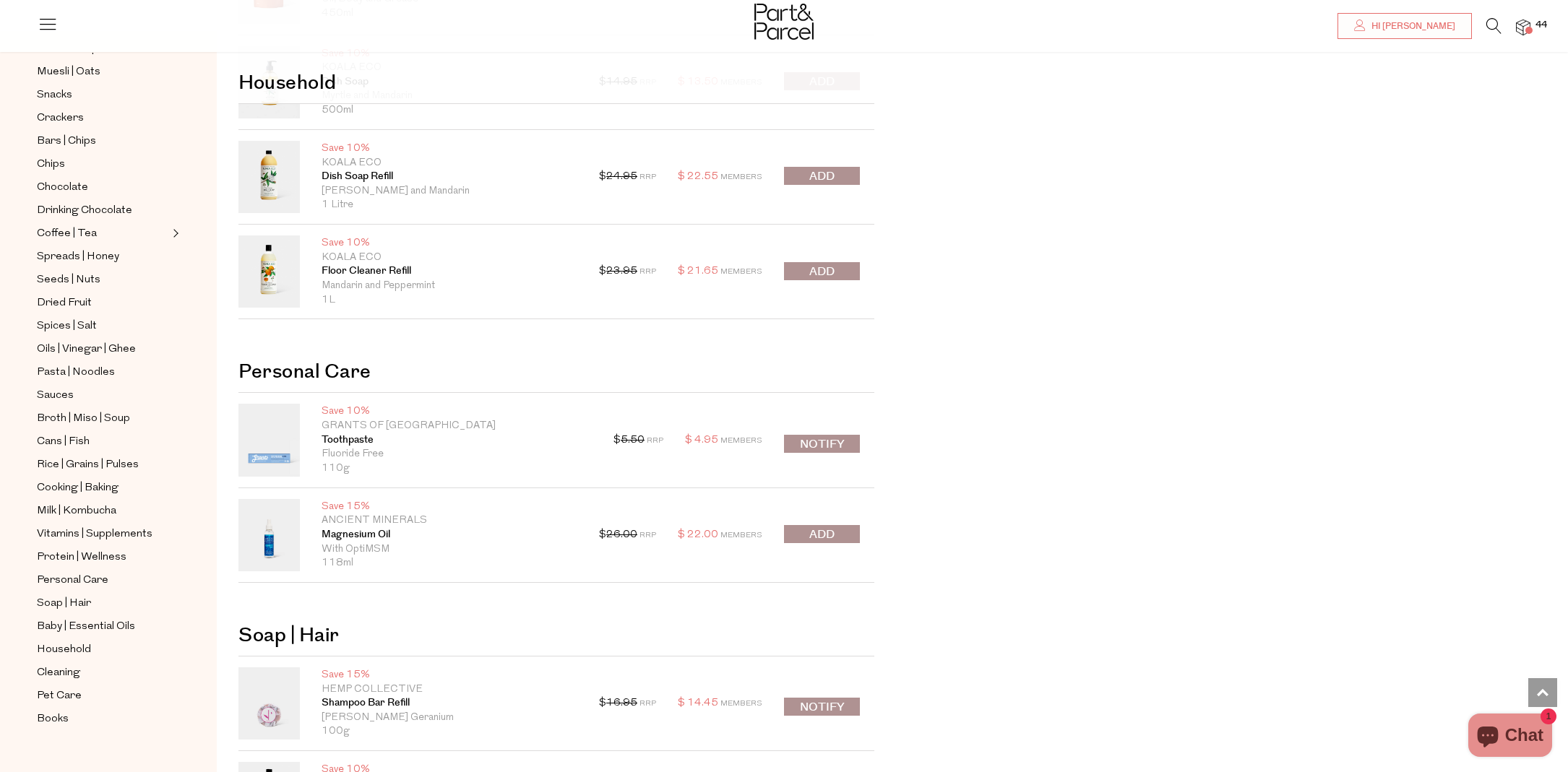
click at [1500, 25] on icon at bounding box center [1494, 26] width 16 height 16
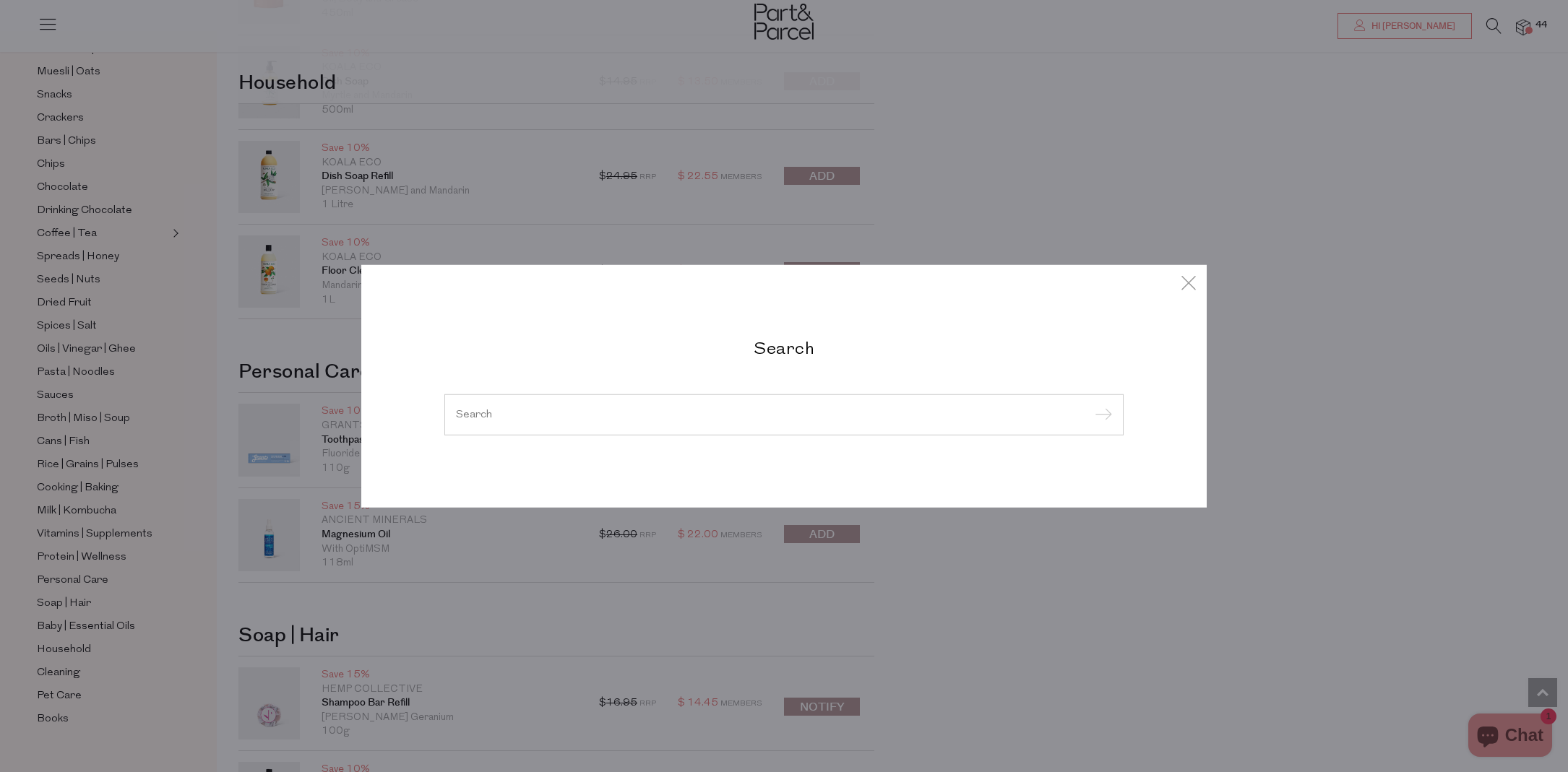
click at [794, 409] on input "search" at bounding box center [784, 414] width 657 height 11
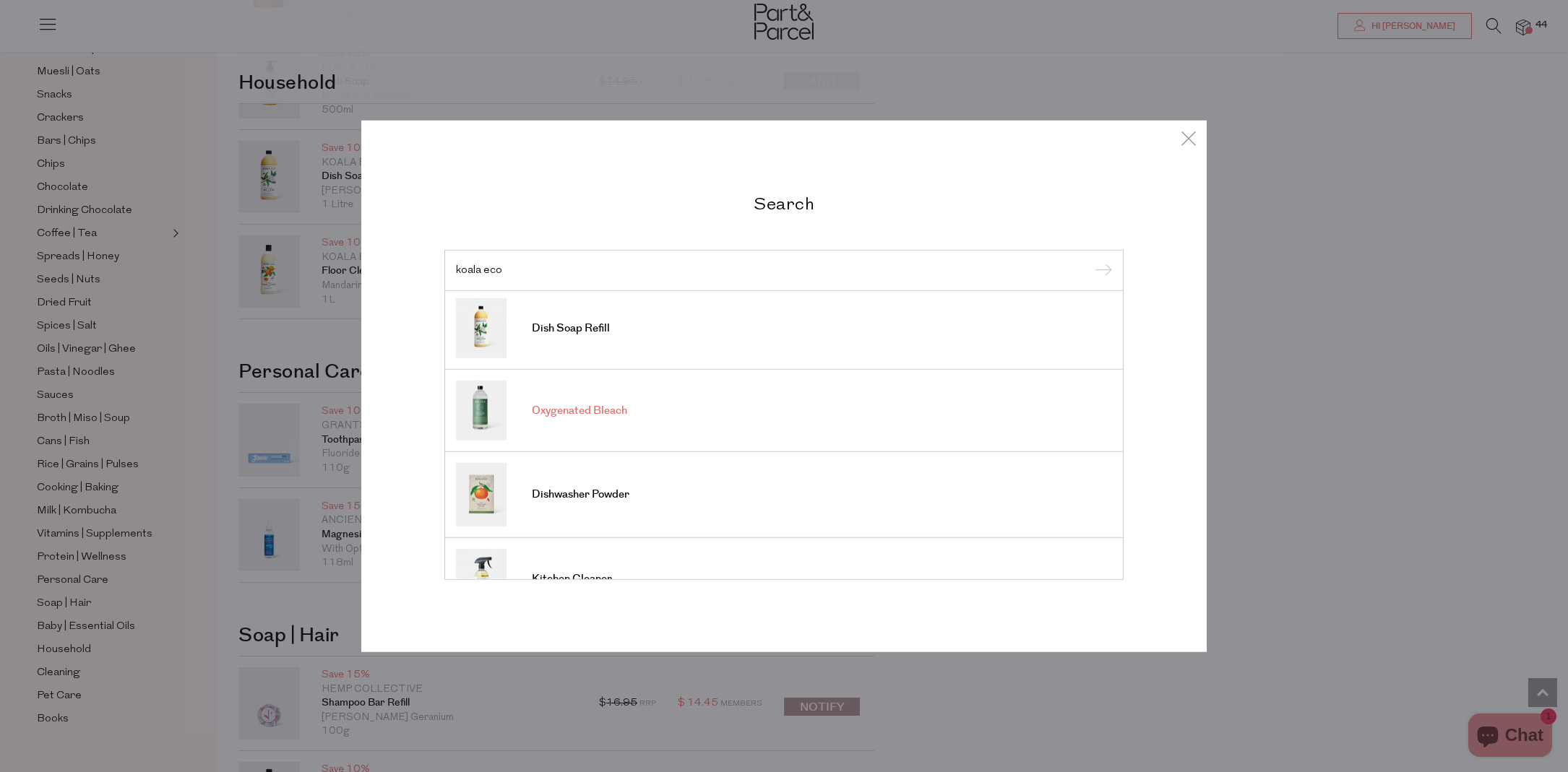
scroll to position [0, 0]
type input "koala eco"
click at [607, 325] on span "Fruit & Veg Wash" at bounding box center [575, 332] width 86 height 15
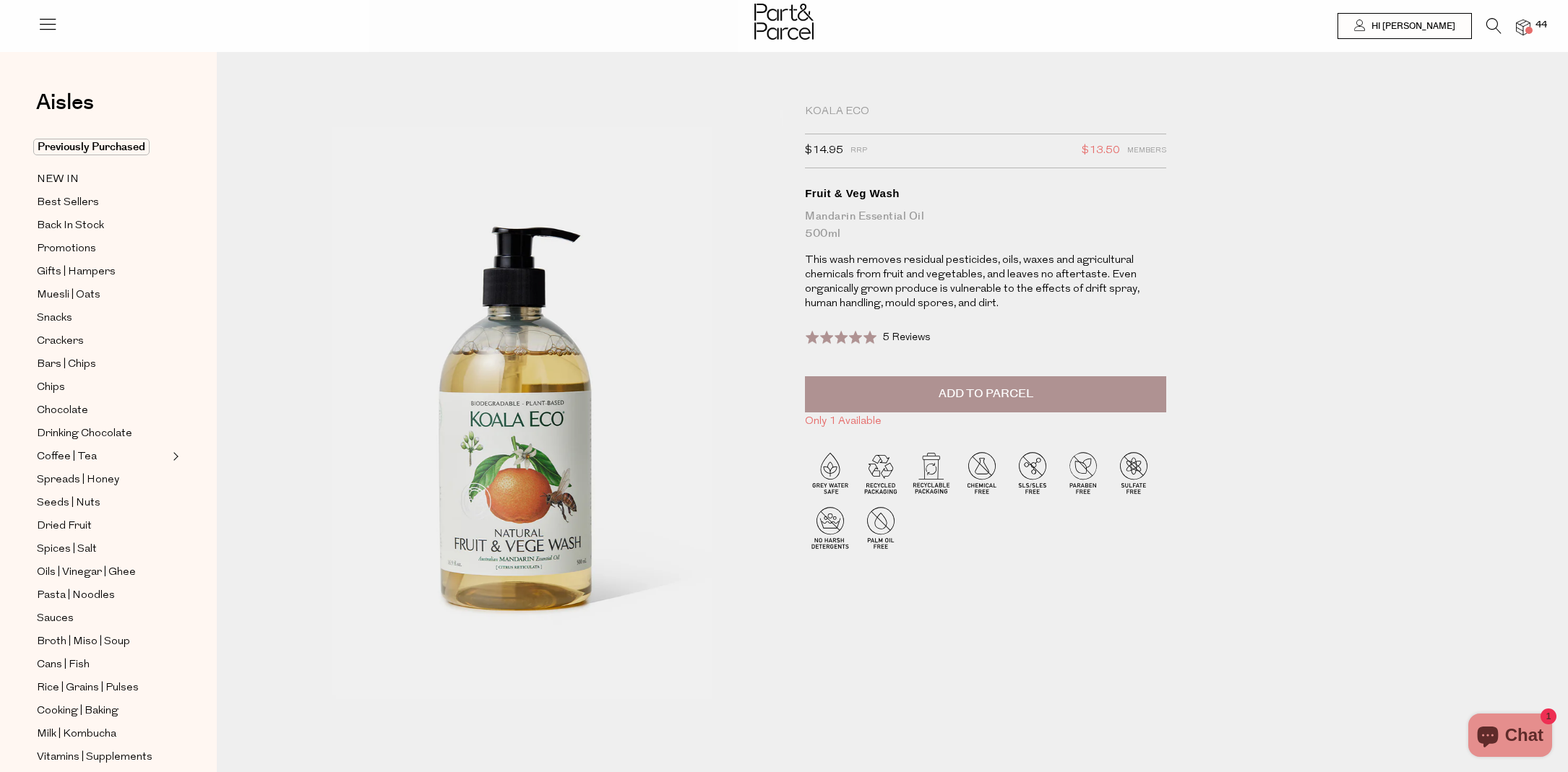
click at [1032, 388] on span "Add to Parcel" at bounding box center [985, 394] width 94 height 17
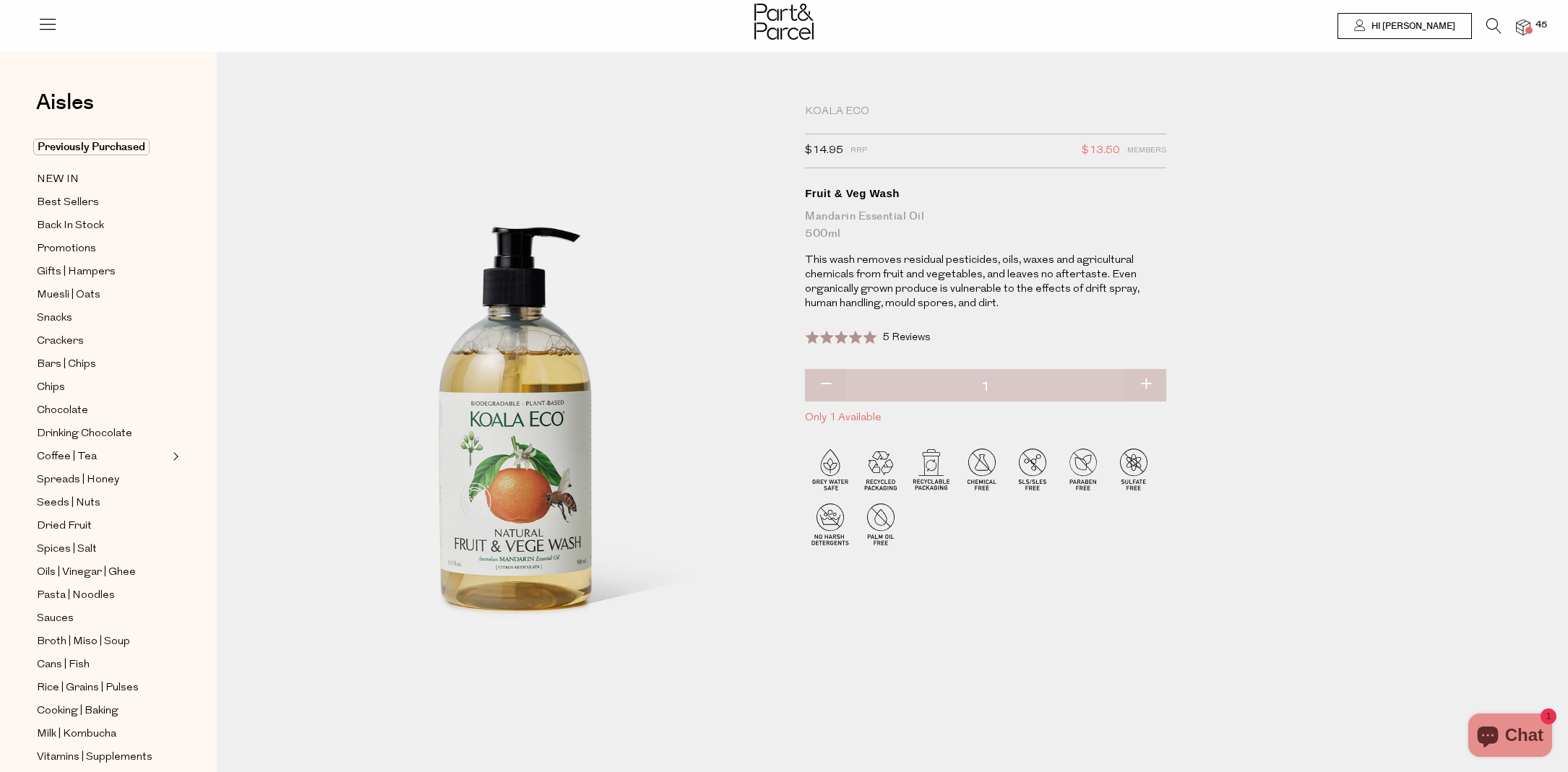
click at [1529, 24] on img at bounding box center [1523, 27] width 15 height 17
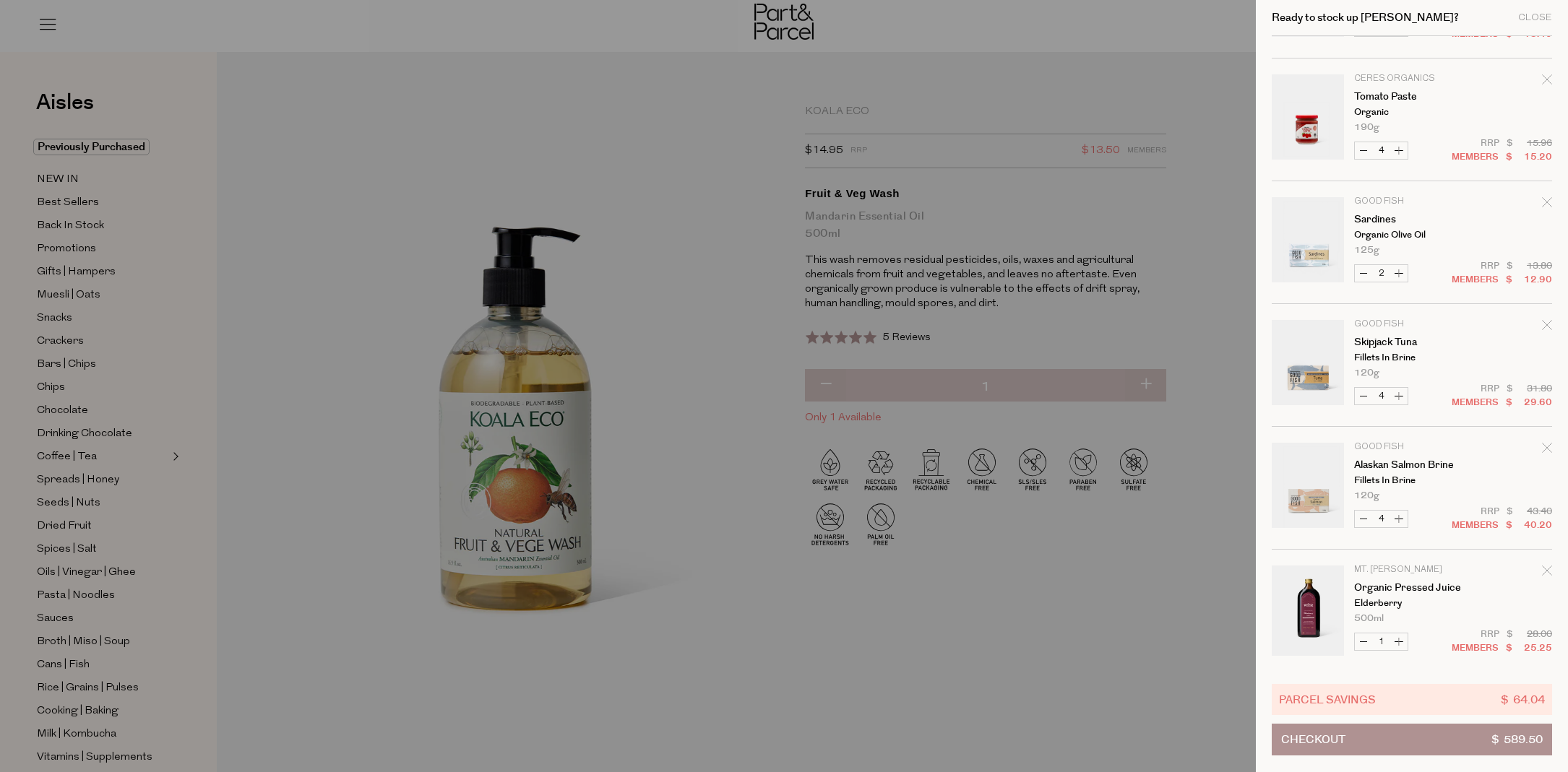
scroll to position [2193, 0]
drag, startPoint x: 1549, startPoint y: 563, endPoint x: 1502, endPoint y: 533, distance: 55.8
click at [1549, 563] on icon "Remove Organic Pressed Juice" at bounding box center [1548, 566] width 10 height 10
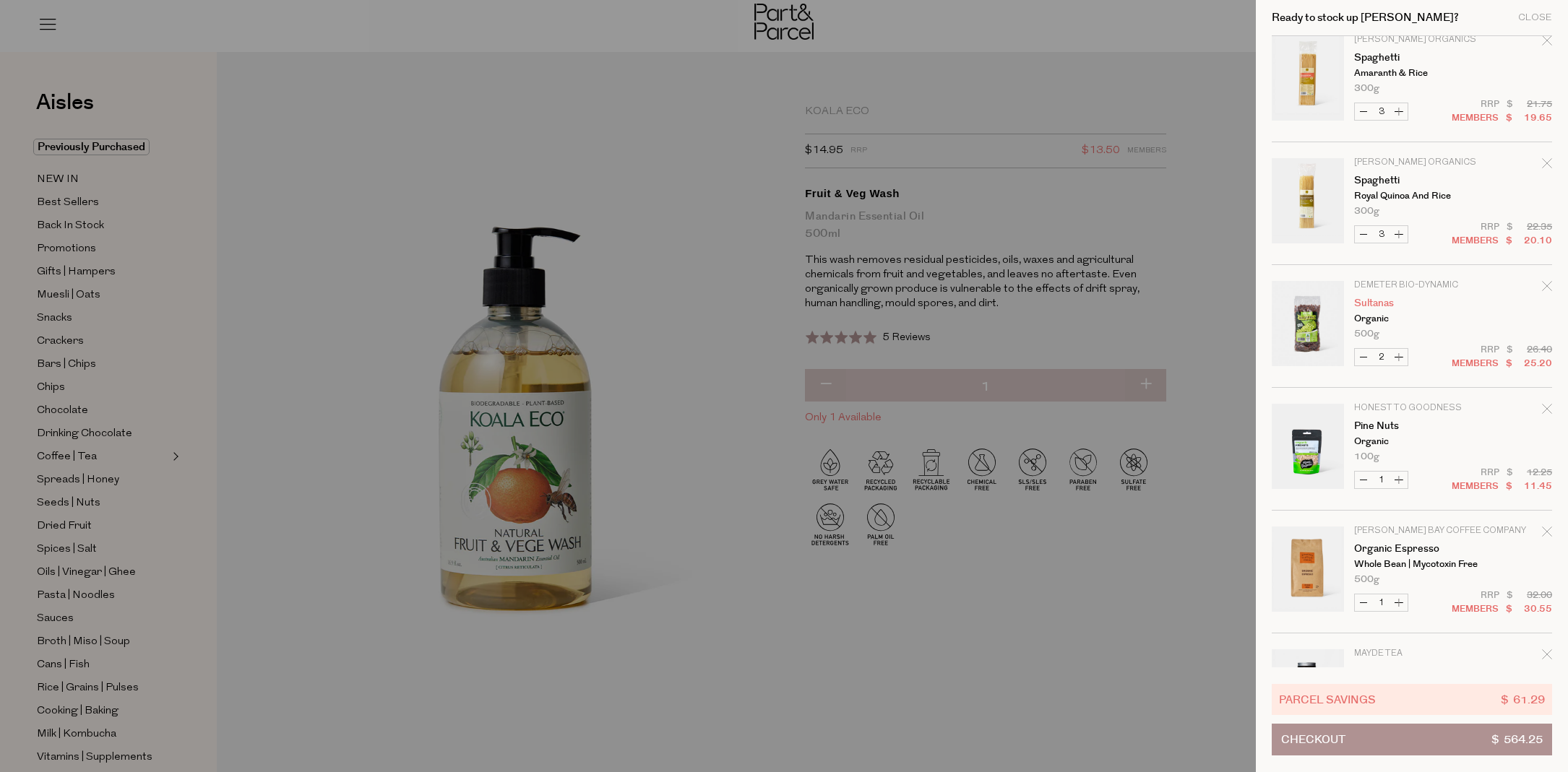
scroll to position [1241, 0]
drag, startPoint x: 1360, startPoint y: 357, endPoint x: 1369, endPoint y: 347, distance: 13.5
click at [1360, 357] on button "Decrease Sultanas" at bounding box center [1364, 361] width 18 height 17
type input "1"
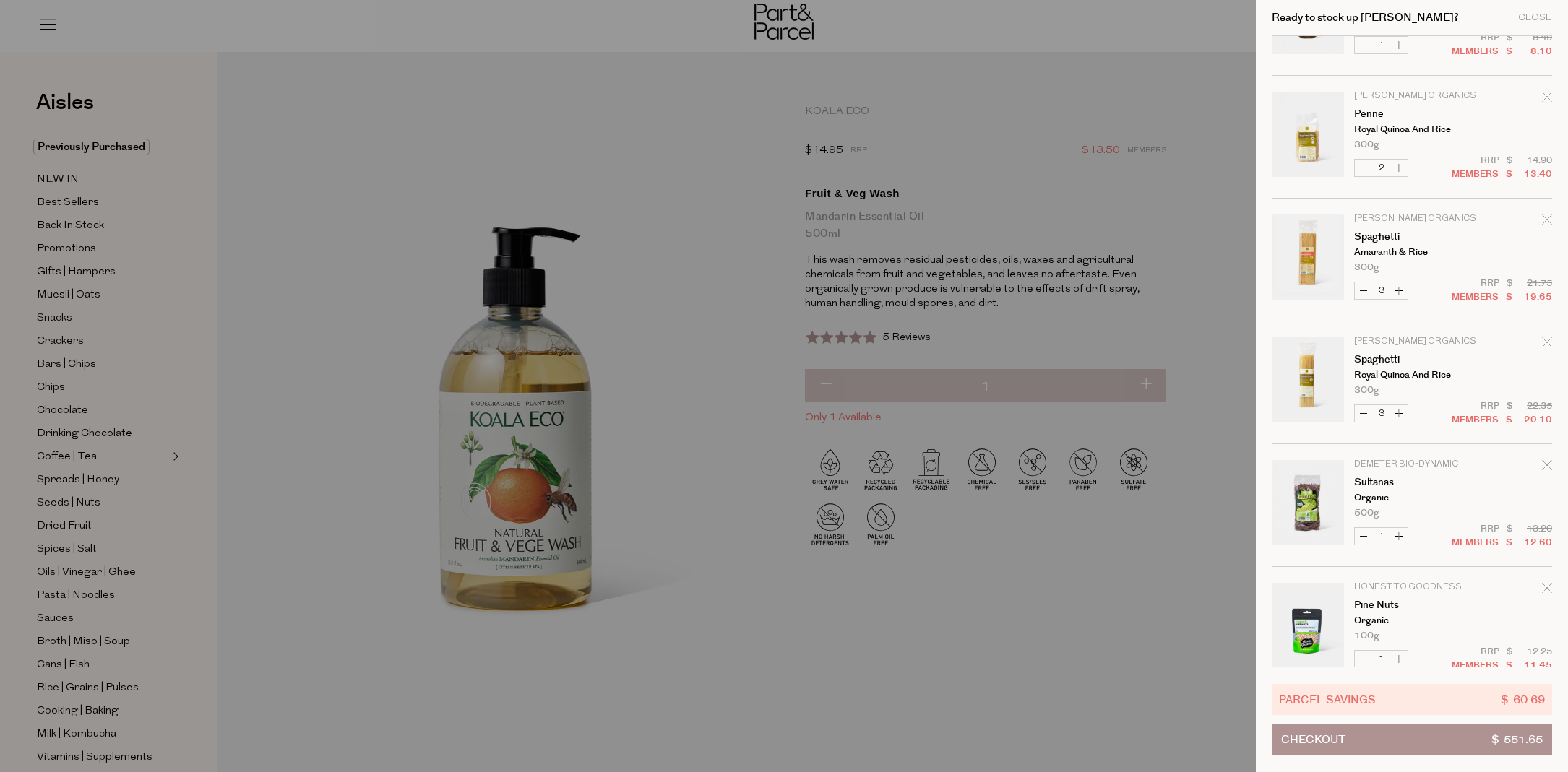
scroll to position [1094, 0]
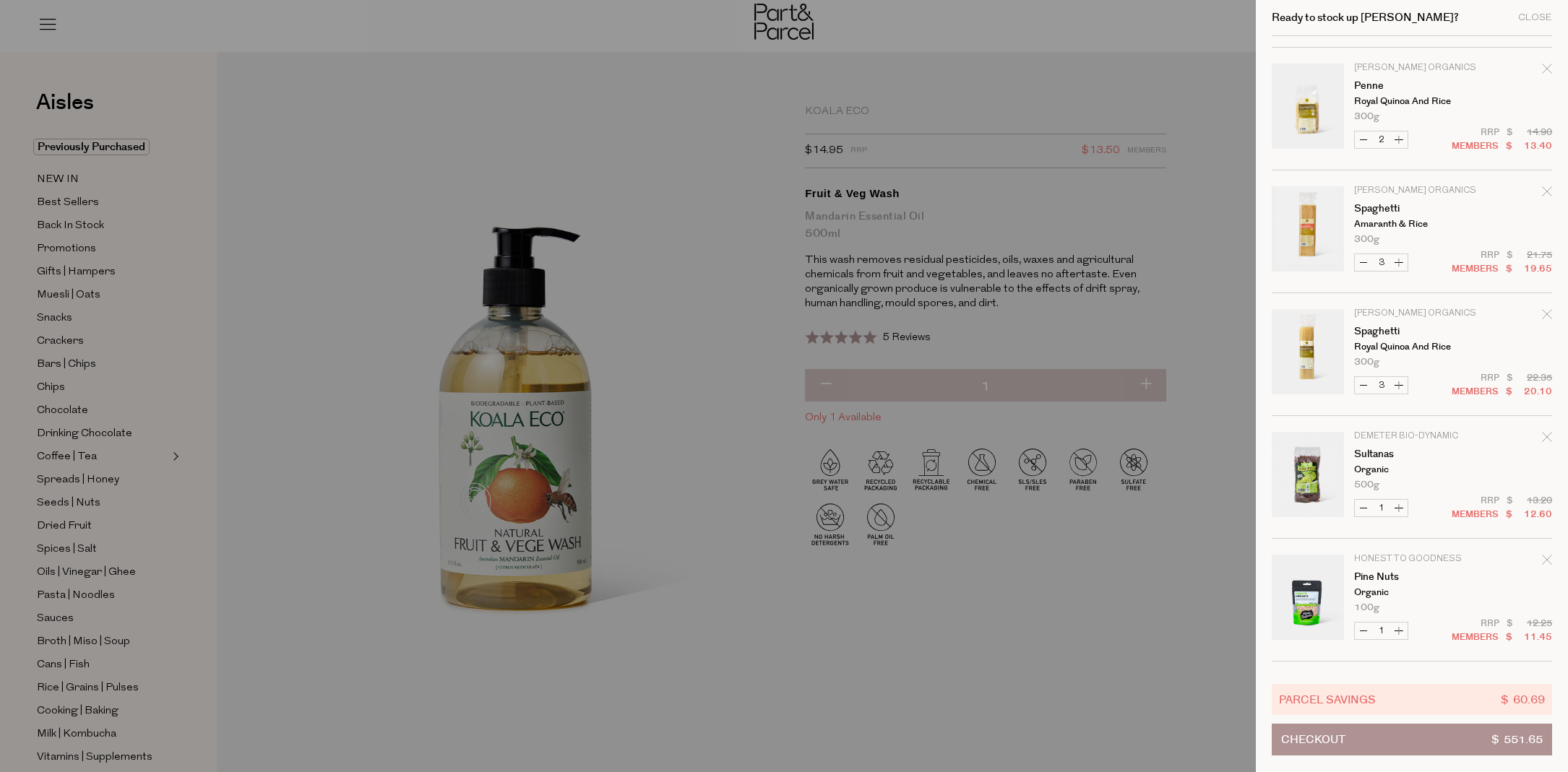
click at [1363, 259] on button "Decrease Spaghetti" at bounding box center [1364, 263] width 18 height 17
type input "2"
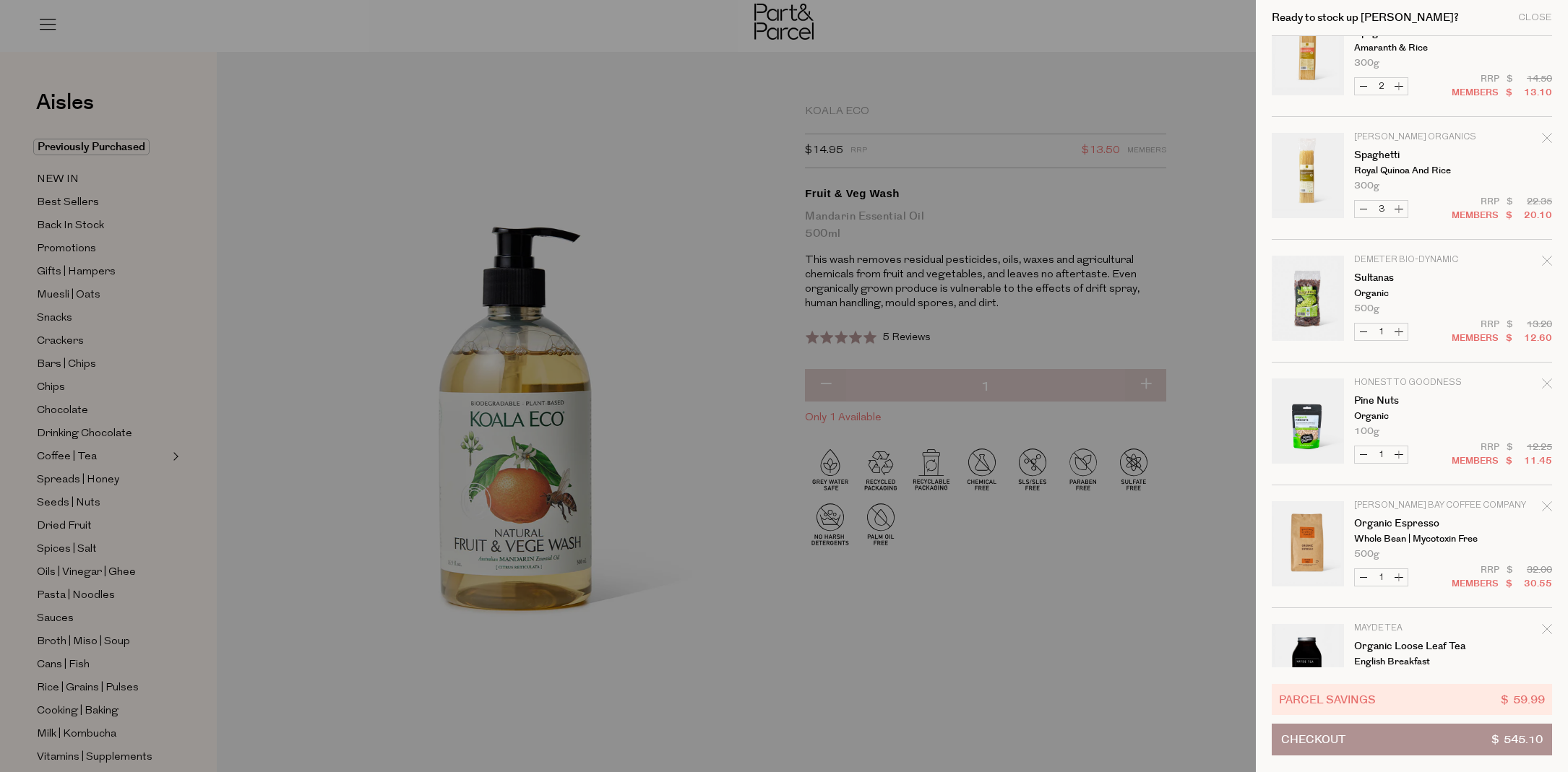
scroll to position [1246, 0]
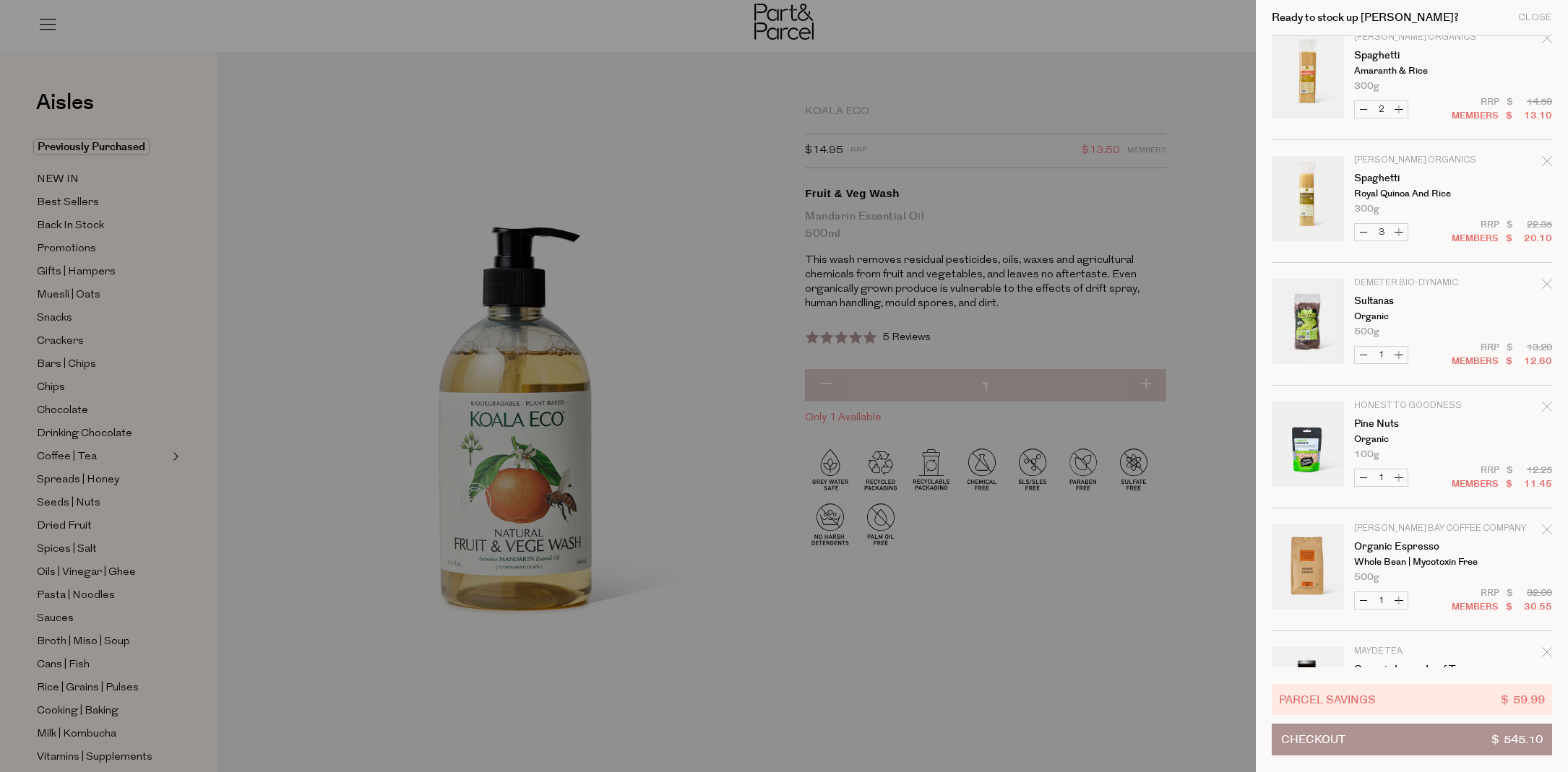
click at [1366, 233] on button "Decrease Spaghetti" at bounding box center [1364, 231] width 18 height 17
type input "2"
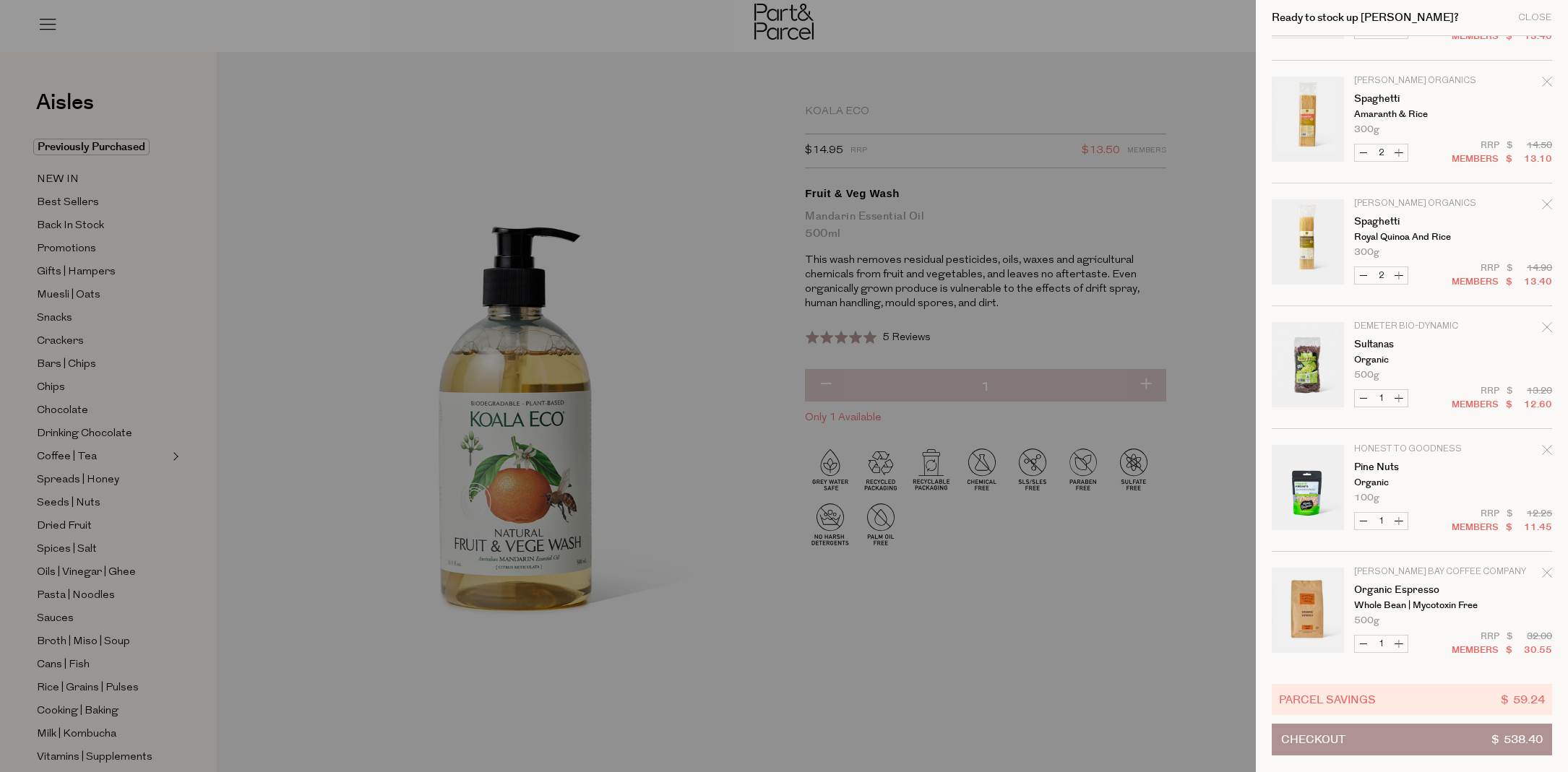
scroll to position [1236, 0]
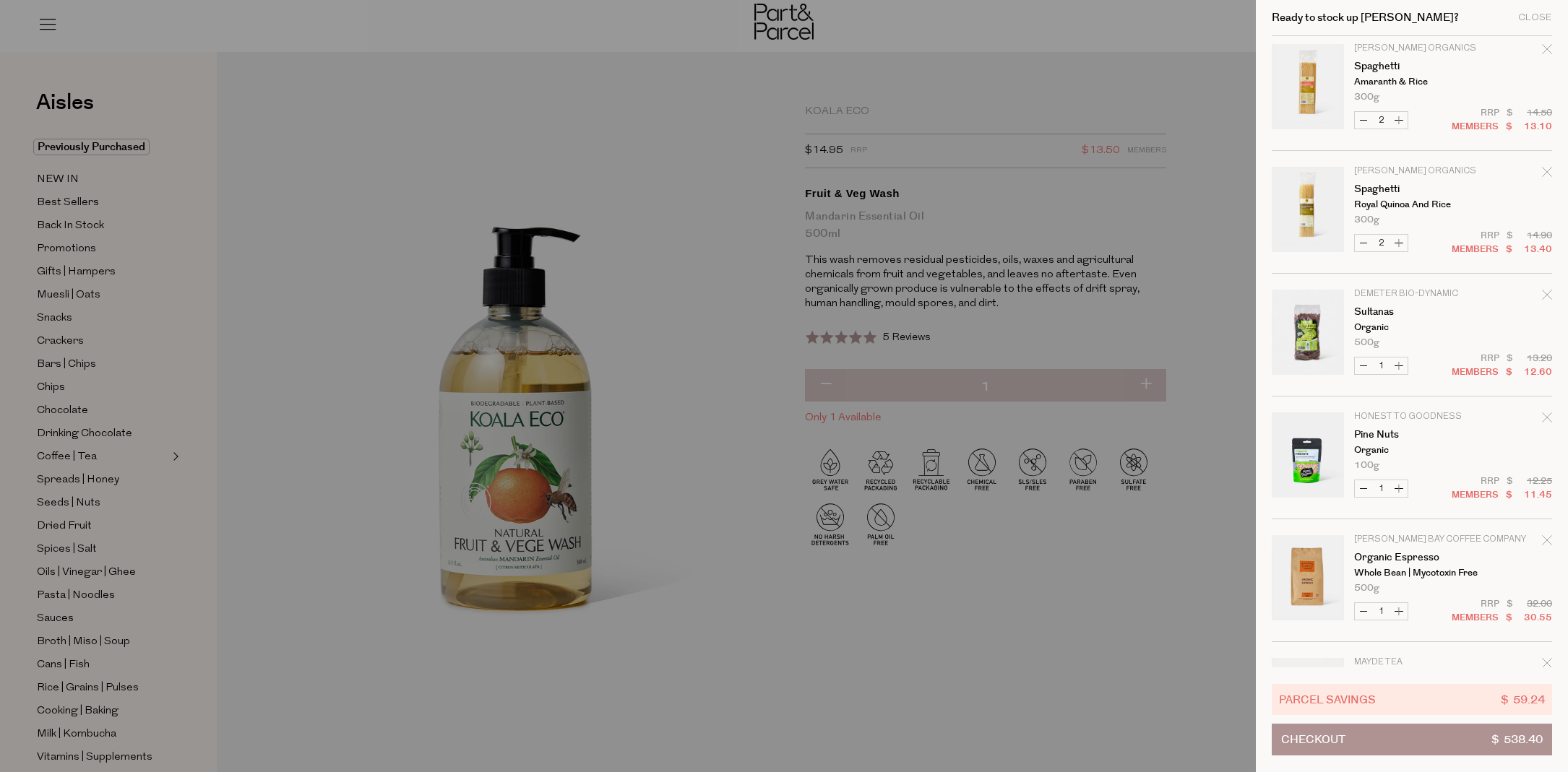
drag, startPoint x: 1548, startPoint y: 417, endPoint x: 1536, endPoint y: 420, distance: 12.4
click at [1548, 417] on icon "Remove Pine Nuts" at bounding box center [1548, 417] width 10 height 10
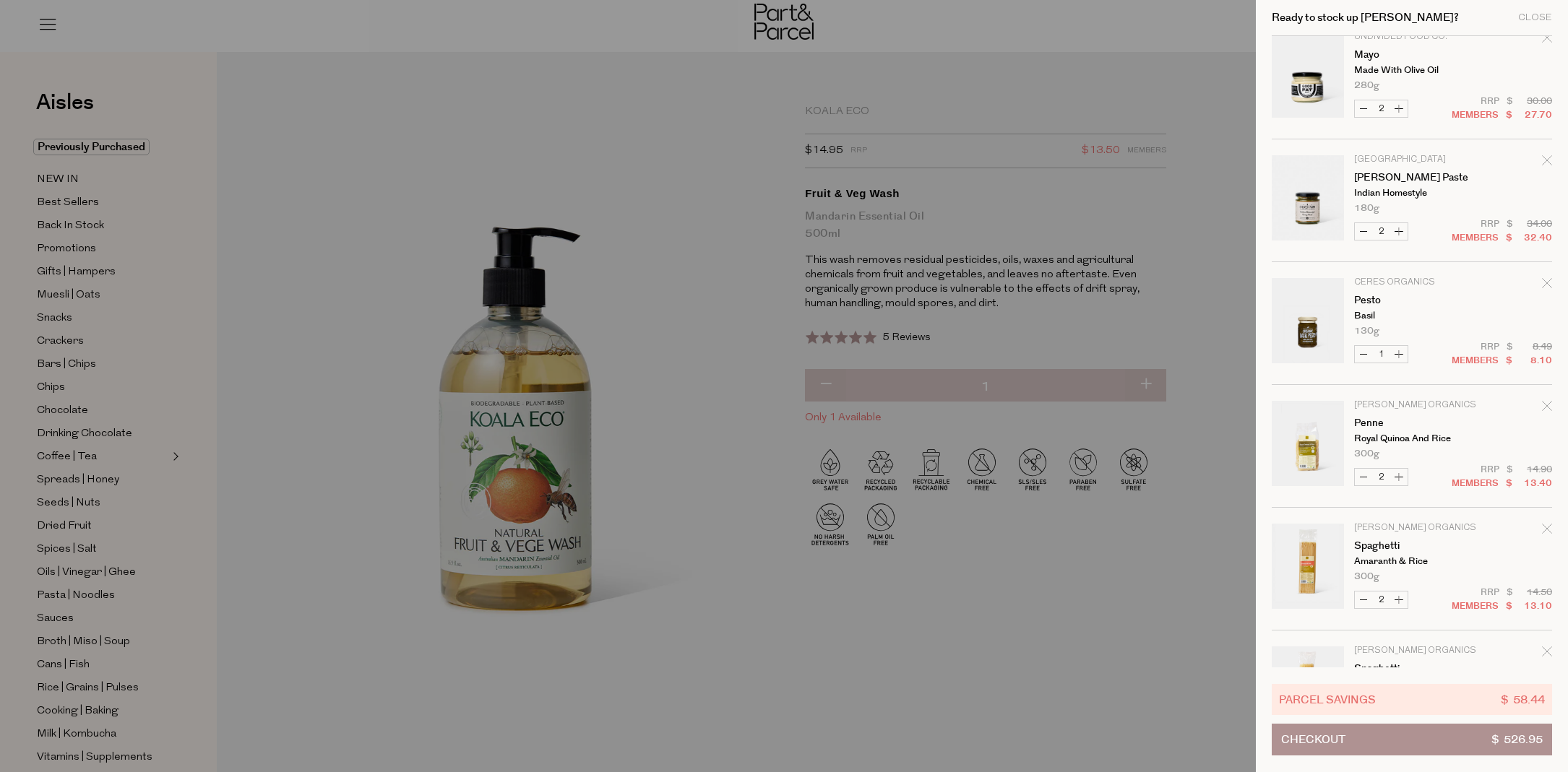
scroll to position [753, 0]
click at [1364, 111] on button "Decrease Mayo" at bounding box center [1364, 112] width 18 height 17
type input "1"
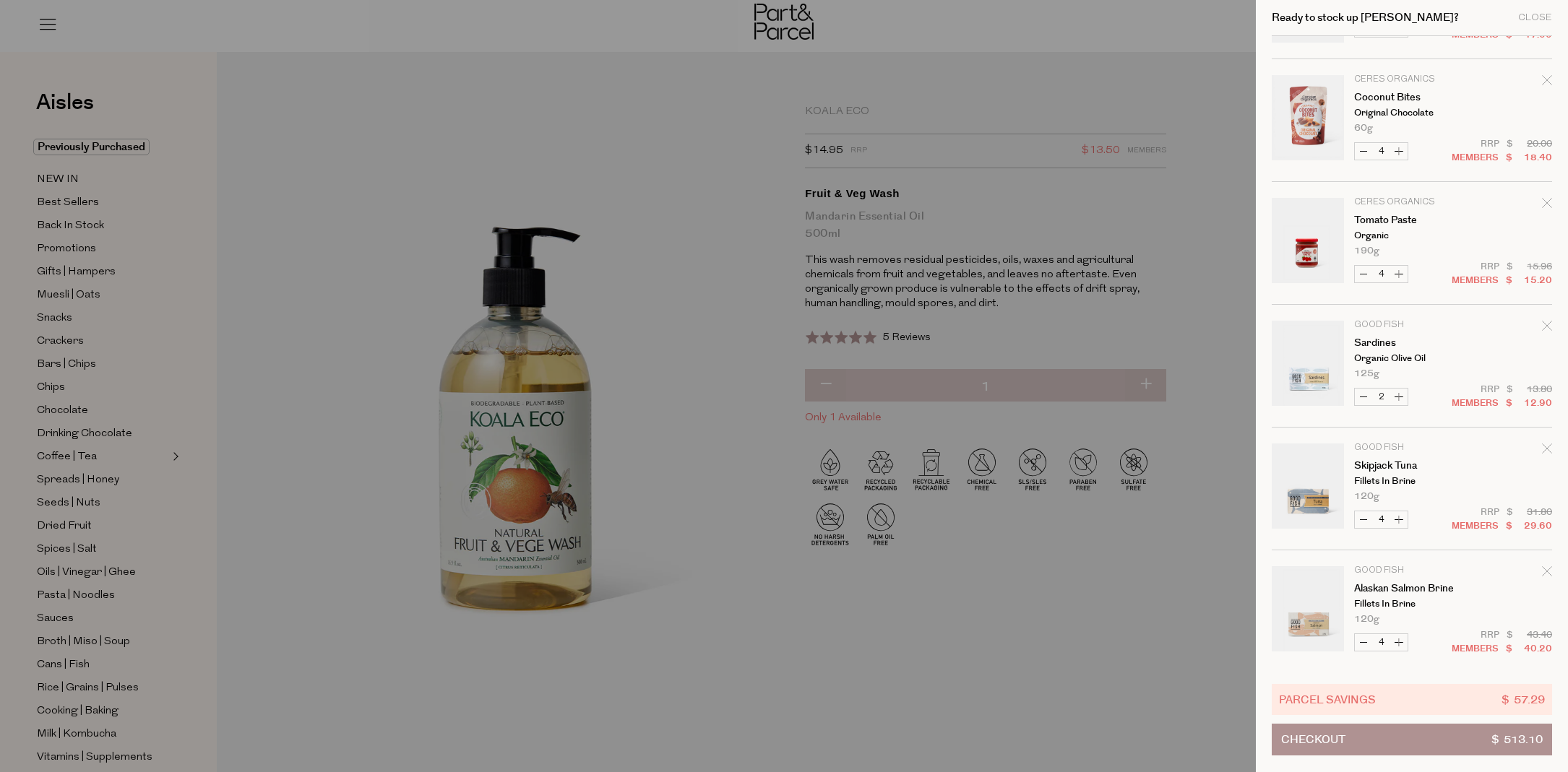
scroll to position [1948, 0]
click at [1360, 512] on button "Decrease Skipjack Tuna" at bounding box center [1364, 513] width 18 height 17
type input "3"
click at [1362, 640] on button "Decrease Alaskan Salmon Brine" at bounding box center [1364, 636] width 18 height 17
type input "3"
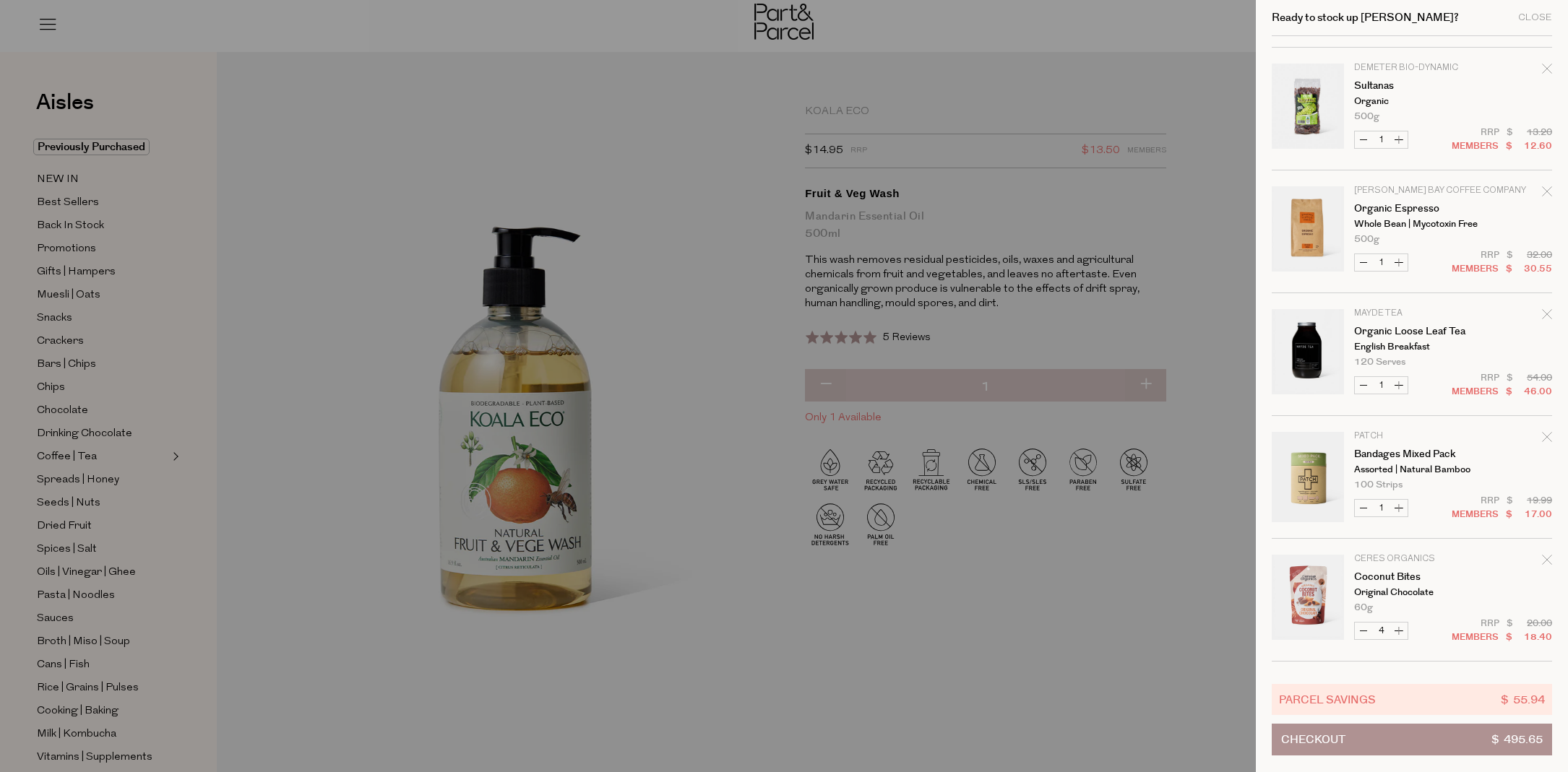
scroll to position [1472, 0]
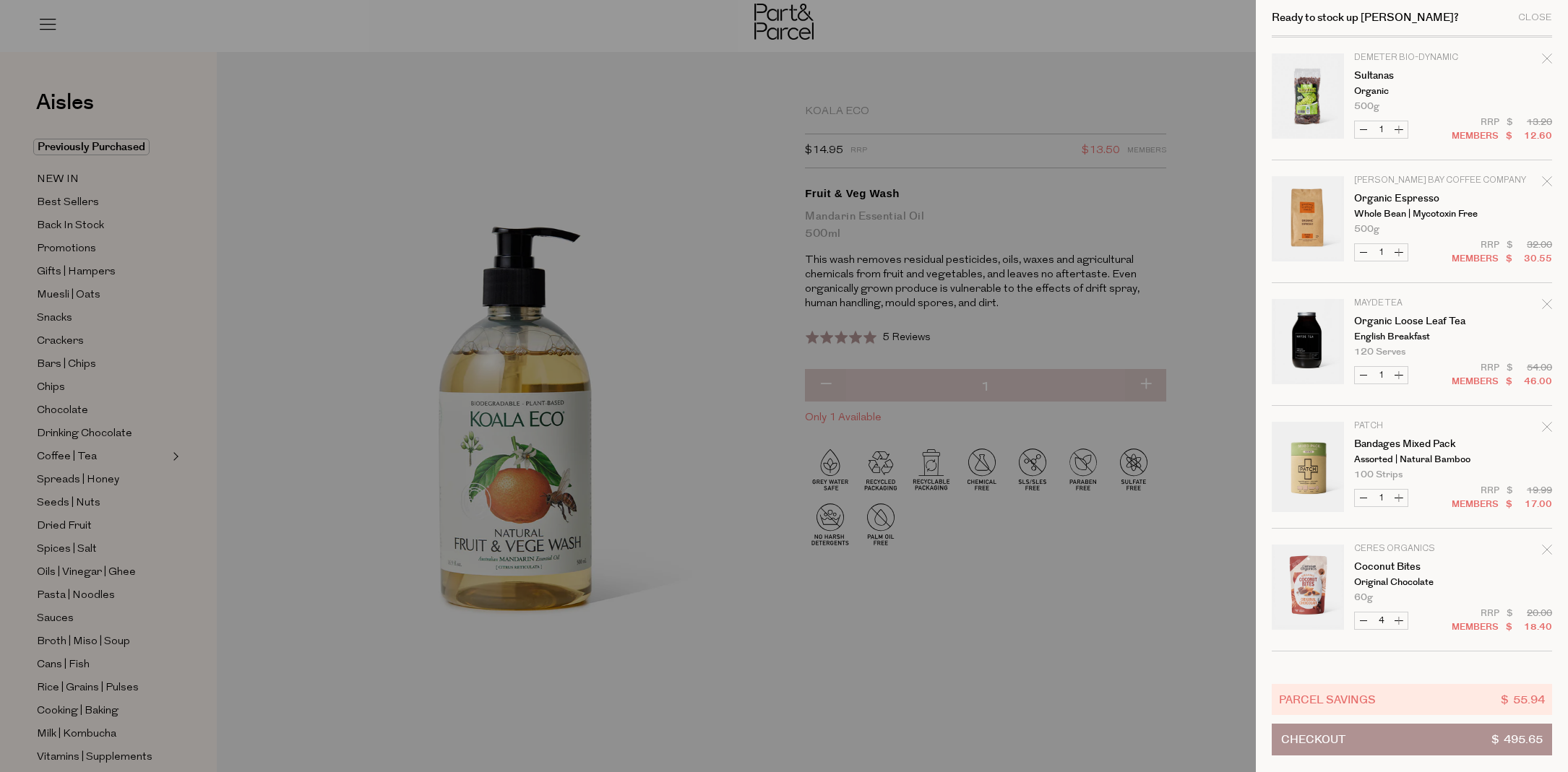
click at [1360, 617] on button "Decrease Coconut Bites" at bounding box center [1364, 620] width 18 height 17
type input "3"
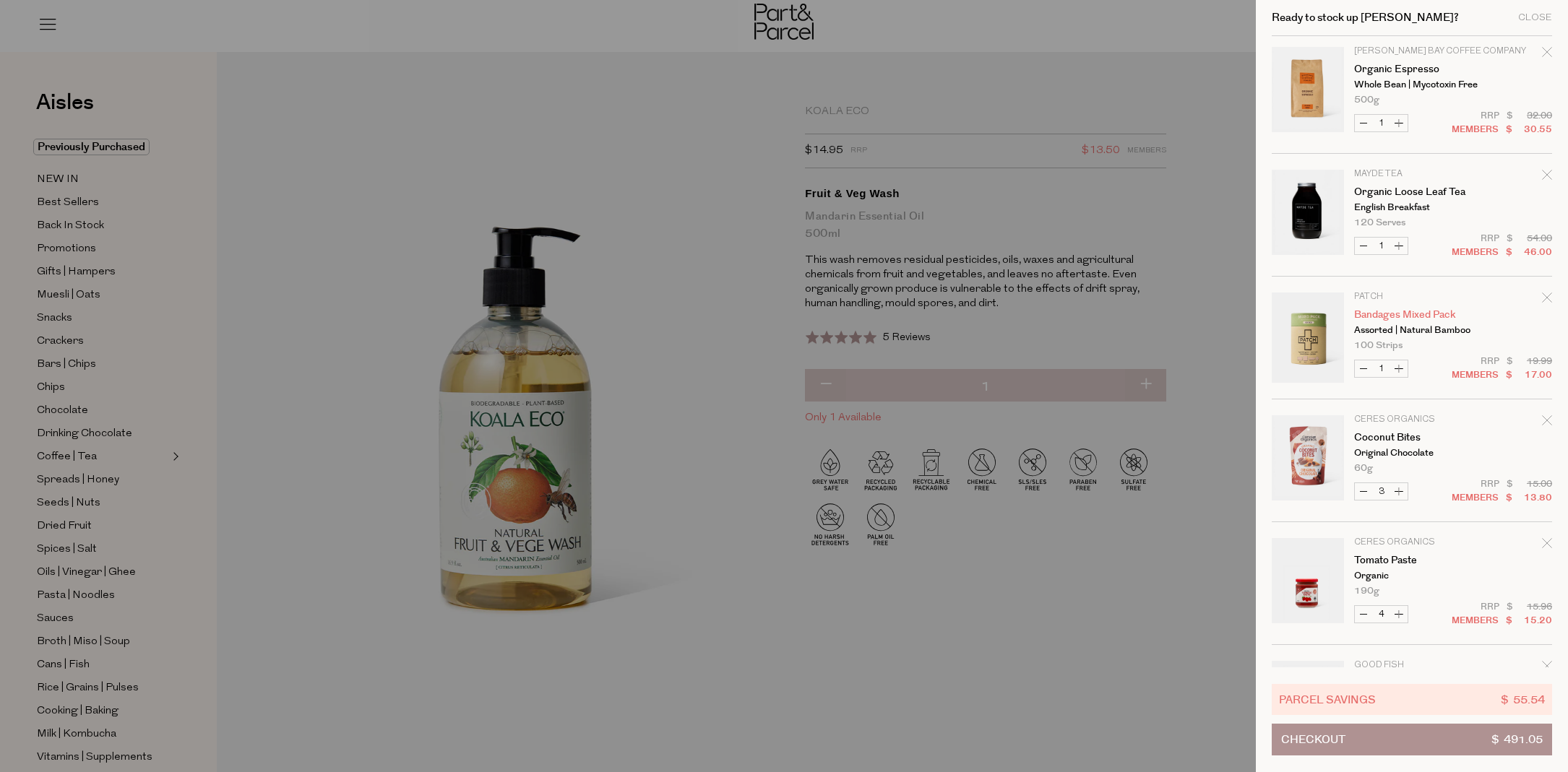
scroll to position [1602, 0]
click at [1543, 53] on icon "Remove Organic Espresso" at bounding box center [1548, 53] width 10 height 10
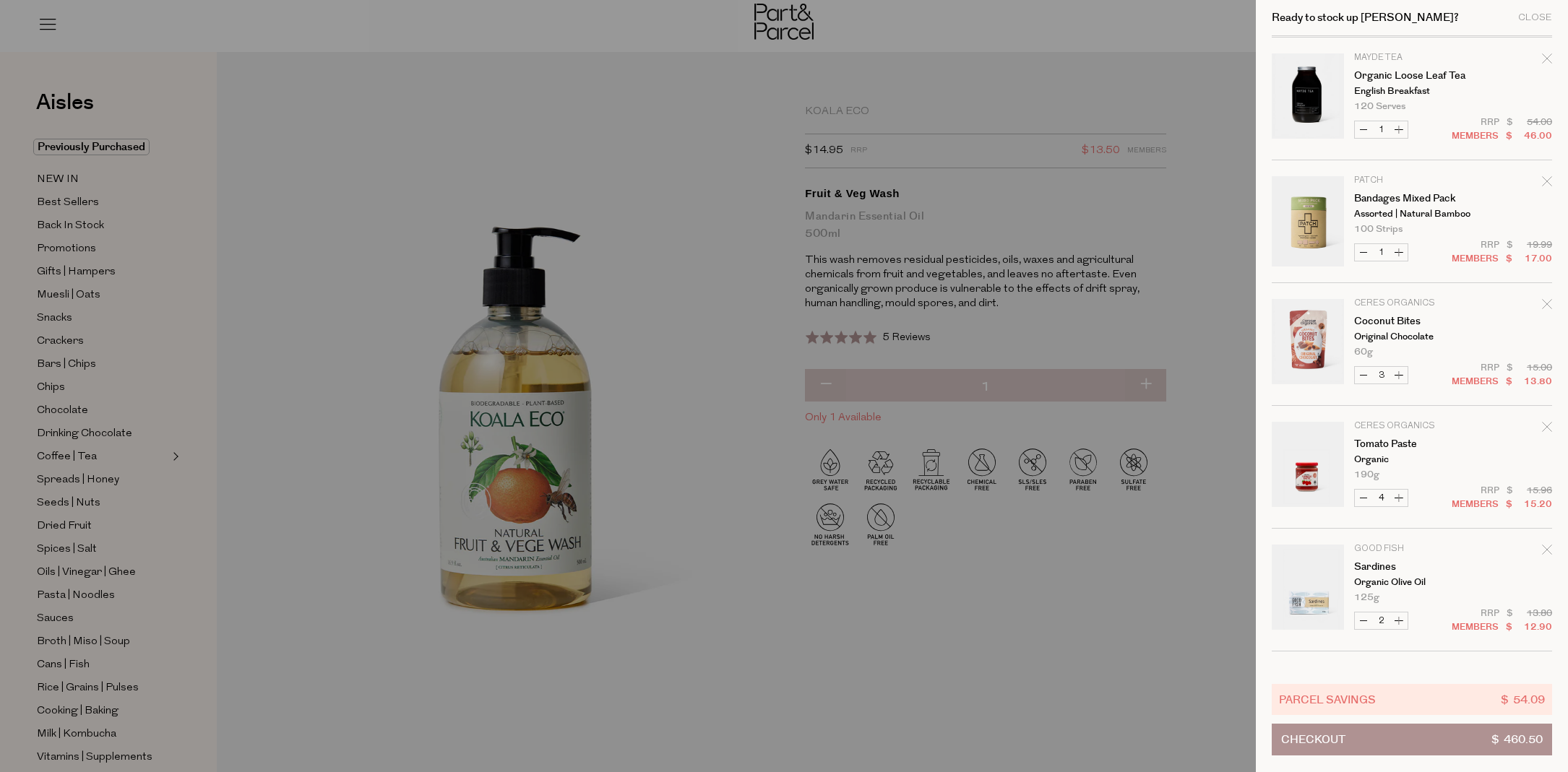
scroll to position [1825, 0]
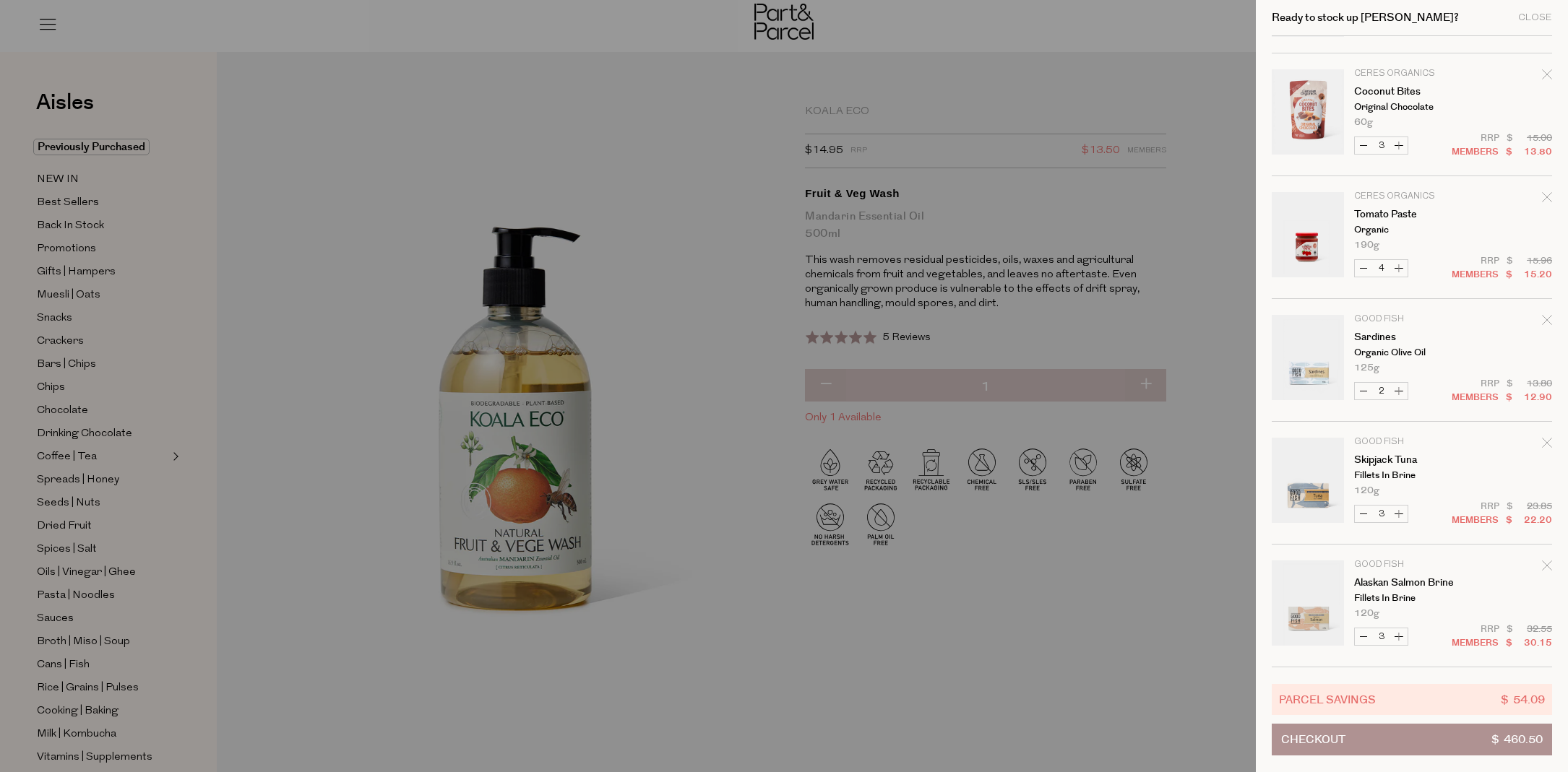
click at [1367, 143] on button "Decrease Coconut Bites" at bounding box center [1364, 145] width 18 height 17
type input "2"
click at [1473, 742] on button "Checkout $ 460.50" at bounding box center [1412, 739] width 280 height 32
